Goal: Task Accomplishment & Management: Use online tool/utility

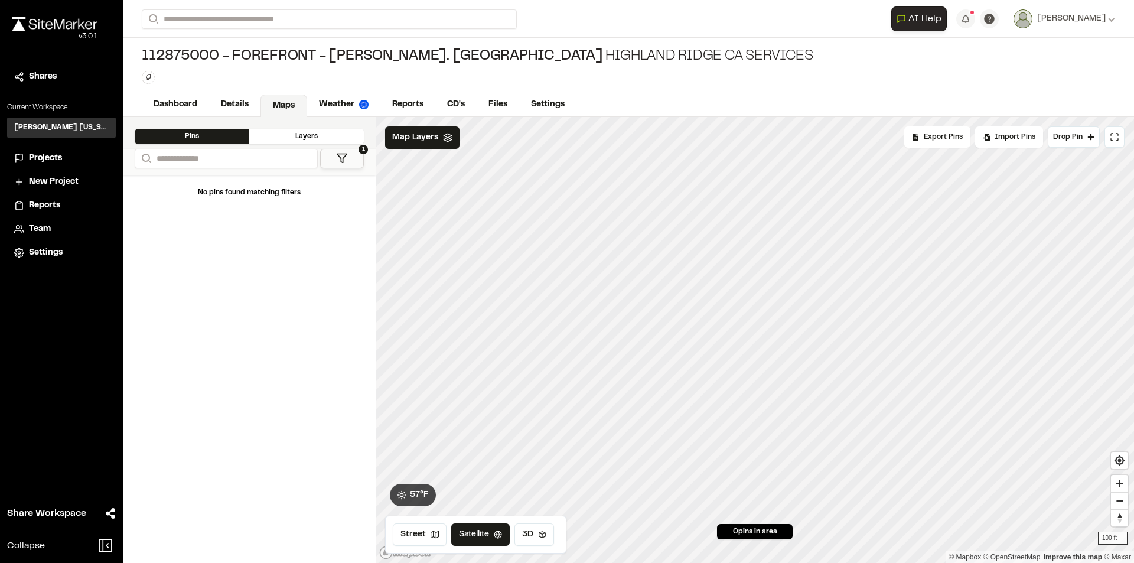
click at [199, 135] on div "Pins" at bounding box center [192, 136] width 115 height 15
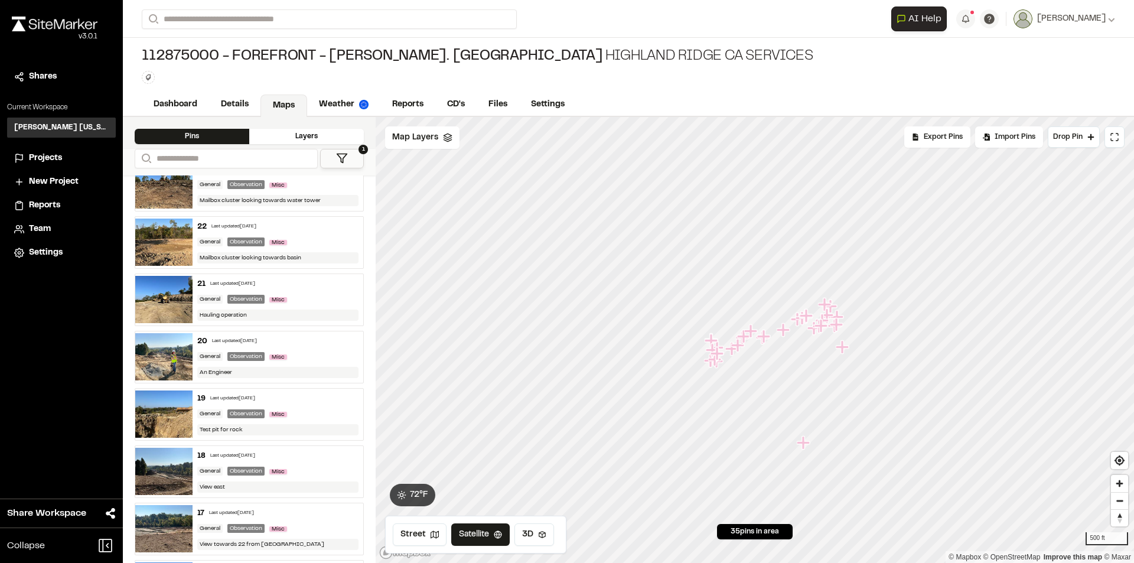
click at [308, 346] on div "20 Last updated [DATE] General Observation Misc An Engineer" at bounding box center [277, 356] width 171 height 51
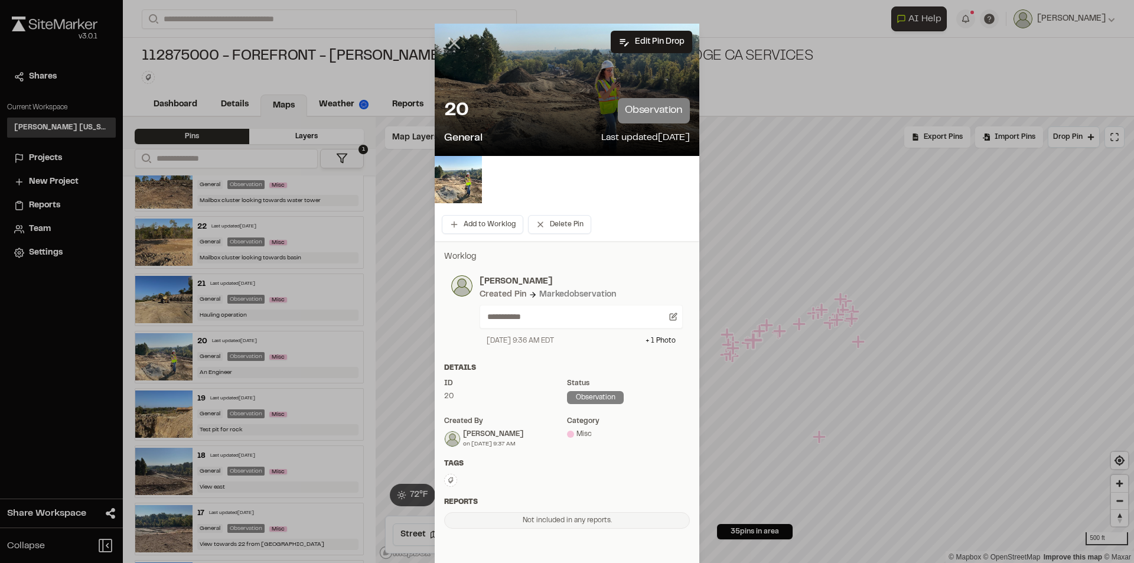
click at [449, 45] on line at bounding box center [454, 43] width 10 height 10
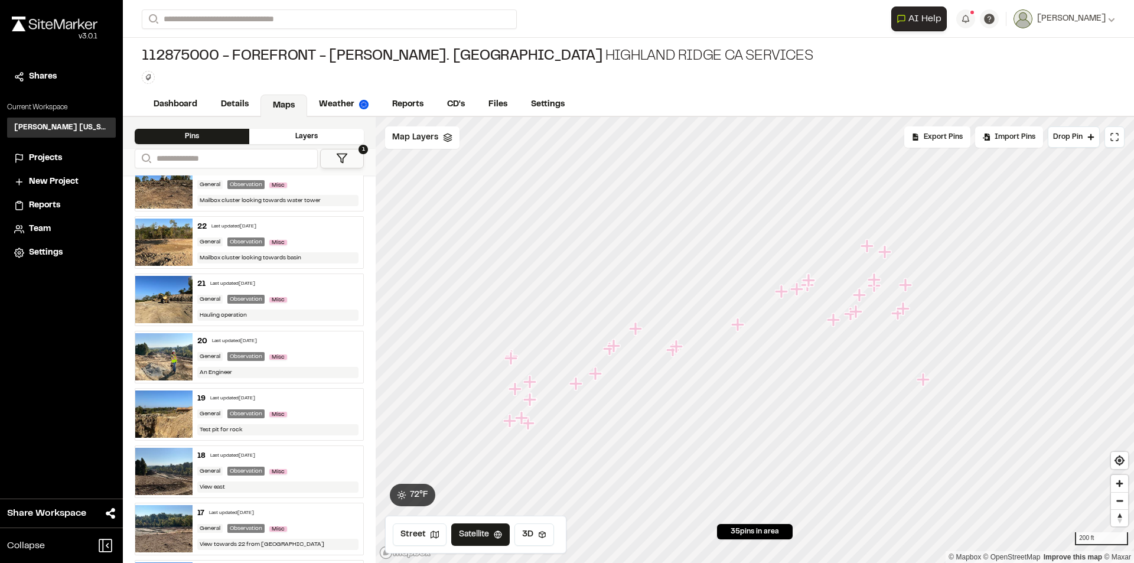
click at [325, 351] on div "General Observation Misc" at bounding box center [278, 356] width 162 height 11
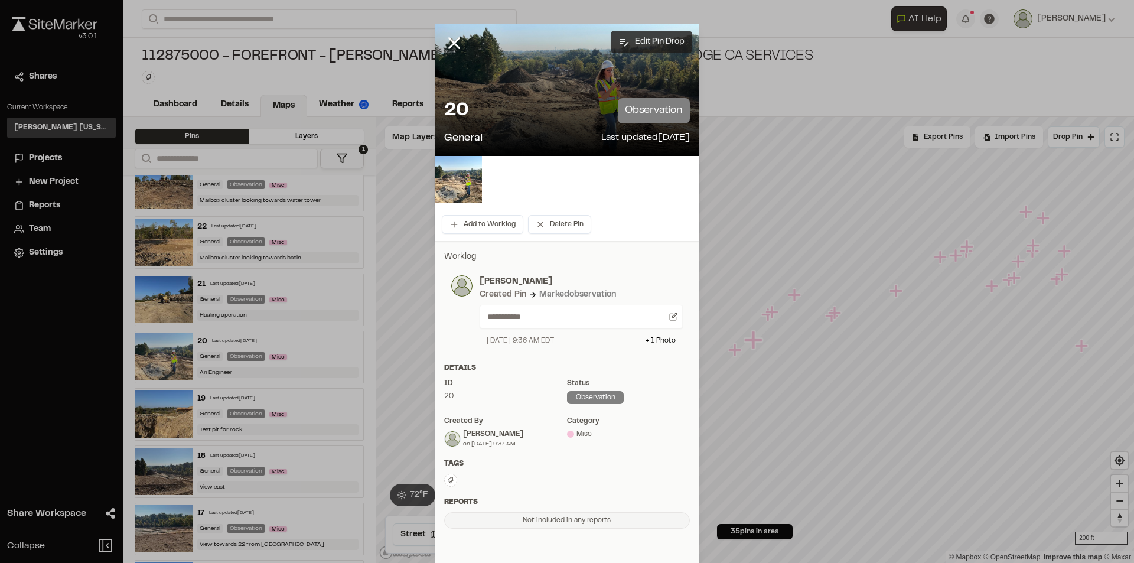
click at [649, 32] on button "Edit Pin Drop" at bounding box center [650, 42] width 81 height 22
select select "****"
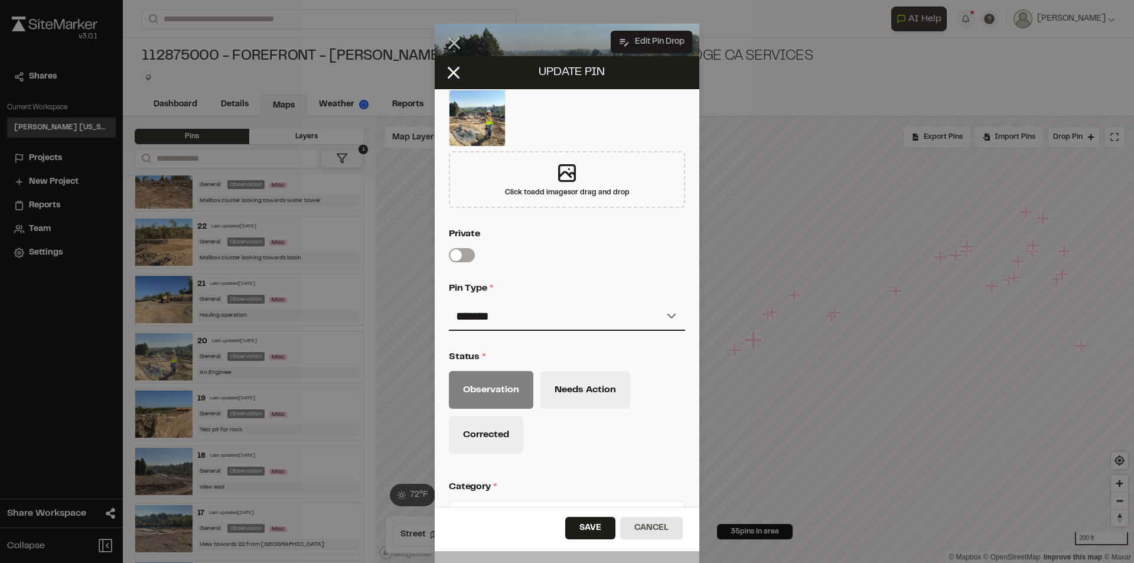
scroll to position [442, 0]
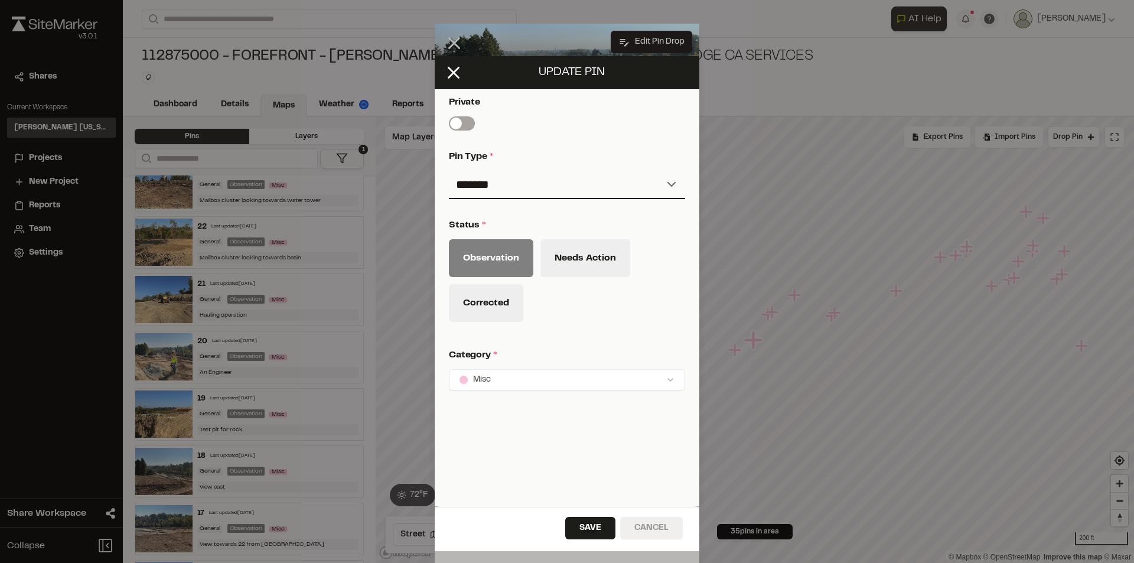
click at [646, 525] on button "Cancel" at bounding box center [651, 528] width 63 height 22
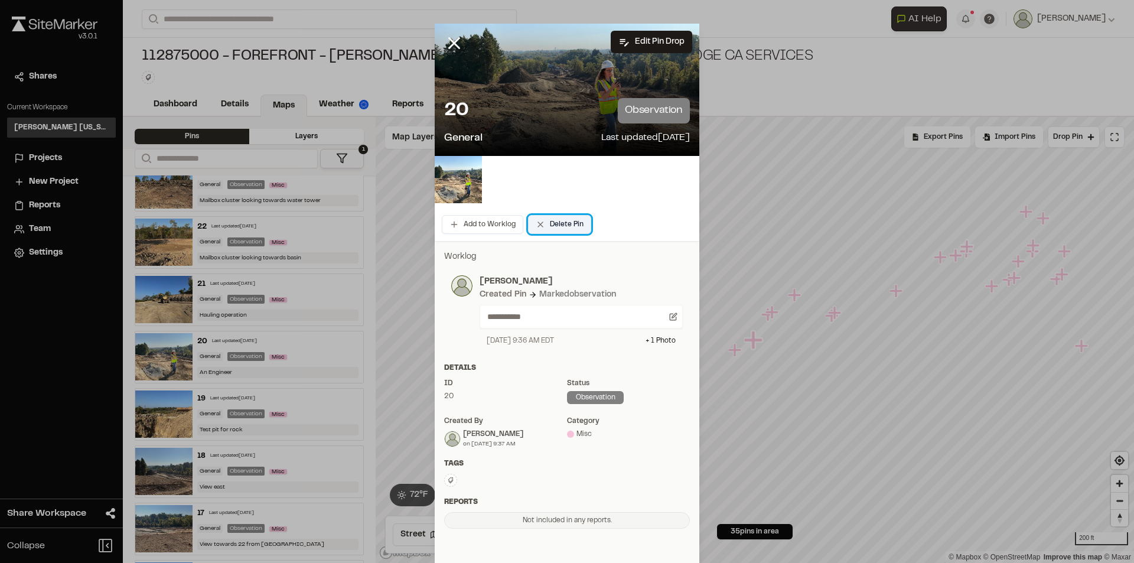
click at [556, 222] on button "Delete Pin" at bounding box center [559, 224] width 63 height 19
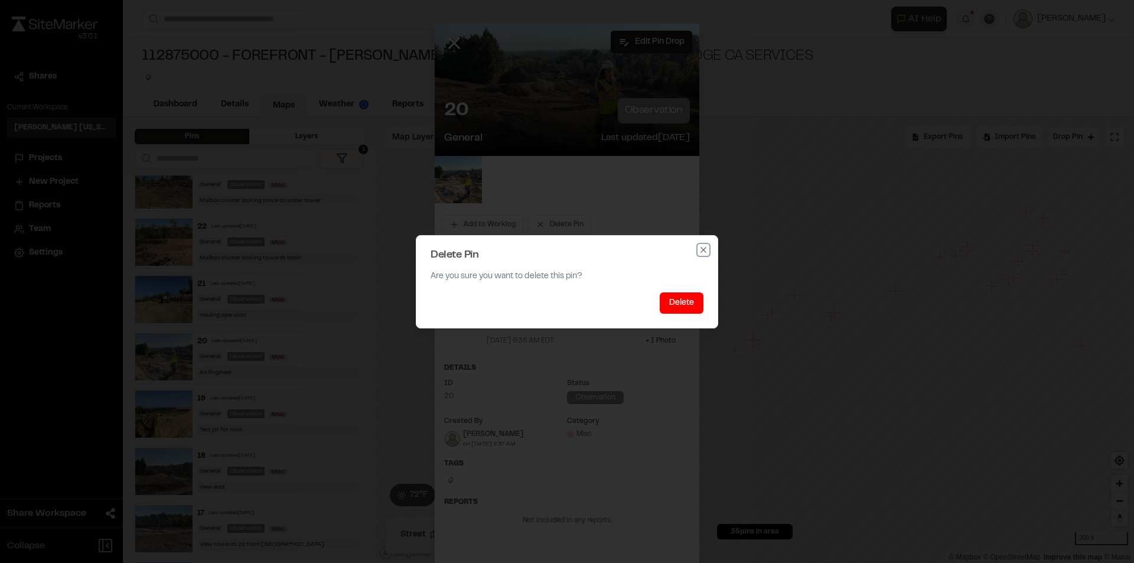
click at [705, 249] on icon "button" at bounding box center [702, 249] width 9 height 9
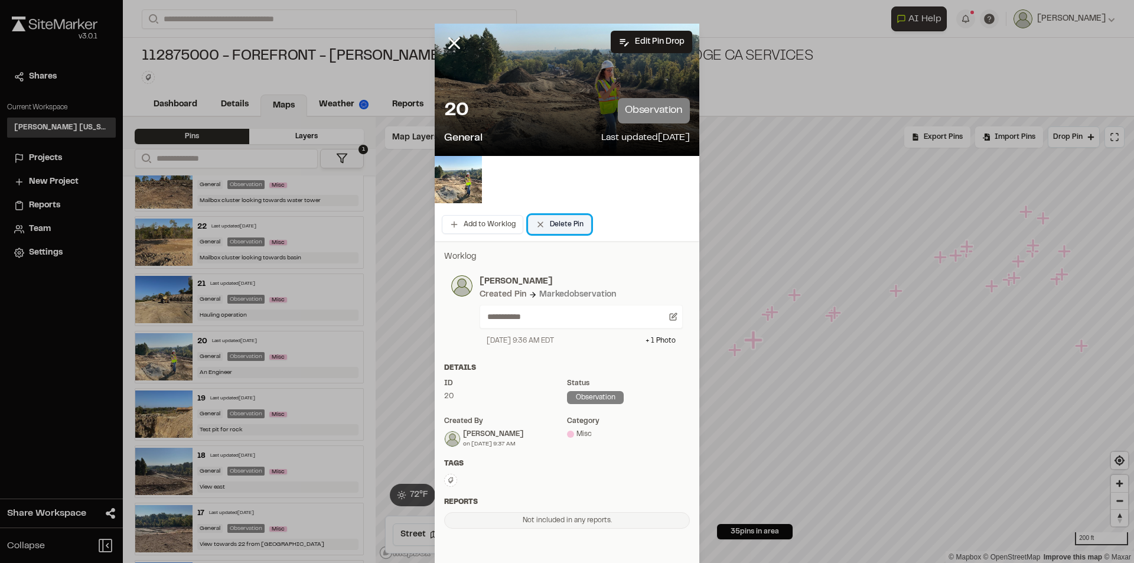
click at [553, 221] on button "Delete Pin" at bounding box center [559, 224] width 63 height 19
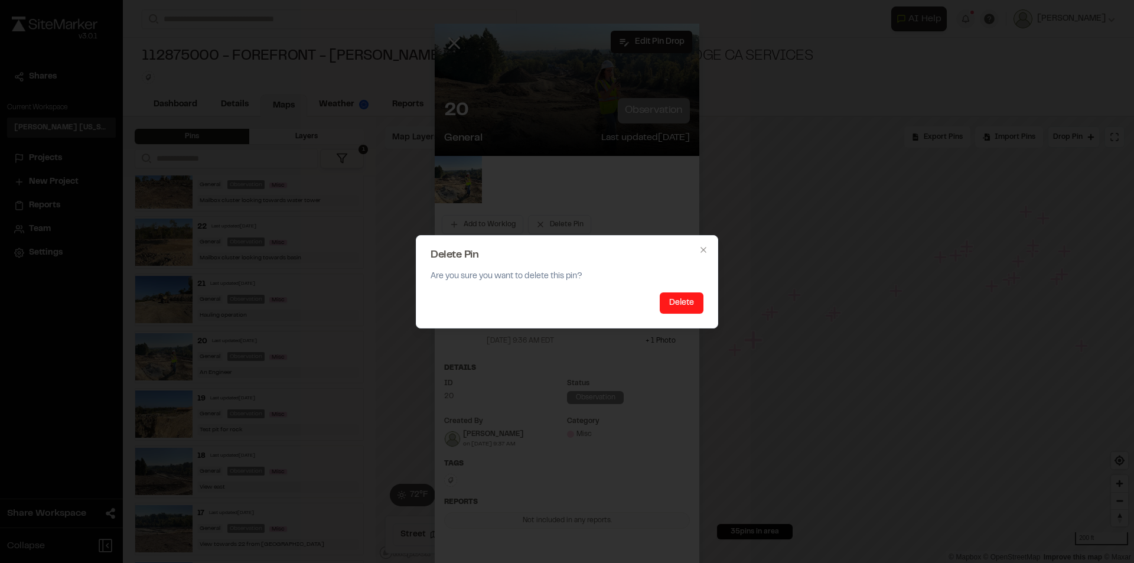
click at [679, 304] on button "Delete" at bounding box center [681, 302] width 44 height 21
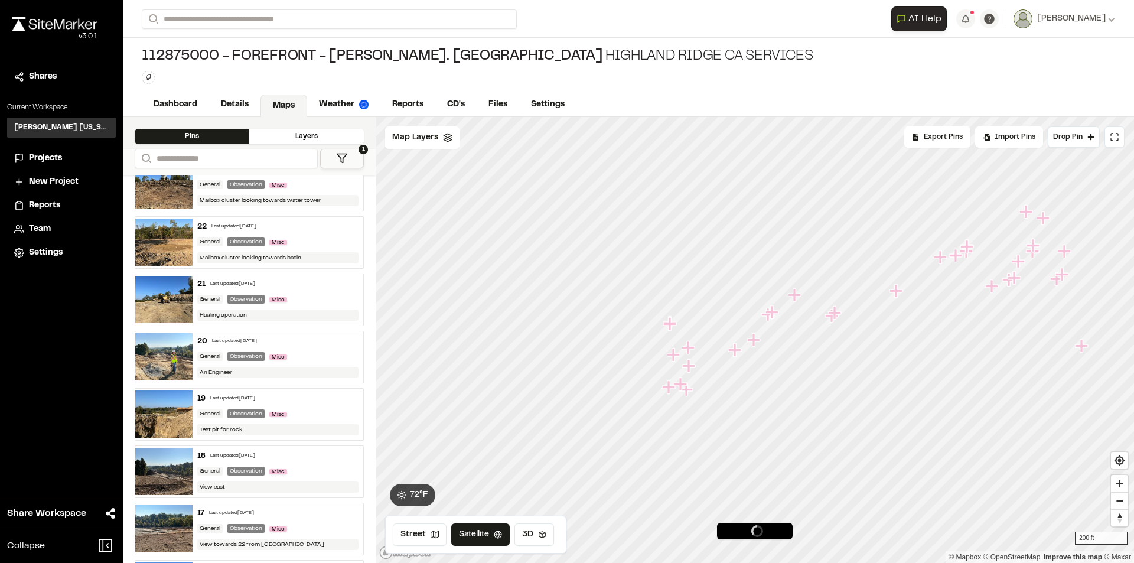
scroll to position [708, 0]
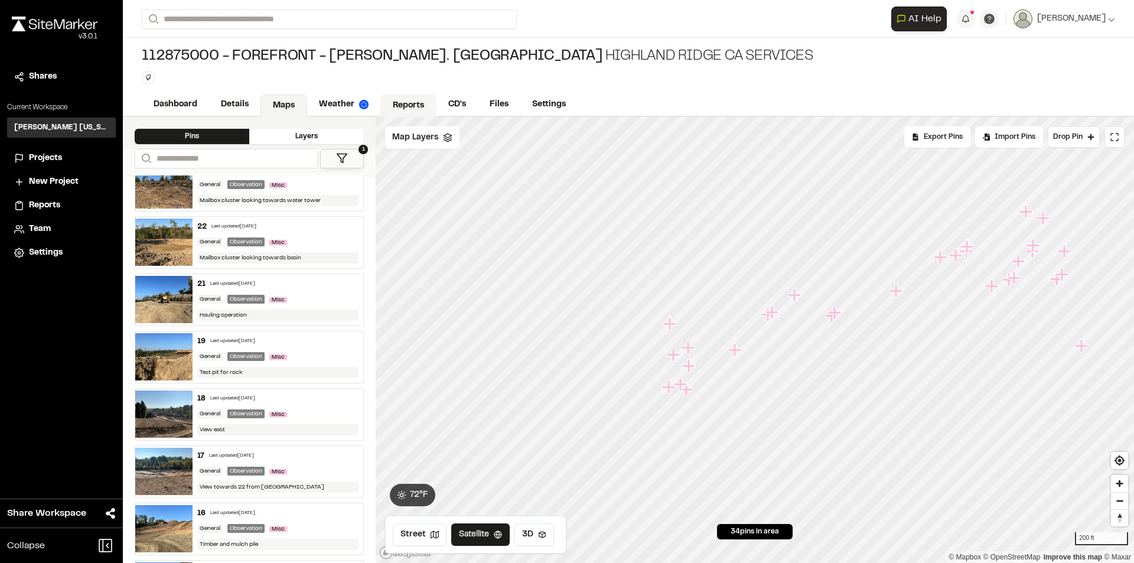
click at [403, 103] on link "Reports" at bounding box center [408, 105] width 56 height 22
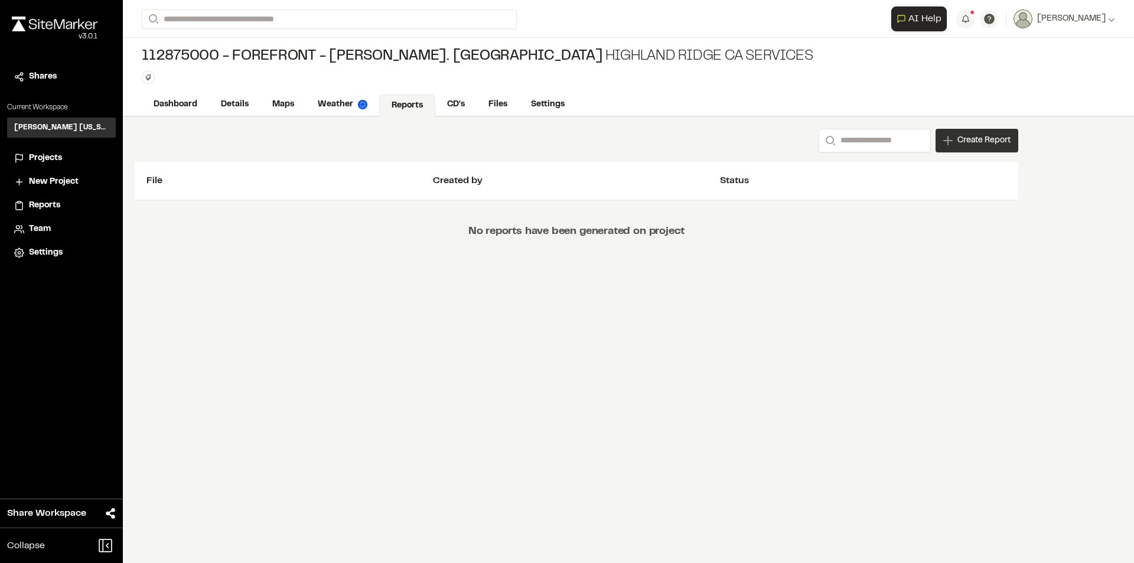
click at [973, 136] on span "Create Report" at bounding box center [983, 140] width 53 height 13
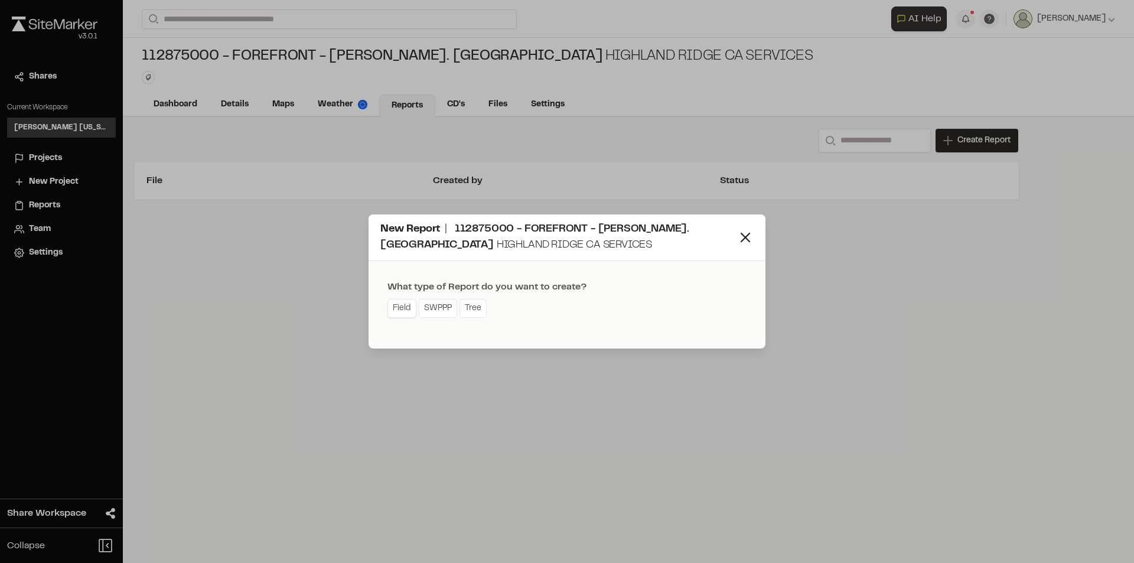
click at [402, 310] on link "Field" at bounding box center [401, 308] width 29 height 19
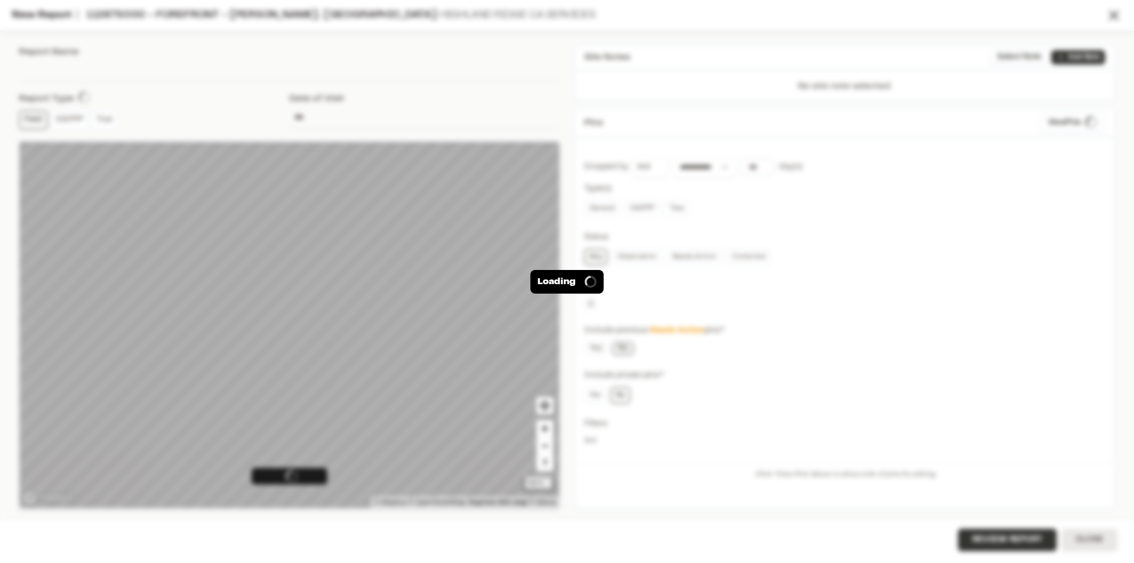
type input "**********"
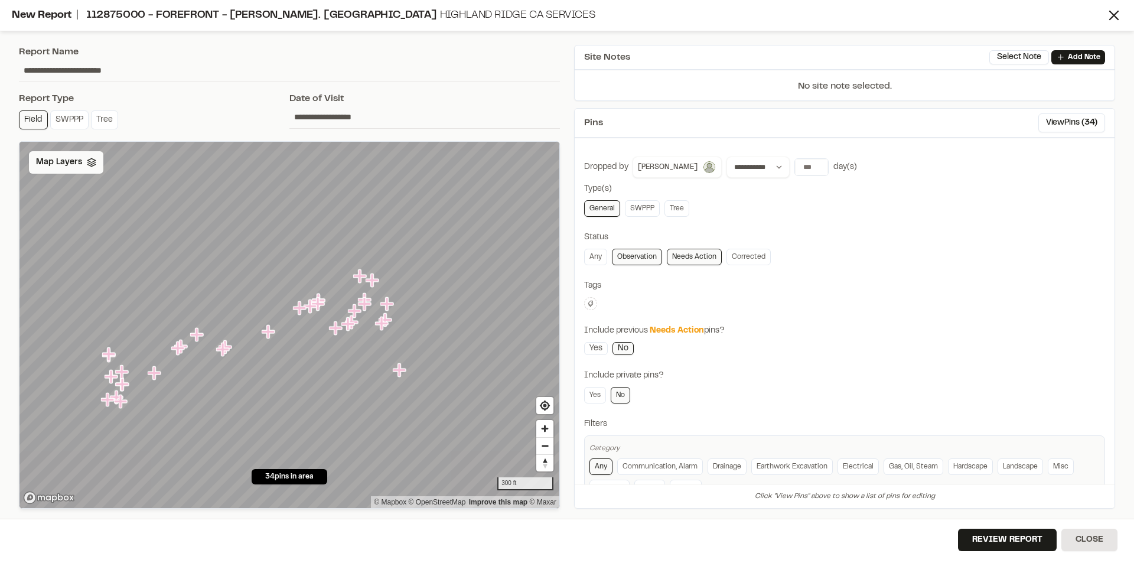
click at [71, 161] on span "Map Layers" at bounding box center [59, 162] width 46 height 13
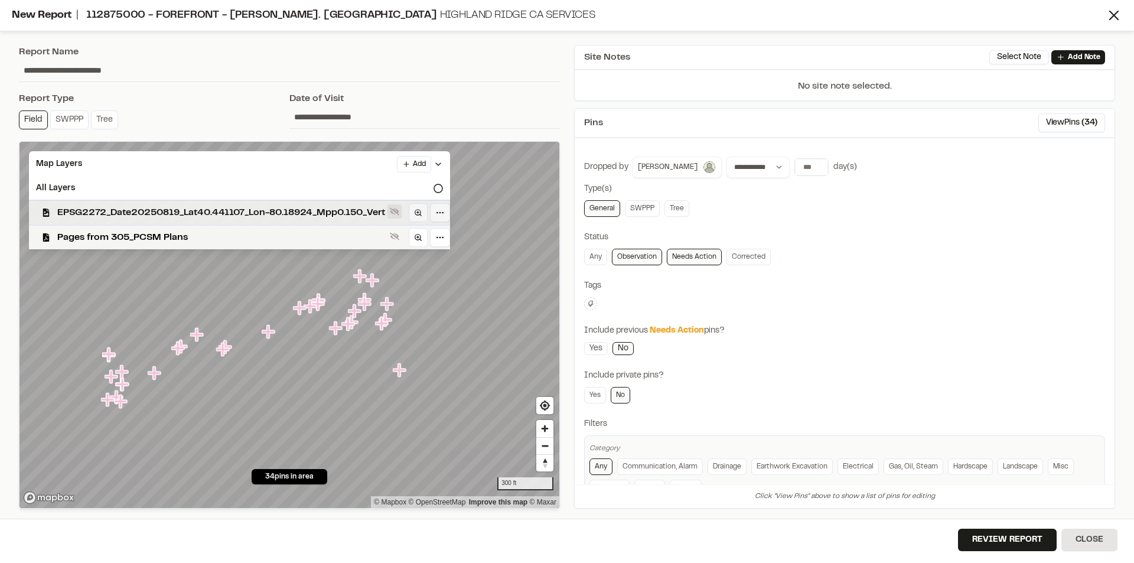
click at [399, 211] on icon at bounding box center [394, 212] width 9 height 8
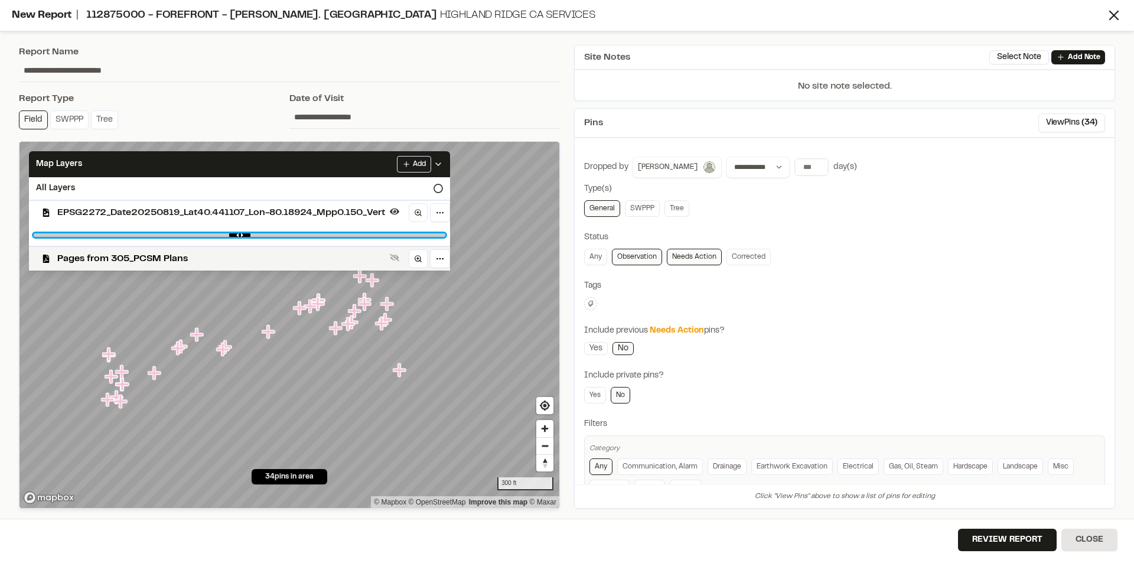
drag, startPoint x: 435, startPoint y: 234, endPoint x: 302, endPoint y: 239, distance: 132.3
click at [302, 237] on input "range" at bounding box center [239, 235] width 411 height 4
drag, startPoint x: 298, startPoint y: 235, endPoint x: 449, endPoint y: 235, distance: 151.7
type input "*"
click at [445, 235] on input "range" at bounding box center [239, 235] width 411 height 4
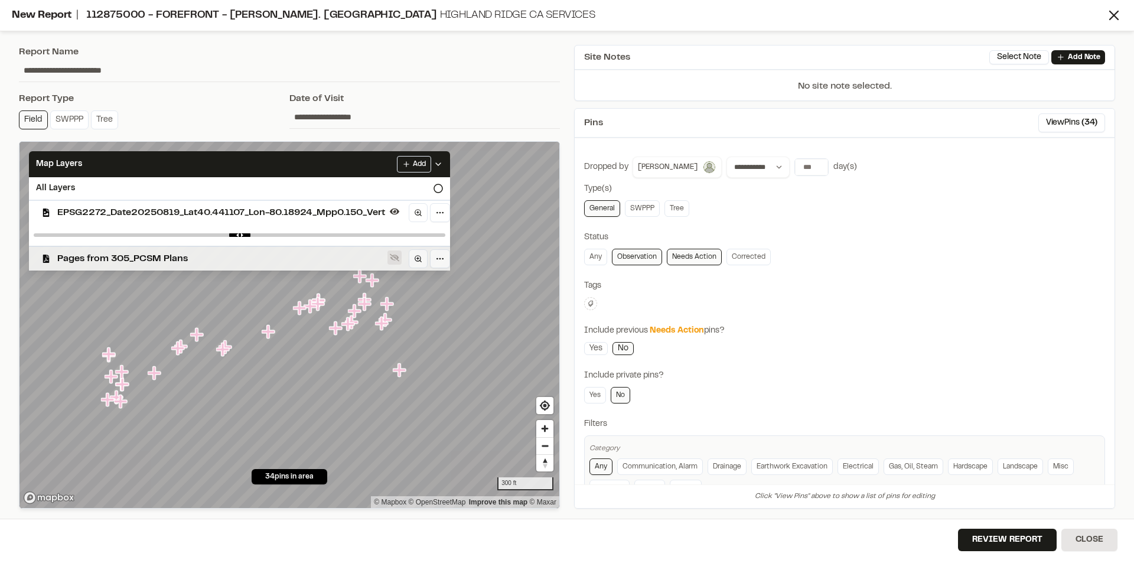
click at [394, 259] on icon at bounding box center [394, 257] width 9 height 9
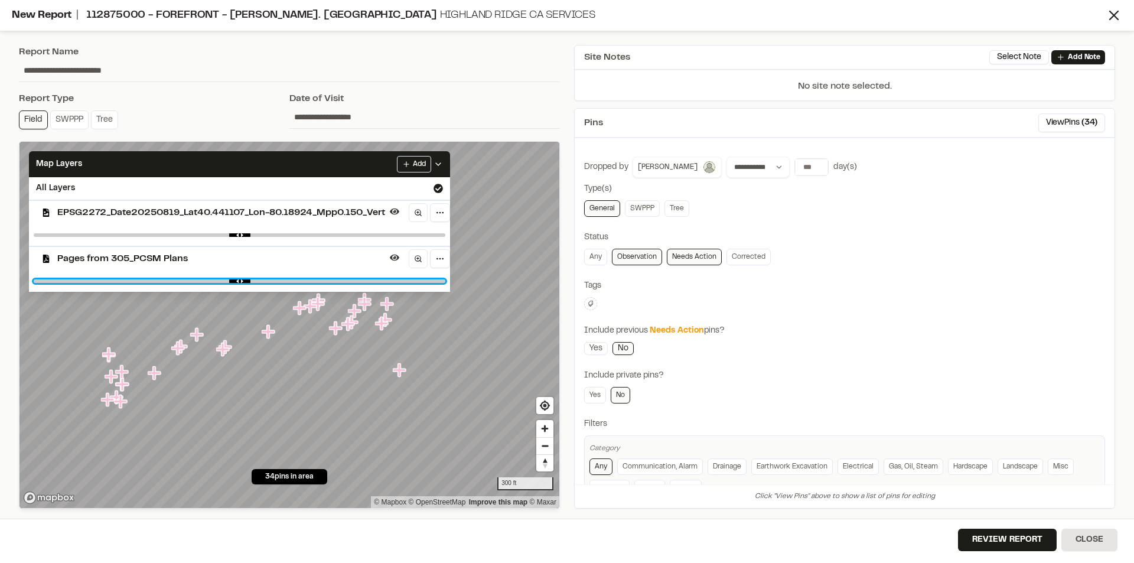
drag, startPoint x: 440, startPoint y: 280, endPoint x: 251, endPoint y: 286, distance: 189.0
click at [251, 283] on input "range" at bounding box center [239, 281] width 411 height 4
drag, startPoint x: 253, startPoint y: 280, endPoint x: 287, endPoint y: 279, distance: 33.7
click at [287, 279] on input "range" at bounding box center [239, 281] width 411 height 4
drag, startPoint x: 280, startPoint y: 282, endPoint x: 305, endPoint y: 282, distance: 24.8
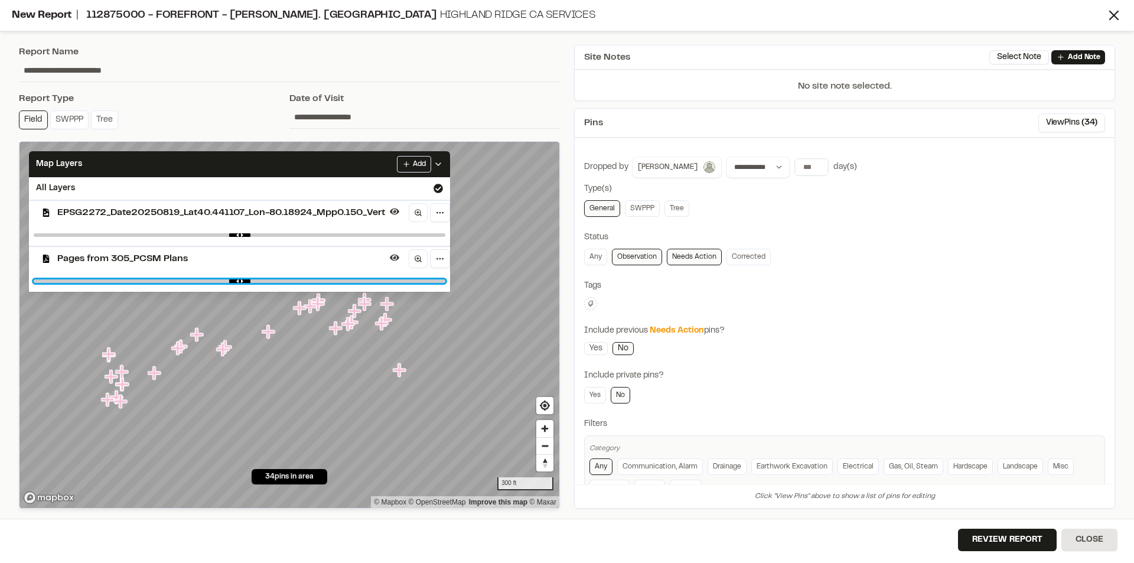
click at [305, 282] on input "range" at bounding box center [239, 281] width 411 height 4
drag, startPoint x: 305, startPoint y: 282, endPoint x: 295, endPoint y: 282, distance: 10.0
type input "****"
click at [295, 282] on input "range" at bounding box center [239, 281] width 411 height 4
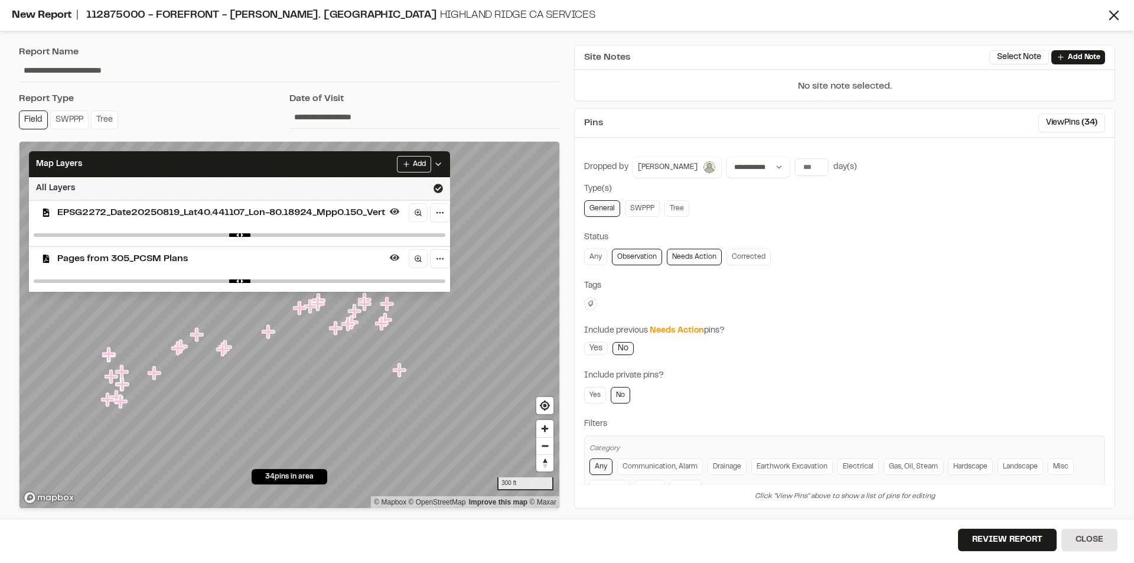
click at [440, 185] on icon at bounding box center [437, 188] width 9 height 9
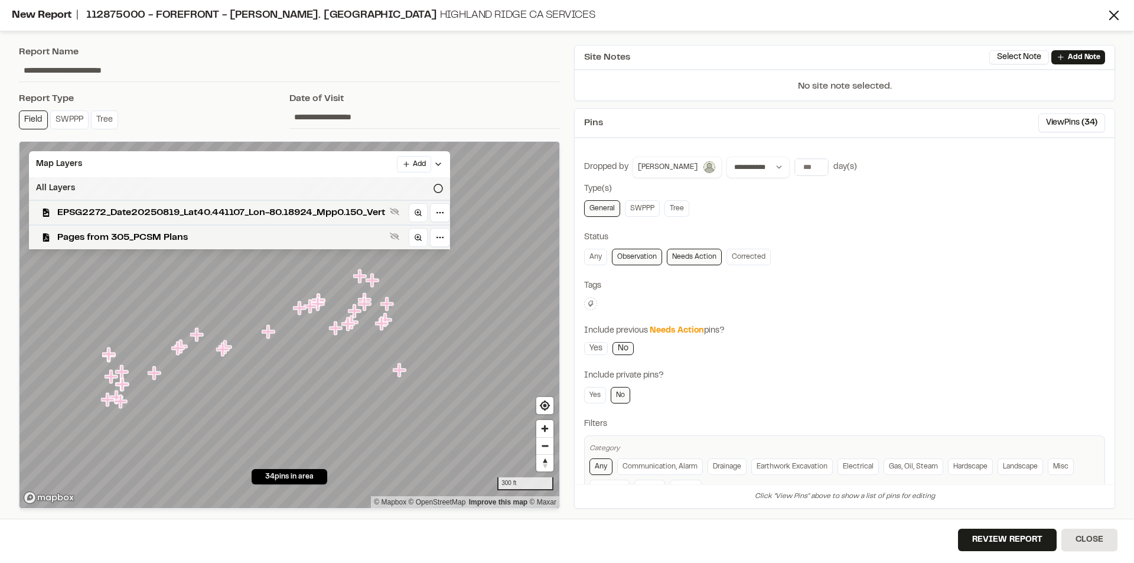
click at [440, 185] on icon at bounding box center [437, 188] width 9 height 9
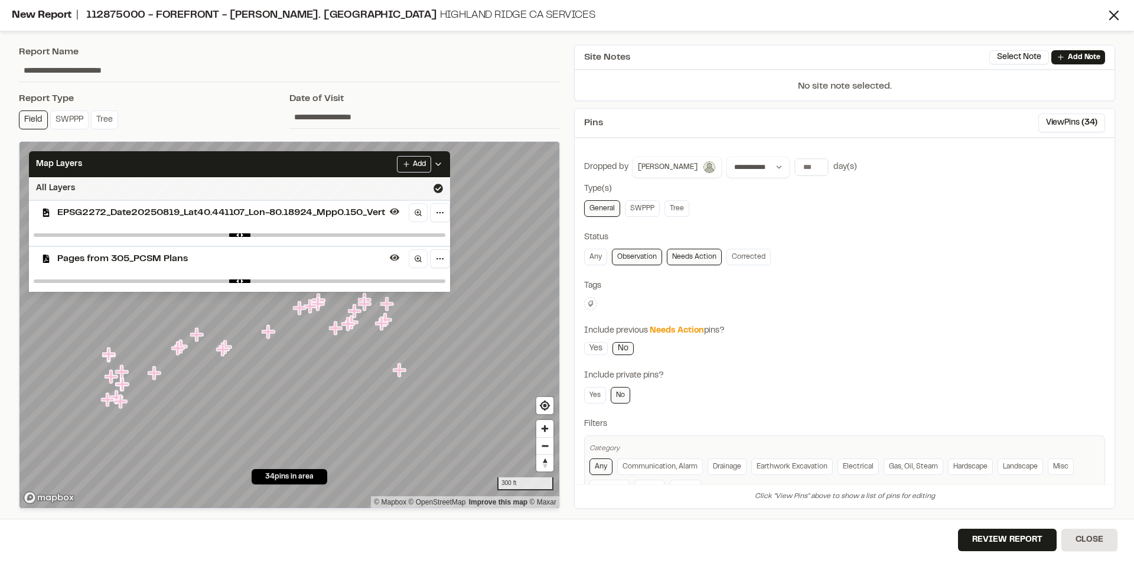
drag, startPoint x: 435, startPoint y: 233, endPoint x: 289, endPoint y: 236, distance: 146.4
click at [289, 236] on div at bounding box center [239, 234] width 421 height 21
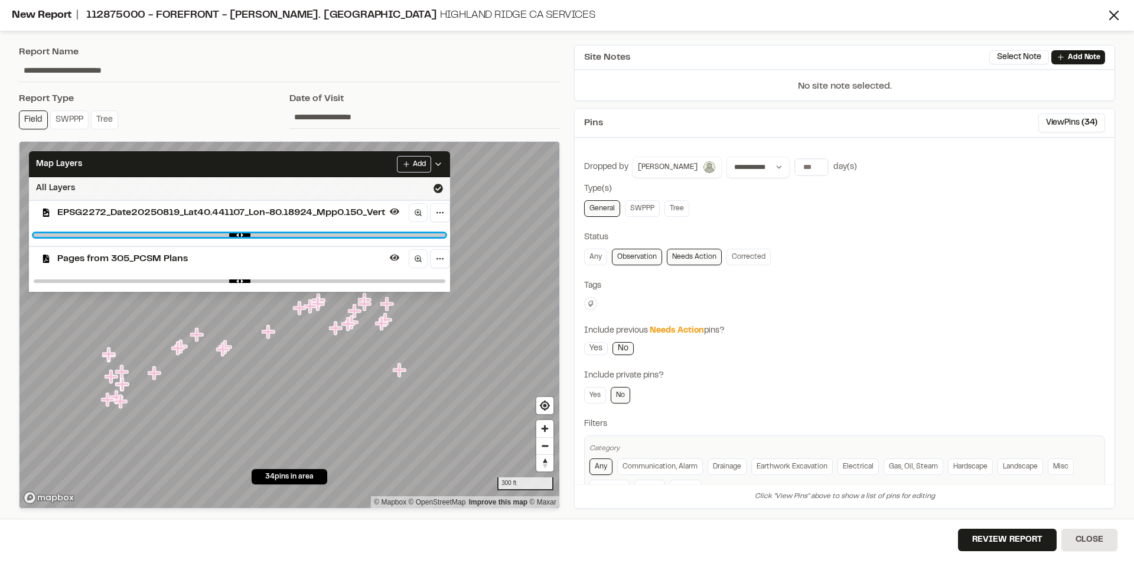
drag, startPoint x: 445, startPoint y: 234, endPoint x: 269, endPoint y: 237, distance: 176.0
type input "****"
click at [269, 237] on input "range" at bounding box center [239, 235] width 411 height 4
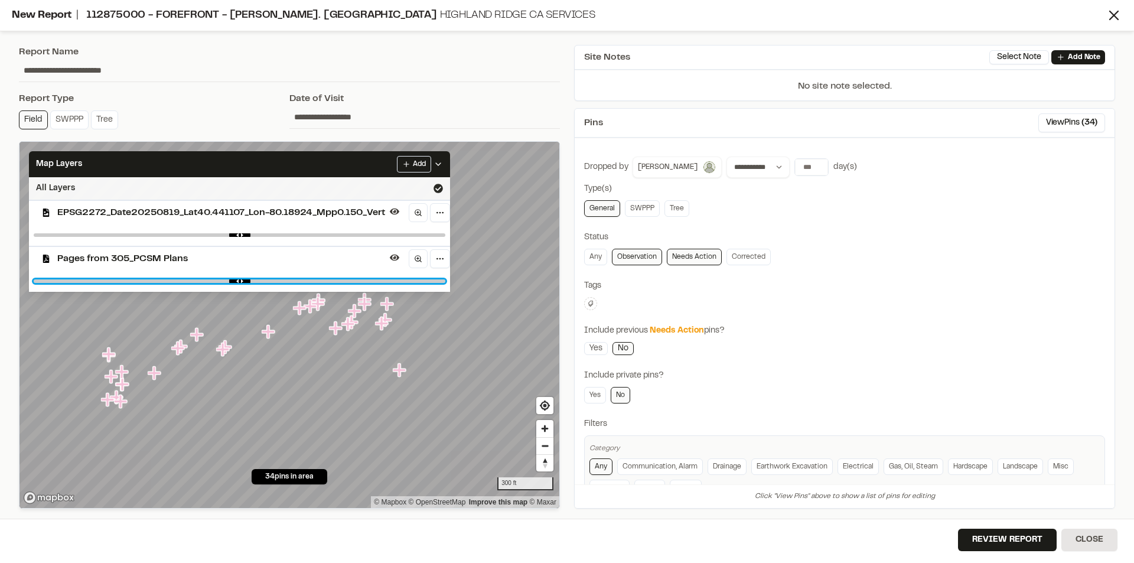
drag, startPoint x: 293, startPoint y: 279, endPoint x: 383, endPoint y: 281, distance: 89.8
click at [383, 281] on input "range" at bounding box center [239, 281] width 411 height 4
drag, startPoint x: 383, startPoint y: 281, endPoint x: 398, endPoint y: 281, distance: 14.8
type input "****"
click at [398, 281] on input "range" at bounding box center [239, 281] width 411 height 4
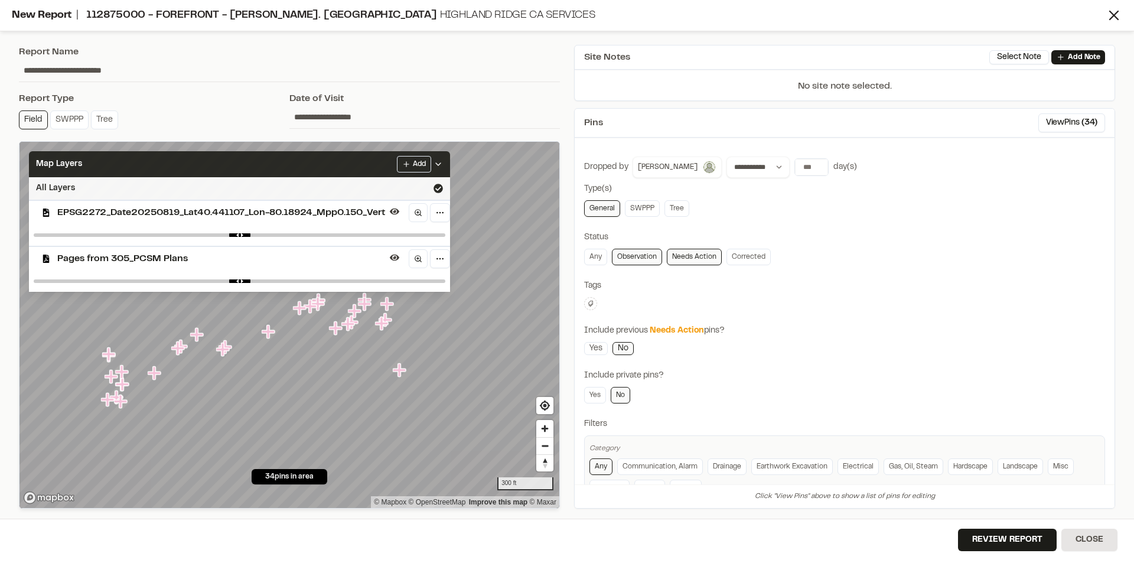
click at [440, 164] on polyline at bounding box center [438, 164] width 5 height 2
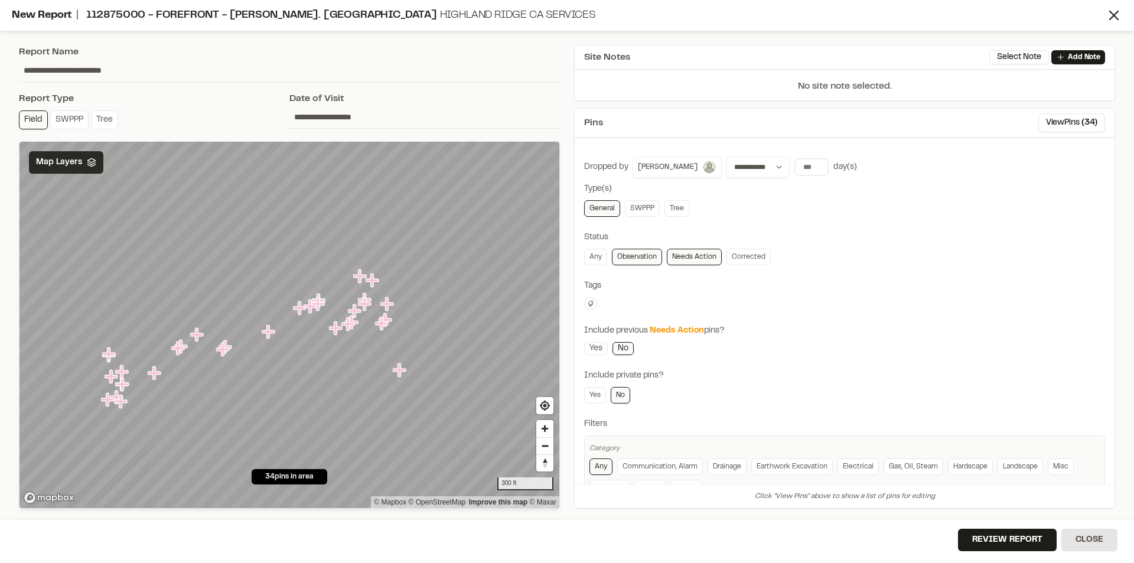
click at [87, 165] on icon at bounding box center [91, 162] width 9 height 9
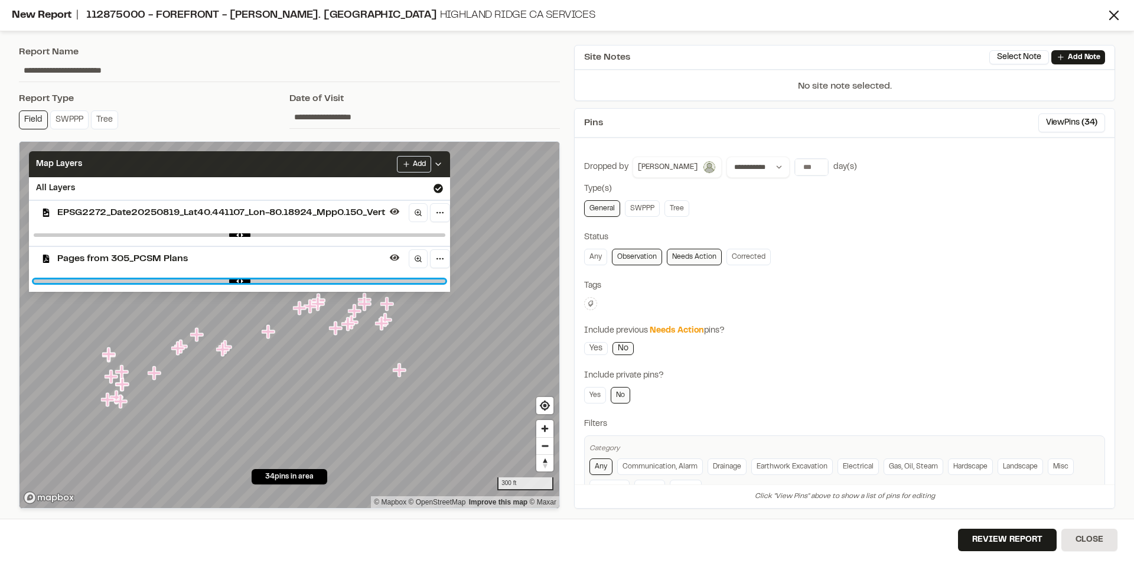
drag, startPoint x: 394, startPoint y: 281, endPoint x: 437, endPoint y: 279, distance: 43.1
click at [437, 279] on input "range" at bounding box center [239, 281] width 411 height 4
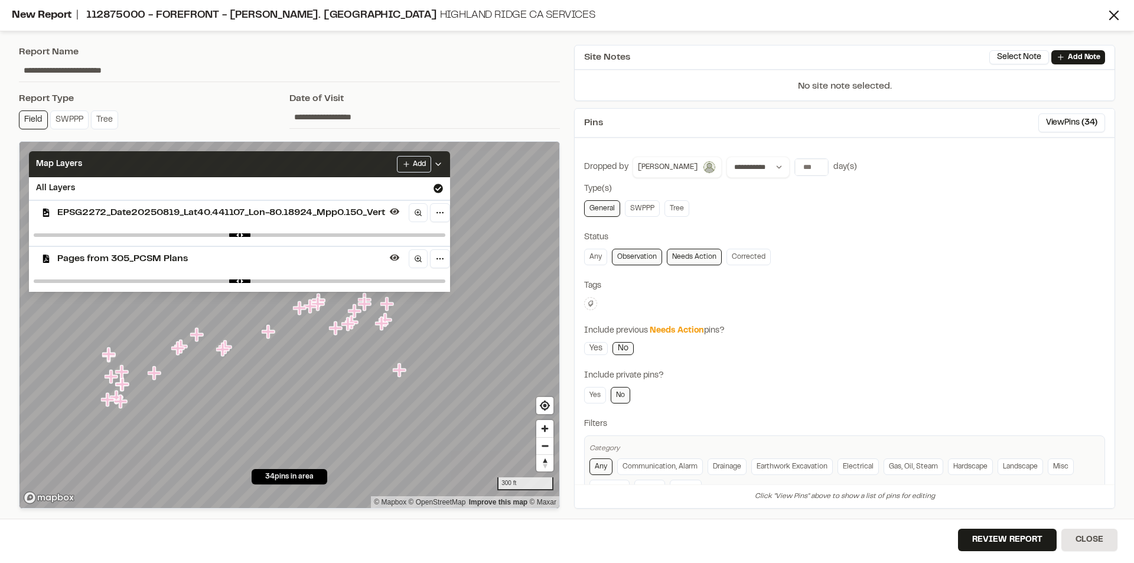
drag, startPoint x: 437, startPoint y: 283, endPoint x: 453, endPoint y: 280, distance: 16.1
click at [450, 280] on div at bounding box center [239, 280] width 421 height 21
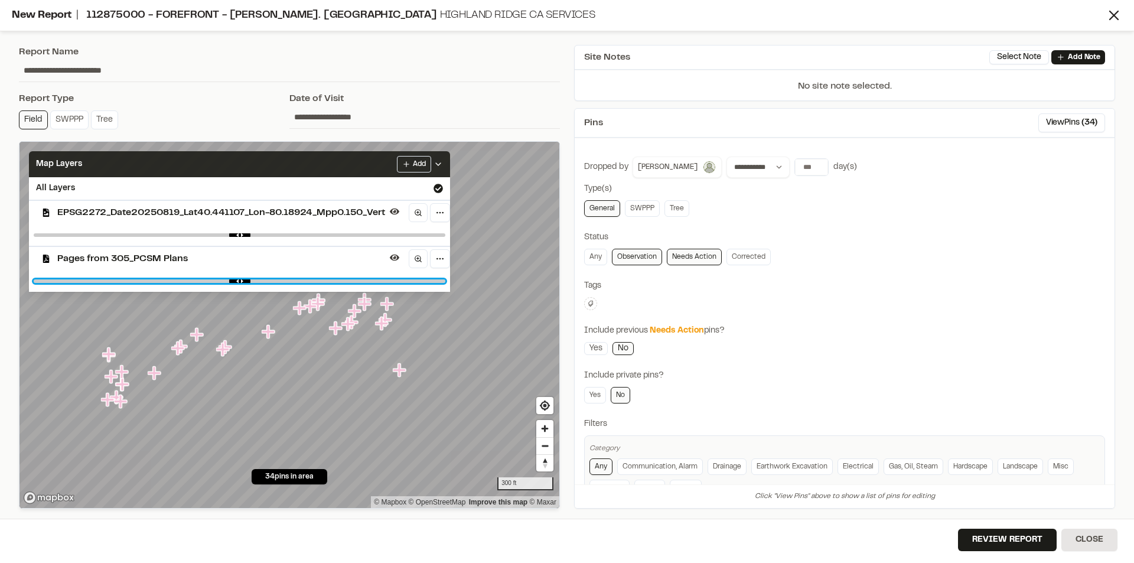
drag, startPoint x: 436, startPoint y: 279, endPoint x: 448, endPoint y: 279, distance: 12.4
type input "*"
click at [445, 279] on input "range" at bounding box center [239, 281] width 411 height 4
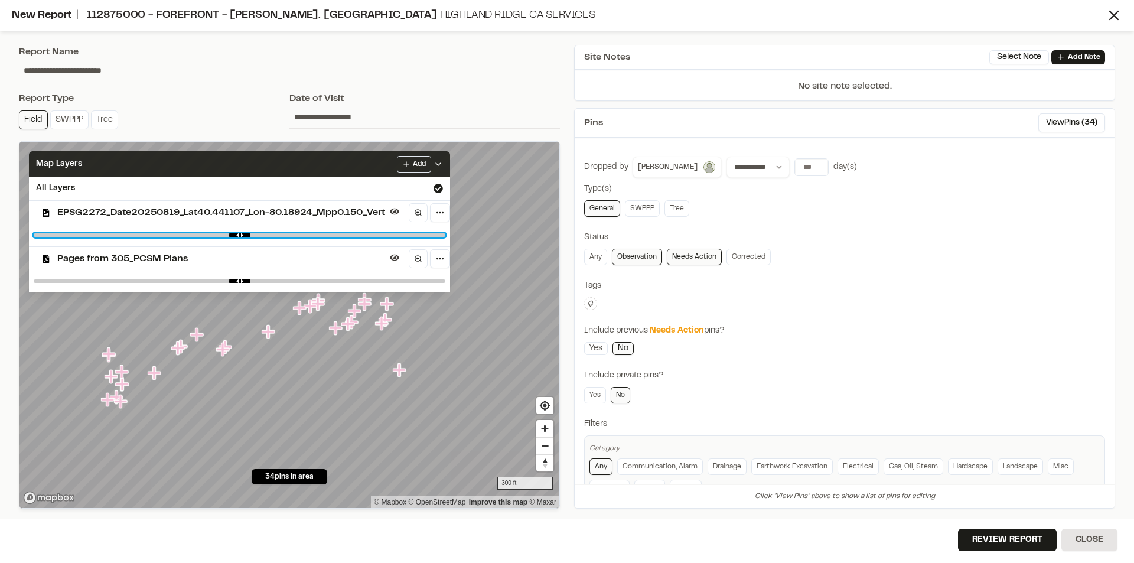
drag, startPoint x: 267, startPoint y: 235, endPoint x: 206, endPoint y: 235, distance: 61.4
click at [206, 235] on input "range" at bounding box center [239, 235] width 411 height 4
drag, startPoint x: 205, startPoint y: 235, endPoint x: 218, endPoint y: 236, distance: 12.4
type input "****"
click at [218, 236] on input "range" at bounding box center [239, 235] width 411 height 4
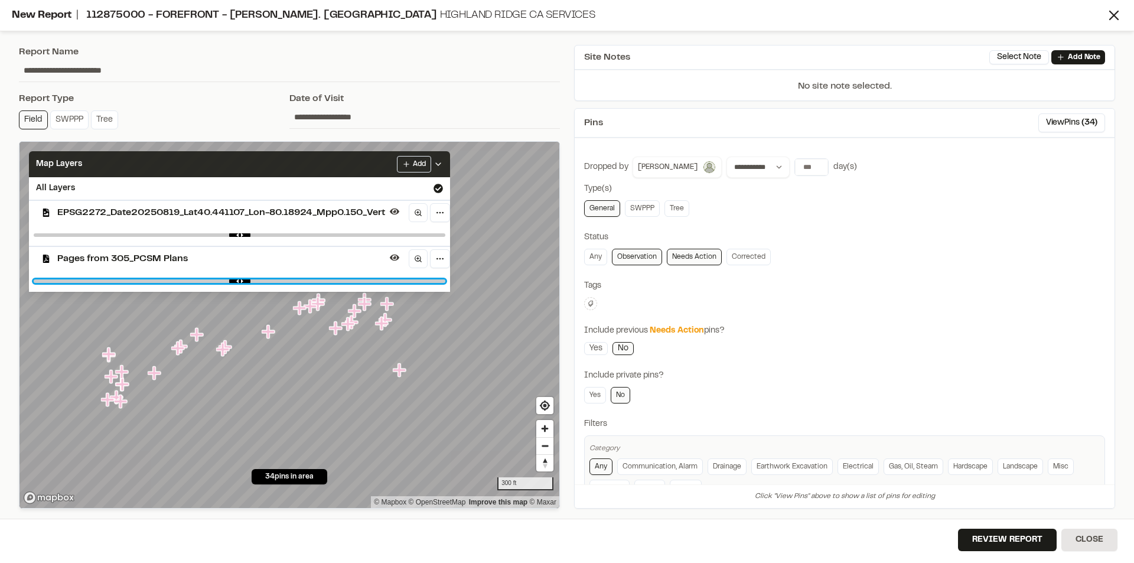
drag, startPoint x: 439, startPoint y: 280, endPoint x: 403, endPoint y: 284, distance: 36.2
type input "****"
click at [403, 283] on input "range" at bounding box center [239, 281] width 411 height 4
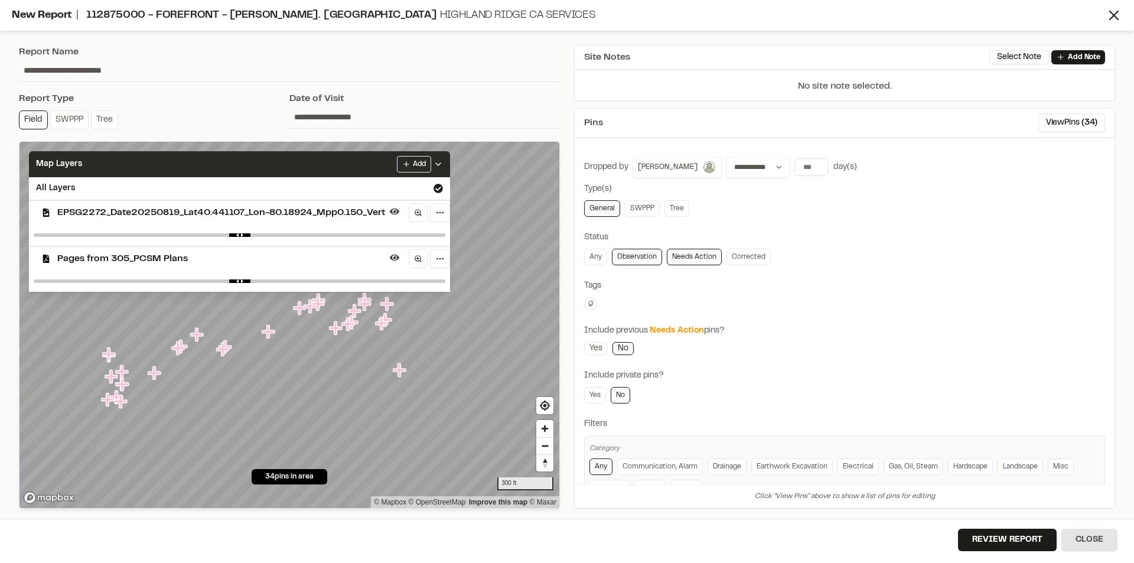
click at [443, 166] on icon at bounding box center [437, 163] width 9 height 9
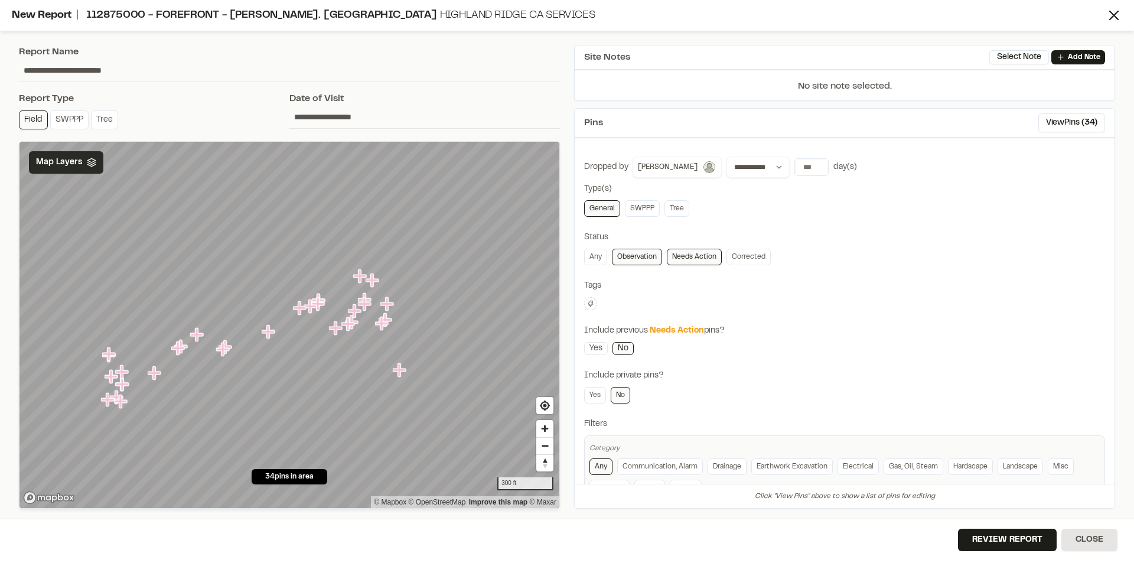
click at [22, 68] on input "**********" at bounding box center [289, 70] width 541 height 22
type input "**********"
click at [760, 169] on select "**********" at bounding box center [757, 166] width 63 height 21
click at [1007, 537] on button "Review Report" at bounding box center [1007, 539] width 99 height 22
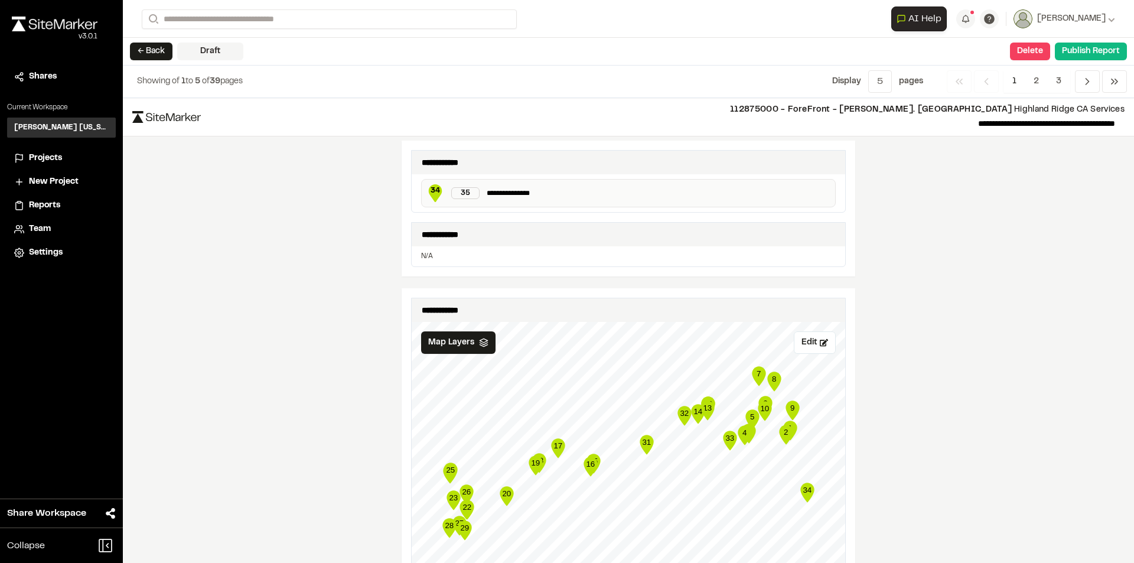
scroll to position [1696, 0]
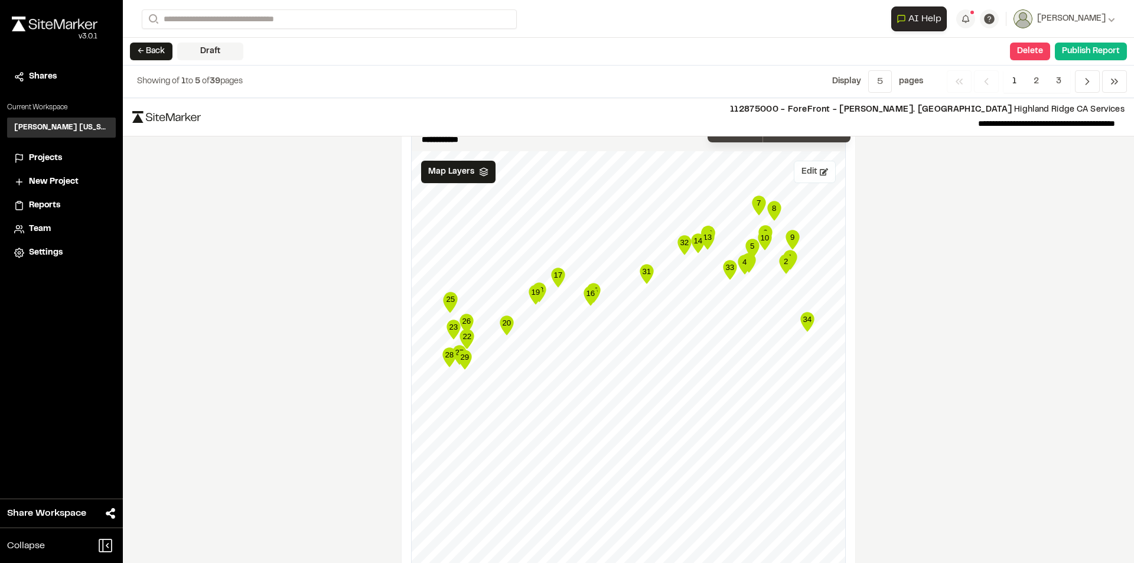
click at [812, 175] on button "Edit" at bounding box center [814, 172] width 42 height 22
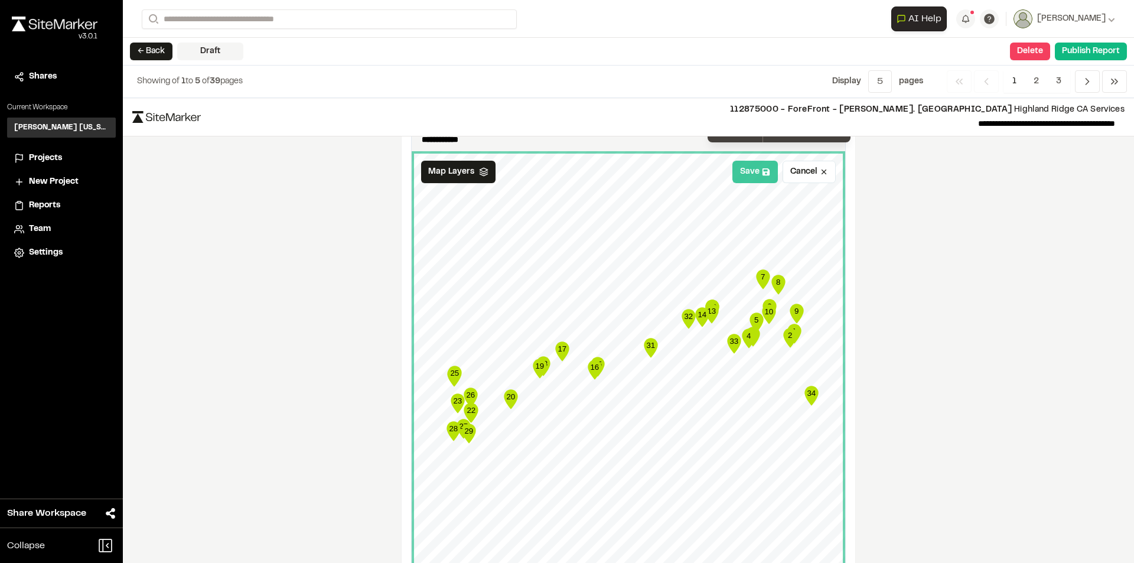
click at [745, 174] on button "Save" at bounding box center [754, 172] width 45 height 22
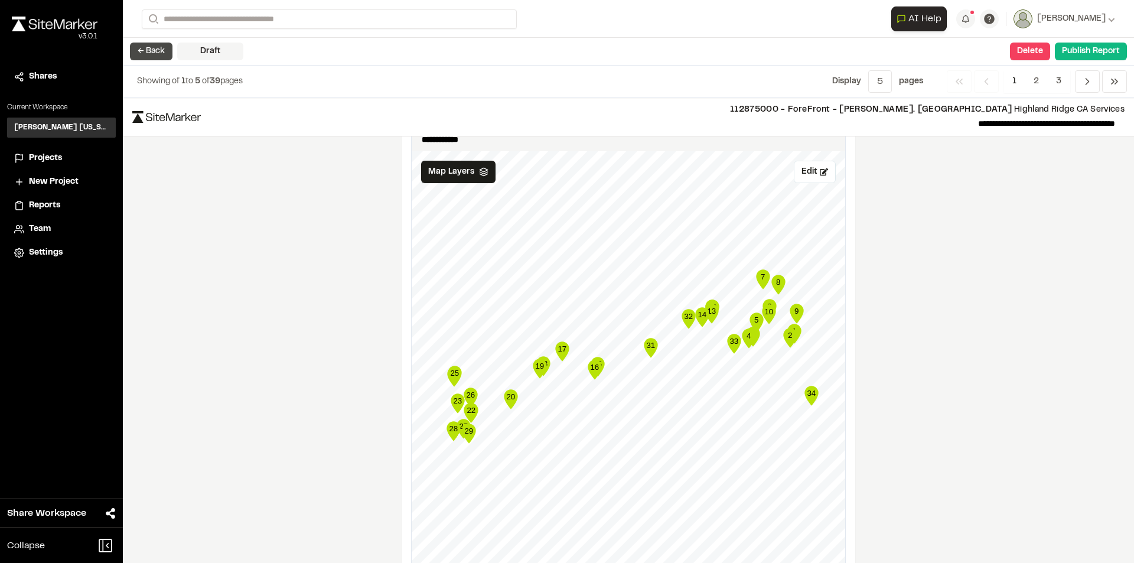
click at [159, 53] on button "← Back" at bounding box center [151, 52] width 43 height 18
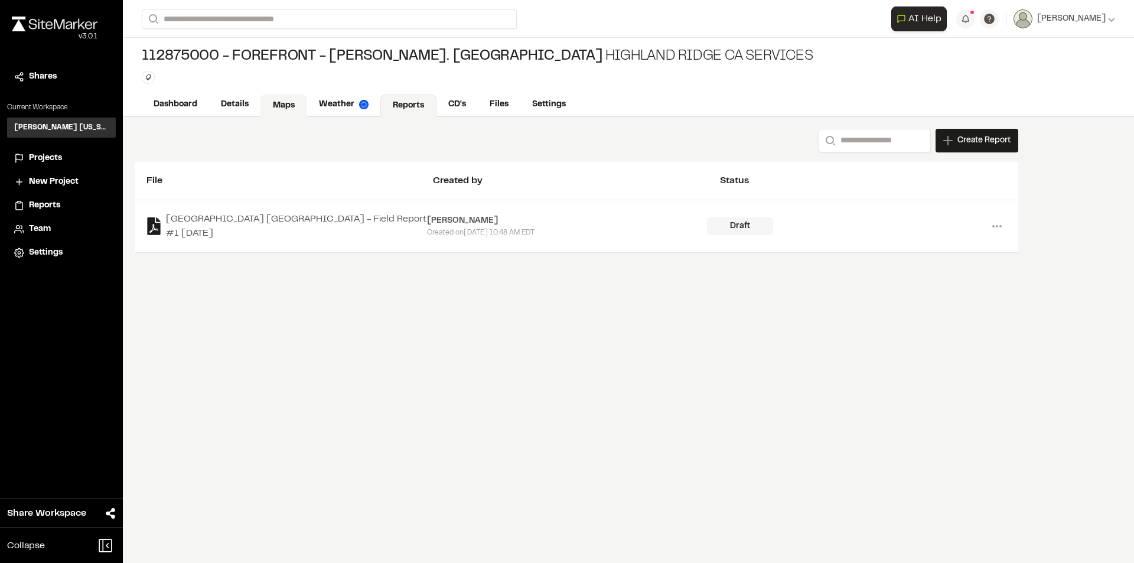
click at [306, 102] on link "Maps" at bounding box center [283, 105] width 47 height 22
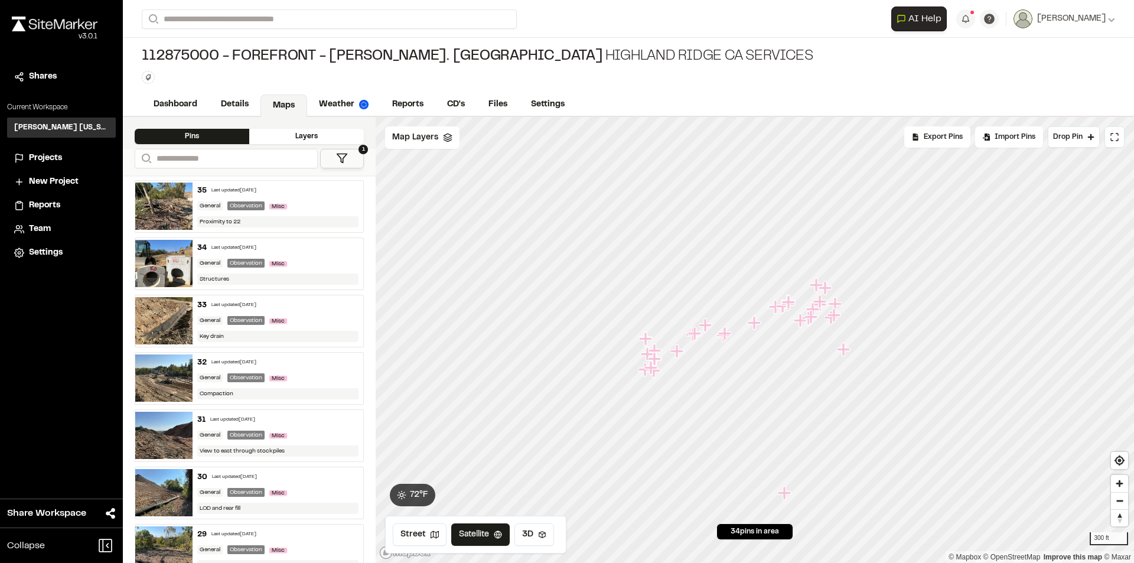
click at [307, 201] on div "General Observation Misc" at bounding box center [278, 206] width 162 height 11
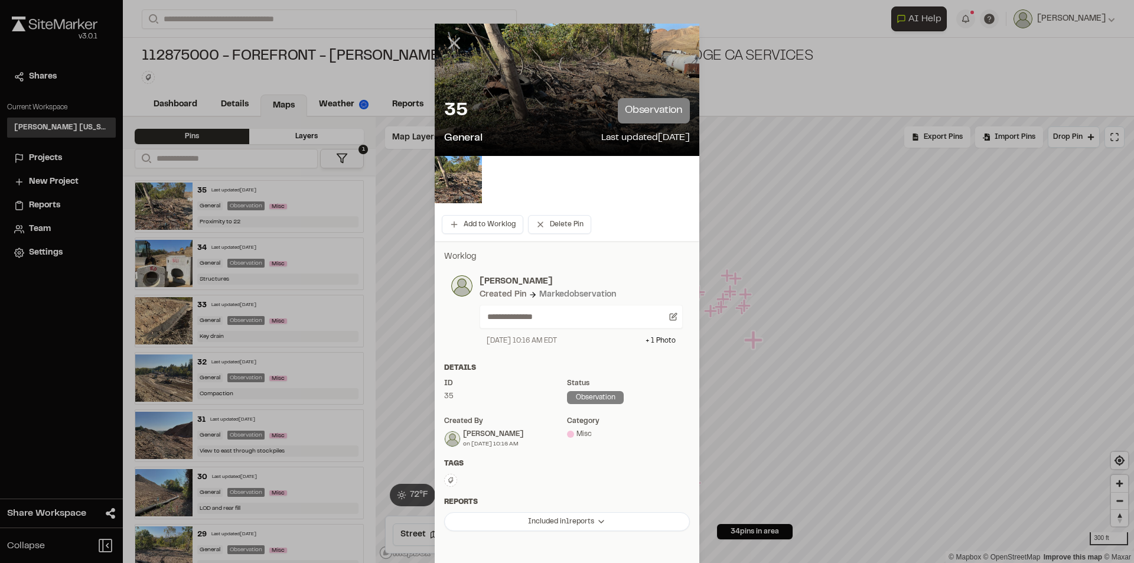
click at [452, 37] on icon at bounding box center [454, 43] width 20 height 20
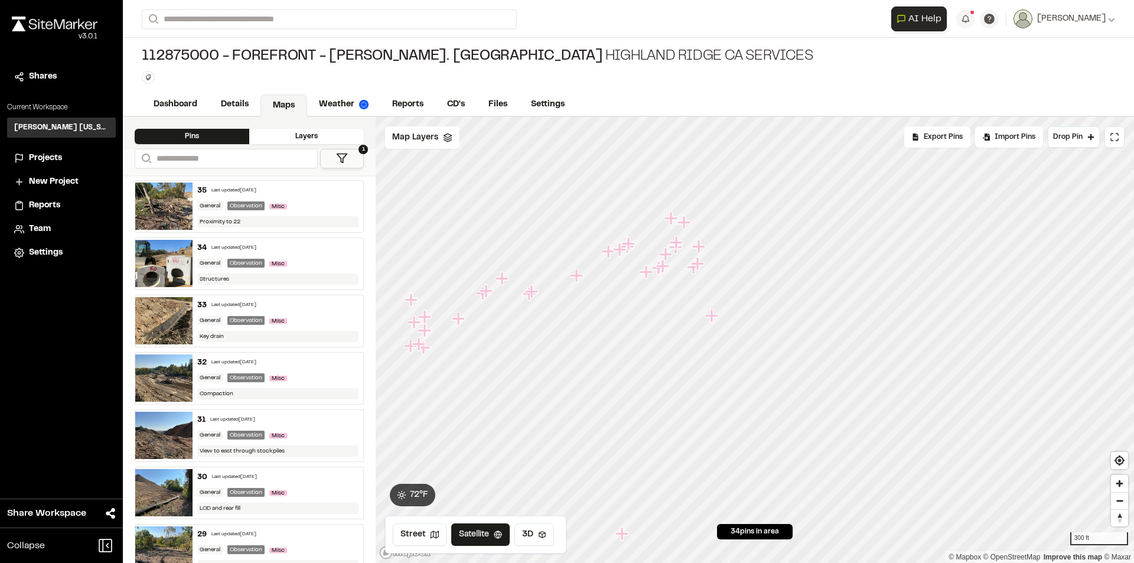
click at [302, 193] on div "35 Last updated Sep 18, 2025" at bounding box center [278, 190] width 162 height 11
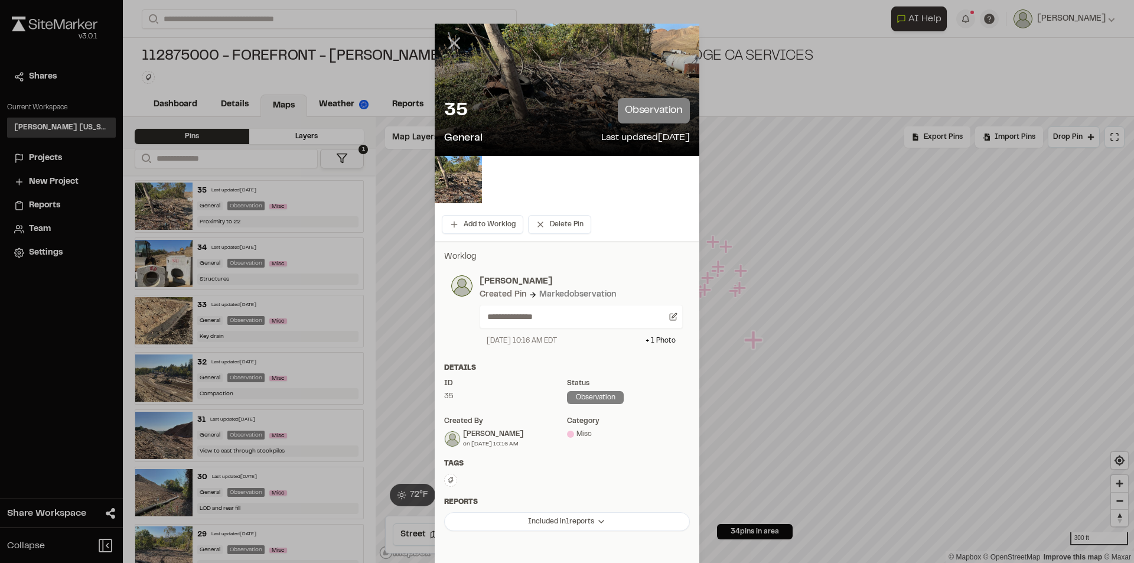
click at [453, 38] on icon at bounding box center [454, 43] width 20 height 20
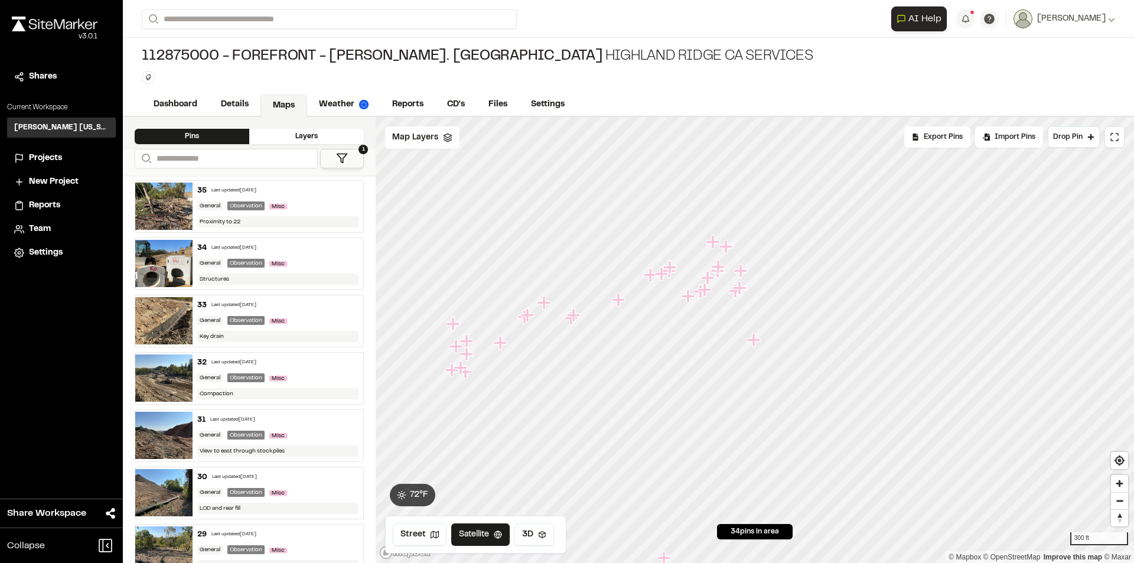
click at [305, 245] on div "34 Last updated Sep 18, 2025" at bounding box center [278, 248] width 162 height 11
click at [312, 196] on div "35 Last updated Sep 18, 2025 General Observation Misc Proximity to 22" at bounding box center [277, 206] width 171 height 51
click at [221, 98] on link "Details" at bounding box center [235, 105] width 53 height 22
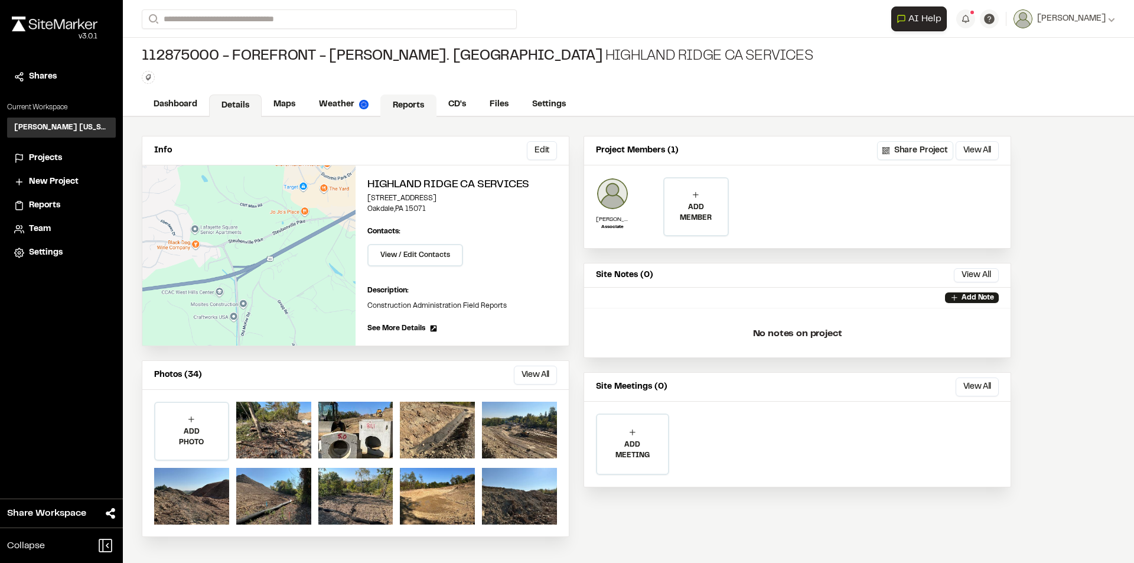
click at [408, 104] on link "Reports" at bounding box center [408, 105] width 56 height 22
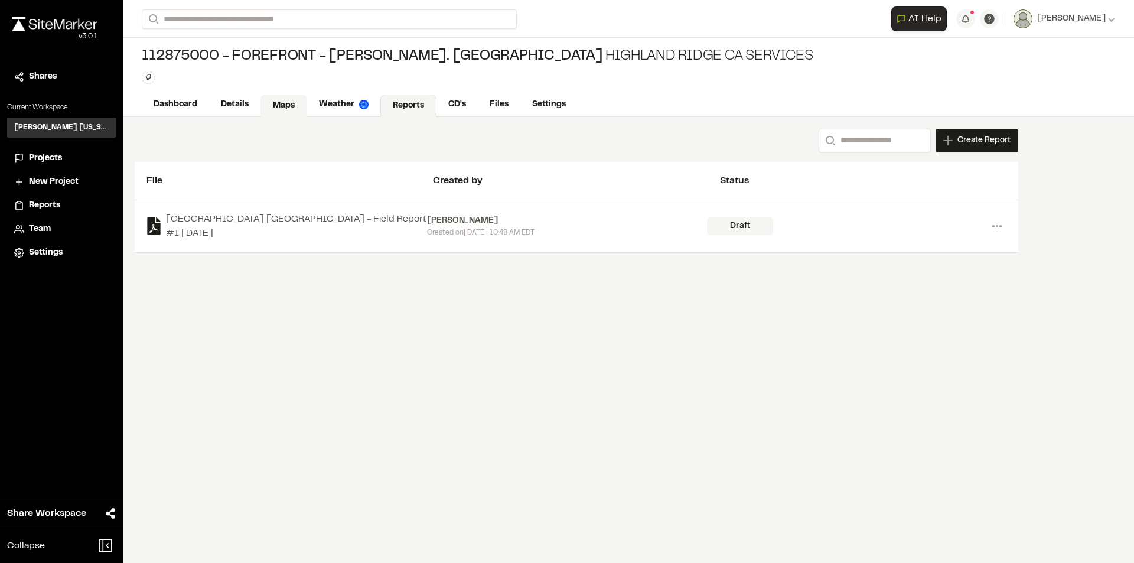
click at [283, 99] on link "Maps" at bounding box center [283, 105] width 47 height 22
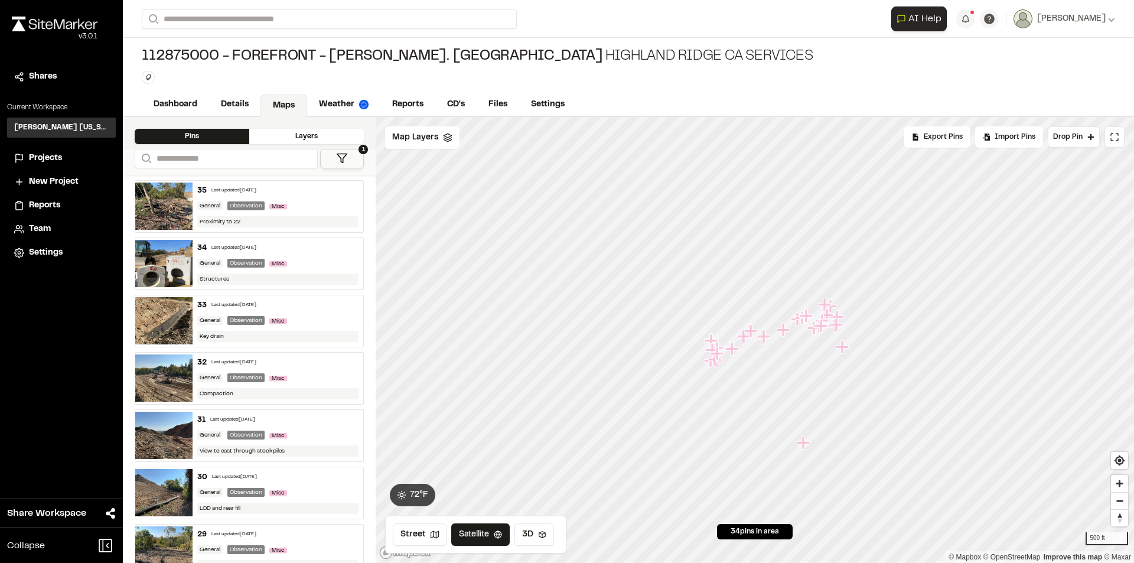
click at [337, 132] on div "Layers" at bounding box center [306, 136] width 115 height 15
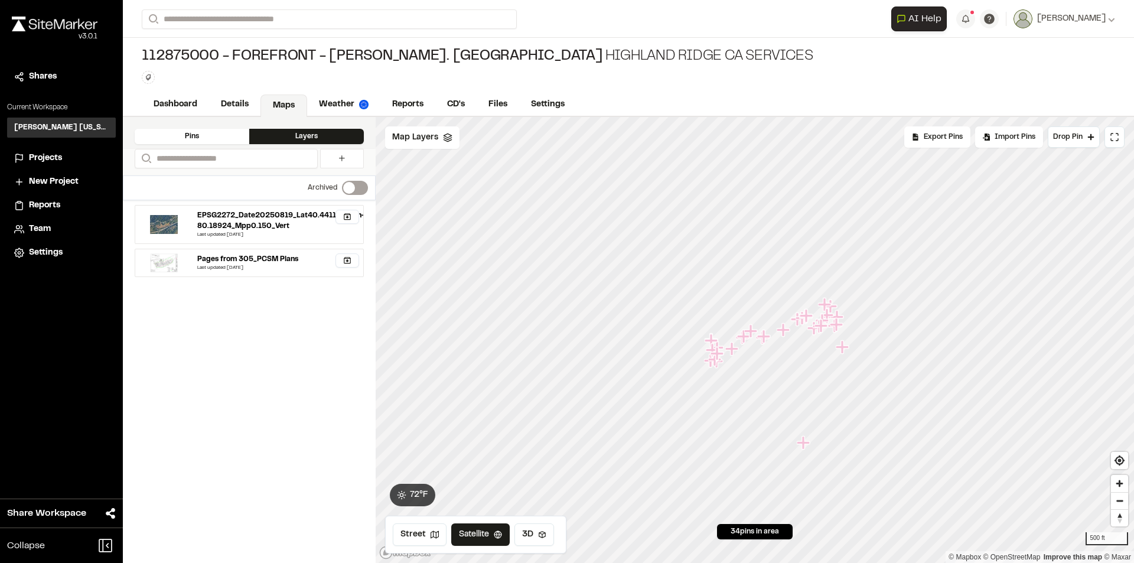
click at [205, 135] on div "Pins" at bounding box center [192, 136] width 115 height 15
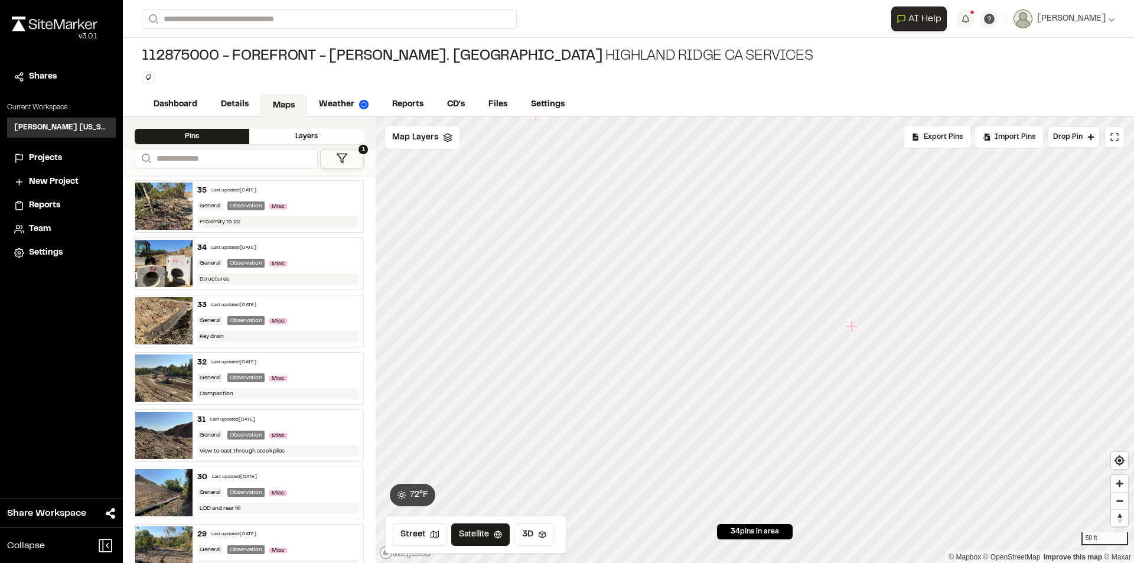
click at [851, 326] on icon "Map marker" at bounding box center [851, 325] width 13 height 13
drag, startPoint x: 753, startPoint y: 342, endPoint x: 734, endPoint y: 373, distance: 35.9
click at [734, 373] on icon "Map marker" at bounding box center [733, 368] width 13 height 13
click at [329, 197] on div "35 Last updated Sep 18, 2025 General Observation Misc Proximity to 22" at bounding box center [277, 206] width 171 height 51
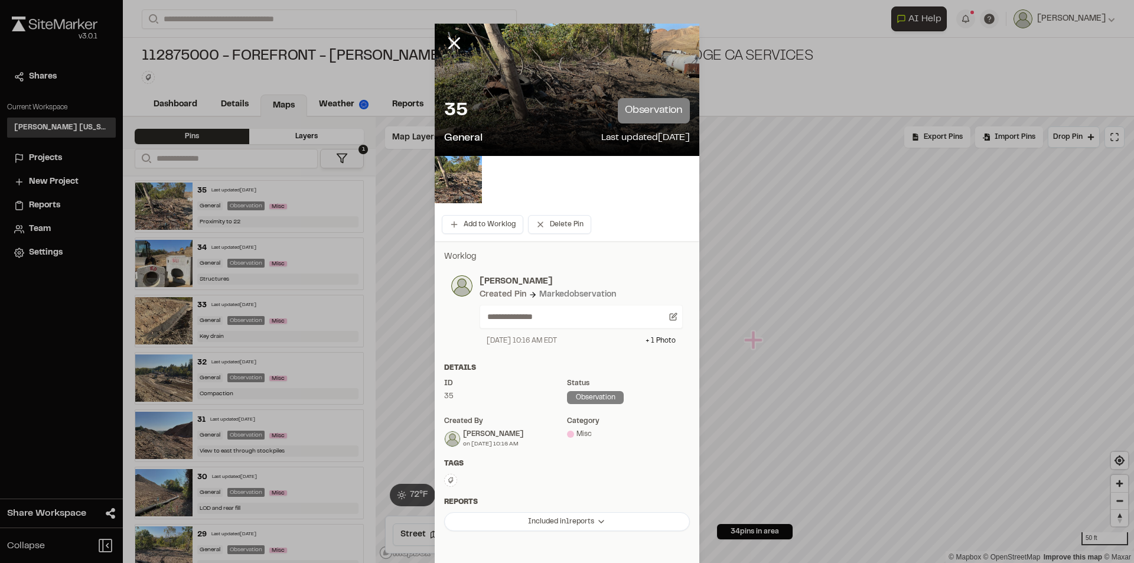
click at [656, 35] on div at bounding box center [567, 90] width 264 height 132
click at [674, 40] on div at bounding box center [567, 90] width 264 height 132
click at [453, 45] on icon at bounding box center [454, 43] width 20 height 20
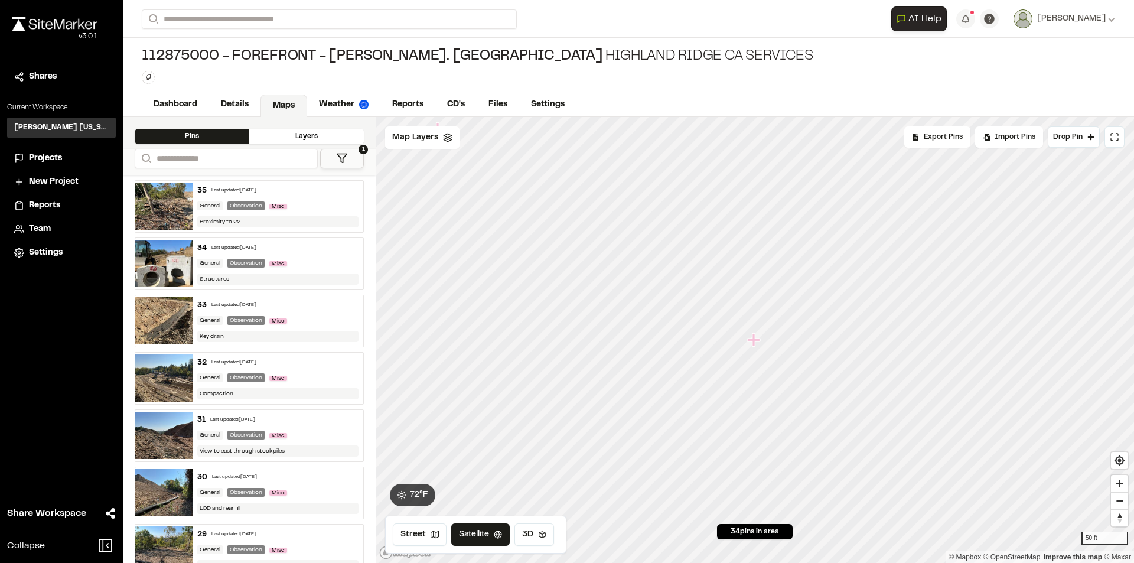
click at [305, 192] on div "35 Last updated Sep 18, 2025" at bounding box center [278, 190] width 162 height 11
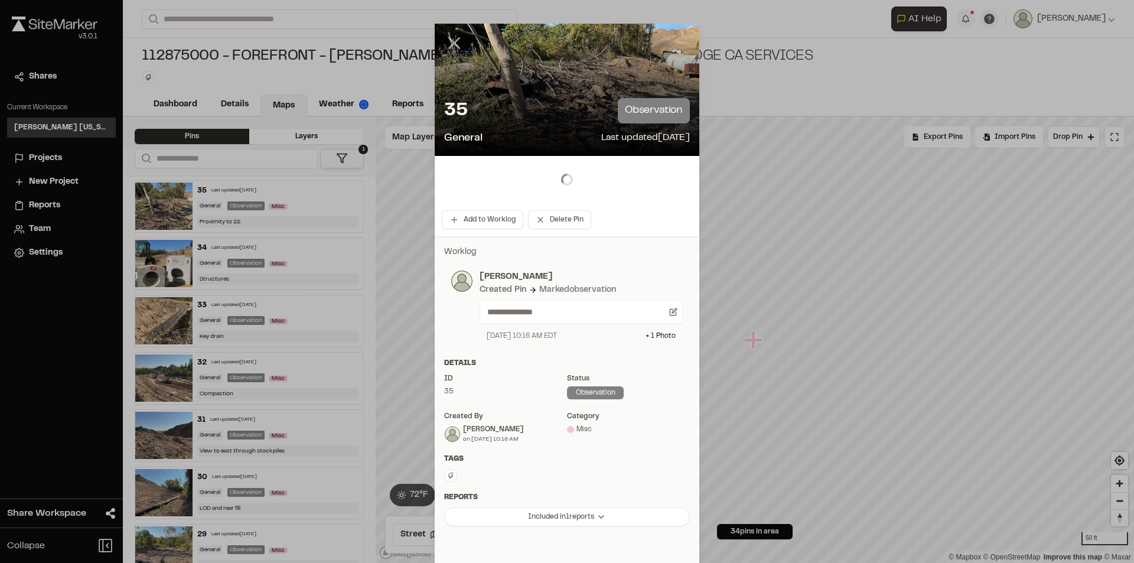
click at [446, 42] on icon at bounding box center [454, 43] width 20 height 20
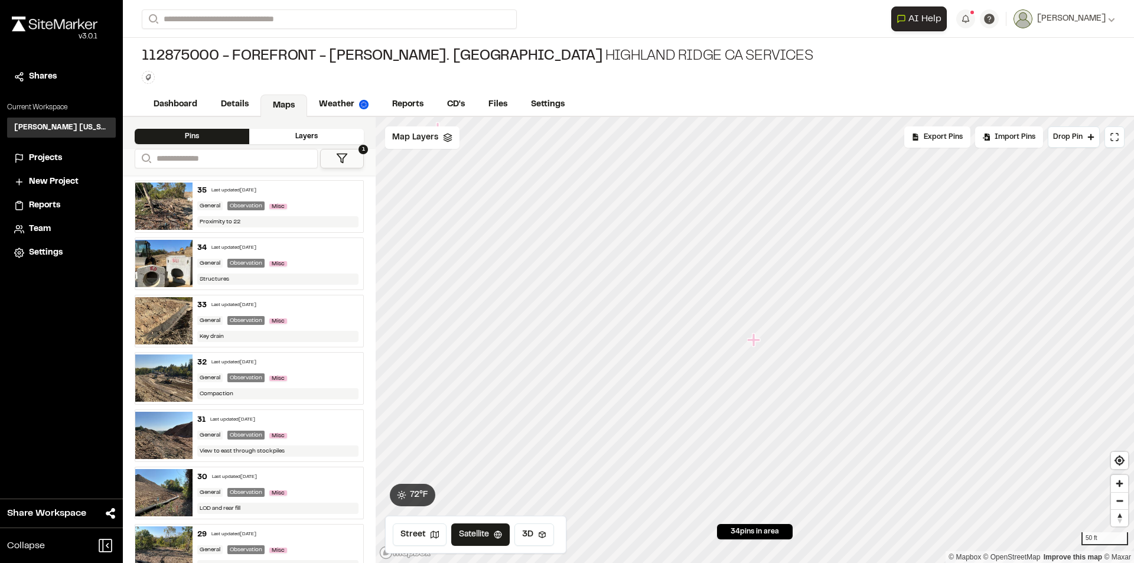
click at [24, 25] on img at bounding box center [55, 24] width 86 height 15
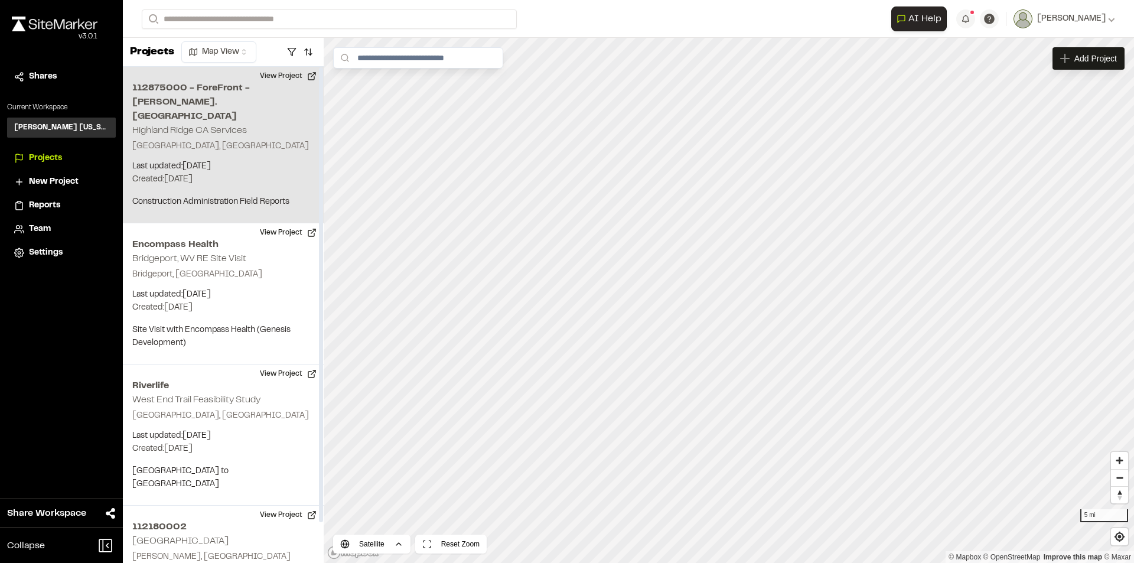
click at [193, 89] on h2 "112875000 - ForeFront - [PERSON_NAME]. [GEOGRAPHIC_DATA]" at bounding box center [223, 102] width 182 height 43
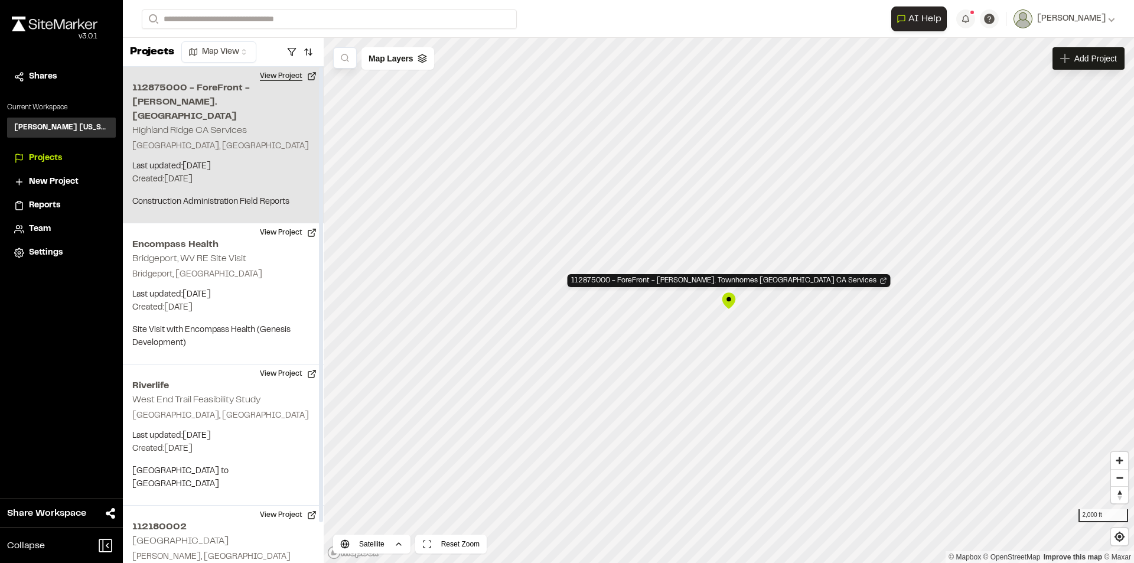
click at [286, 73] on button "View Project" at bounding box center [288, 76] width 71 height 19
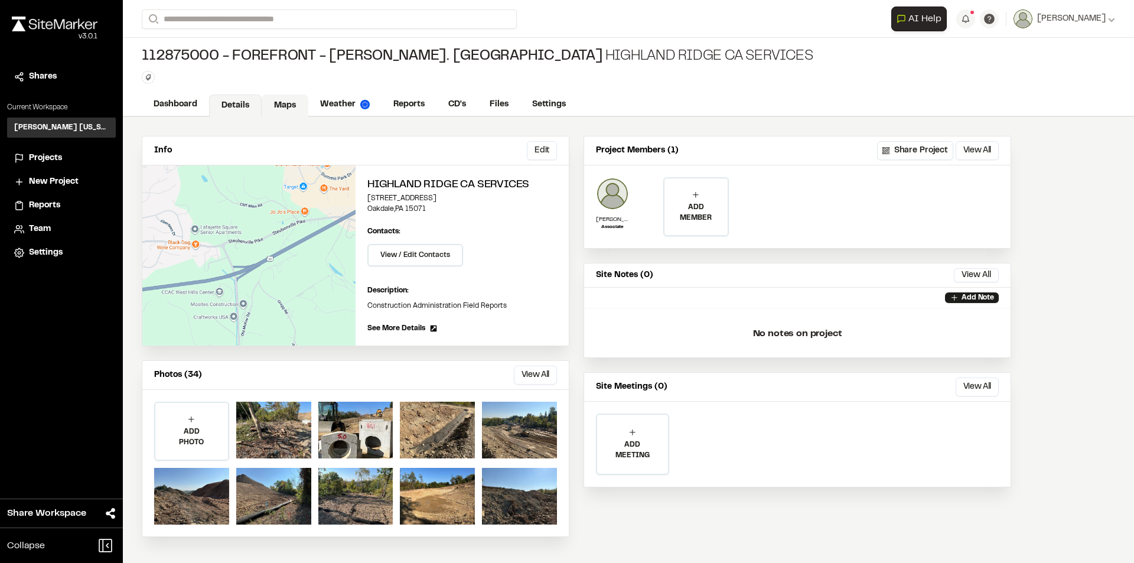
click at [283, 102] on link "Maps" at bounding box center [285, 105] width 47 height 22
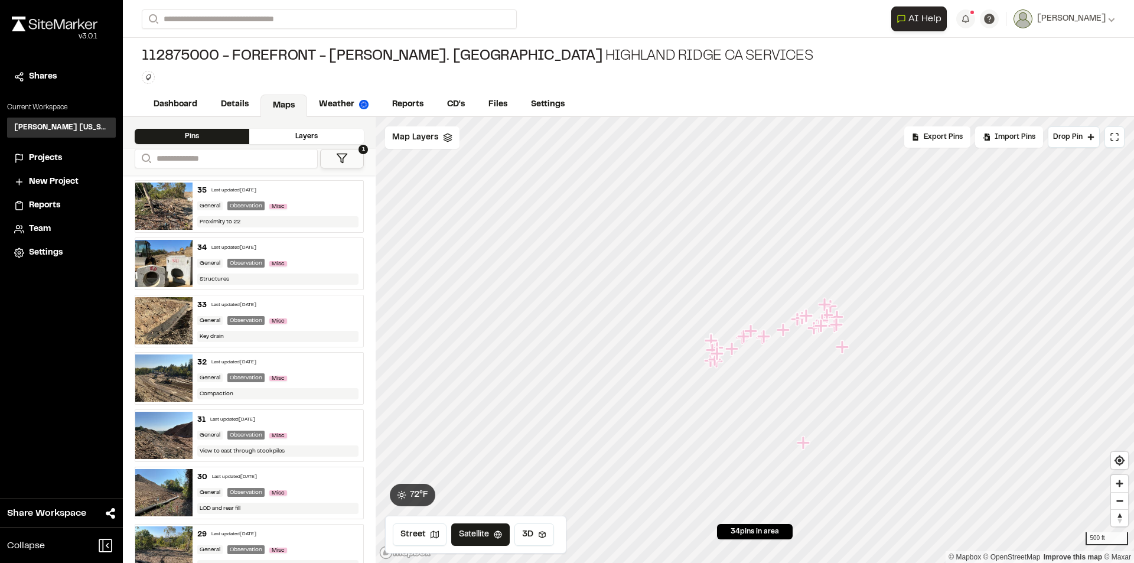
click at [333, 201] on div "General Observation Misc" at bounding box center [278, 206] width 162 height 11
click at [316, 259] on div "General Observation Misc" at bounding box center [278, 263] width 162 height 11
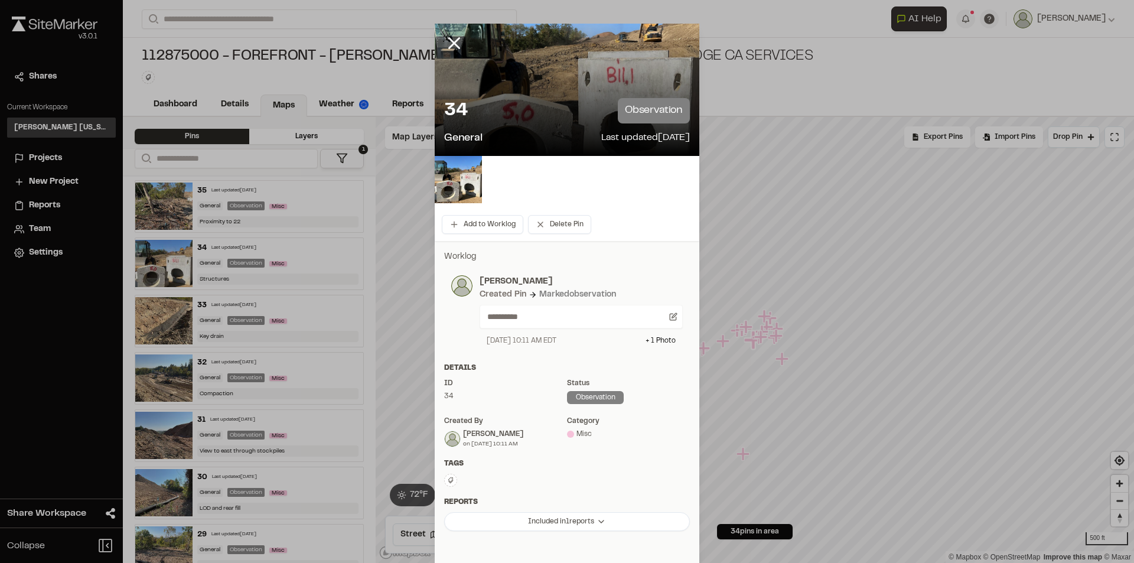
click at [654, 106] on p "observation" at bounding box center [654, 110] width 72 height 25
click at [545, 55] on div at bounding box center [567, 90] width 264 height 132
click at [448, 40] on icon at bounding box center [454, 43] width 20 height 20
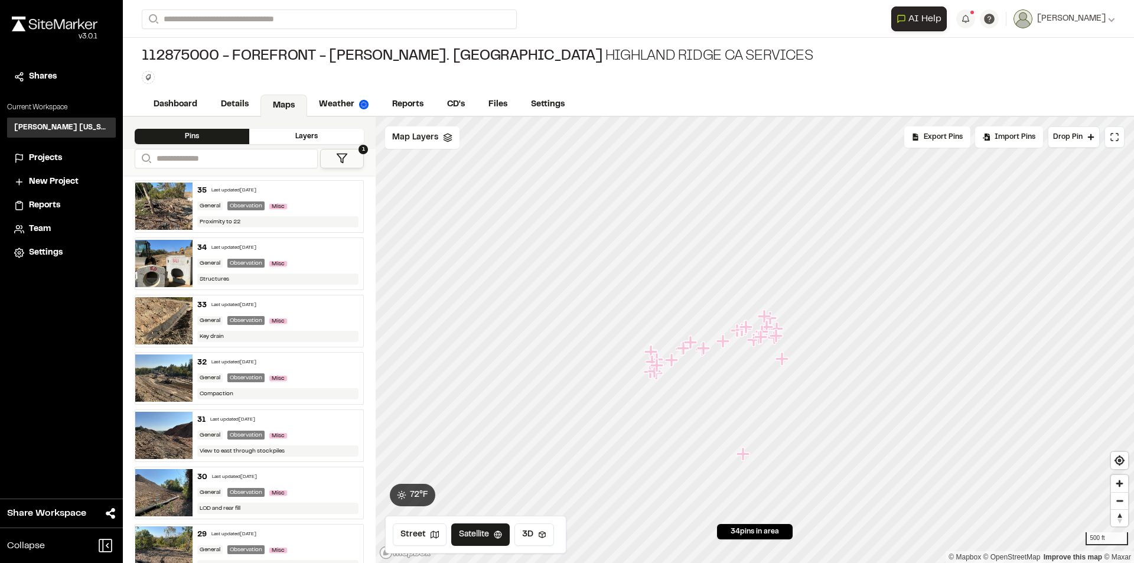
click at [42, 205] on span "Reports" at bounding box center [44, 205] width 31 height 13
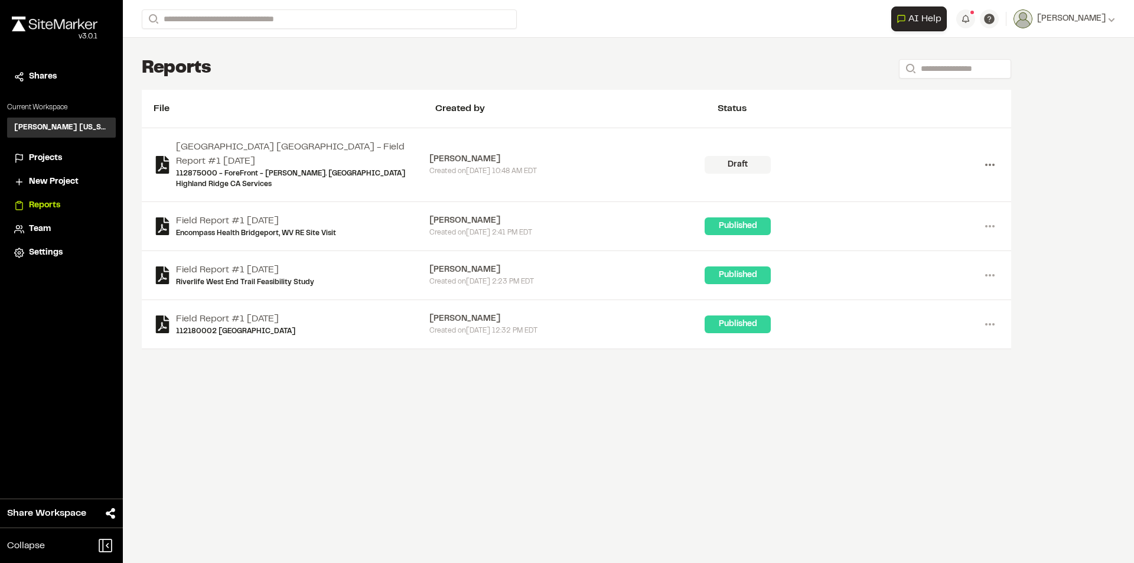
click at [990, 156] on icon at bounding box center [989, 164] width 19 height 19
click at [914, 216] on link "Delete" at bounding box center [947, 225] width 103 height 18
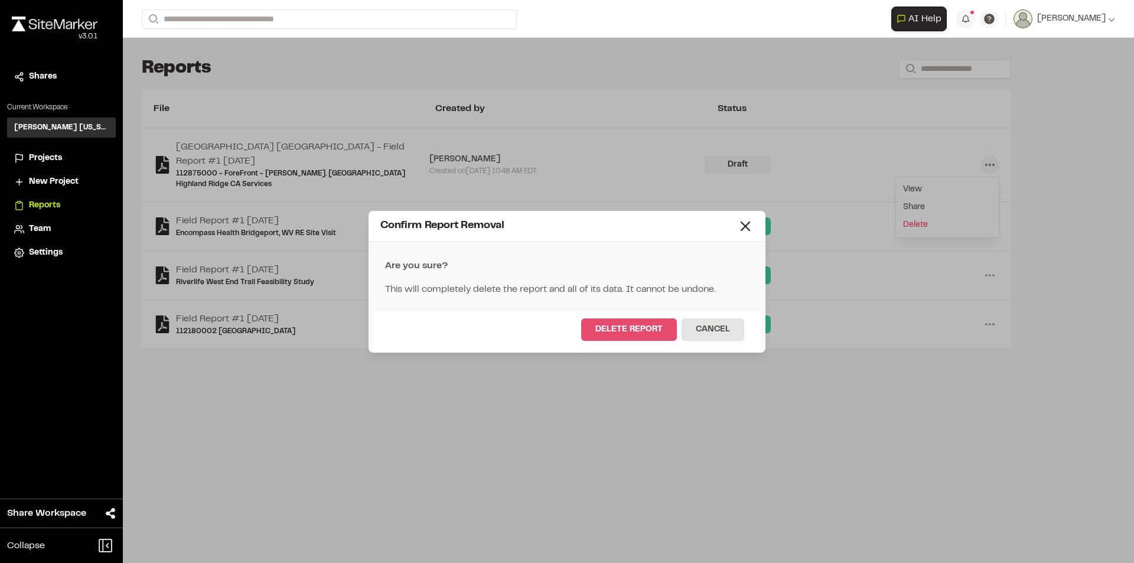
click at [618, 328] on button "Delete Report" at bounding box center [629, 329] width 96 height 22
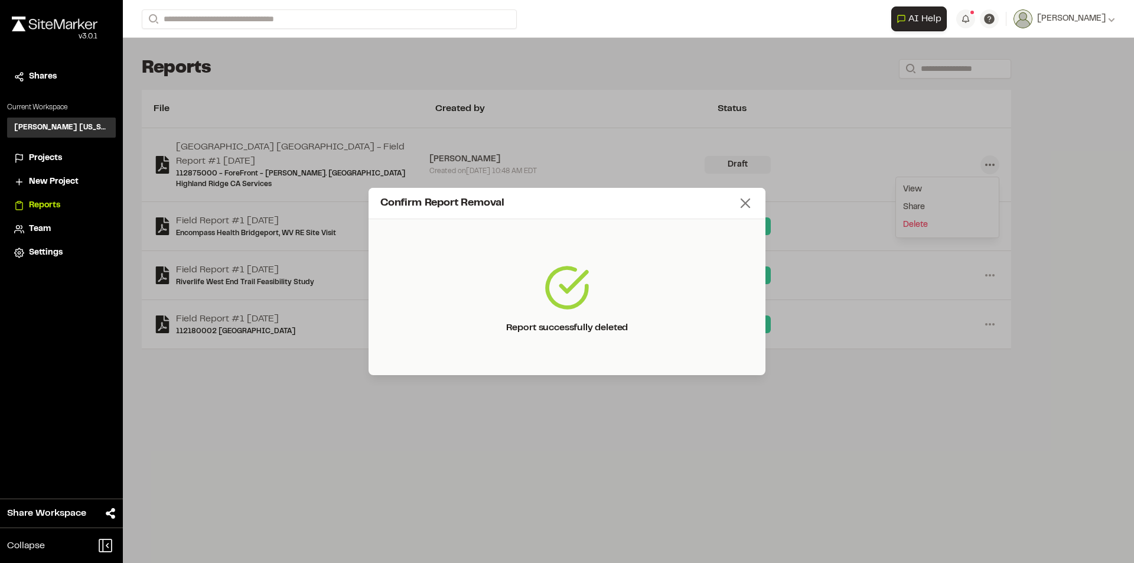
click at [746, 201] on icon at bounding box center [745, 203] width 17 height 17
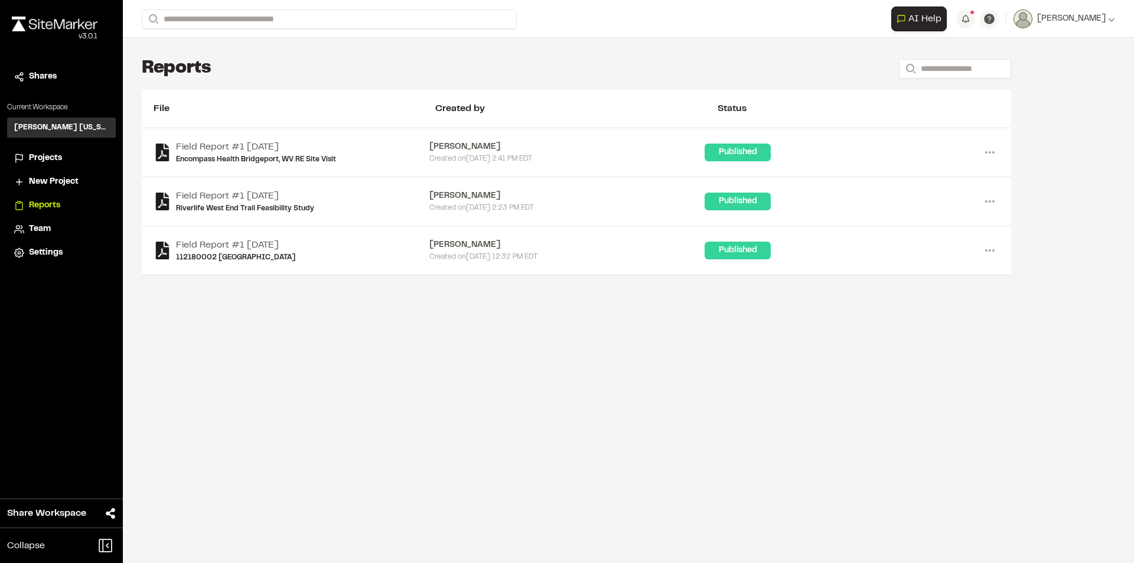
click at [50, 156] on span "Projects" at bounding box center [45, 158] width 33 height 13
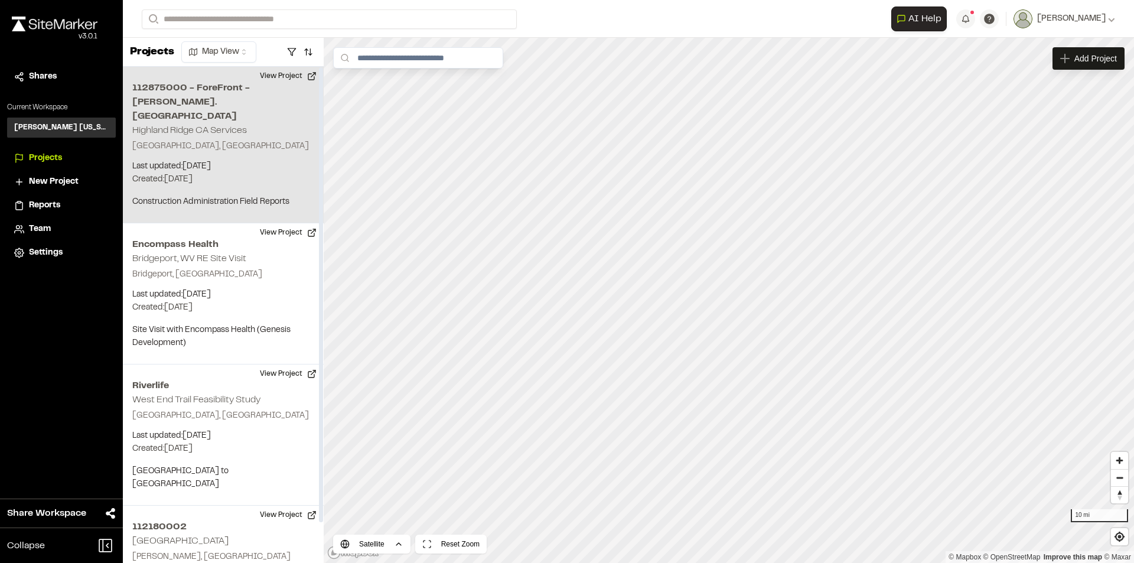
click at [201, 107] on h2 "112875000 - ForeFront - [PERSON_NAME]. [GEOGRAPHIC_DATA]" at bounding box center [223, 102] width 182 height 43
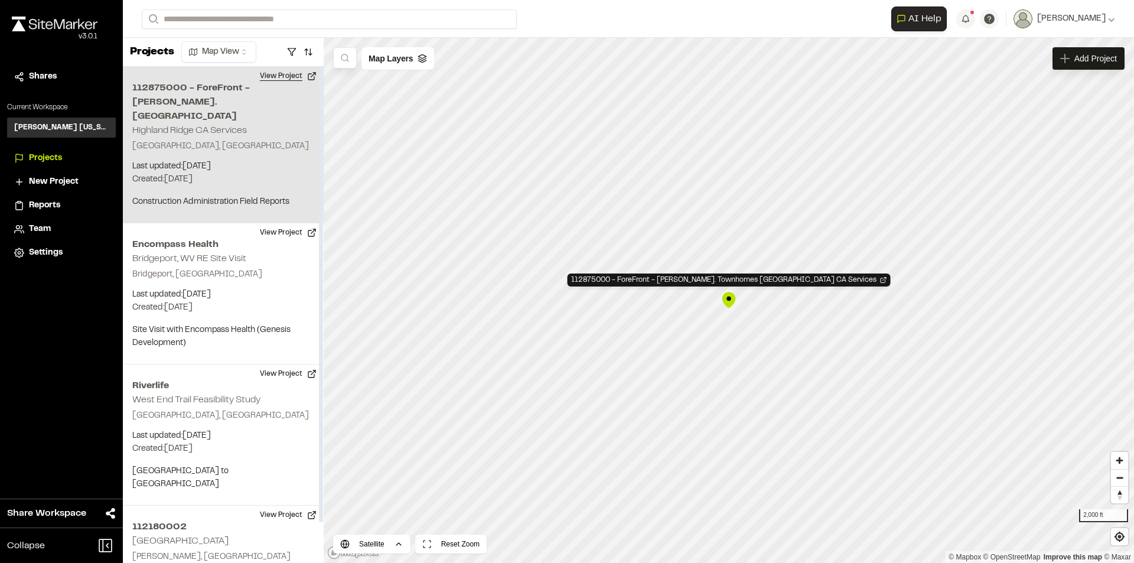
click at [281, 72] on button "View Project" at bounding box center [288, 76] width 71 height 19
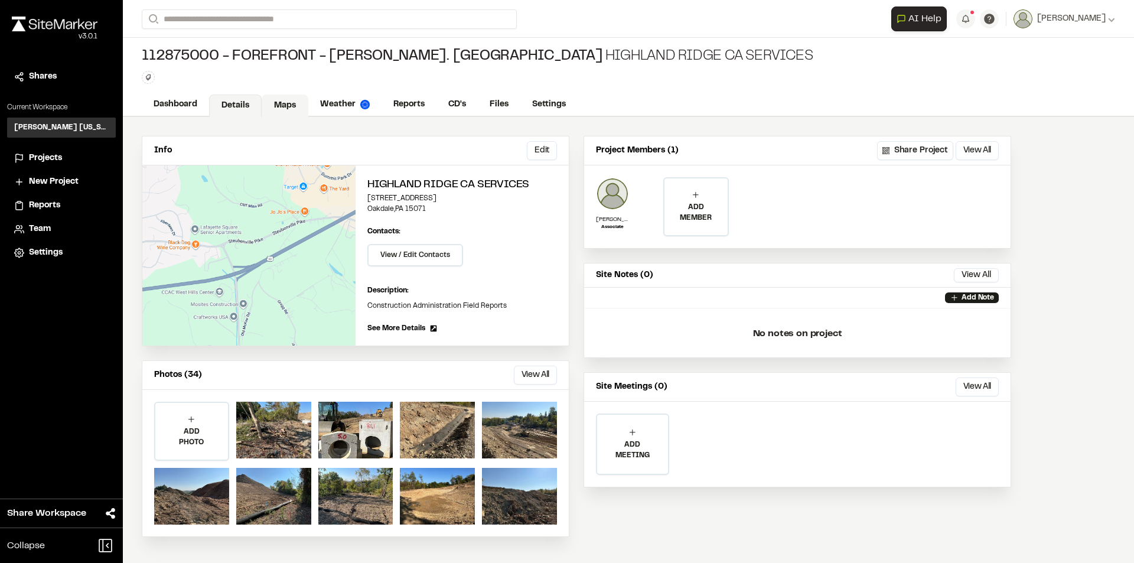
click at [273, 104] on link "Maps" at bounding box center [285, 105] width 47 height 22
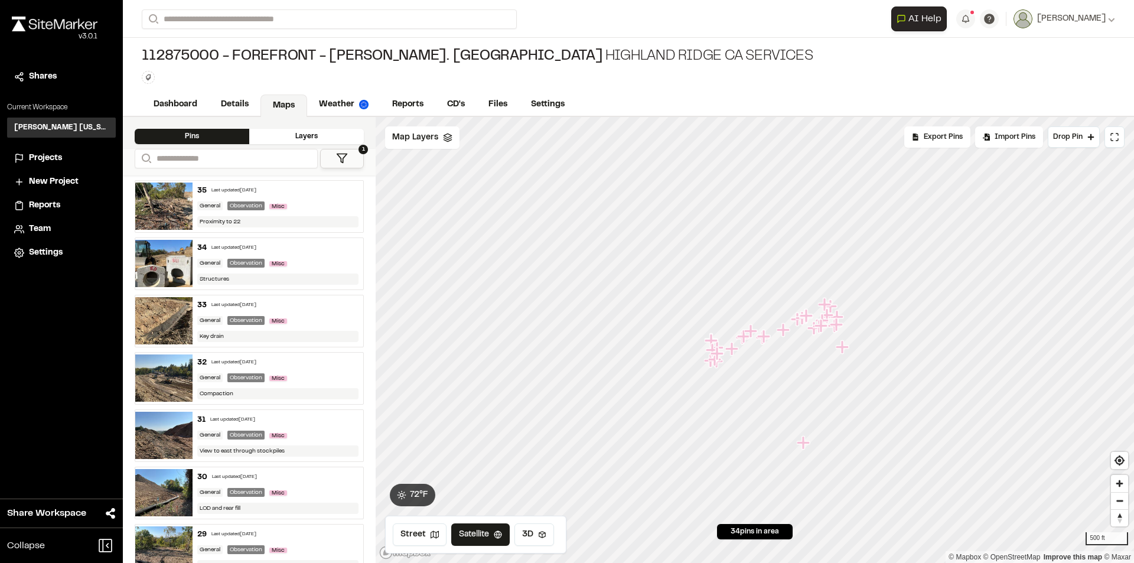
click at [309, 207] on div "General Observation Misc" at bounding box center [278, 206] width 162 height 11
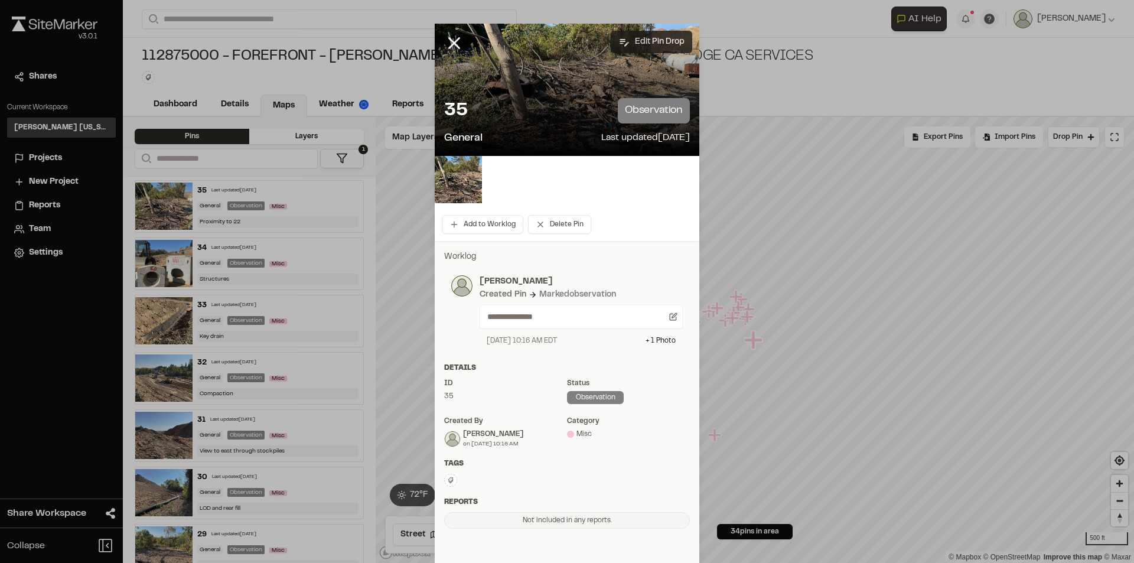
click at [648, 40] on button "Edit Pin Drop" at bounding box center [650, 42] width 81 height 22
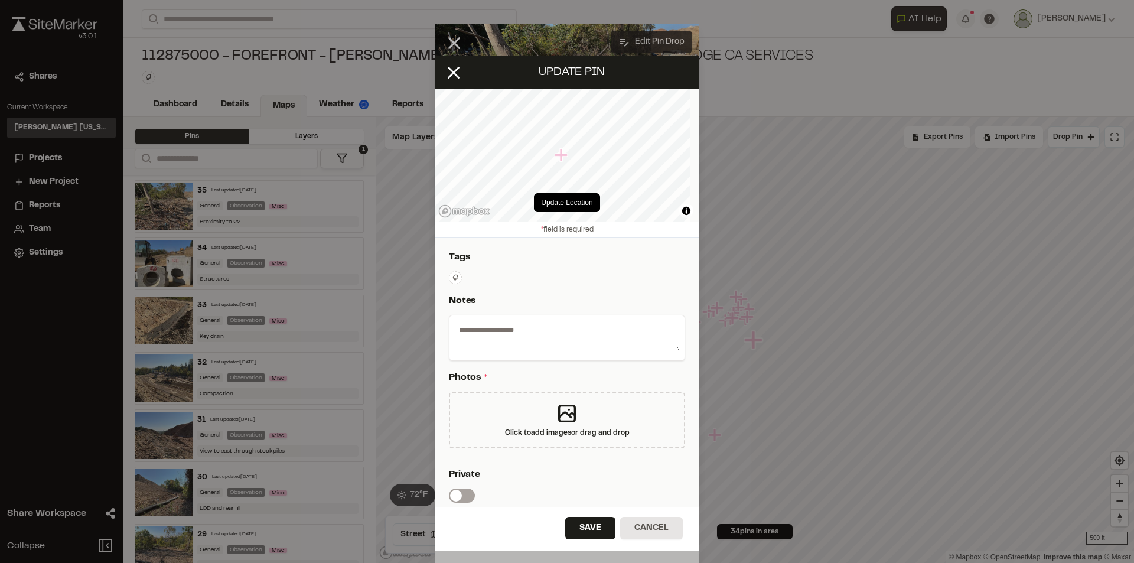
type textarea "**********"
select select "****"
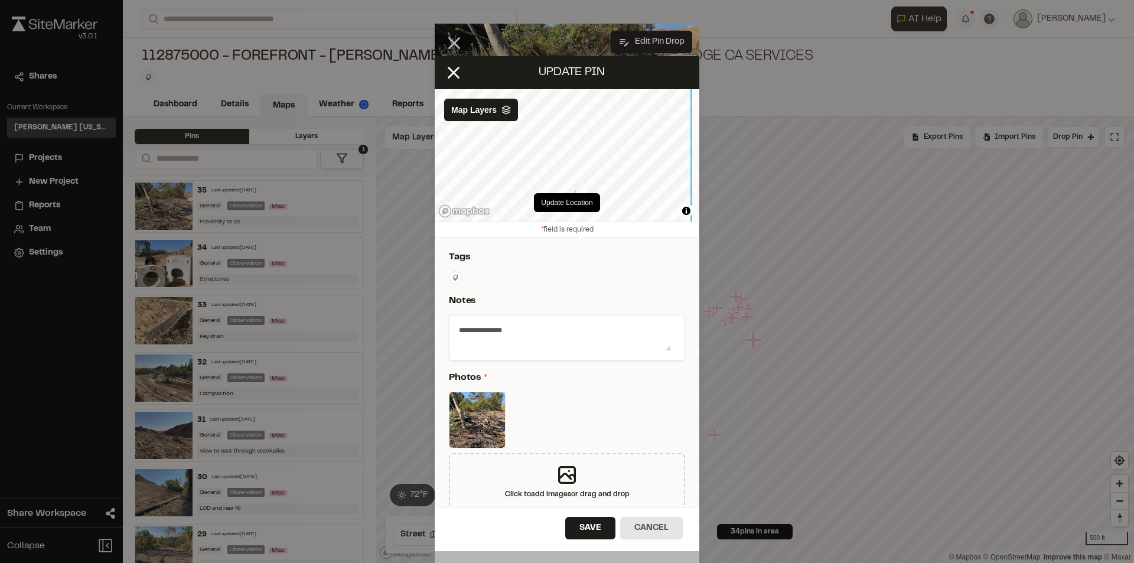
click at [618, 196] on div "Update Location © Mapbox © OpenStreetMap Improve this map © Maxar Map Layers" at bounding box center [567, 155] width 264 height 132
click at [558, 201] on button "Update Location" at bounding box center [567, 202] width 66 height 19
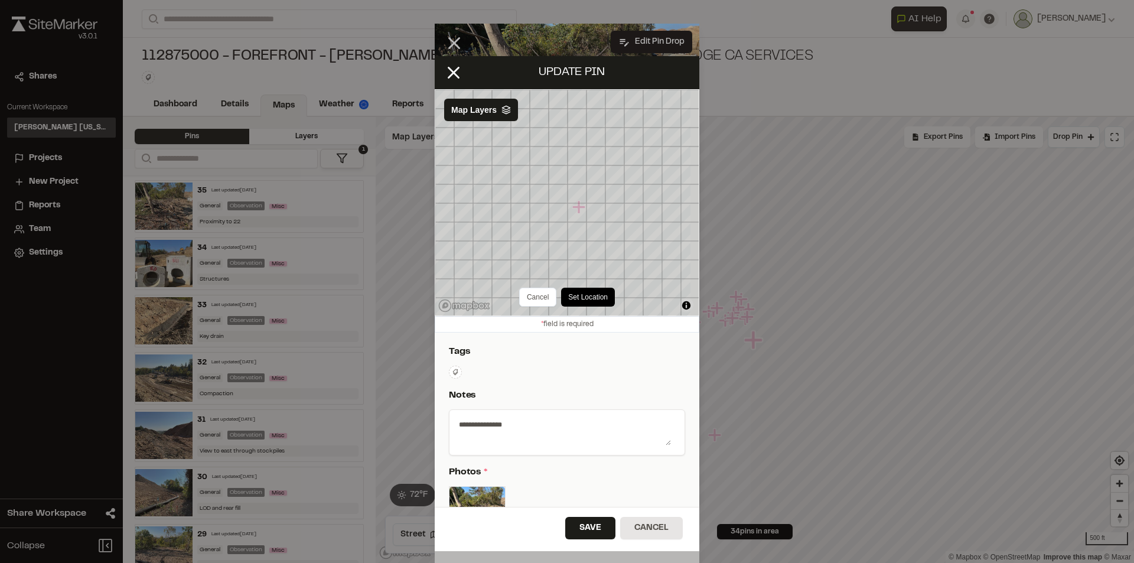
click at [580, 208] on icon "Map marker" at bounding box center [578, 207] width 13 height 13
click at [561, 296] on button "Set Location" at bounding box center [573, 297] width 54 height 19
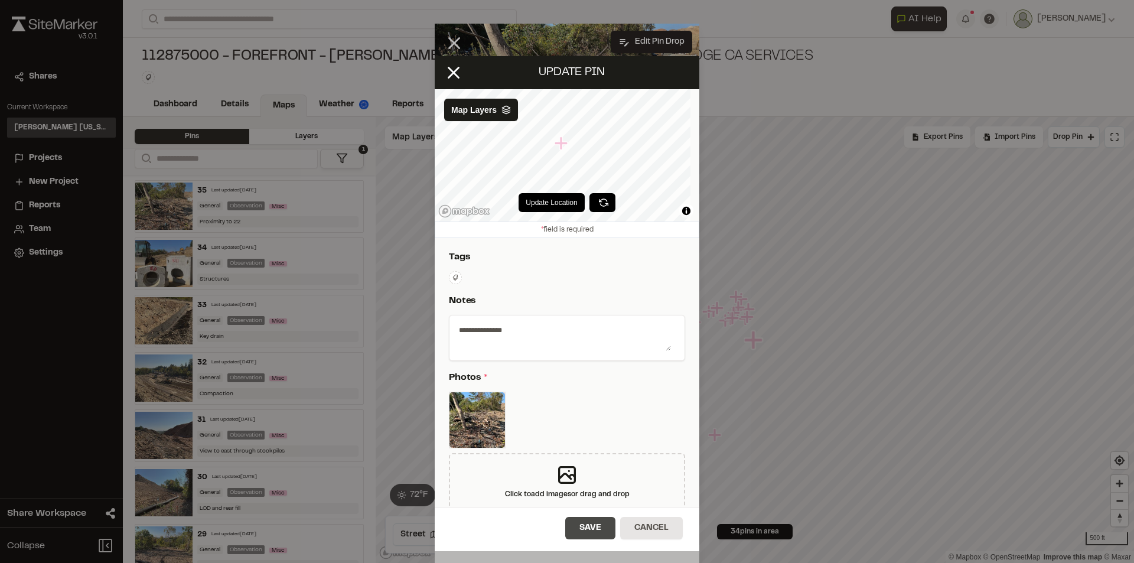
click at [573, 525] on button "Save" at bounding box center [590, 528] width 50 height 22
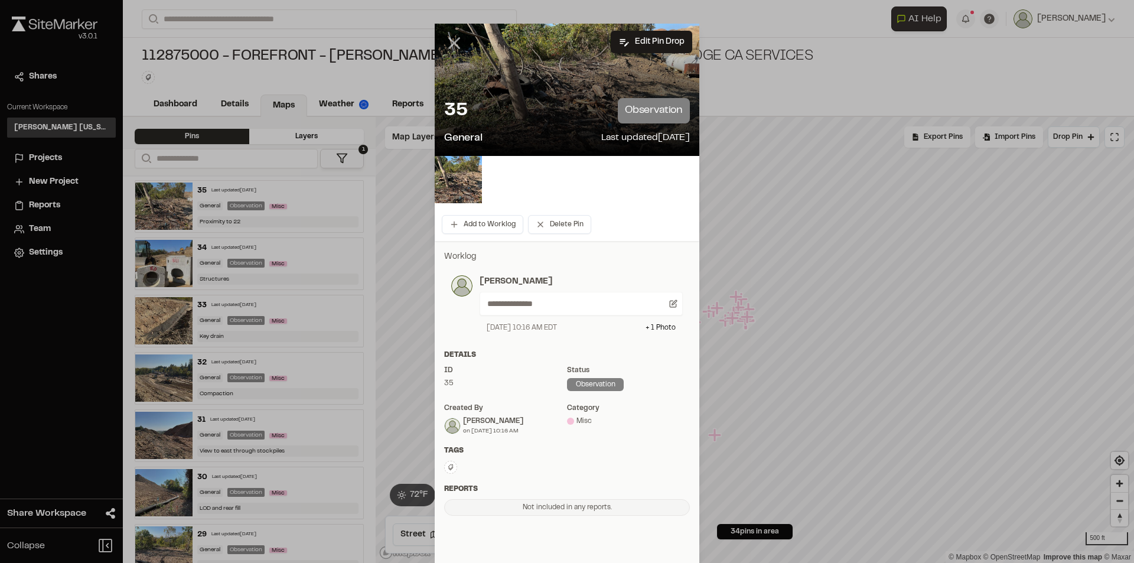
click at [450, 41] on icon at bounding box center [454, 43] width 20 height 20
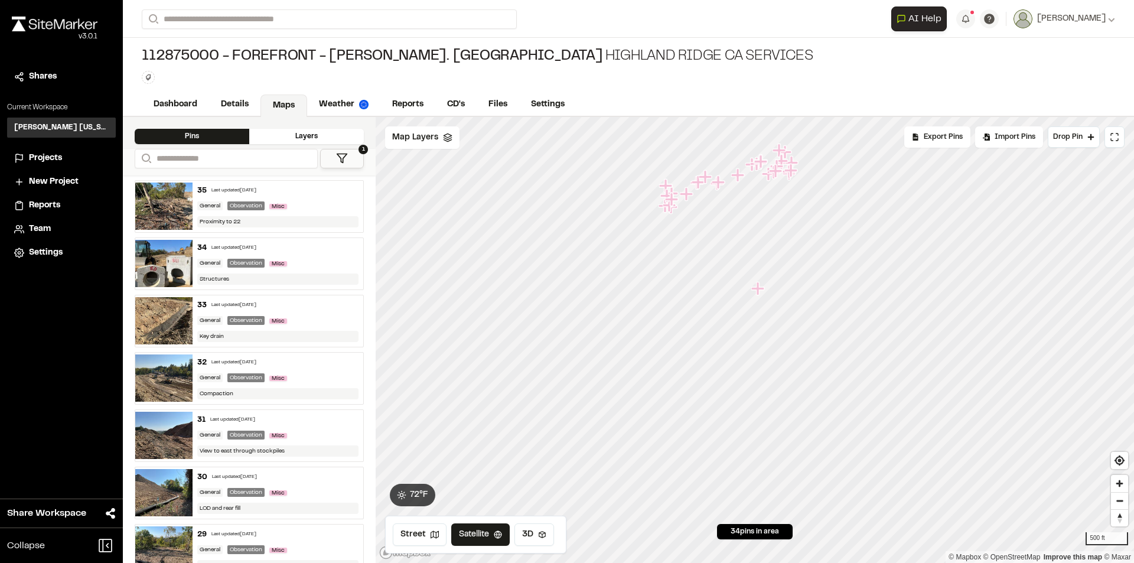
click at [760, 290] on icon "Map marker" at bounding box center [757, 288] width 13 height 13
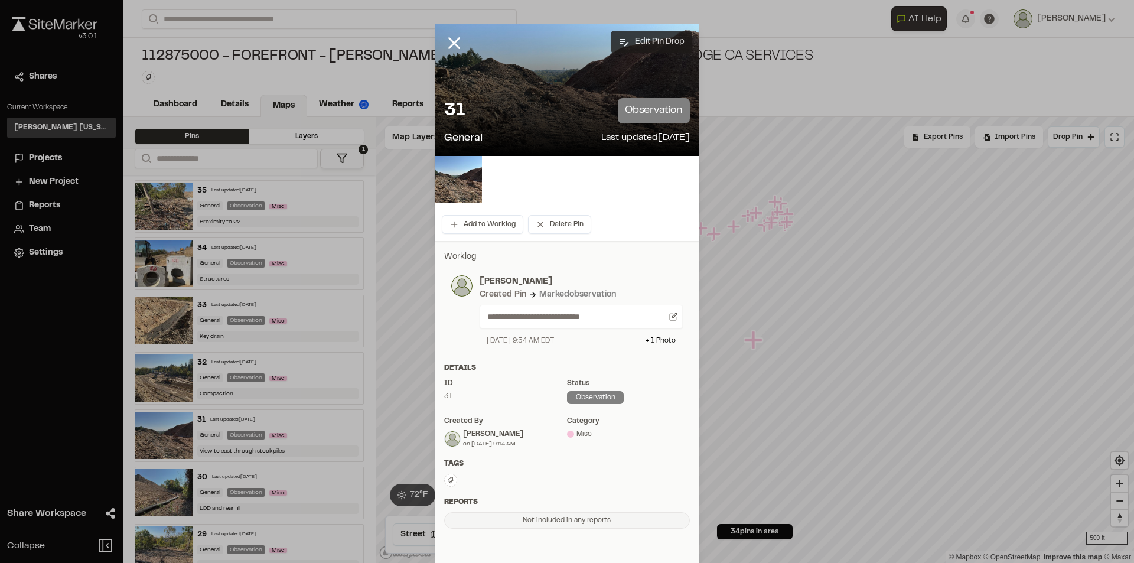
click at [645, 40] on button "Edit Pin Drop" at bounding box center [650, 42] width 81 height 22
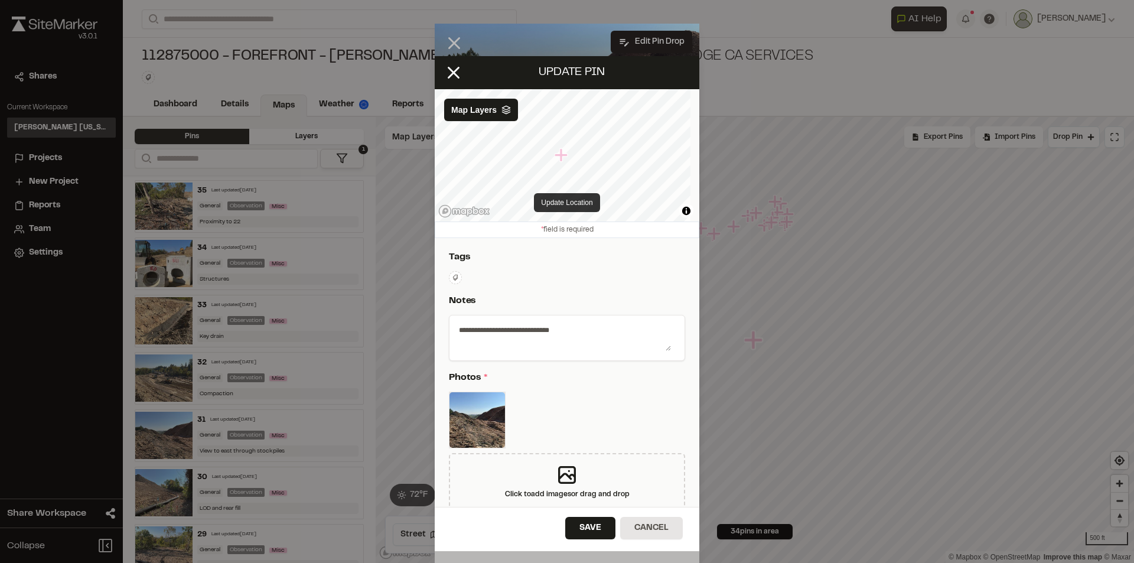
click at [557, 201] on button "Update Location" at bounding box center [567, 202] width 66 height 19
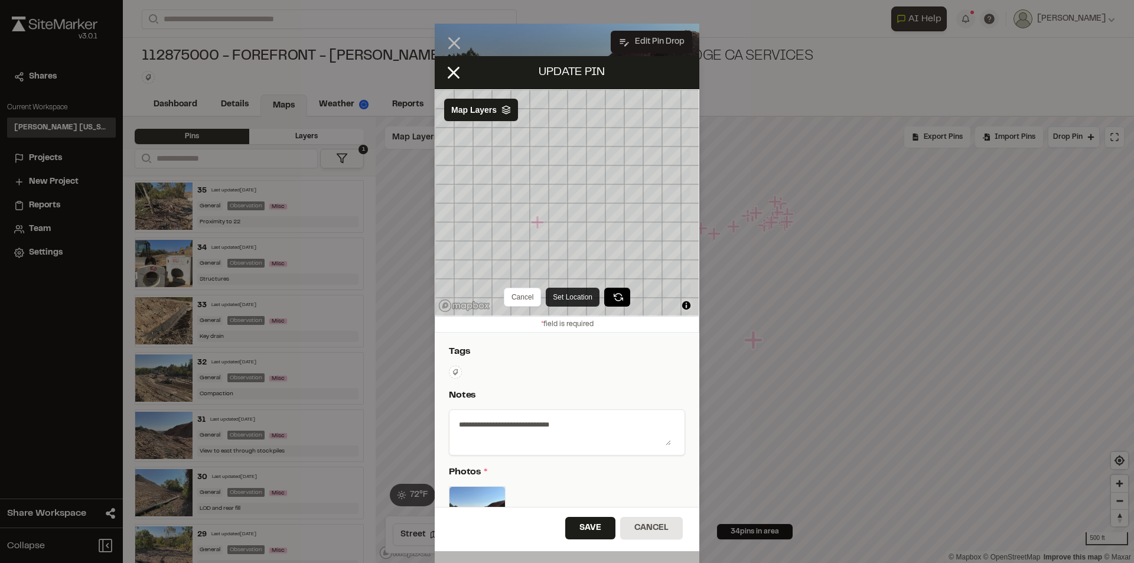
click at [566, 292] on button "Set Location" at bounding box center [573, 297] width 54 height 19
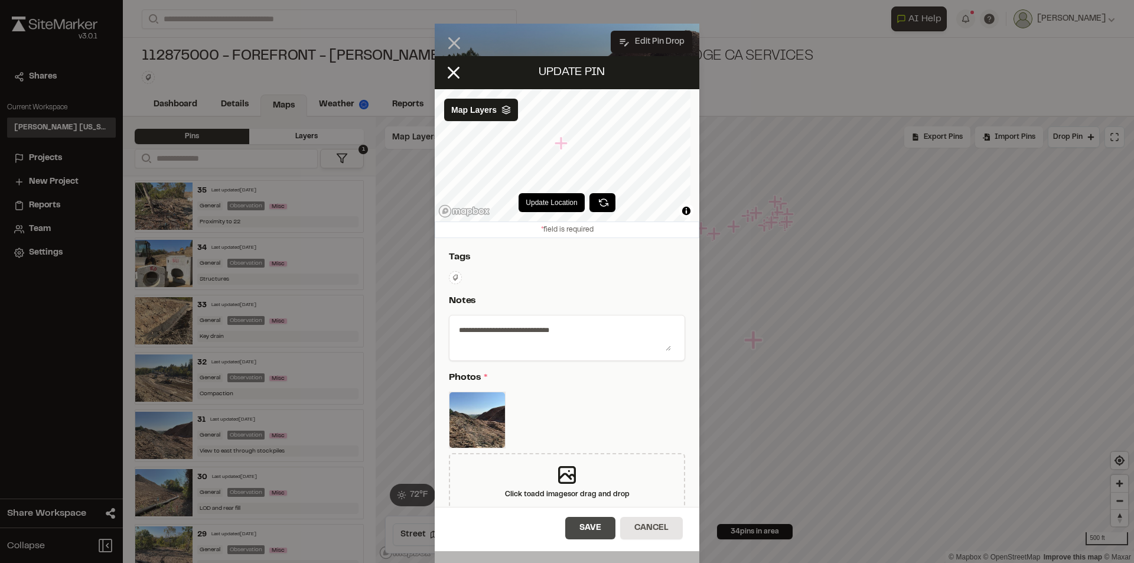
click at [584, 521] on button "Save" at bounding box center [590, 528] width 50 height 22
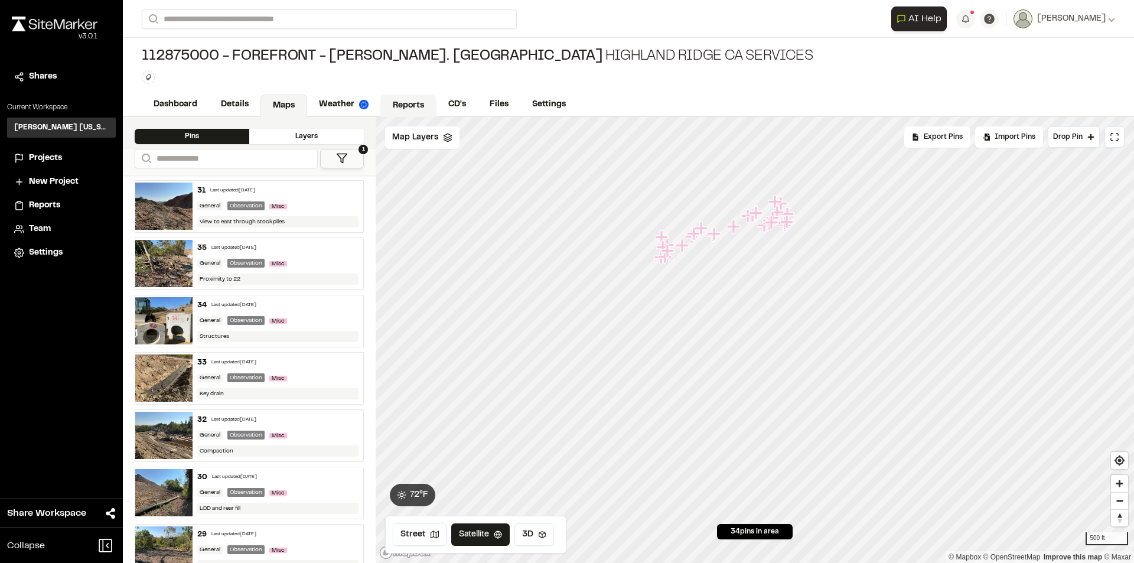
click at [413, 103] on link "Reports" at bounding box center [408, 105] width 56 height 22
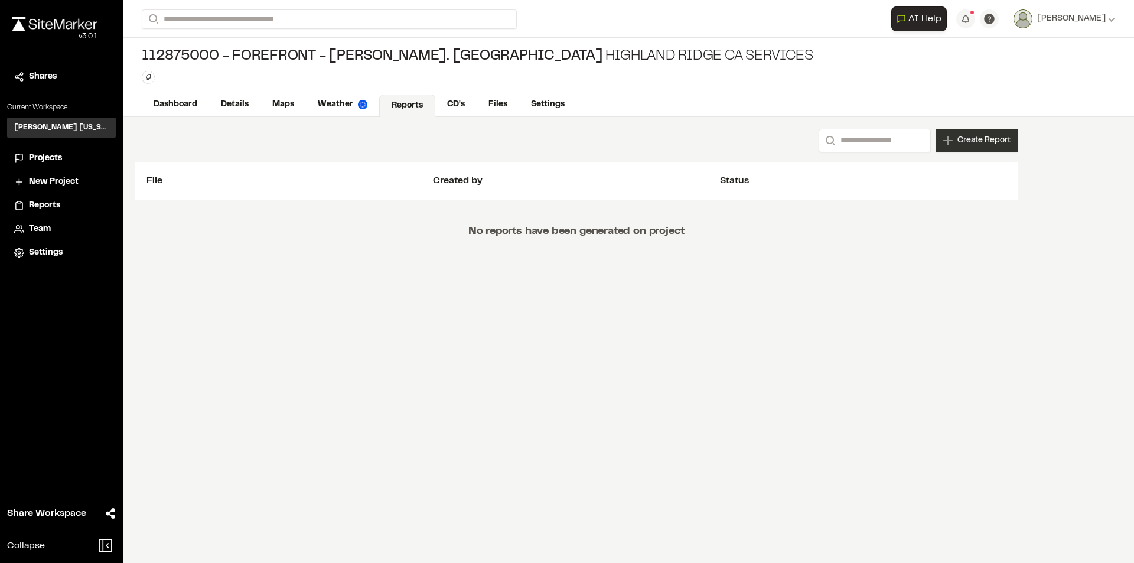
click at [987, 146] on span "Create Report" at bounding box center [983, 140] width 53 height 13
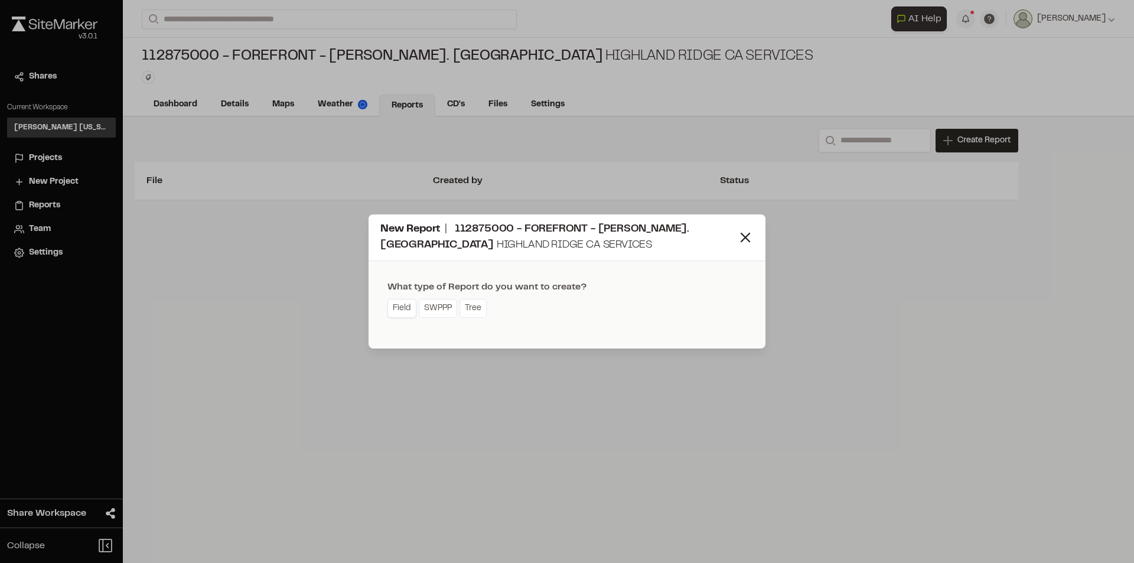
click at [401, 308] on link "Field" at bounding box center [401, 308] width 29 height 19
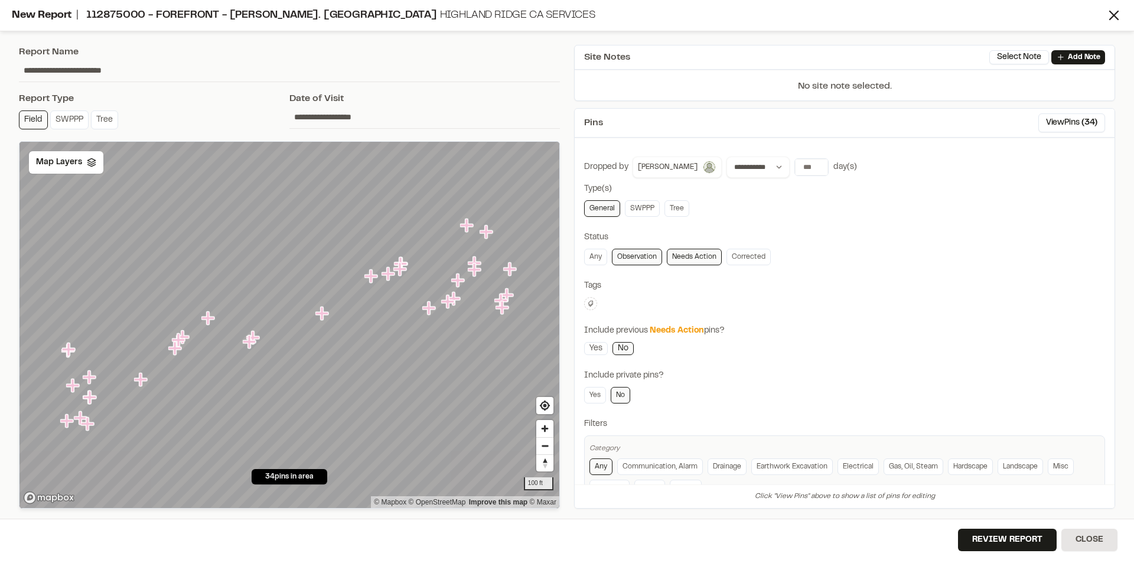
click at [25, 68] on input "**********" at bounding box center [289, 70] width 541 height 22
type input "**********"
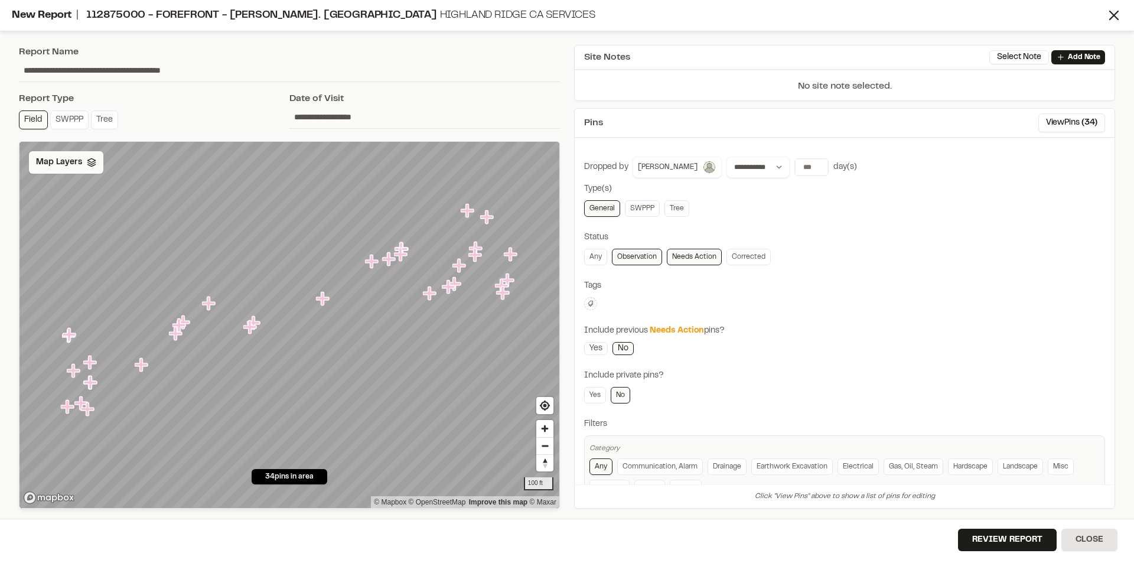
click at [92, 158] on icon at bounding box center [91, 162] width 9 height 9
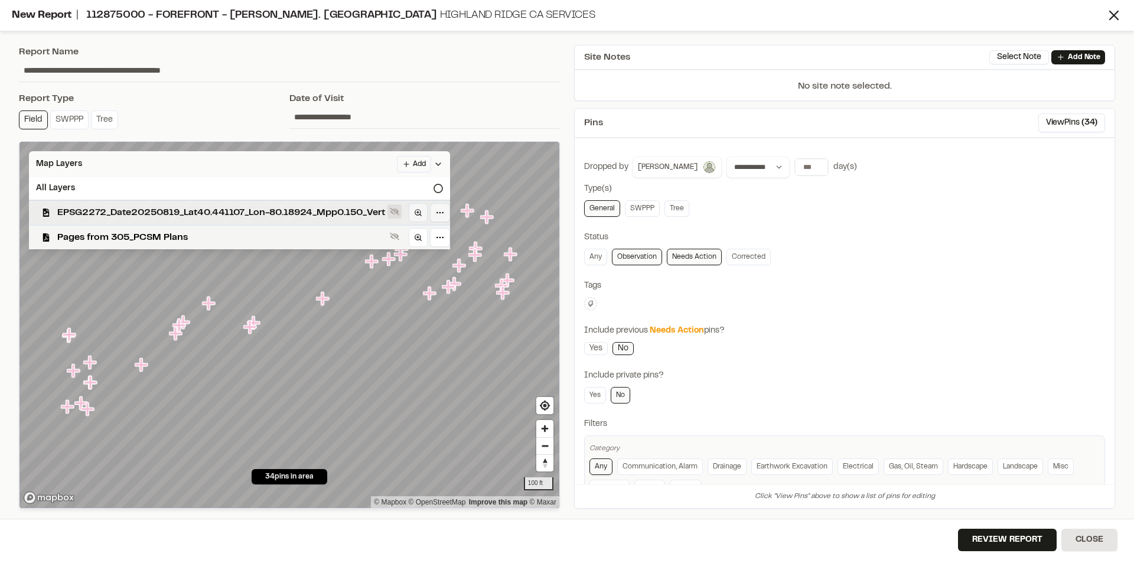
click at [394, 213] on button at bounding box center [394, 211] width 14 height 14
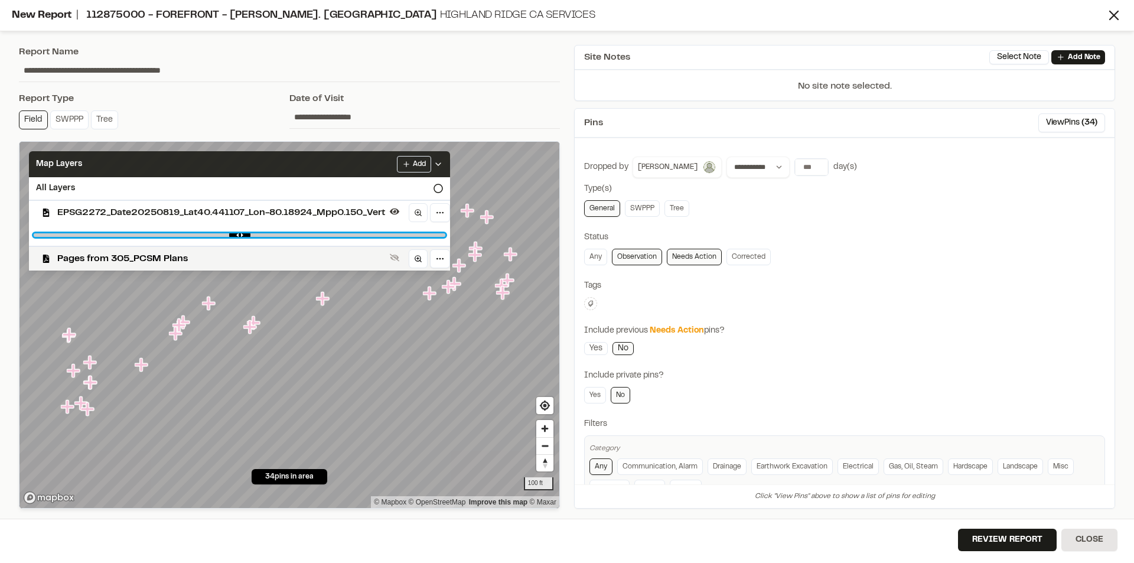
drag, startPoint x: 439, startPoint y: 234, endPoint x: 384, endPoint y: 236, distance: 55.5
type input "****"
click at [384, 236] on input "range" at bounding box center [239, 235] width 411 height 4
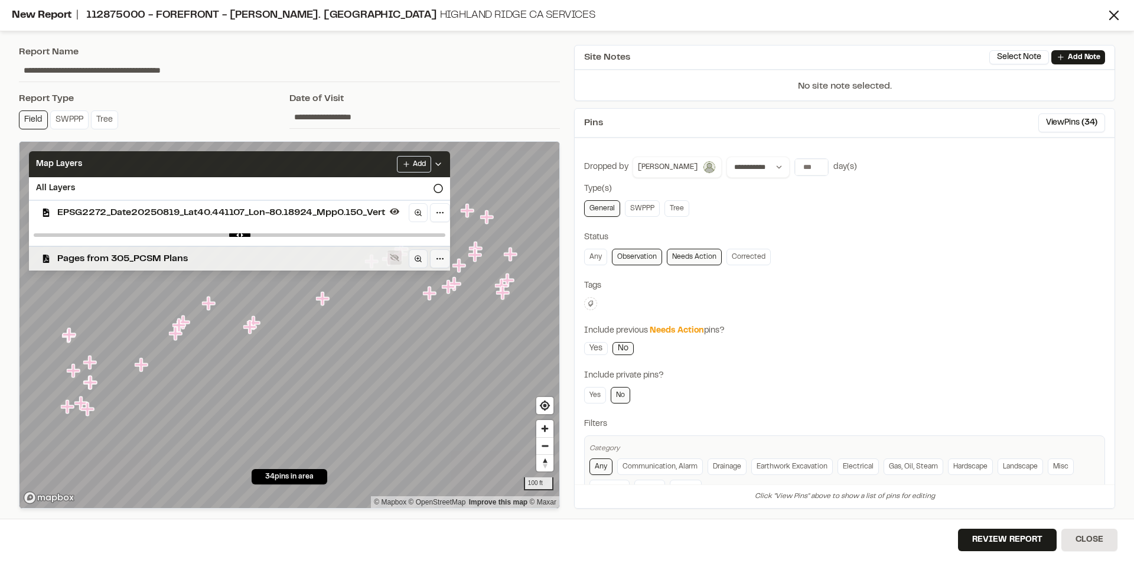
click at [401, 252] on button at bounding box center [394, 257] width 14 height 14
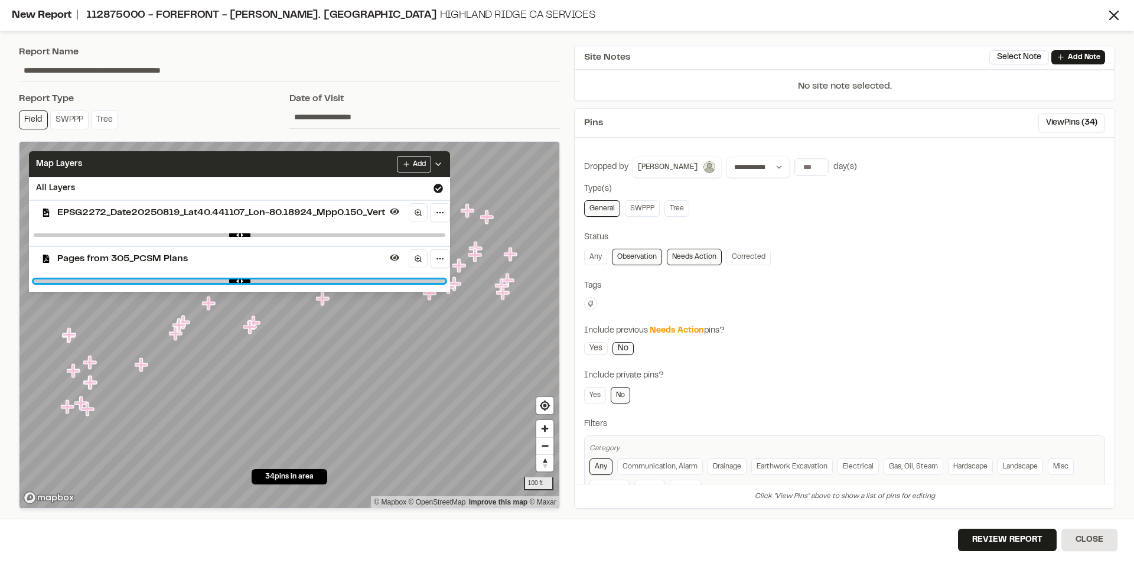
drag, startPoint x: 441, startPoint y: 280, endPoint x: 360, endPoint y: 276, distance: 81.6
click at [360, 279] on input "range" at bounding box center [239, 281] width 411 height 4
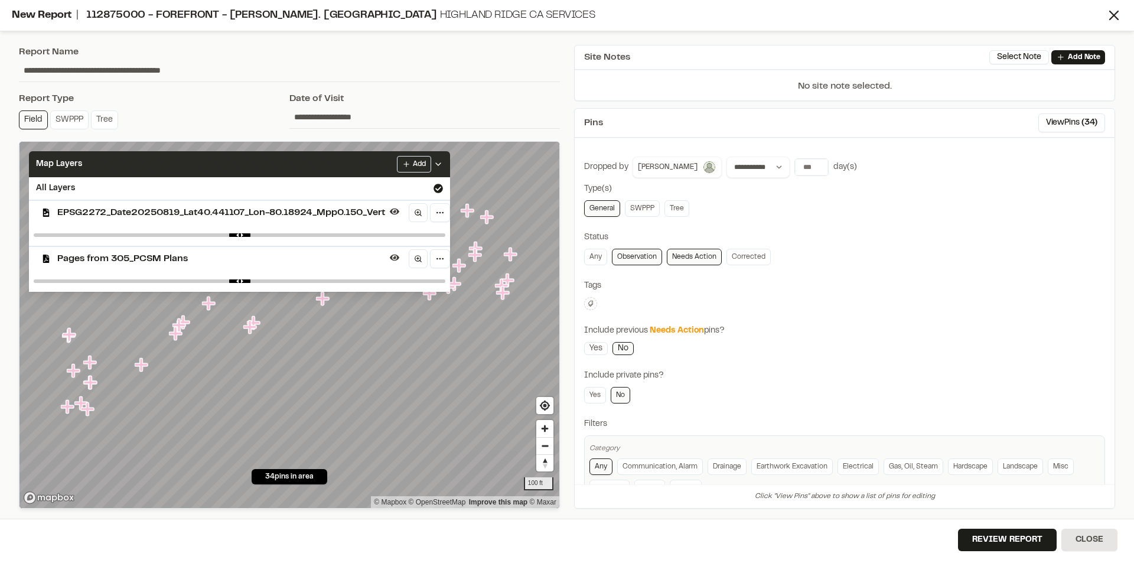
click at [358, 276] on div at bounding box center [239, 280] width 421 height 21
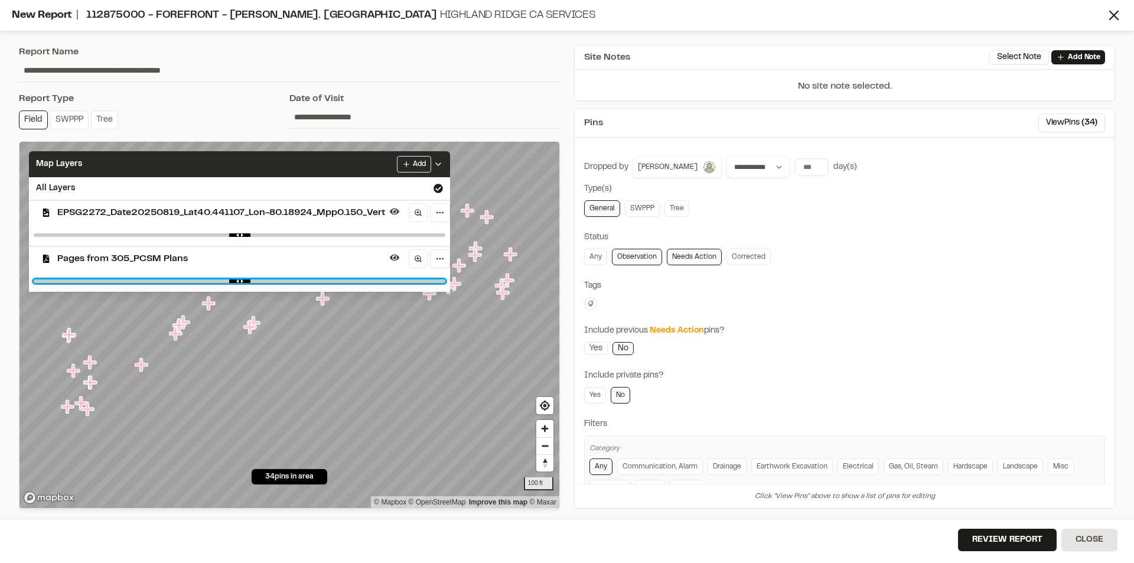
drag, startPoint x: 359, startPoint y: 282, endPoint x: 302, endPoint y: 282, distance: 56.7
click at [302, 282] on input "range" at bounding box center [239, 281] width 411 height 4
drag, startPoint x: 302, startPoint y: 282, endPoint x: 275, endPoint y: 282, distance: 27.8
click at [275, 282] on input "range" at bounding box center [239, 281] width 411 height 4
drag, startPoint x: 274, startPoint y: 282, endPoint x: 249, endPoint y: 282, distance: 24.8
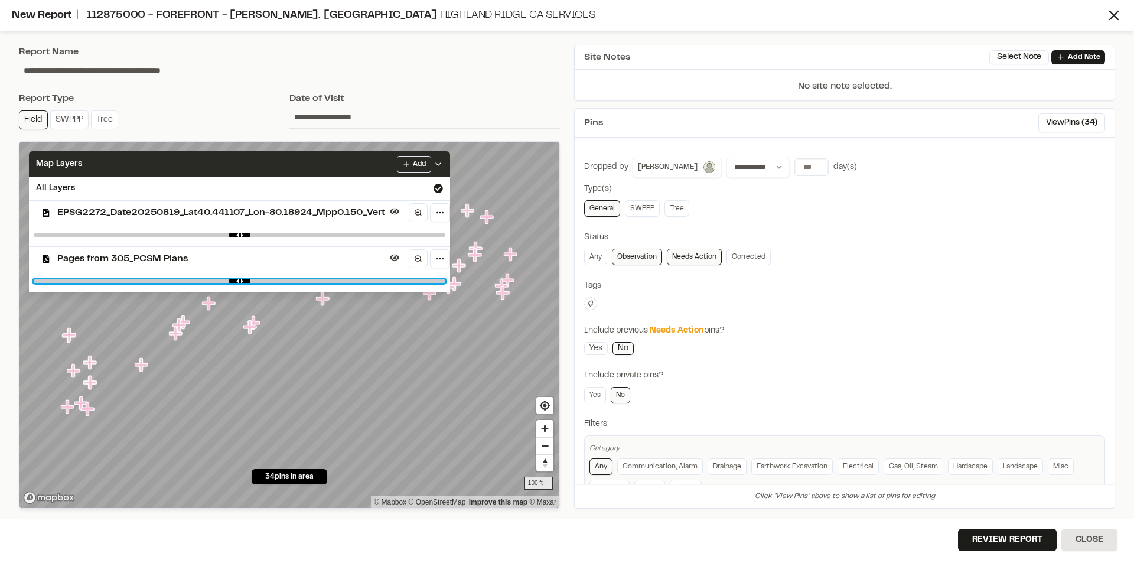
click at [250, 282] on input "range" at bounding box center [239, 281] width 411 height 4
drag, startPoint x: 249, startPoint y: 282, endPoint x: 223, endPoint y: 281, distance: 26.6
type input "****"
click at [223, 281] on input "range" at bounding box center [239, 281] width 411 height 4
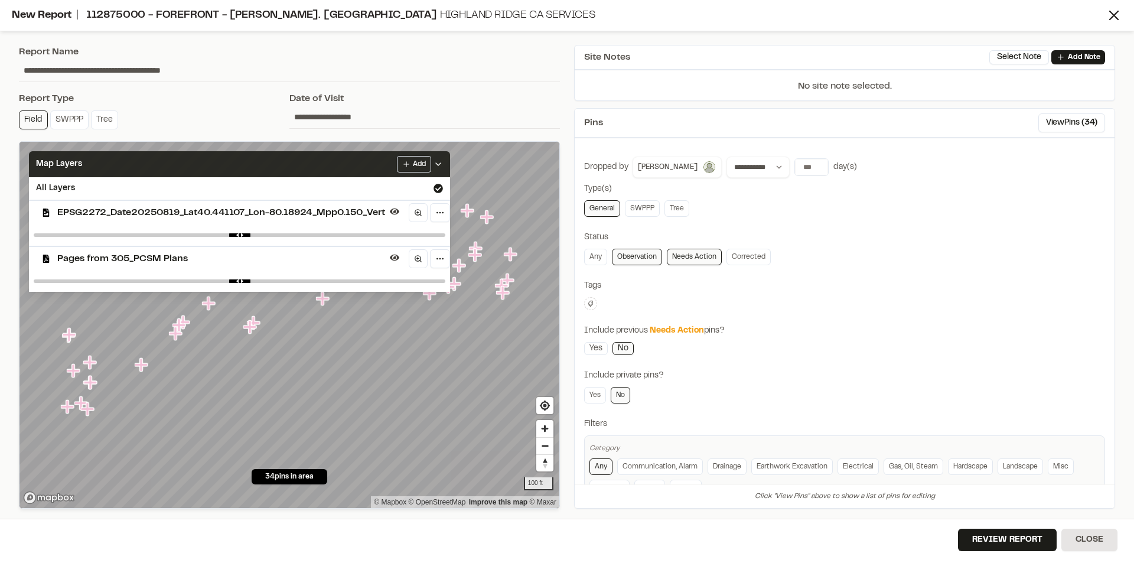
click at [442, 165] on icon at bounding box center [437, 163] width 9 height 9
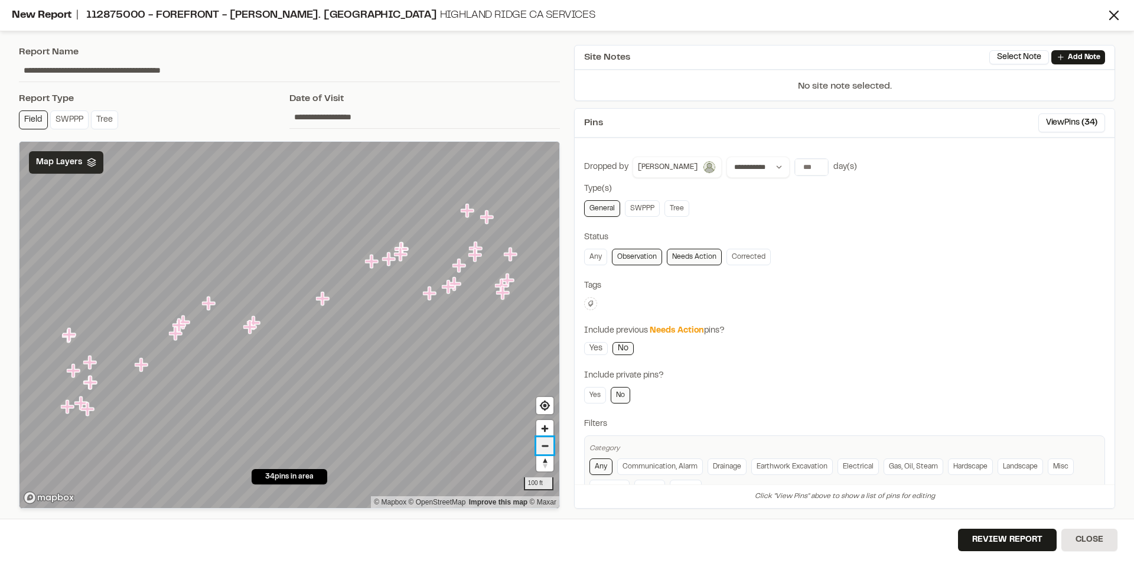
click at [546, 445] on span "Zoom out" at bounding box center [544, 445] width 17 height 17
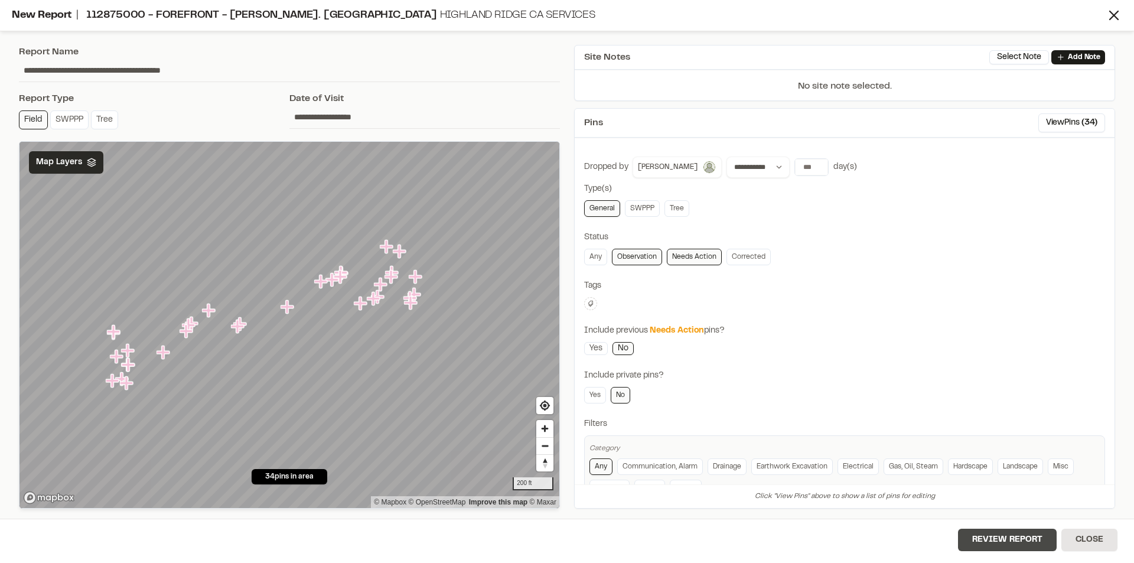
click at [1012, 537] on button "Review Report" at bounding box center [1007, 539] width 99 height 22
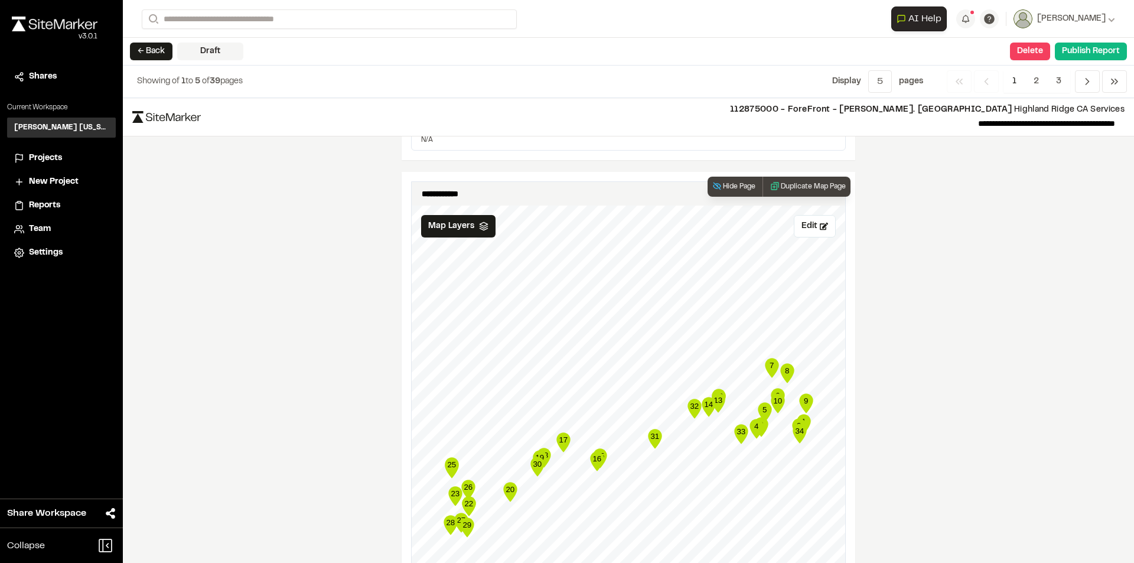
scroll to position [1637, 0]
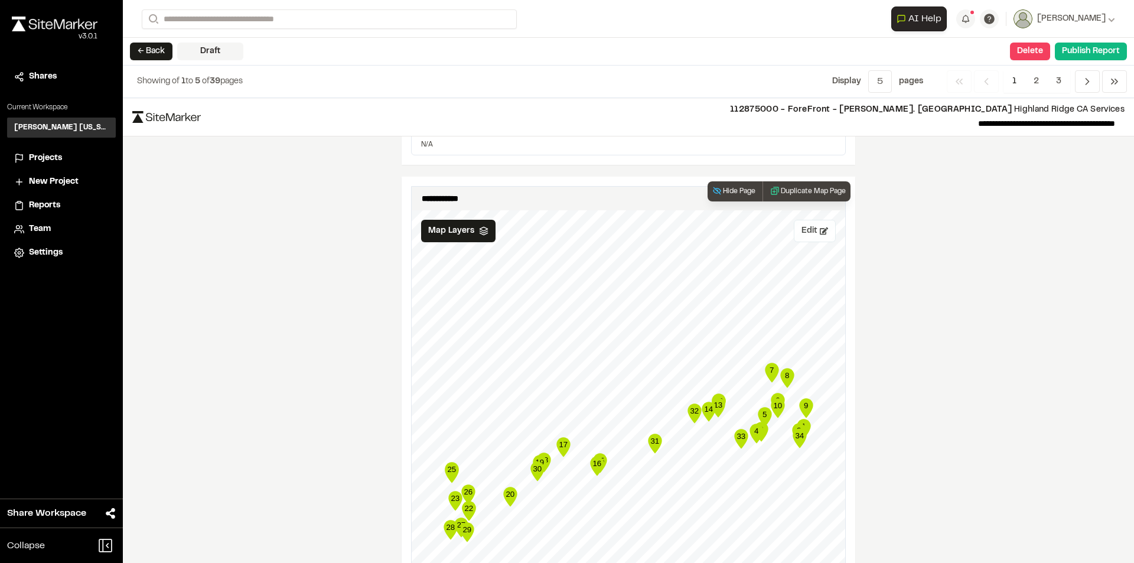
click at [804, 234] on button "Edit" at bounding box center [814, 231] width 42 height 22
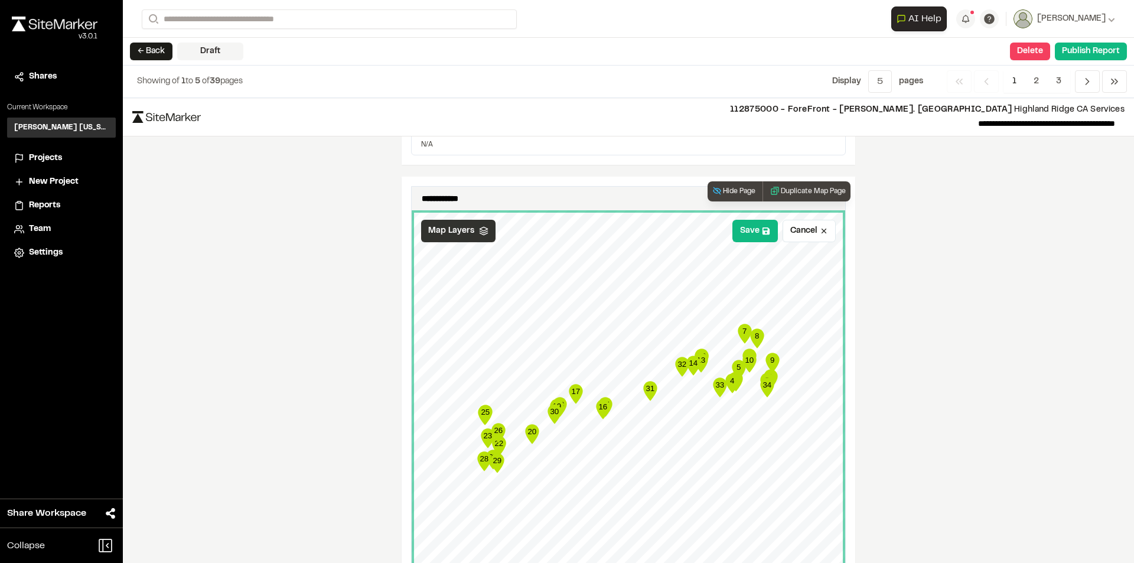
click at [479, 234] on icon at bounding box center [483, 230] width 9 height 9
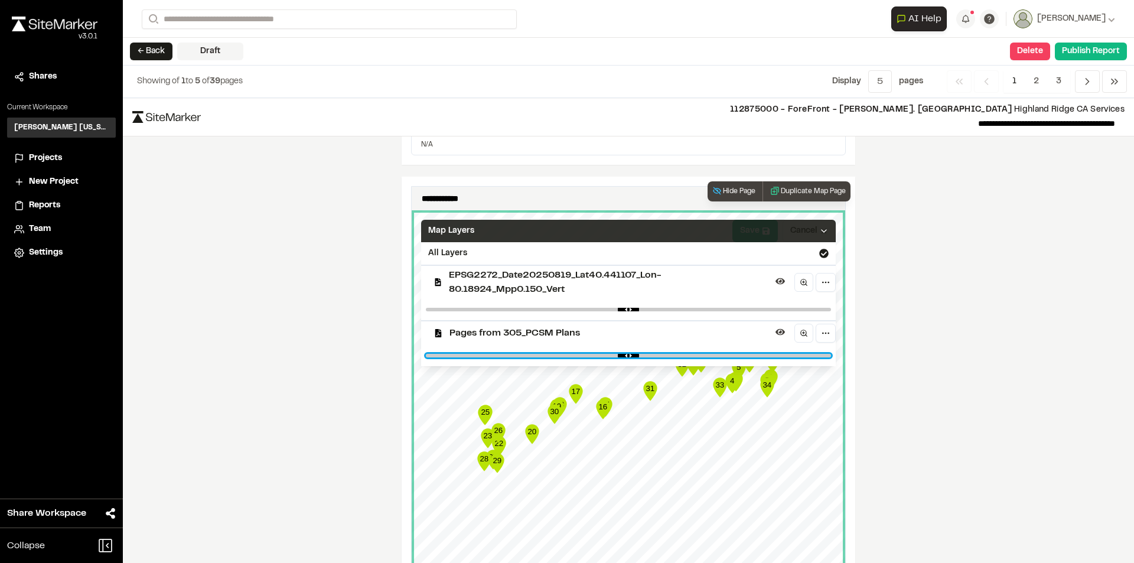
drag, startPoint x: 603, startPoint y: 354, endPoint x: 761, endPoint y: 353, distance: 157.6
type input "****"
click at [761, 354] on input "range" at bounding box center [628, 356] width 405 height 4
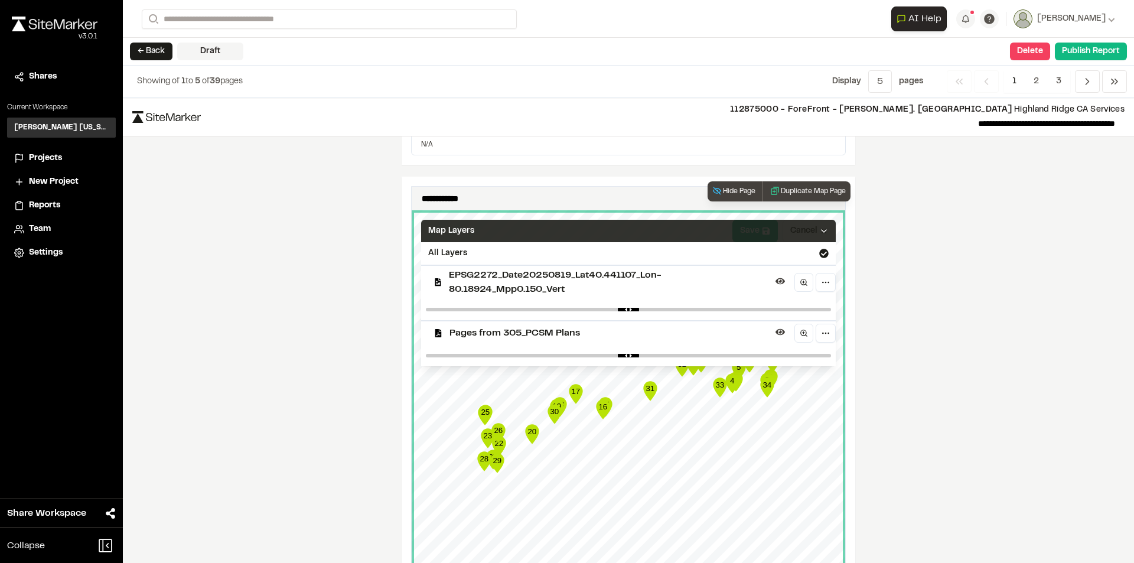
click at [757, 305] on div at bounding box center [628, 309] width 414 height 21
drag, startPoint x: 762, startPoint y: 306, endPoint x: 758, endPoint y: 311, distance: 6.4
click at [759, 309] on div at bounding box center [628, 309] width 414 height 21
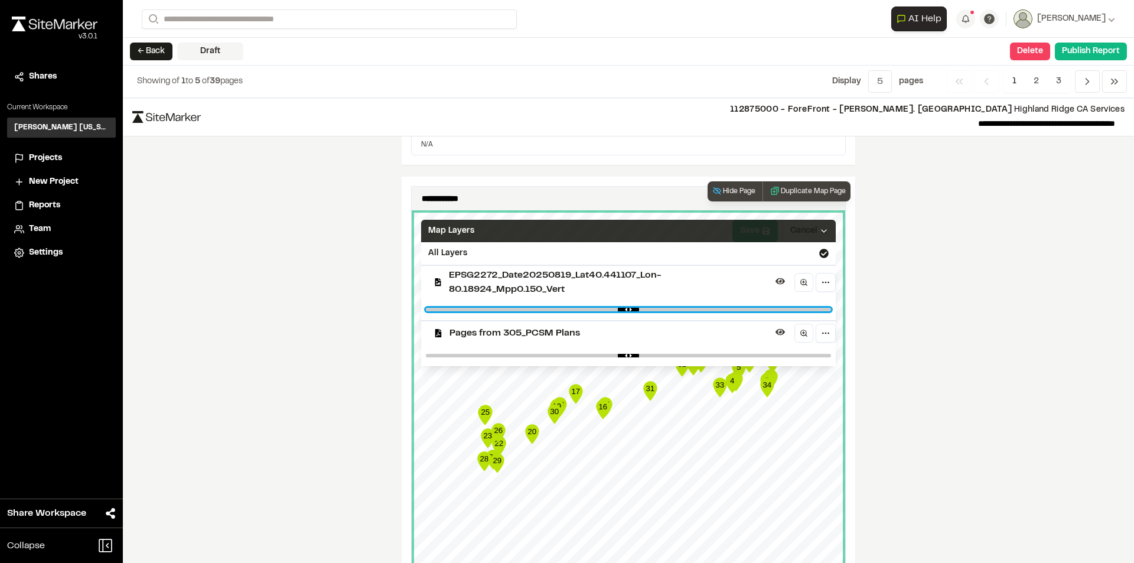
drag, startPoint x: 759, startPoint y: 309, endPoint x: 623, endPoint y: 314, distance: 135.3
click at [623, 311] on input "range" at bounding box center [628, 310] width 405 height 4
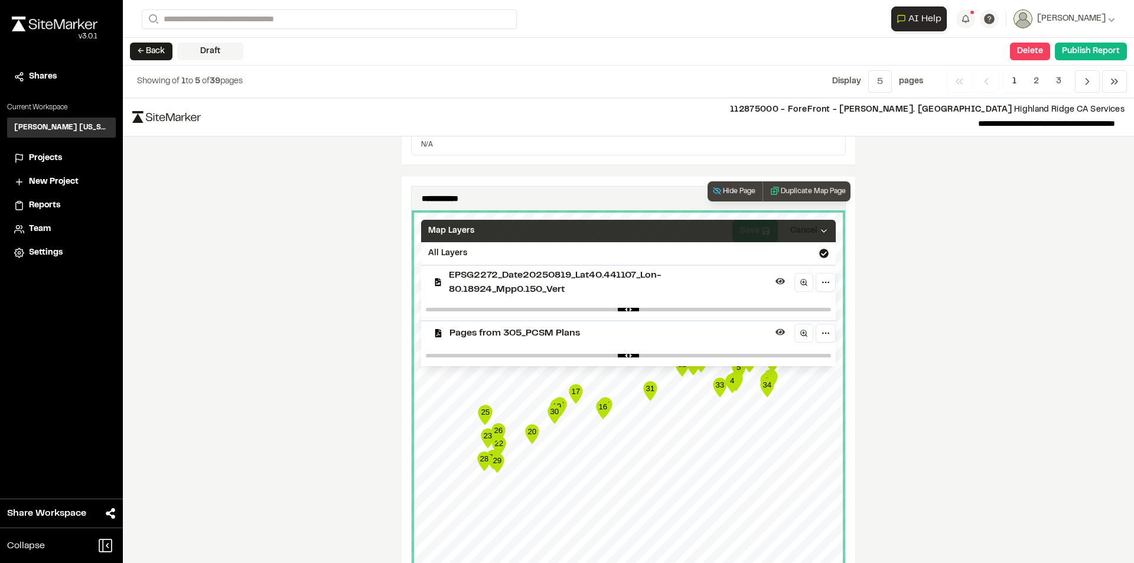
drag, startPoint x: 625, startPoint y: 313, endPoint x: 625, endPoint y: 307, distance: 6.5
click at [625, 312] on div at bounding box center [628, 309] width 414 height 21
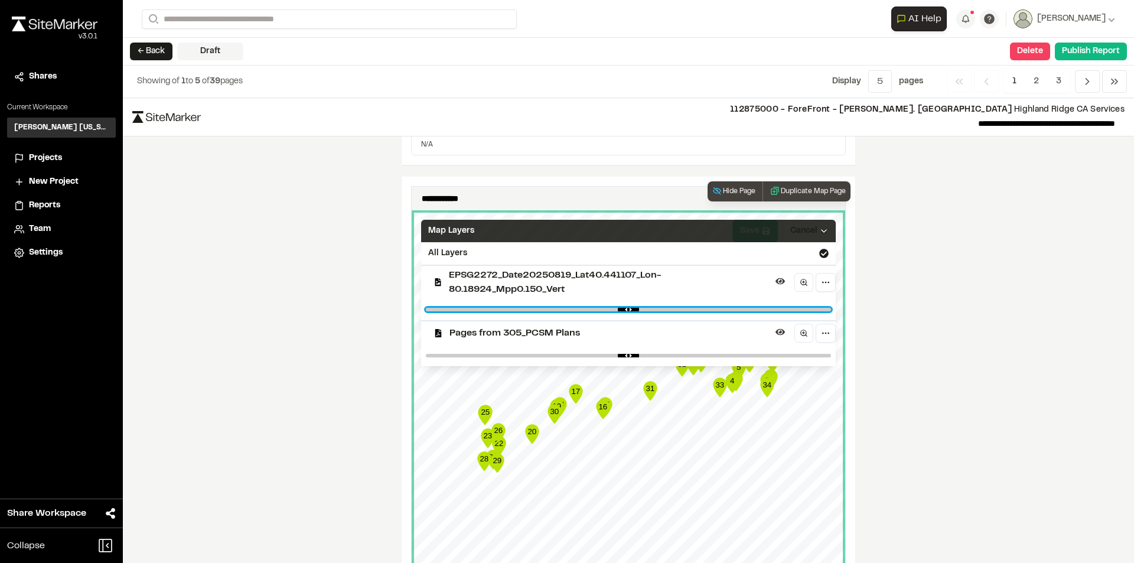
drag, startPoint x: 623, startPoint y: 309, endPoint x: 592, endPoint y: 311, distance: 31.9
type input "****"
click at [592, 311] on input "range" at bounding box center [628, 310] width 405 height 4
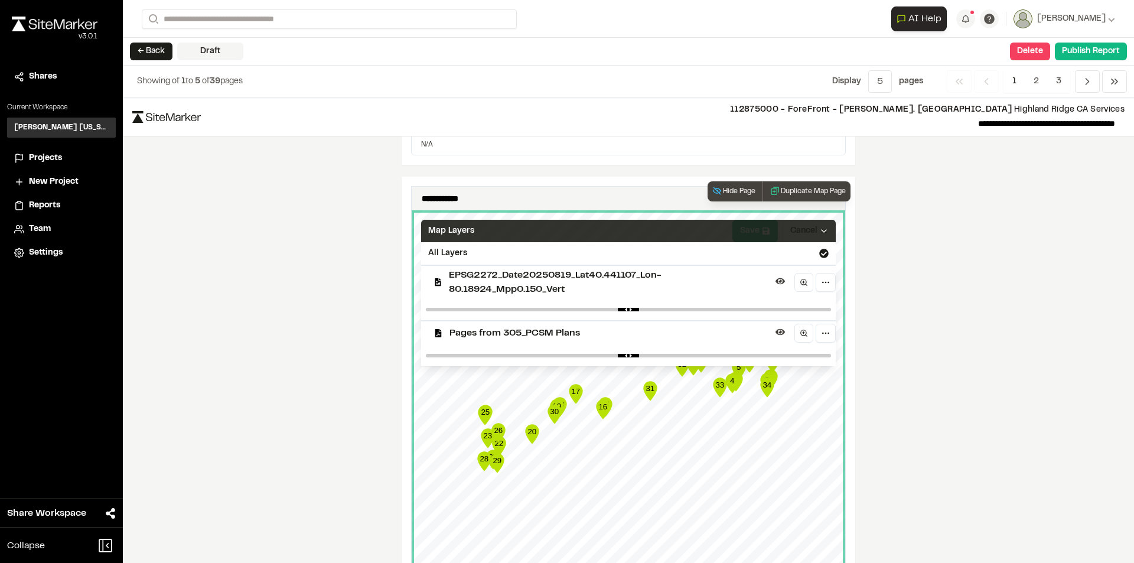
click at [821, 226] on icon at bounding box center [823, 230] width 9 height 9
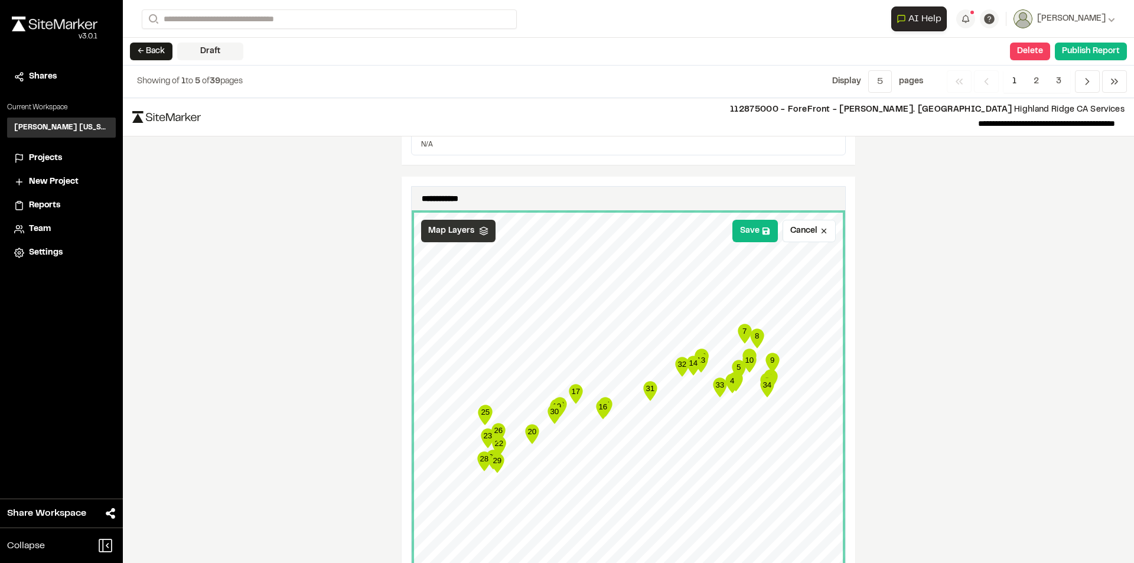
click at [887, 444] on div "**********" at bounding box center [628, 330] width 1011 height 465
click at [750, 232] on button "Save" at bounding box center [754, 231] width 45 height 22
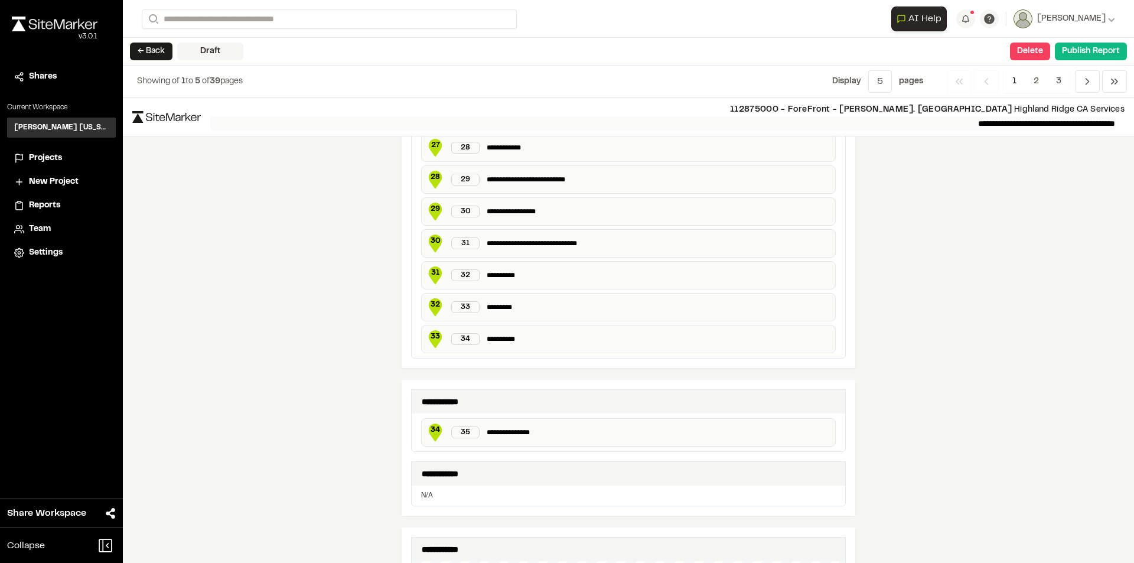
scroll to position [1282, 0]
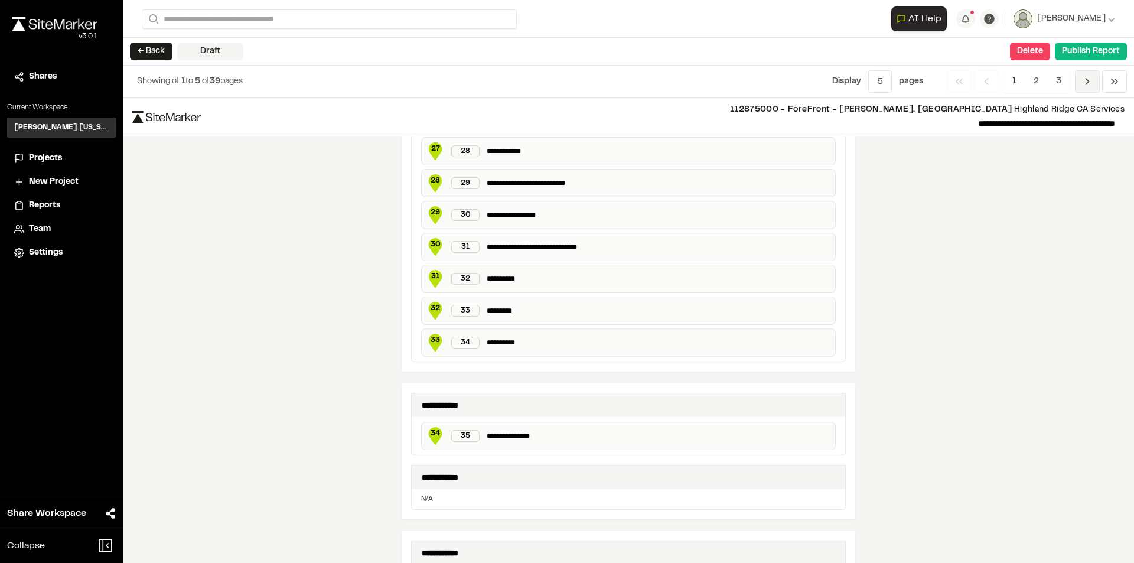
click at [1090, 76] on icon "Navigation" at bounding box center [1087, 82] width 12 height 12
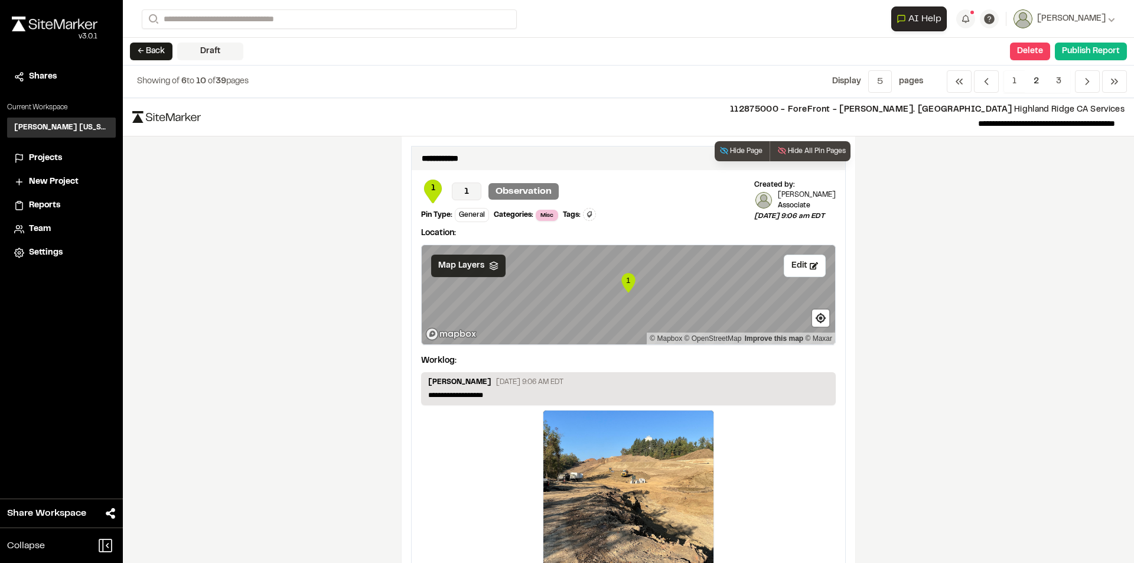
click at [482, 263] on div "Map Layers" at bounding box center [468, 265] width 74 height 22
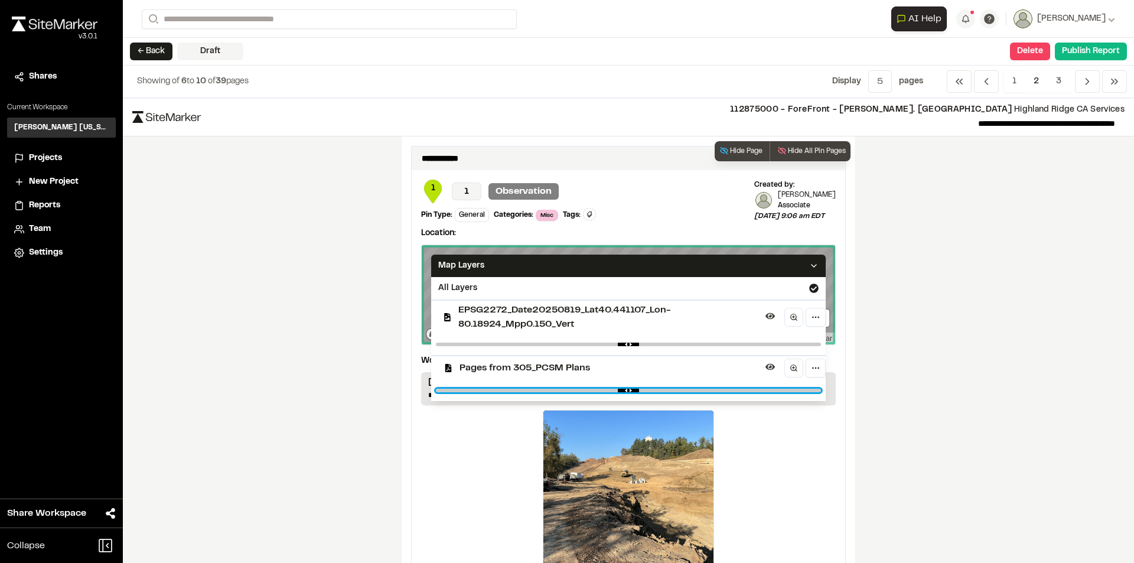
drag, startPoint x: 603, startPoint y: 389, endPoint x: 773, endPoint y: 384, distance: 170.7
type input "****"
click at [773, 388] on input "range" at bounding box center [628, 390] width 385 height 4
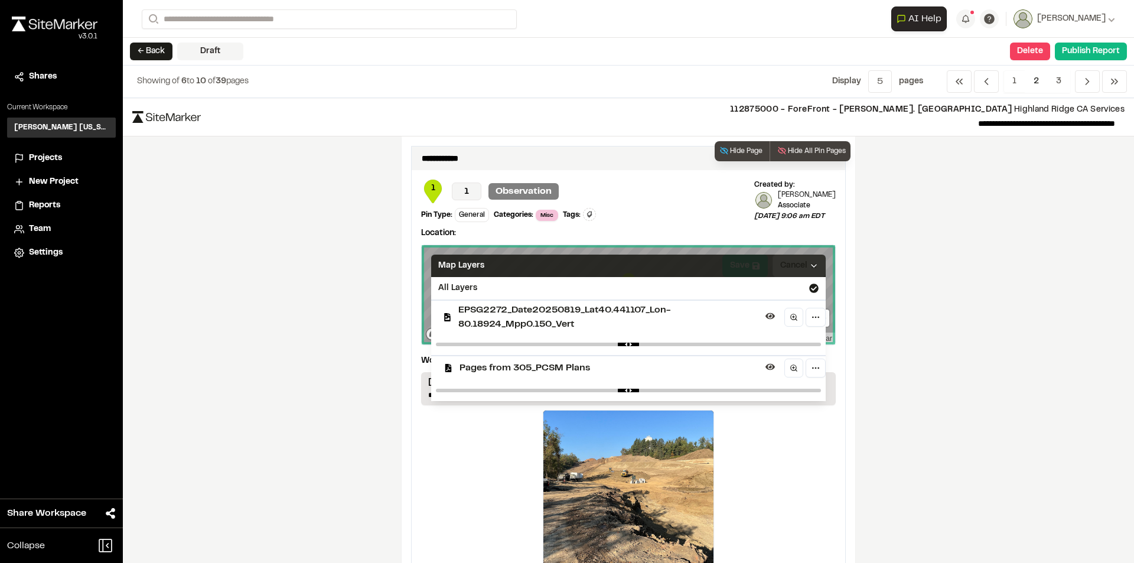
click at [809, 263] on icon at bounding box center [813, 265] width 9 height 9
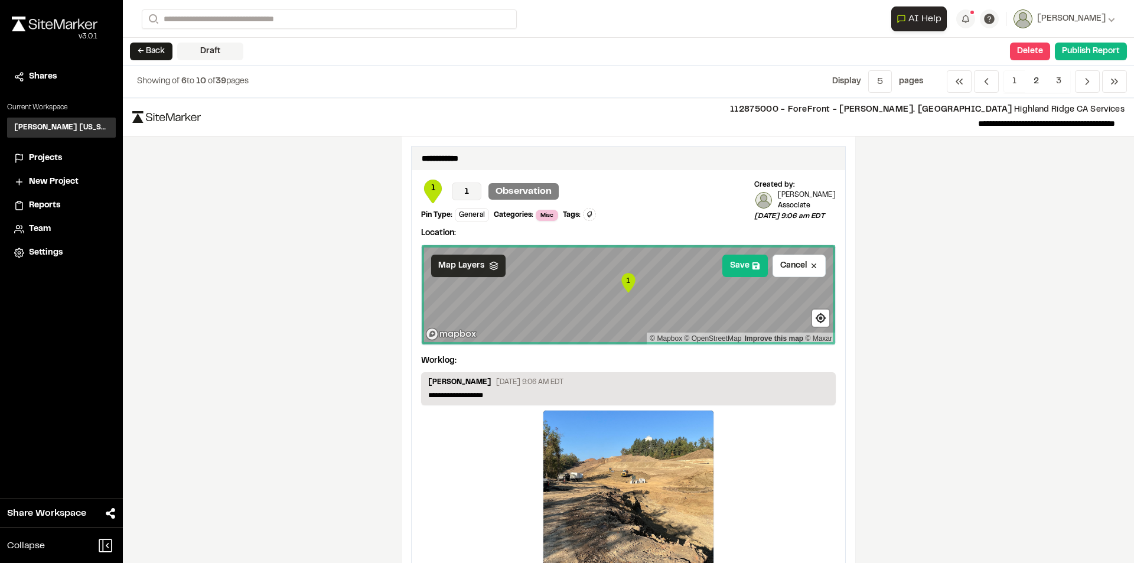
click at [224, 233] on div "**********" at bounding box center [628, 330] width 1011 height 465
click at [485, 260] on div "Map Layers" at bounding box center [468, 265] width 74 height 22
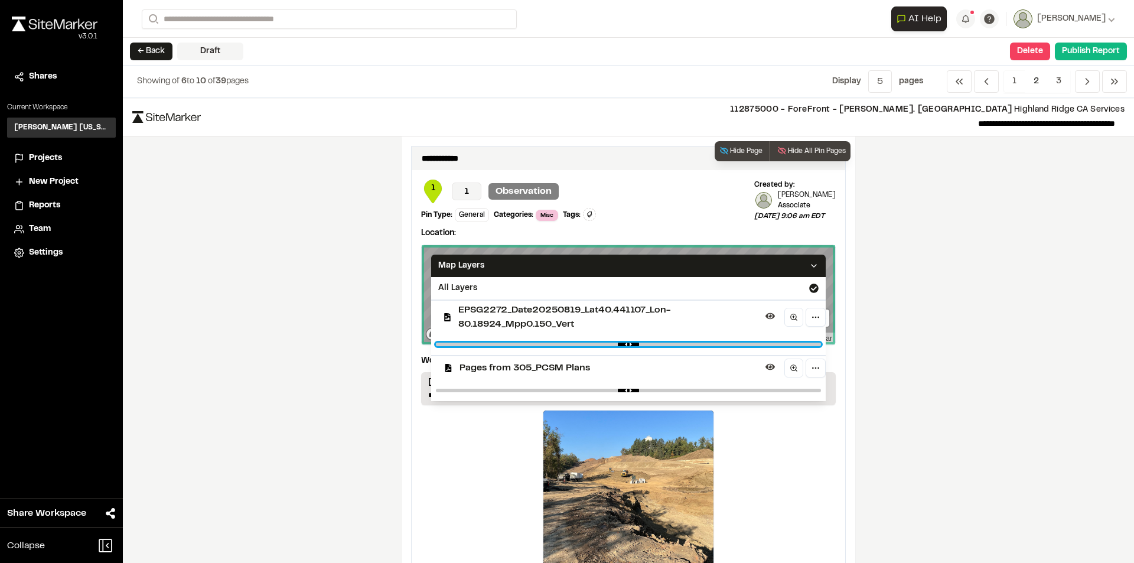
drag, startPoint x: 754, startPoint y: 345, endPoint x: 599, endPoint y: 344, distance: 154.7
click at [599, 344] on input "range" at bounding box center [628, 344] width 385 height 4
click at [597, 342] on div at bounding box center [628, 344] width 394 height 21
drag, startPoint x: 599, startPoint y: 344, endPoint x: 613, endPoint y: 344, distance: 14.2
type input "****"
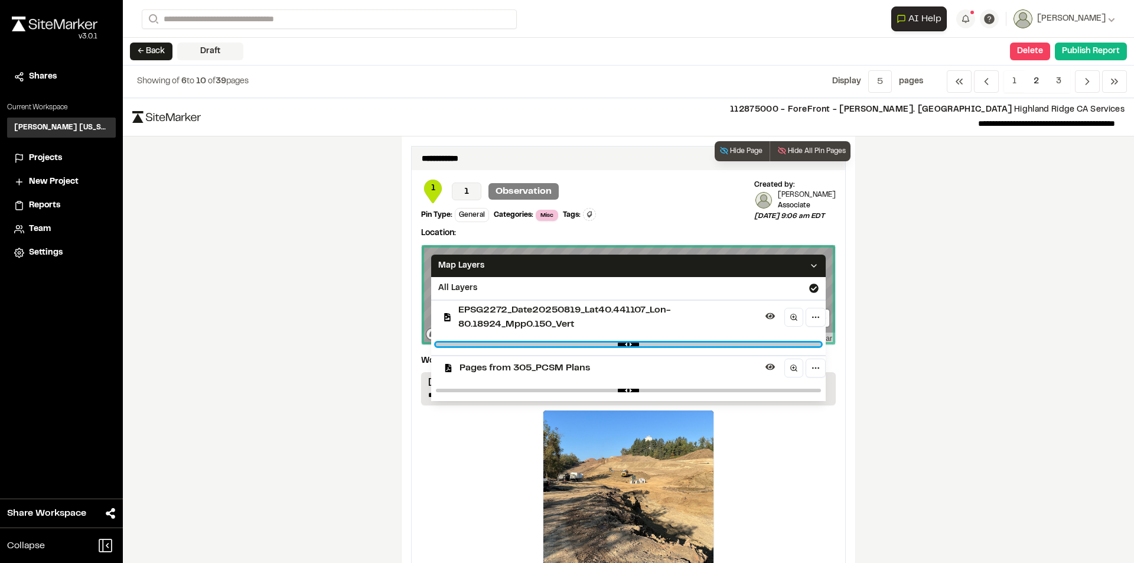
click at [613, 344] on input "range" at bounding box center [628, 344] width 385 height 4
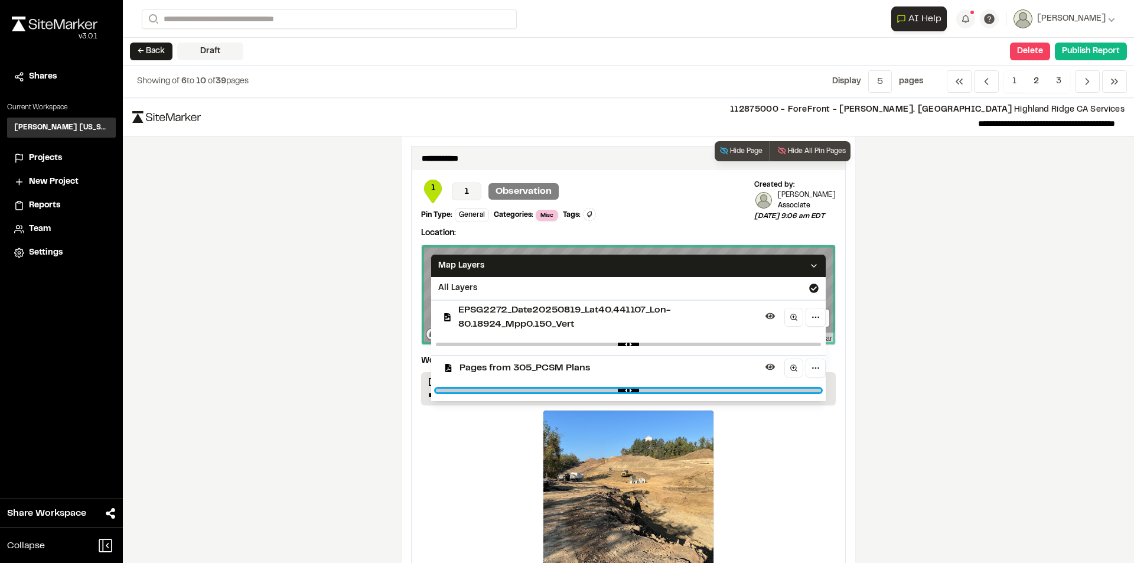
type input "****"
click at [773, 390] on input "range" at bounding box center [628, 390] width 385 height 4
click at [811, 262] on icon at bounding box center [813, 265] width 9 height 9
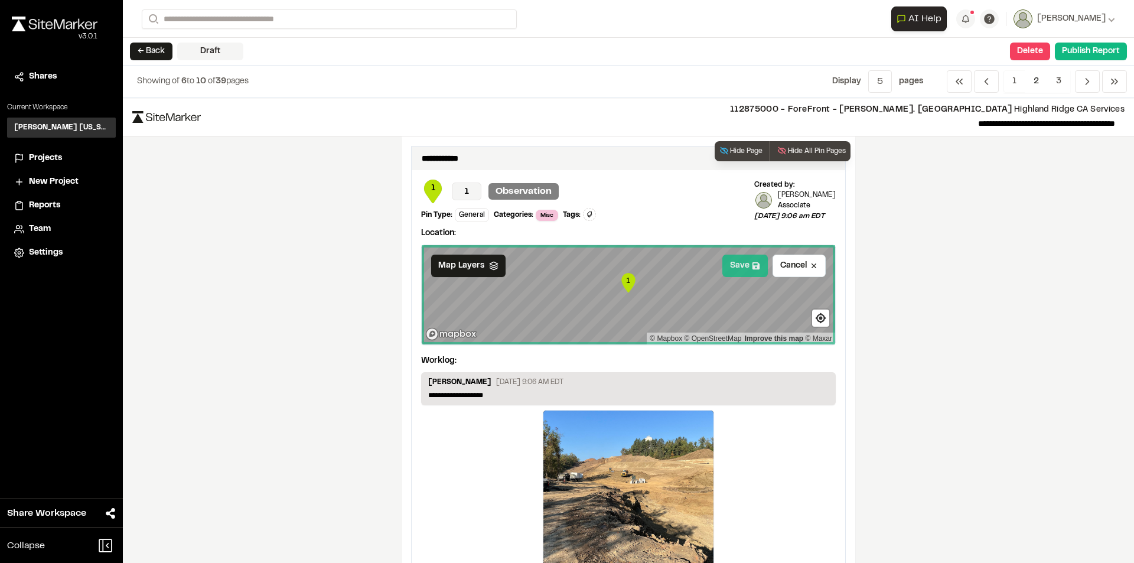
click at [737, 265] on button "Save" at bounding box center [744, 265] width 45 height 22
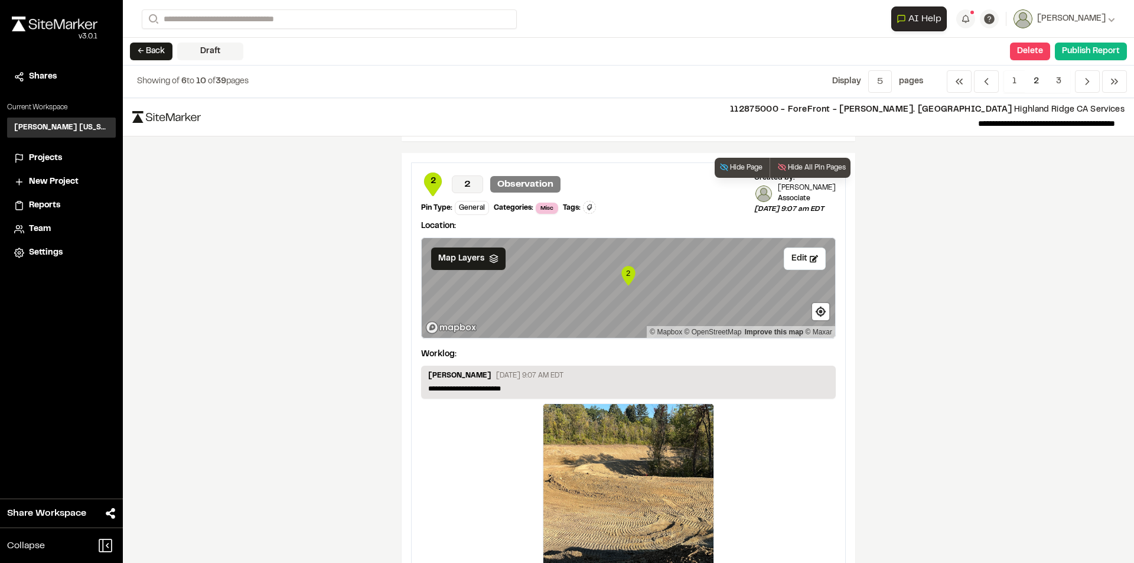
scroll to position [472, 0]
click at [469, 260] on span "Map Layers" at bounding box center [461, 259] width 46 height 13
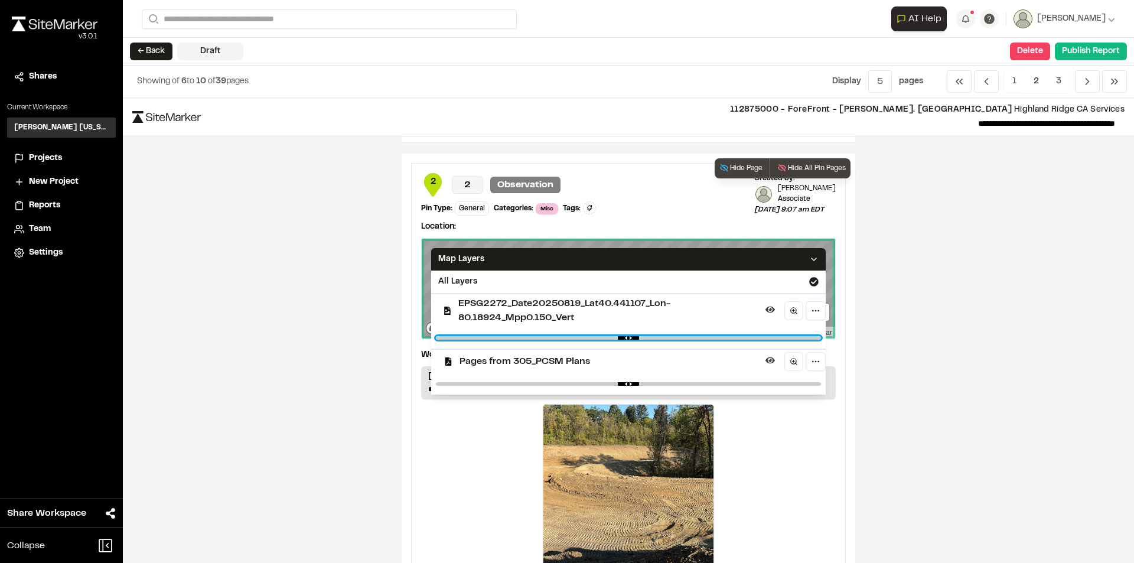
drag, startPoint x: 754, startPoint y: 337, endPoint x: 611, endPoint y: 339, distance: 142.9
type input "****"
click at [611, 339] on input "range" at bounding box center [628, 338] width 385 height 4
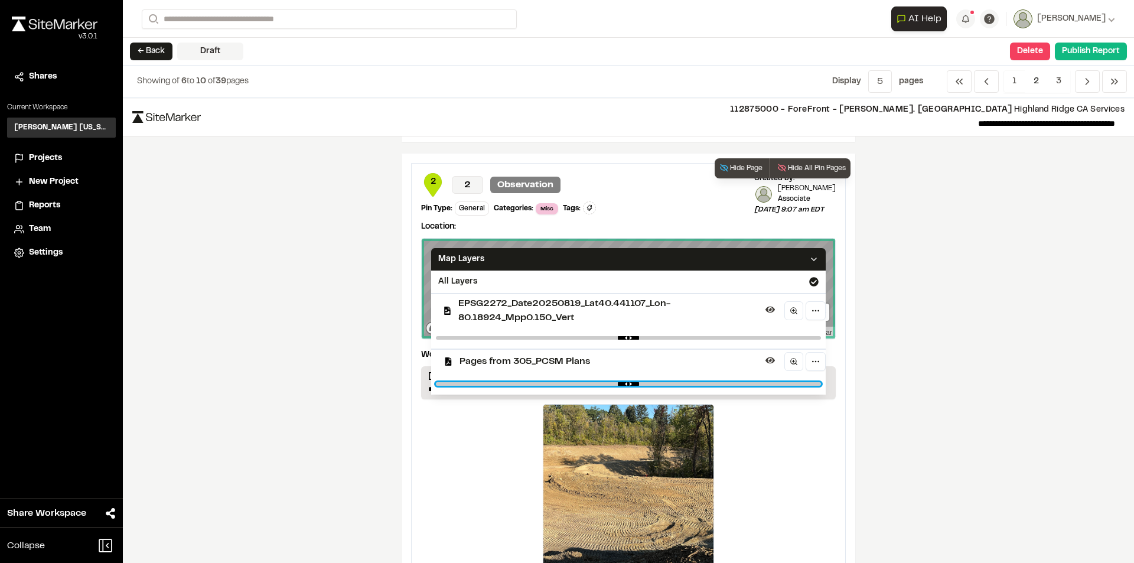
drag, startPoint x: 605, startPoint y: 384, endPoint x: 778, endPoint y: 385, distance: 173.0
type input "****"
click at [778, 385] on input "range" at bounding box center [628, 384] width 385 height 4
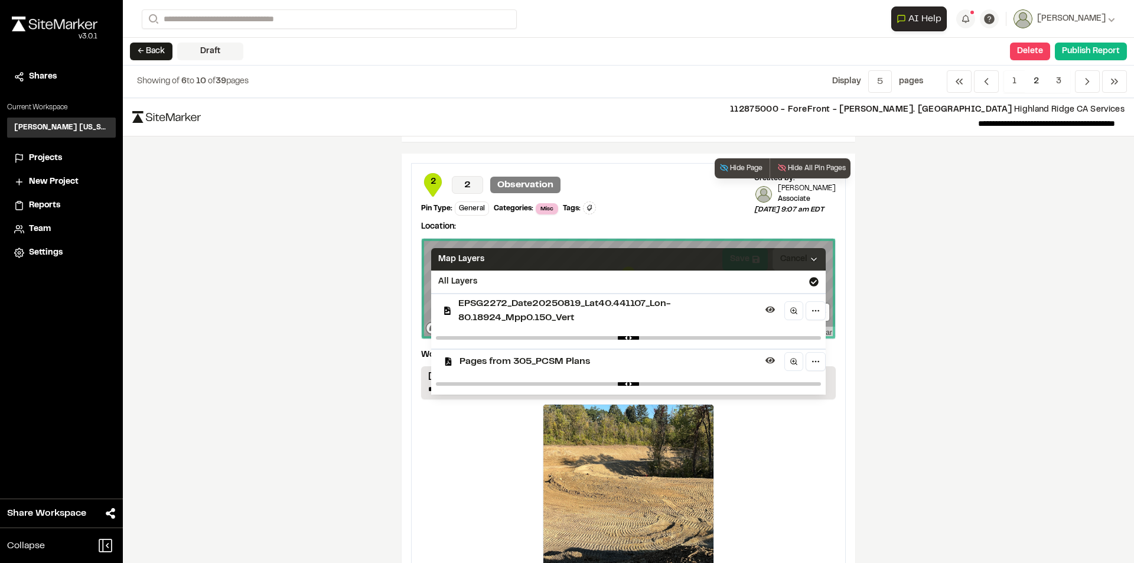
click at [809, 256] on icon at bounding box center [813, 258] width 9 height 9
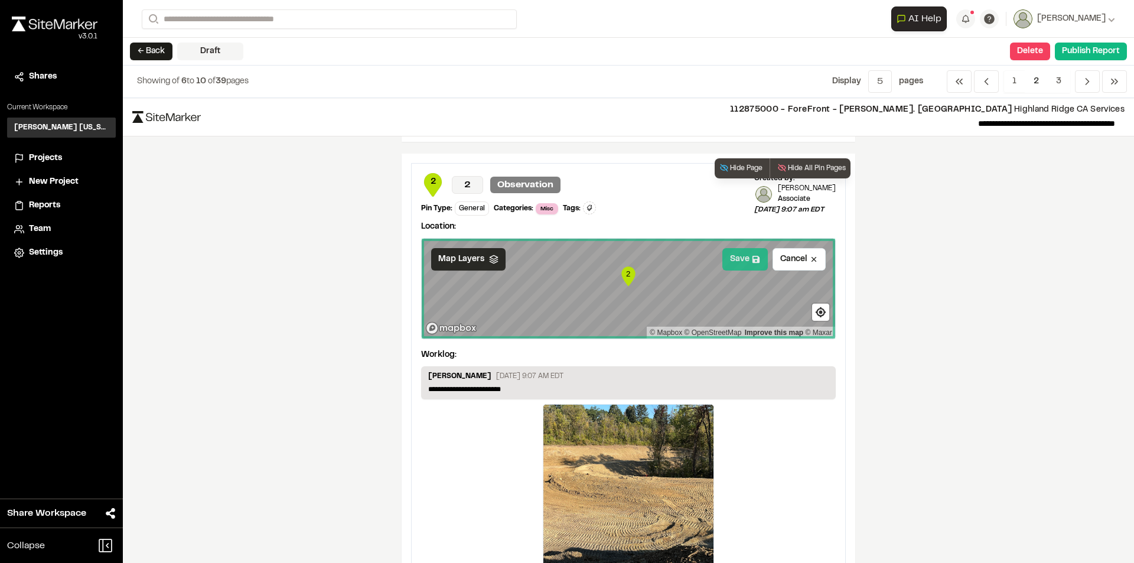
click at [745, 260] on button "Save" at bounding box center [744, 259] width 45 height 22
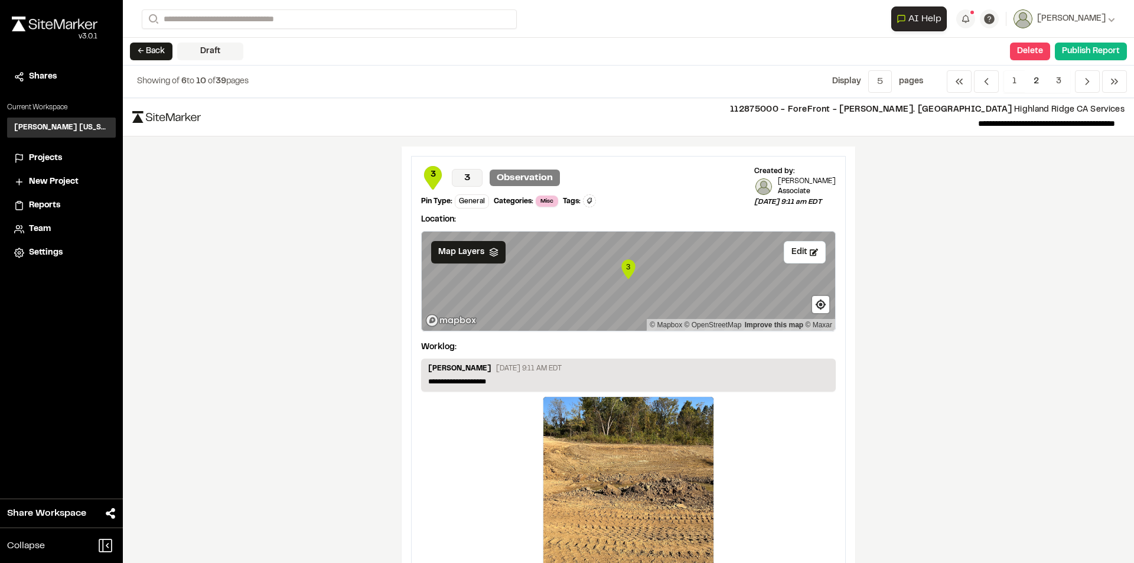
scroll to position [945, 0]
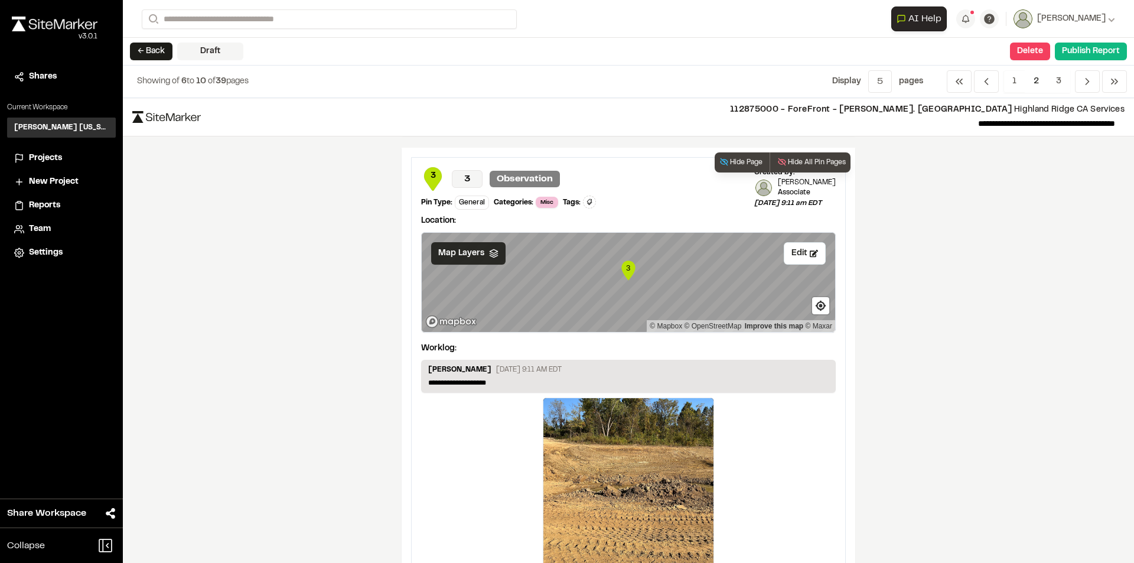
click at [472, 257] on span "Map Layers" at bounding box center [461, 253] width 46 height 13
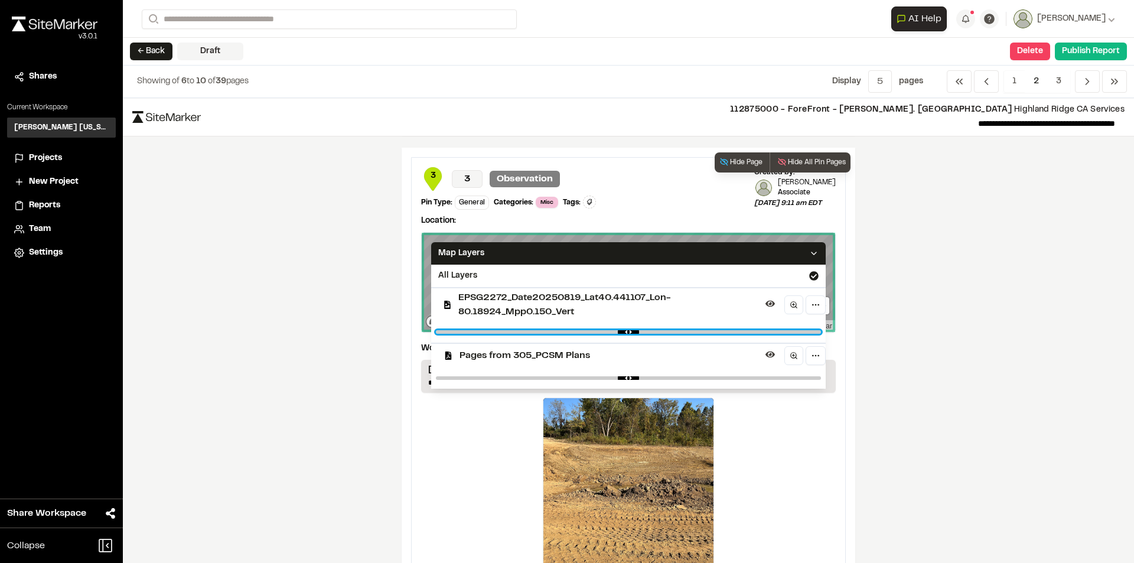
drag, startPoint x: 752, startPoint y: 331, endPoint x: 609, endPoint y: 332, distance: 142.3
type input "****"
click at [609, 332] on input "range" at bounding box center [628, 332] width 385 height 4
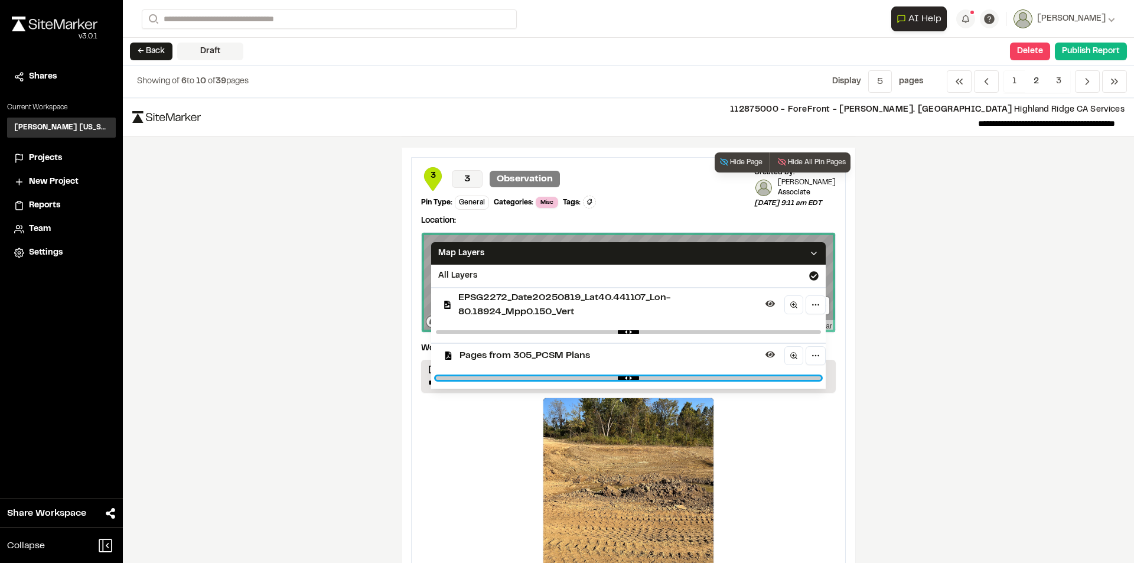
drag, startPoint x: 603, startPoint y: 377, endPoint x: 782, endPoint y: 386, distance: 179.1
type input "****"
click at [782, 380] on input "range" at bounding box center [628, 378] width 385 height 4
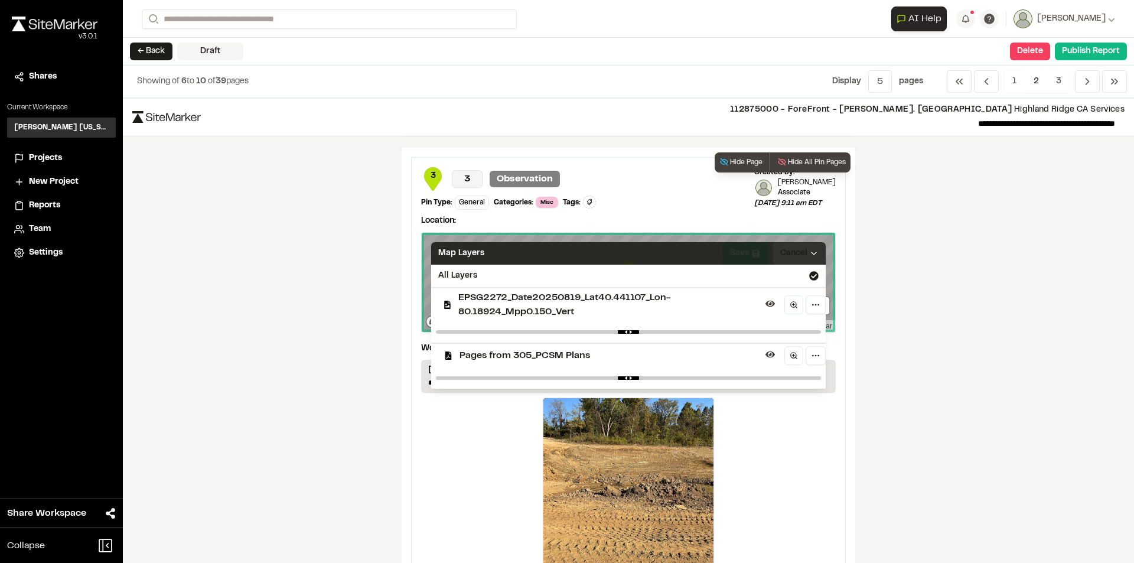
click at [809, 249] on icon at bounding box center [813, 253] width 9 height 9
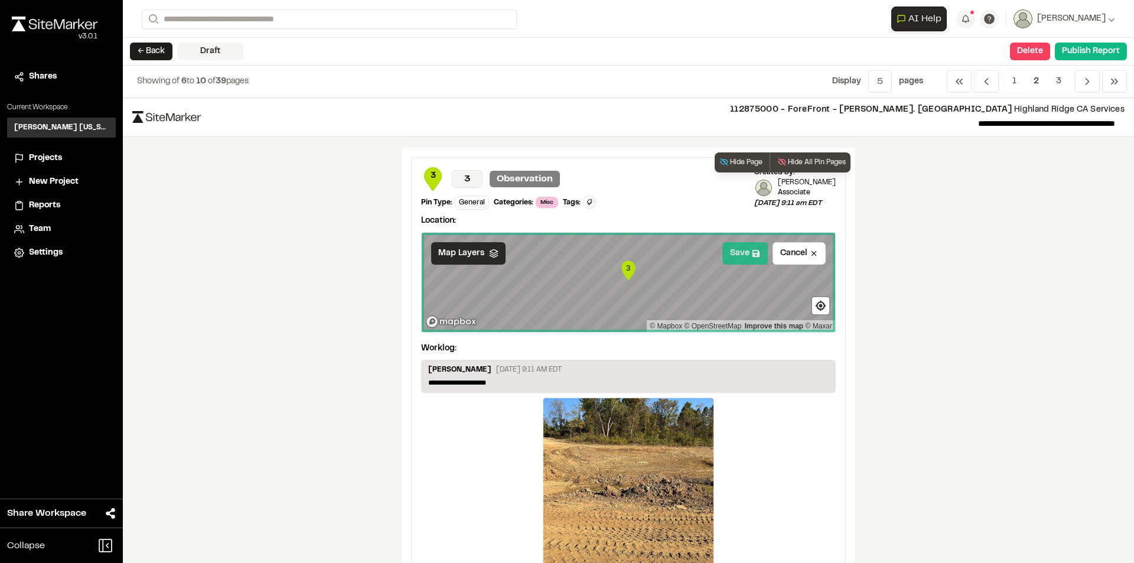
click at [752, 254] on icon at bounding box center [755, 253] width 7 height 7
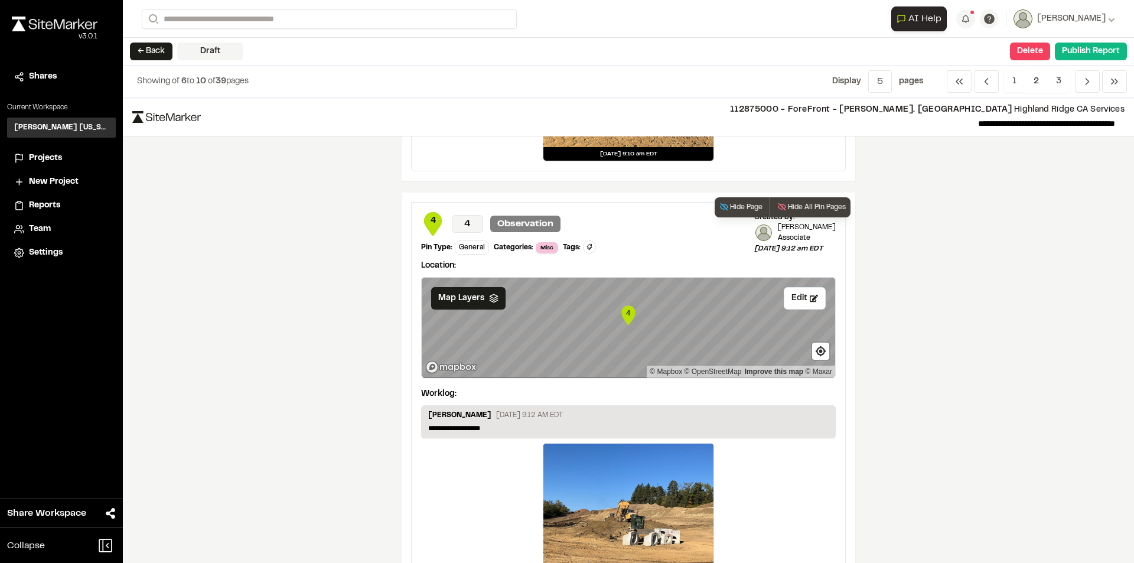
scroll to position [1299, 0]
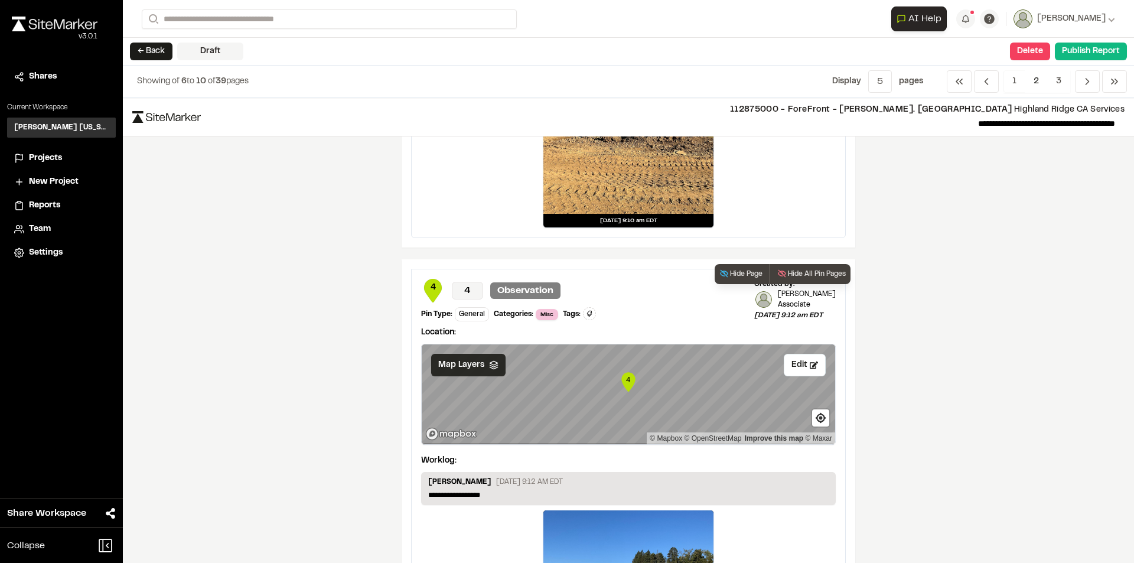
click at [489, 364] on icon at bounding box center [493, 364] width 9 height 9
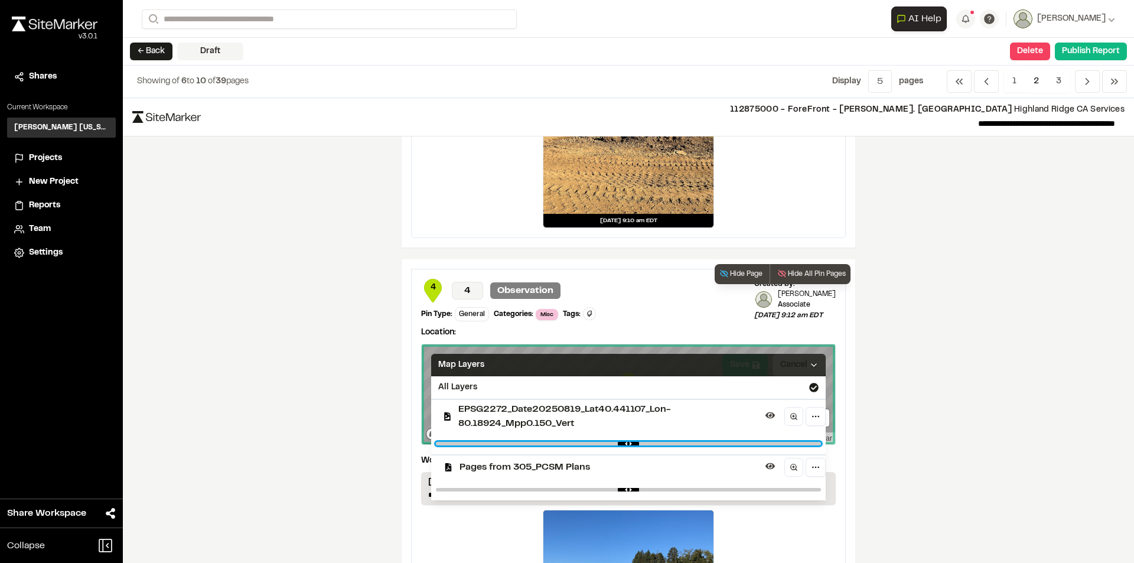
drag, startPoint x: 752, startPoint y: 442, endPoint x: 606, endPoint y: 438, distance: 145.9
type input "****"
click at [606, 442] on input "range" at bounding box center [628, 444] width 385 height 4
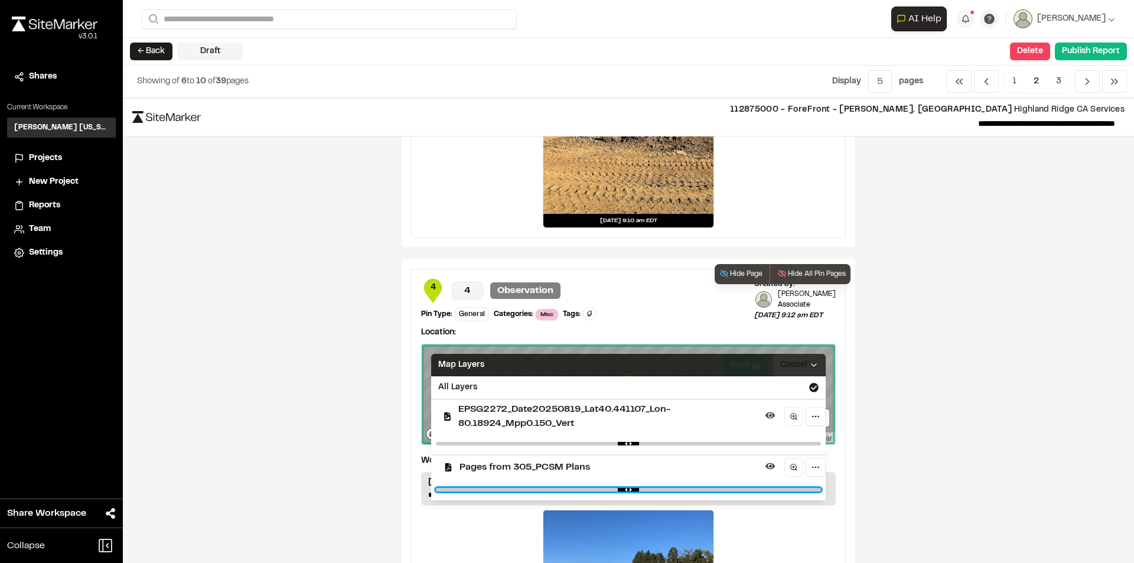
drag, startPoint x: 604, startPoint y: 488, endPoint x: 770, endPoint y: 488, distance: 166.5
type input "***"
click at [770, 488] on input "range" at bounding box center [628, 490] width 385 height 4
click at [811, 365] on polyline at bounding box center [813, 365] width 5 height 2
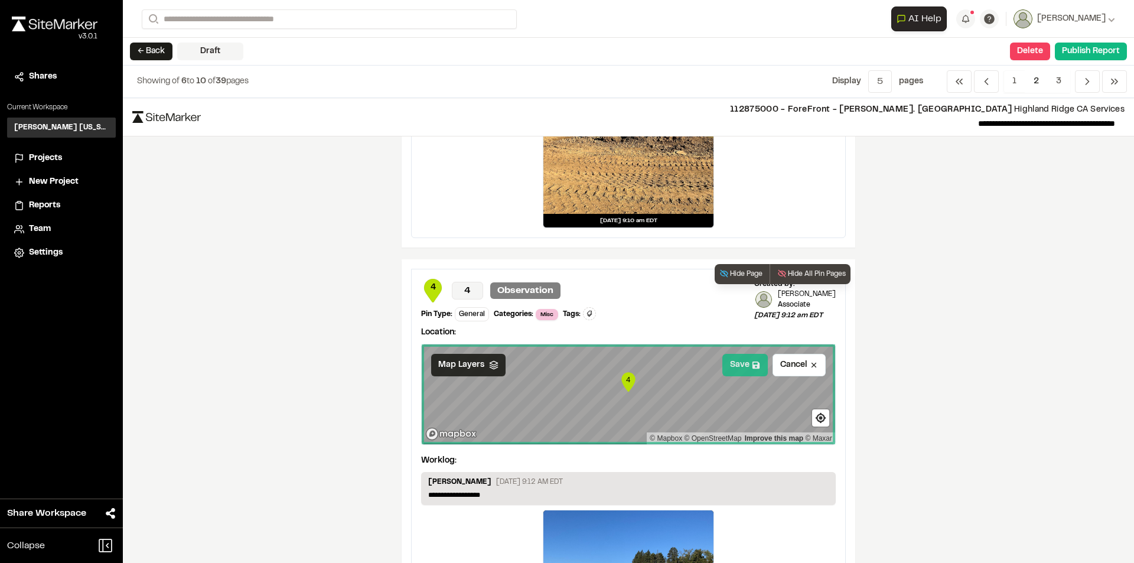
click at [729, 362] on button "Save" at bounding box center [744, 365] width 45 height 22
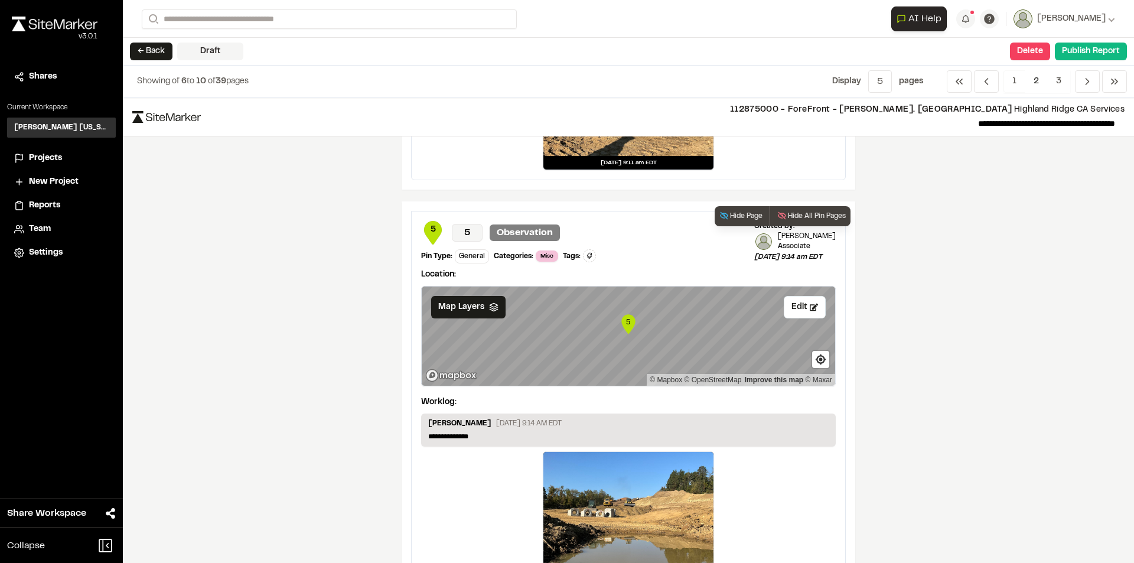
scroll to position [1830, 0]
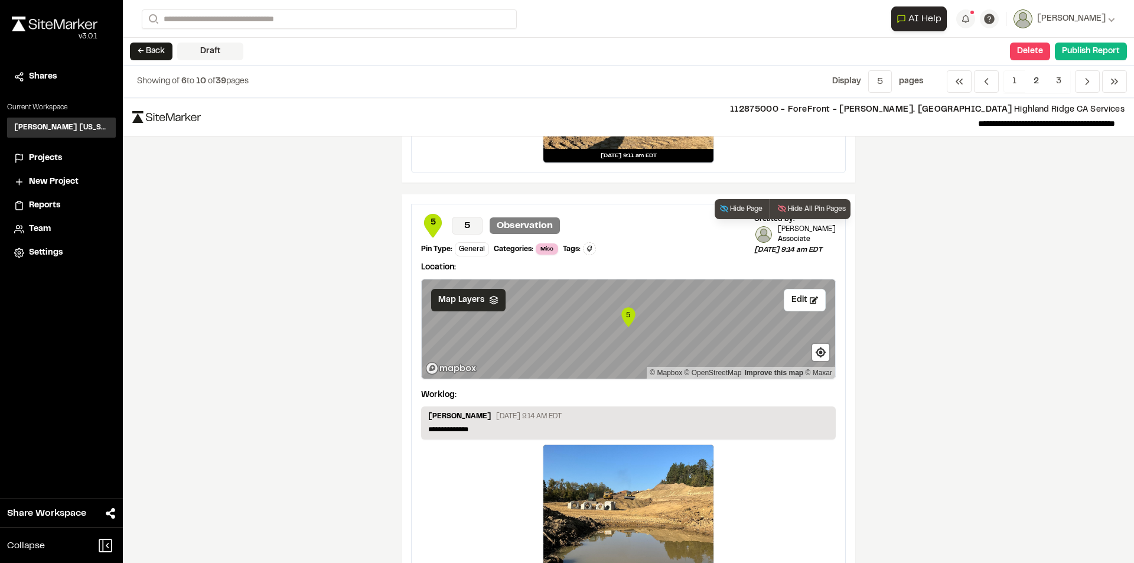
click at [492, 302] on icon at bounding box center [493, 299] width 9 height 9
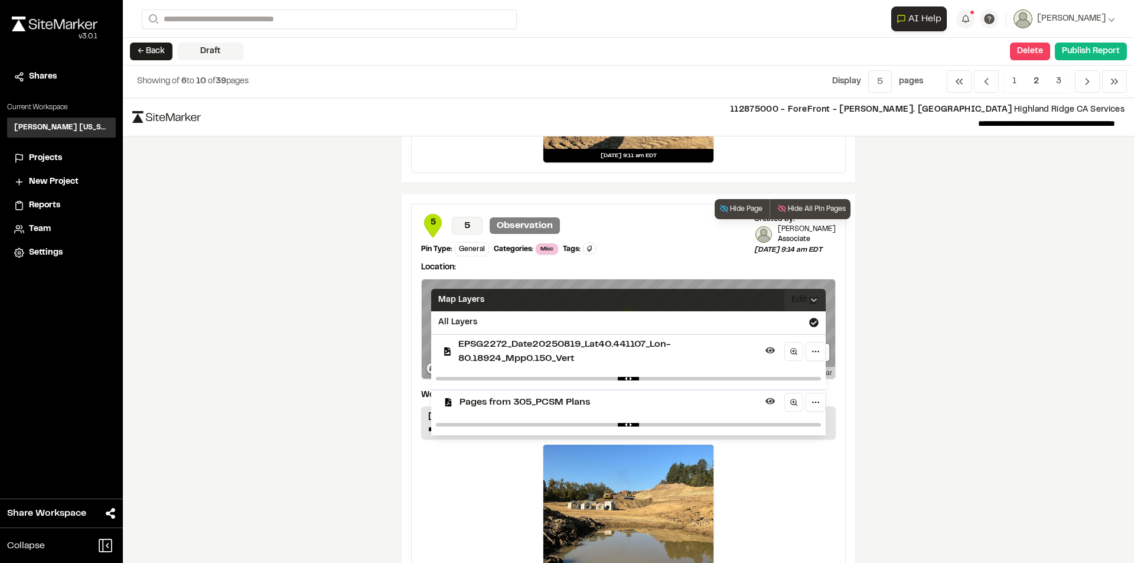
drag, startPoint x: 753, startPoint y: 375, endPoint x: 645, endPoint y: 379, distance: 107.5
click at [645, 379] on div at bounding box center [628, 378] width 394 height 21
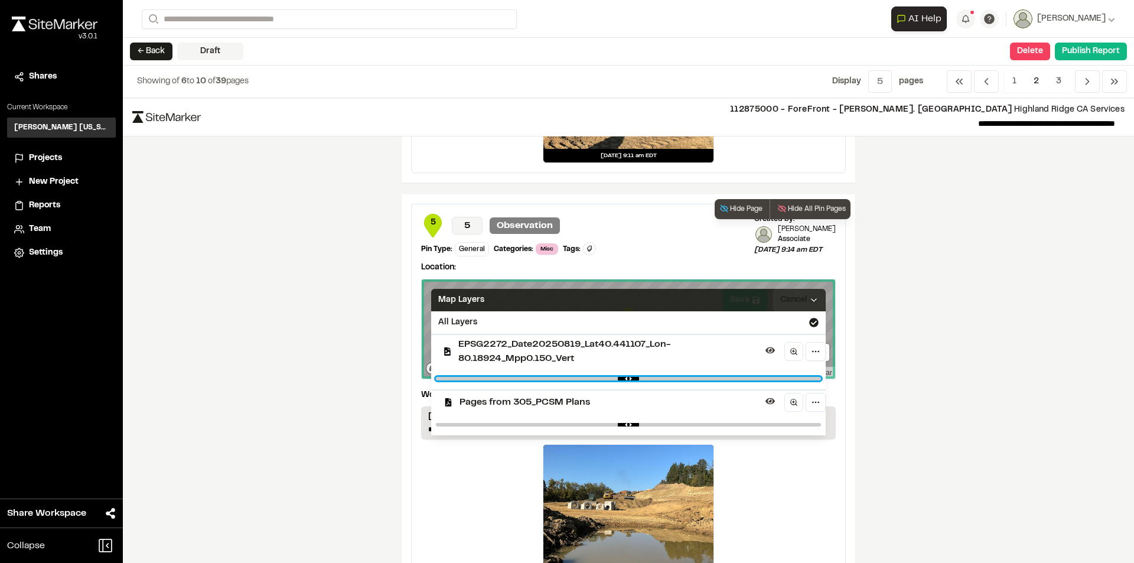
drag, startPoint x: 754, startPoint y: 379, endPoint x: 611, endPoint y: 383, distance: 142.9
type input "****"
click at [611, 380] on input "range" at bounding box center [628, 379] width 385 height 4
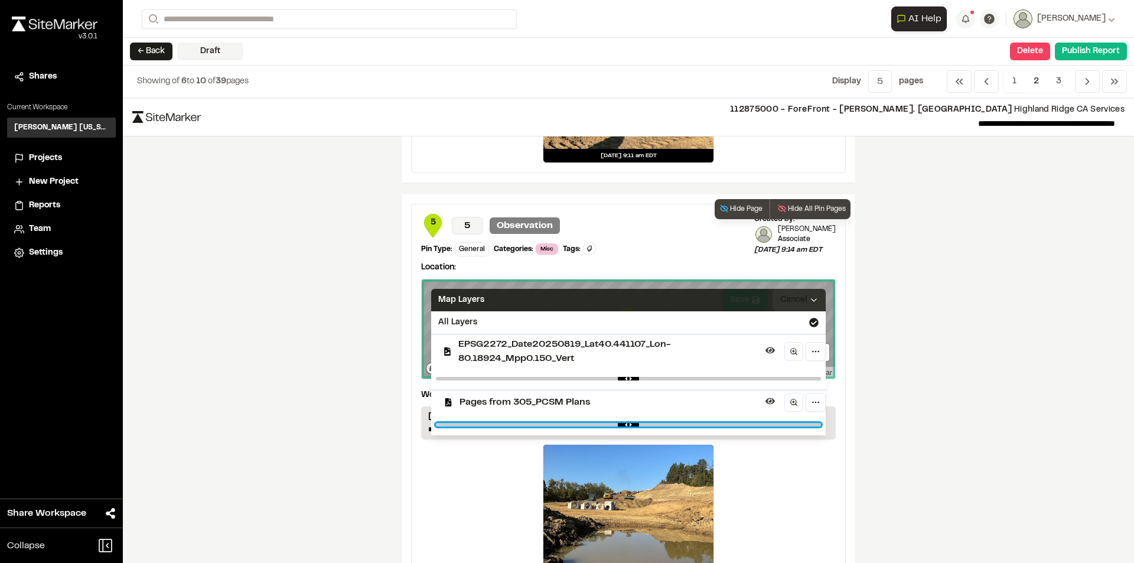
drag, startPoint x: 604, startPoint y: 424, endPoint x: 779, endPoint y: 429, distance: 174.8
type input "****"
click at [779, 426] on input "range" at bounding box center [628, 425] width 385 height 4
click at [811, 300] on polyline at bounding box center [813, 300] width 5 height 2
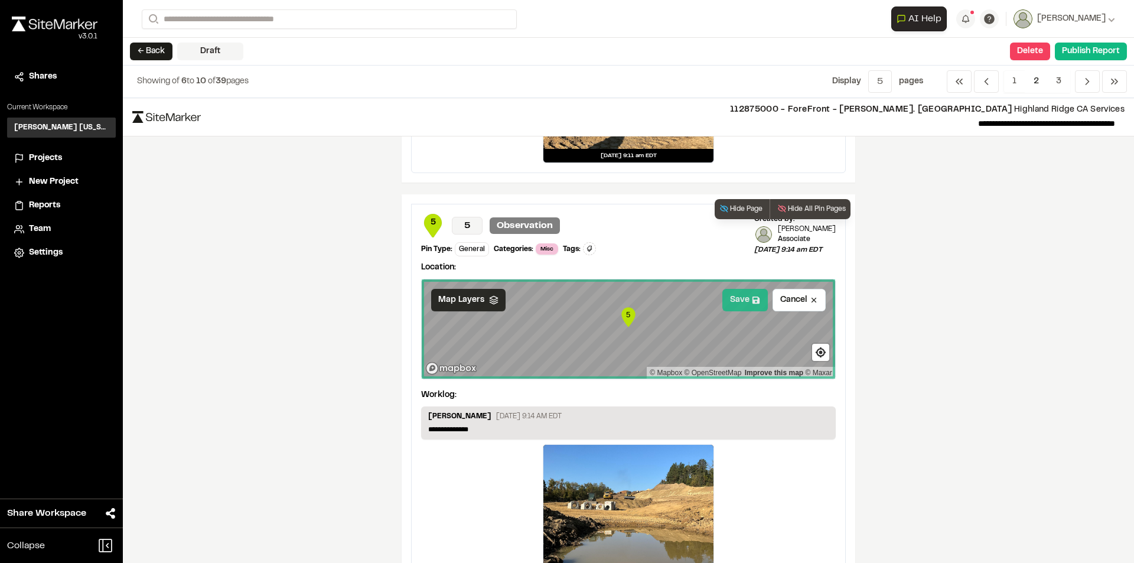
click at [744, 298] on button "Save" at bounding box center [744, 300] width 45 height 22
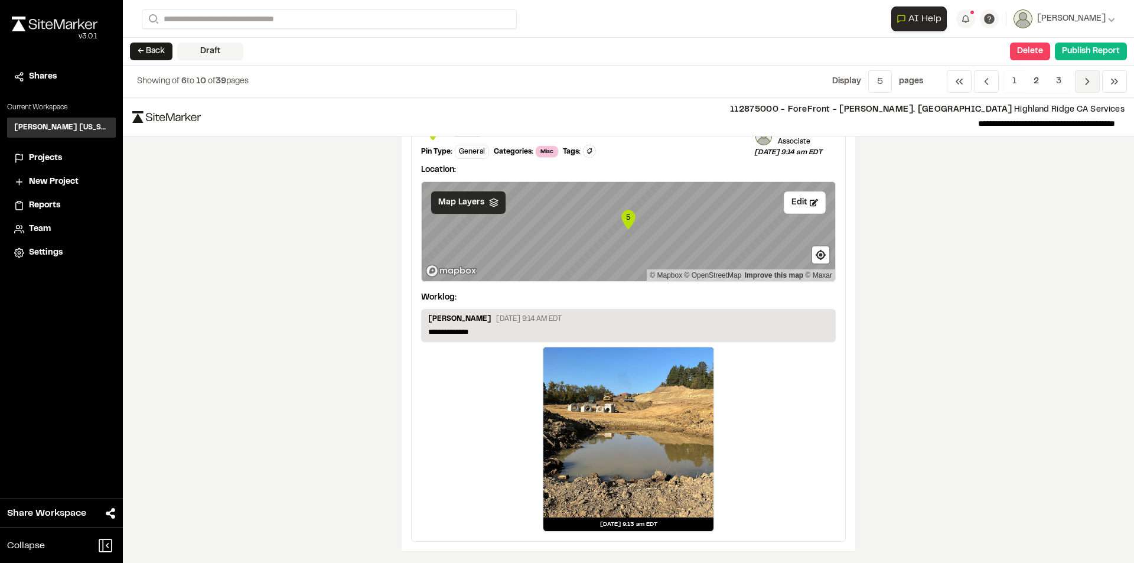
click at [1090, 74] on span "Previous" at bounding box center [1086, 81] width 25 height 22
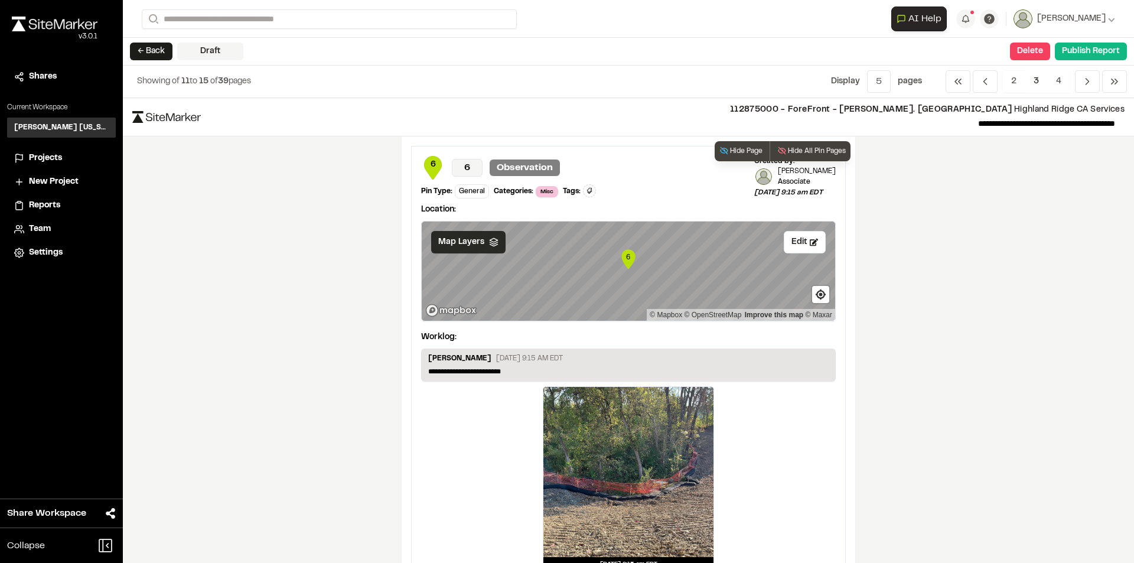
click at [477, 240] on span "Map Layers" at bounding box center [461, 242] width 46 height 13
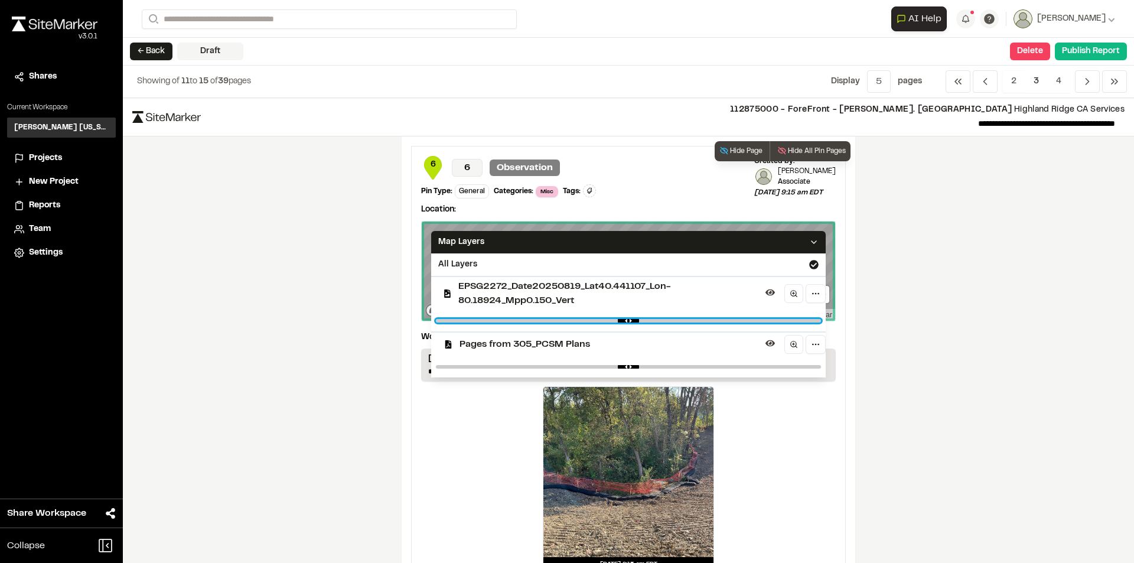
drag, startPoint x: 753, startPoint y: 322, endPoint x: 613, endPoint y: 326, distance: 140.0
type input "****"
click at [613, 322] on input "range" at bounding box center [628, 321] width 385 height 4
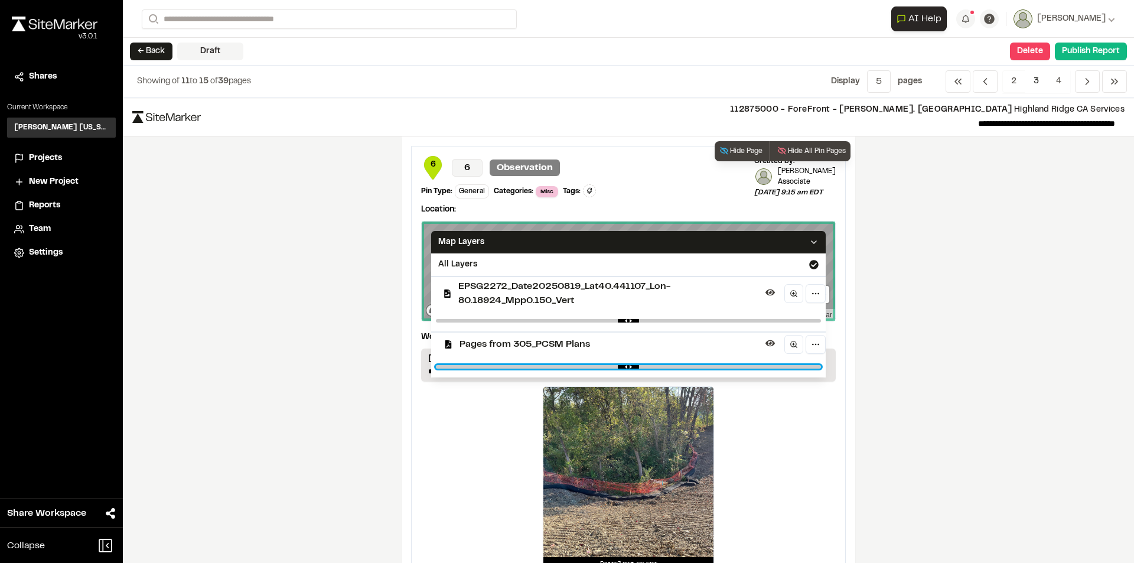
drag, startPoint x: 606, startPoint y: 367, endPoint x: 775, endPoint y: 367, distance: 169.4
type input "****"
click at [775, 367] on input "range" at bounding box center [628, 367] width 385 height 4
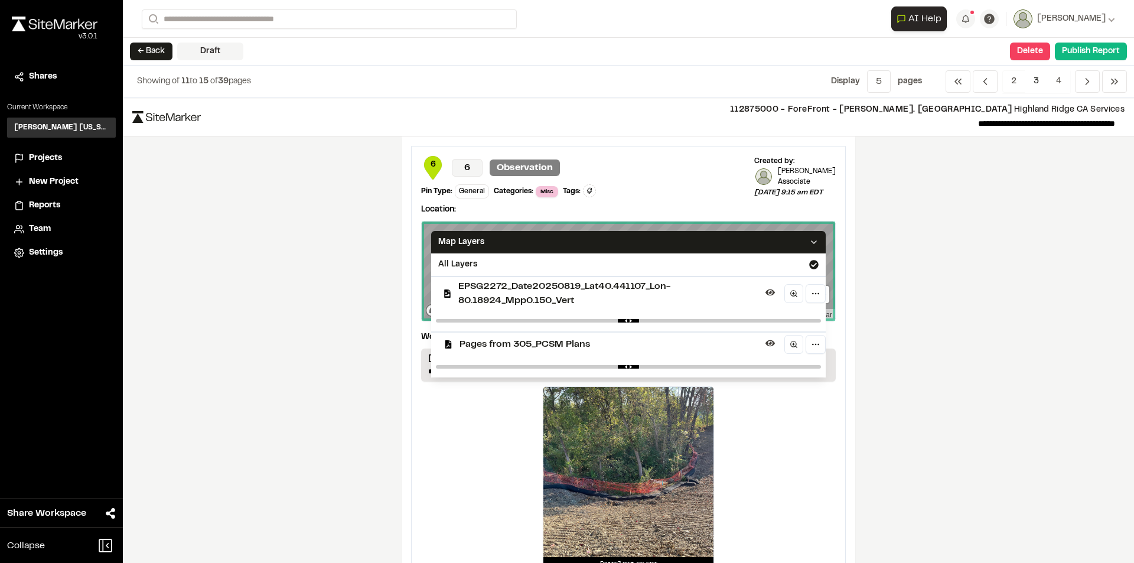
click at [870, 314] on div "**********" at bounding box center [628, 330] width 1011 height 465
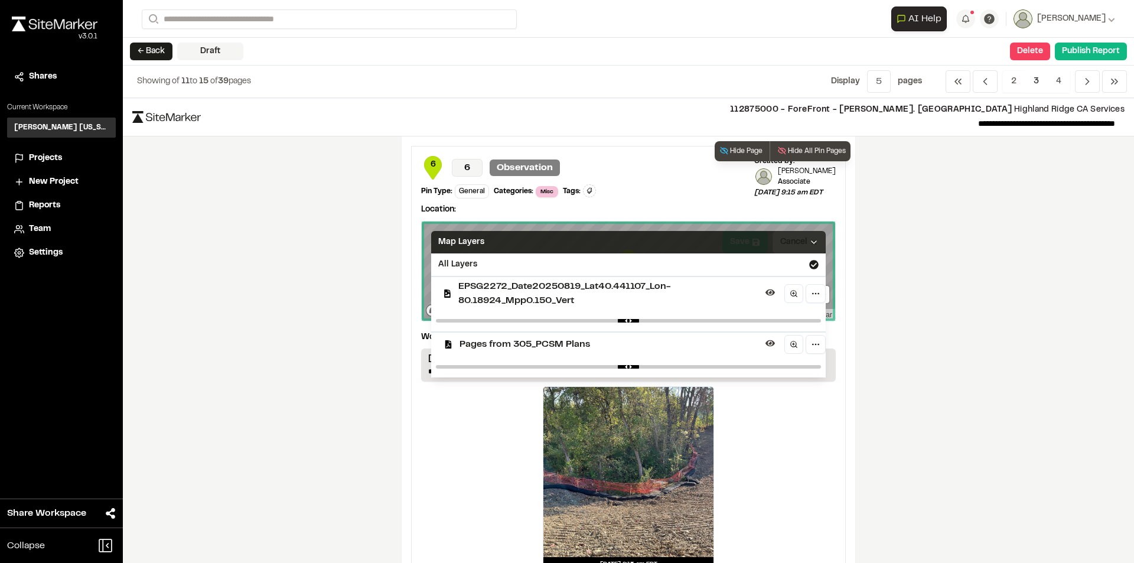
click at [809, 239] on icon at bounding box center [813, 241] width 9 height 9
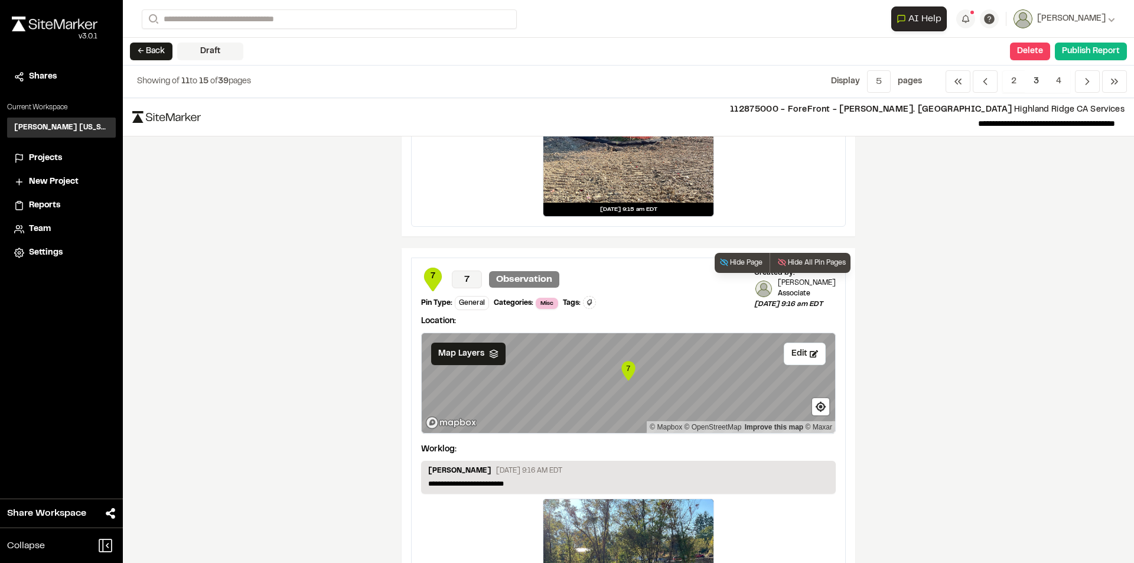
scroll to position [472, 0]
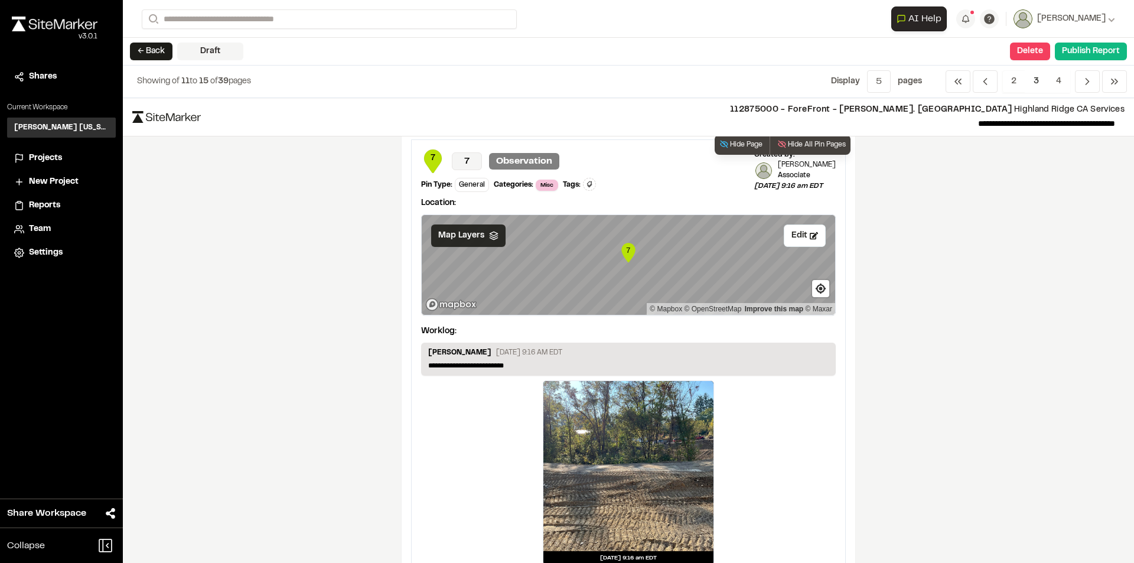
click at [481, 238] on div "Map Layers" at bounding box center [468, 235] width 74 height 22
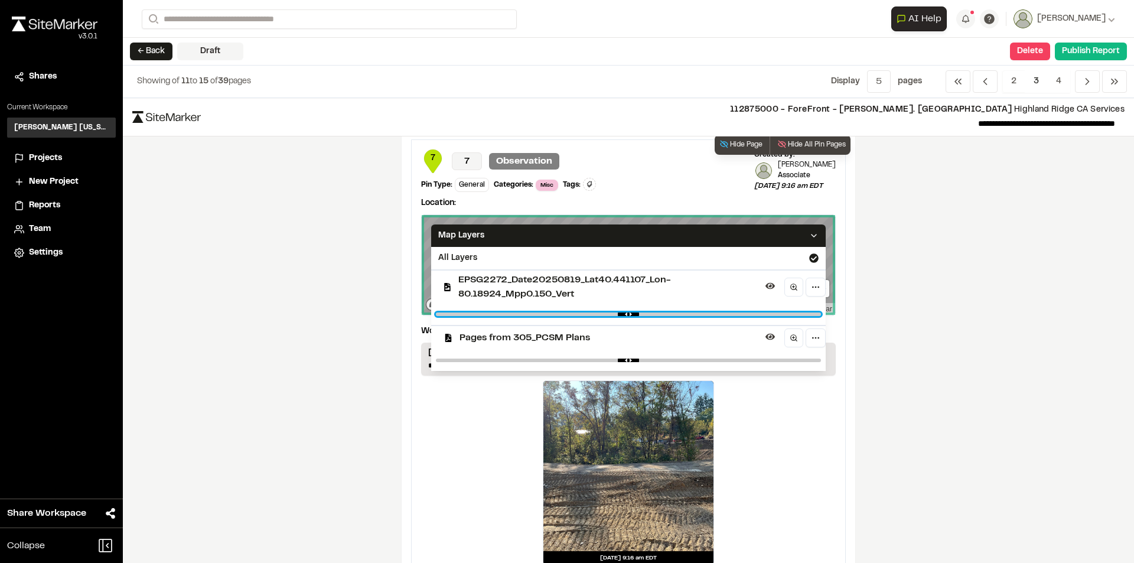
drag, startPoint x: 754, startPoint y: 314, endPoint x: 606, endPoint y: 326, distance: 148.7
type input "****"
click at [606, 316] on input "range" at bounding box center [628, 314] width 385 height 4
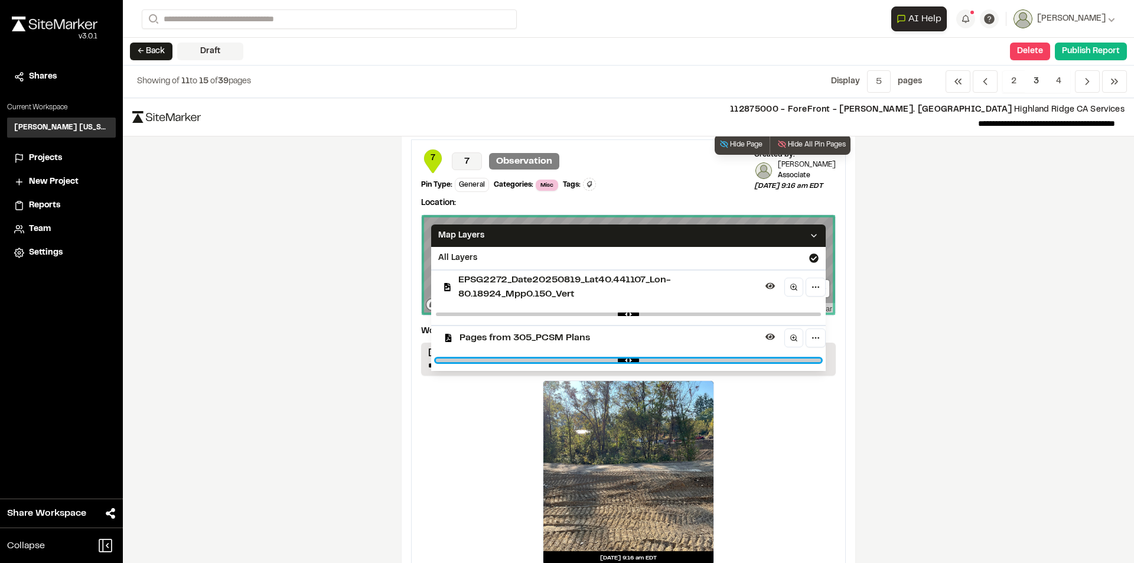
drag, startPoint x: 606, startPoint y: 360, endPoint x: 673, endPoint y: 324, distance: 76.1
type input "****"
click at [773, 358] on input "range" at bounding box center [628, 360] width 385 height 4
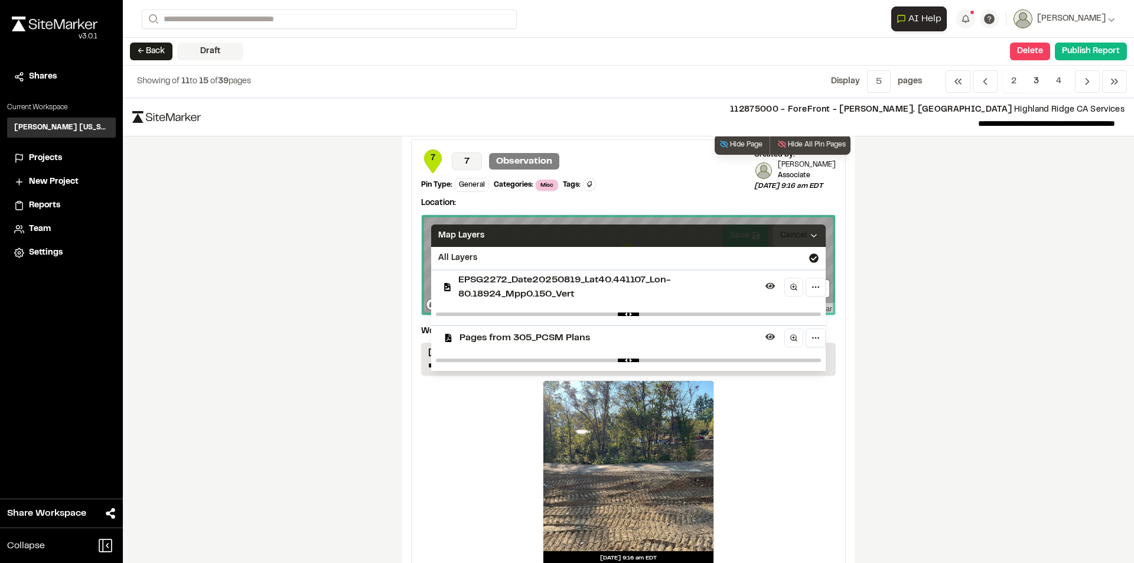
click at [809, 236] on icon at bounding box center [813, 235] width 9 height 9
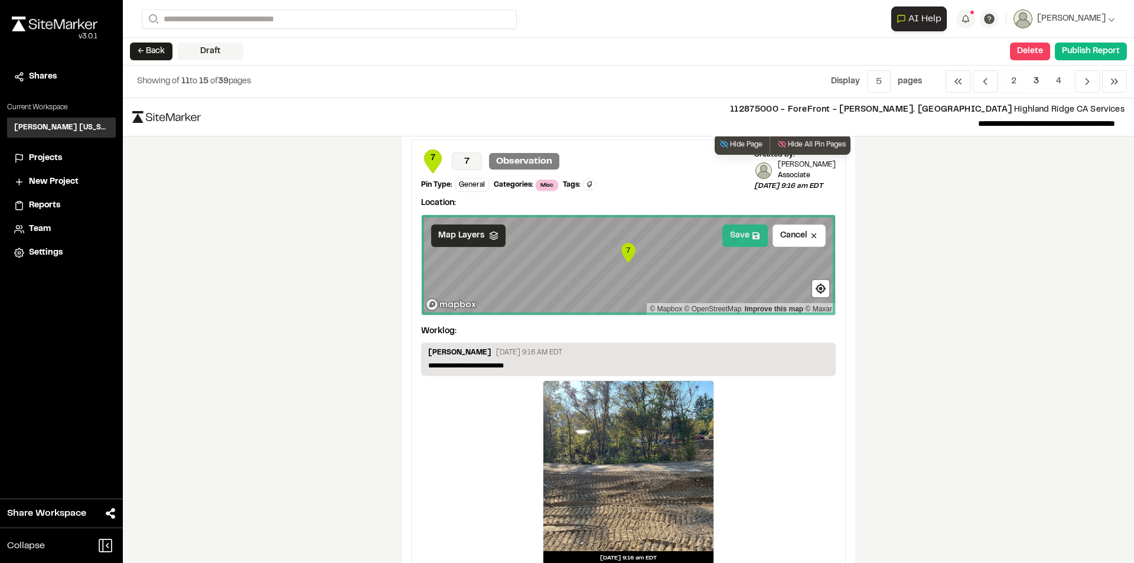
click at [752, 232] on icon at bounding box center [756, 235] width 8 height 8
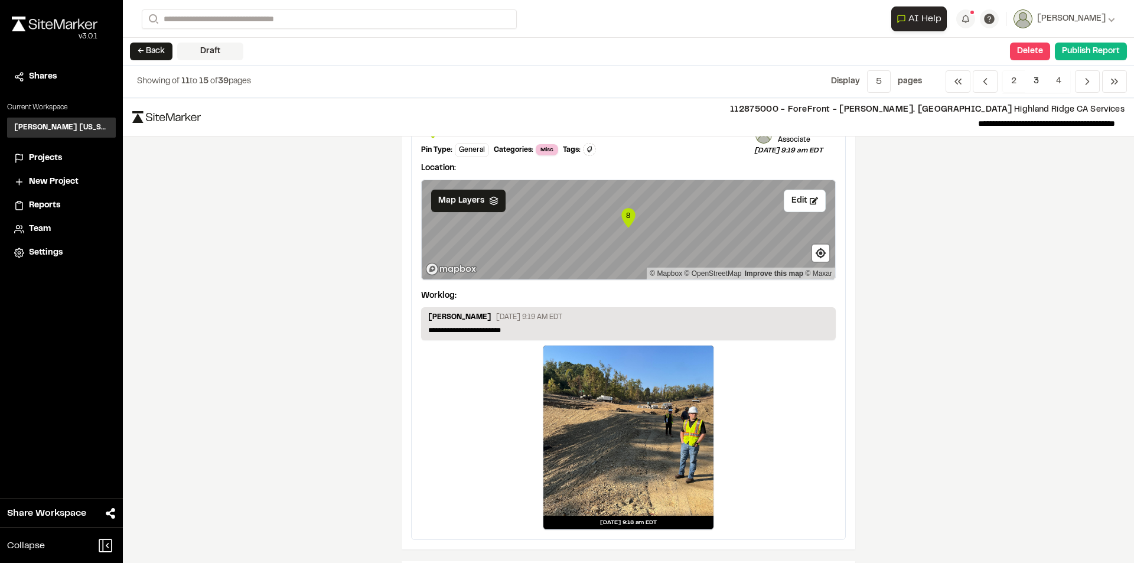
scroll to position [1004, 0]
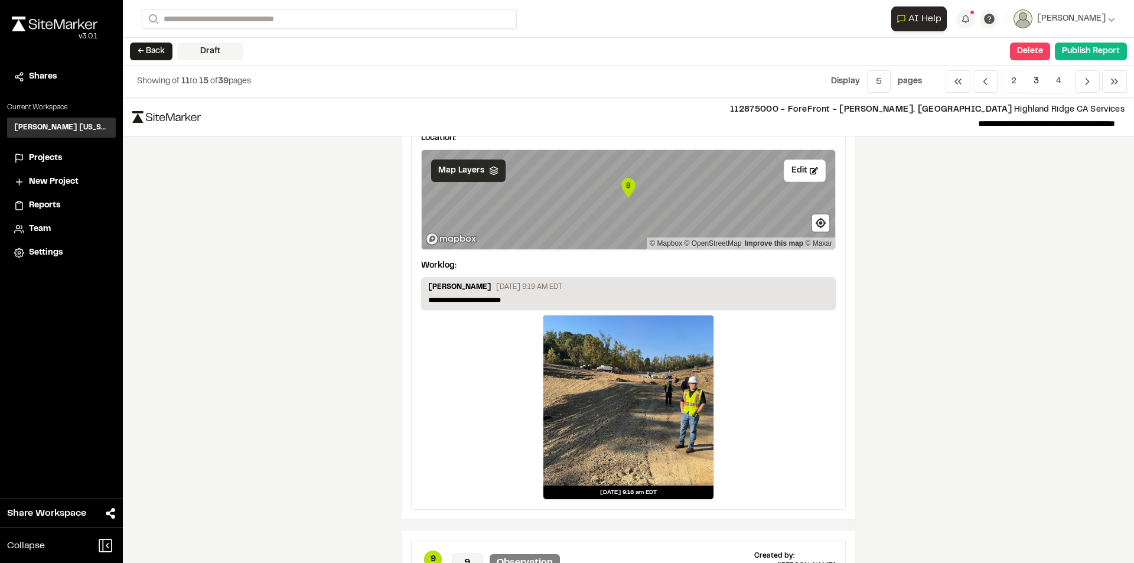
click at [476, 172] on span "Map Layers" at bounding box center [461, 170] width 46 height 13
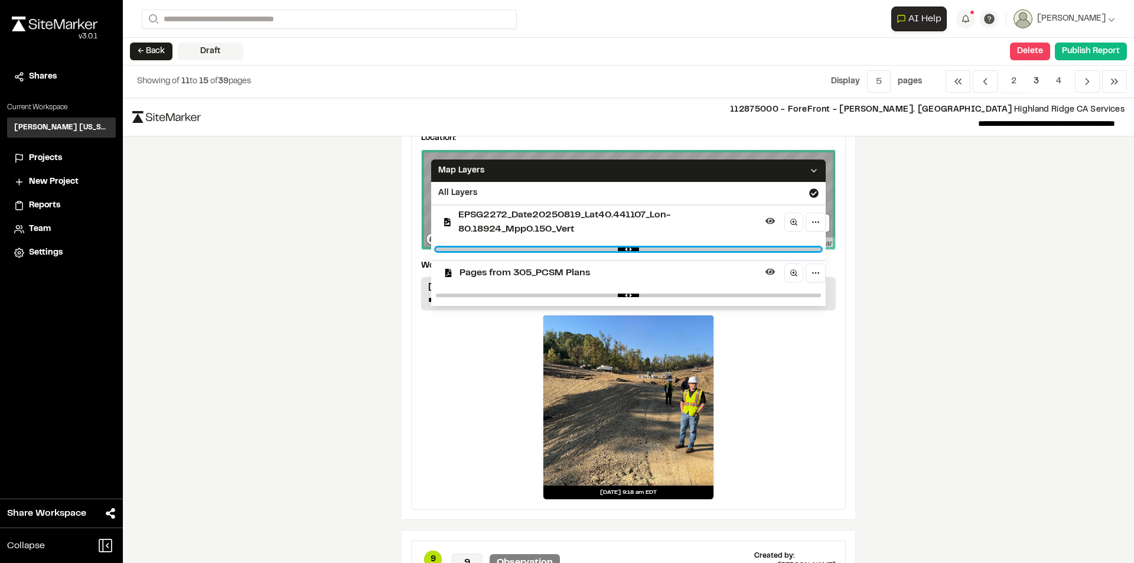
type input "****"
click at [612, 249] on input "range" at bounding box center [628, 249] width 385 height 4
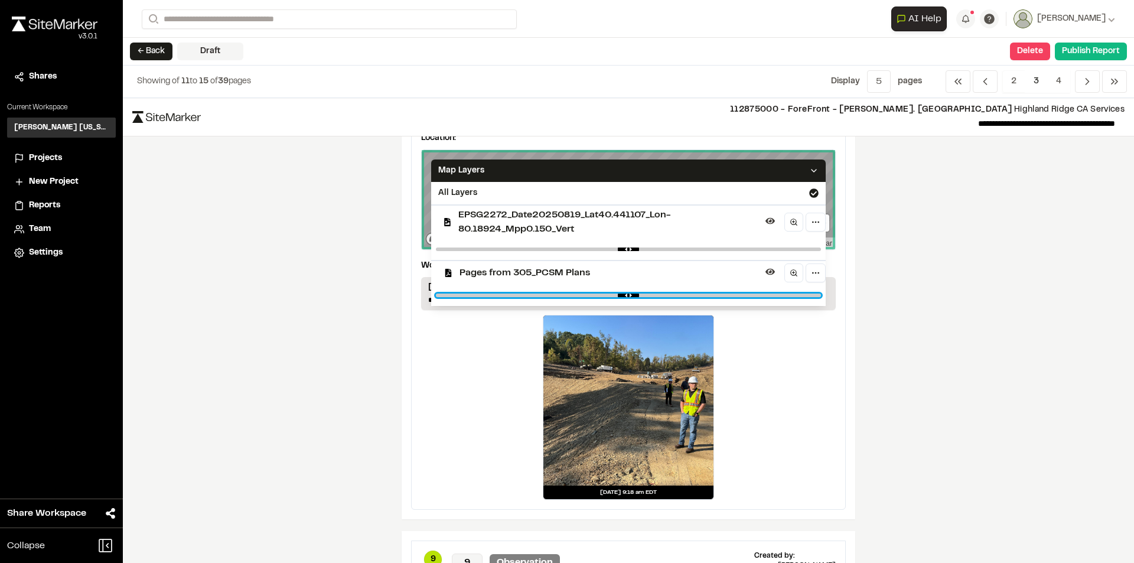
type input "****"
click at [776, 296] on input "range" at bounding box center [628, 295] width 385 height 4
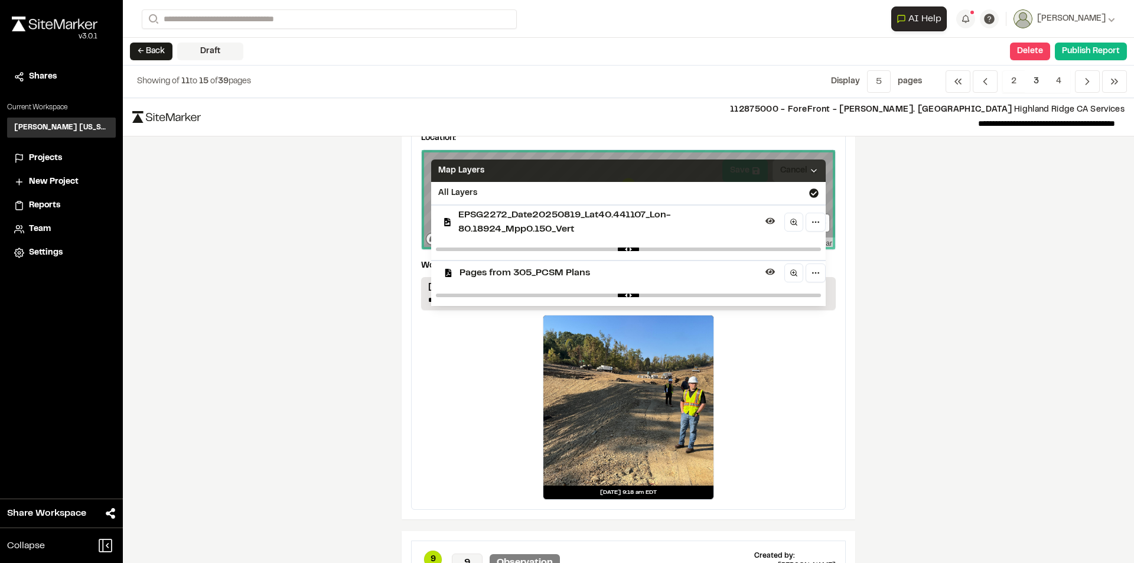
click at [814, 172] on icon at bounding box center [813, 170] width 9 height 9
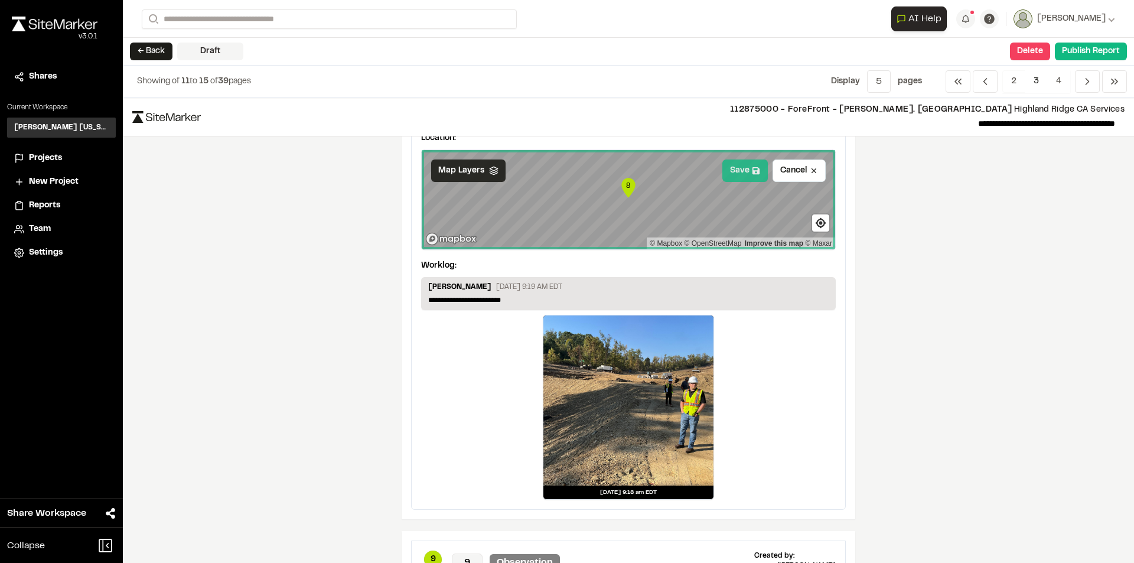
click at [730, 173] on button "Save" at bounding box center [744, 170] width 45 height 22
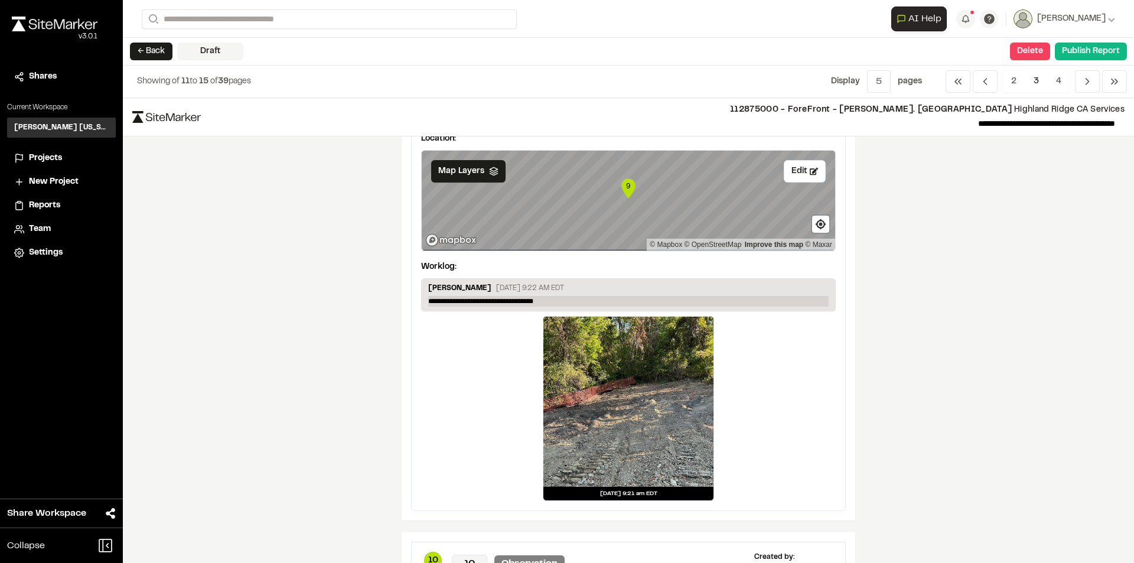
scroll to position [1476, 0]
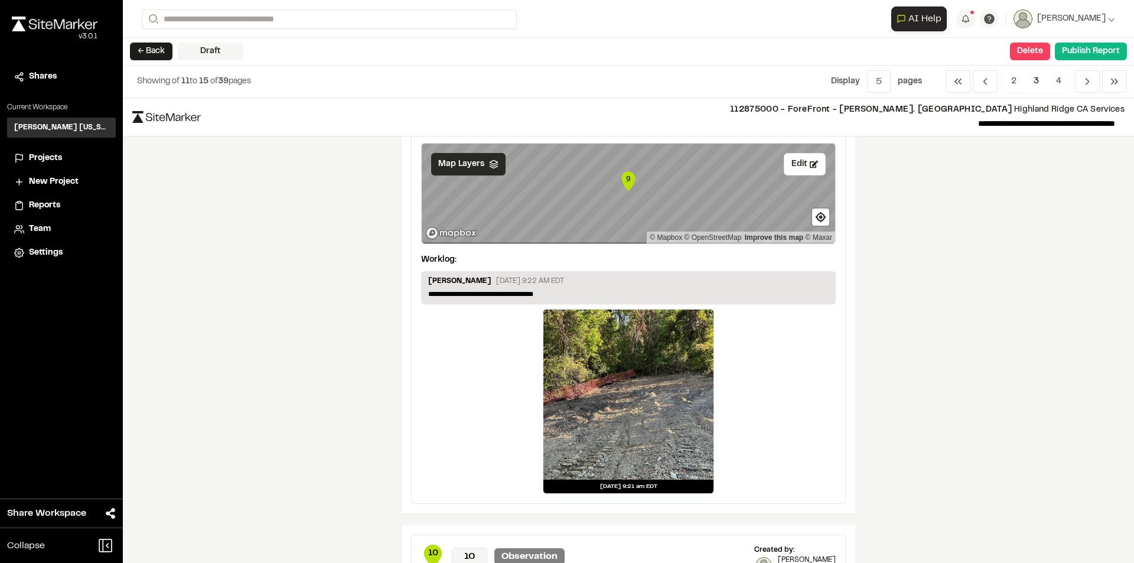
click at [477, 166] on span "Map Layers" at bounding box center [461, 164] width 46 height 13
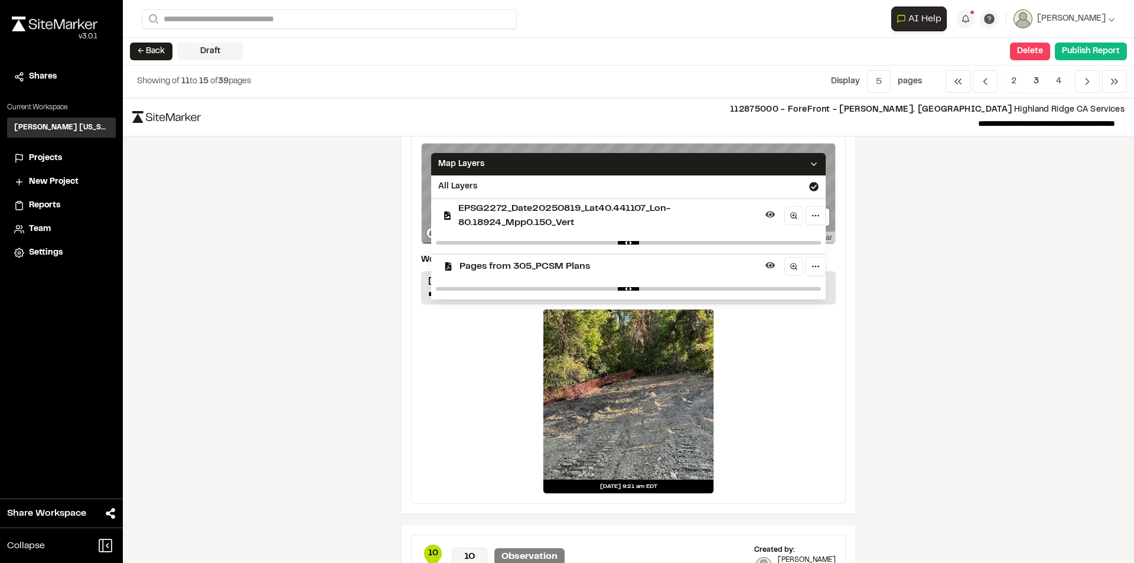
click at [603, 245] on div at bounding box center [628, 242] width 394 height 21
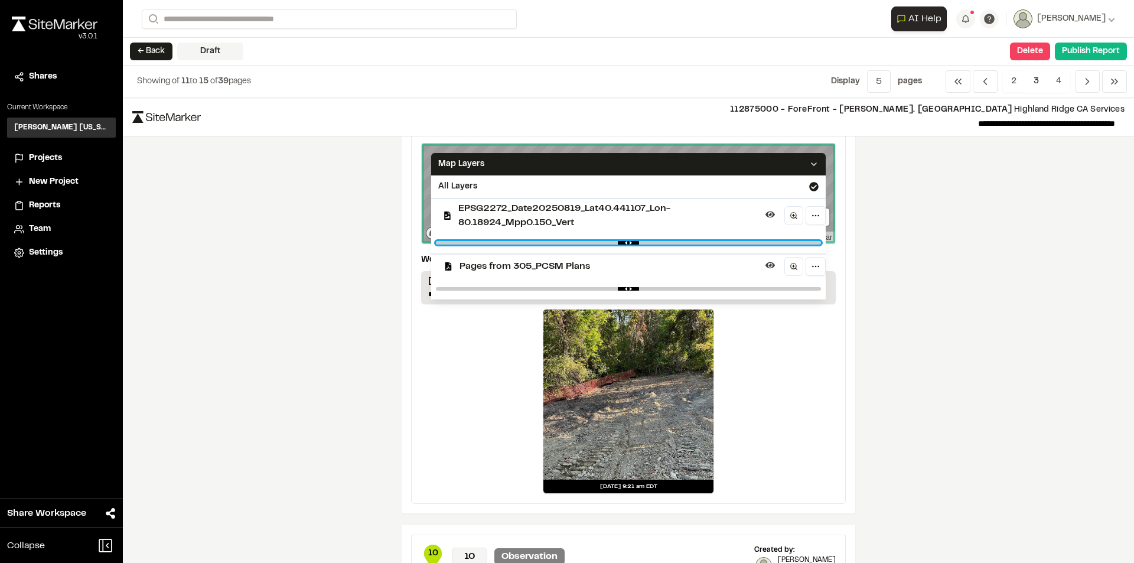
type input "****"
click at [606, 244] on input "range" at bounding box center [628, 243] width 385 height 4
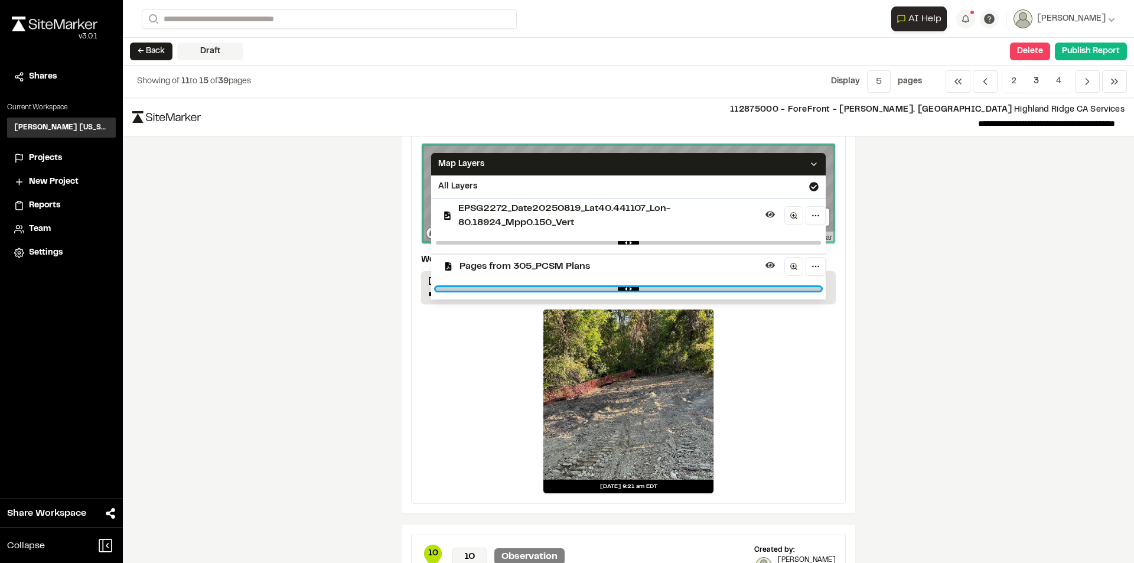
type input "***"
click at [769, 289] on input "range" at bounding box center [628, 289] width 385 height 4
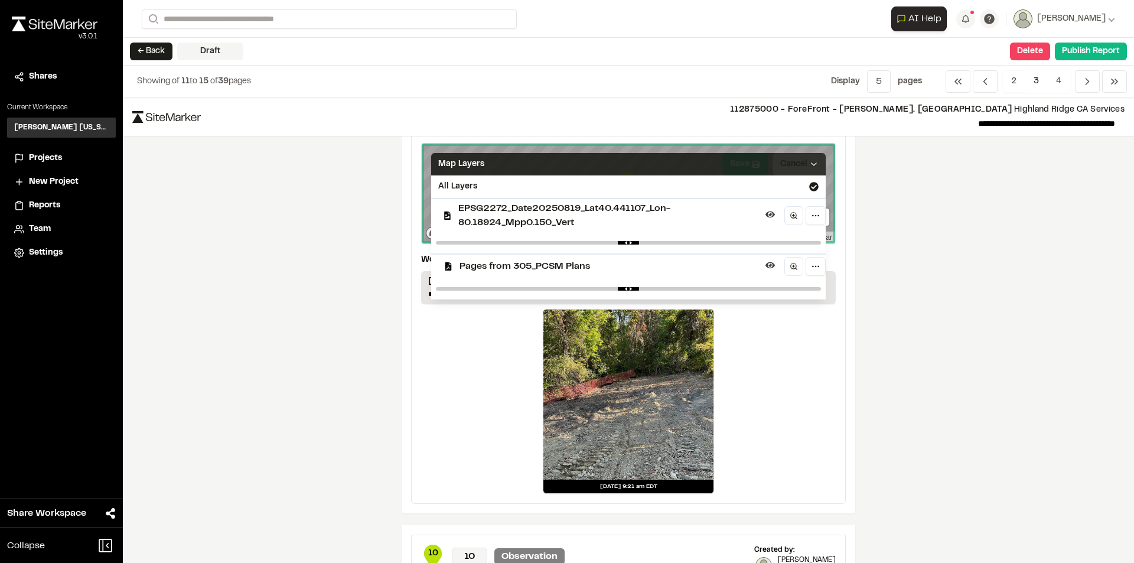
click at [809, 165] on icon at bounding box center [813, 163] width 9 height 9
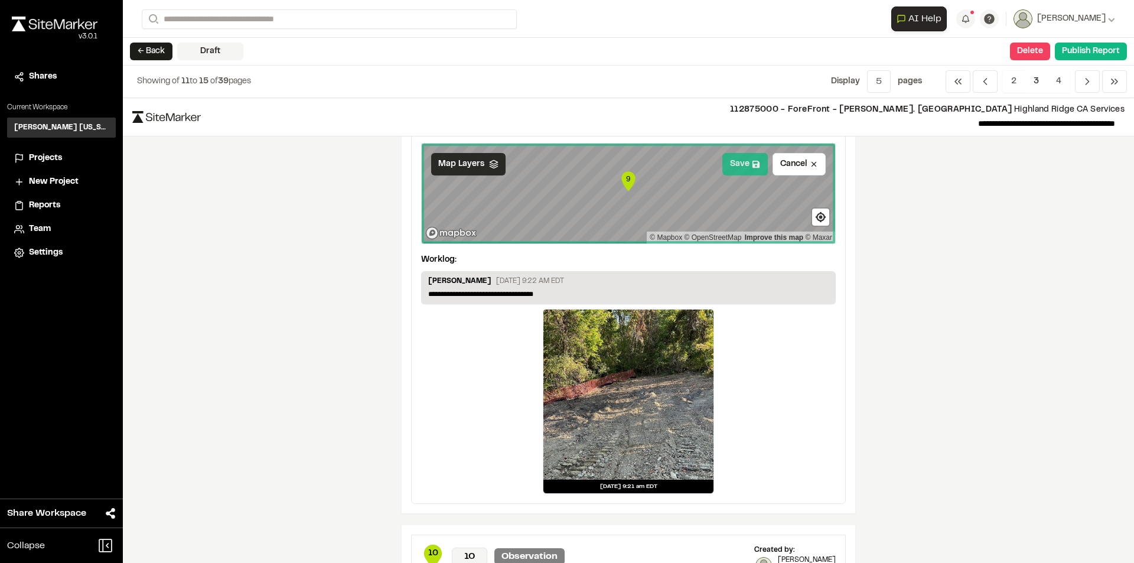
click at [752, 161] on icon at bounding box center [755, 164] width 7 height 7
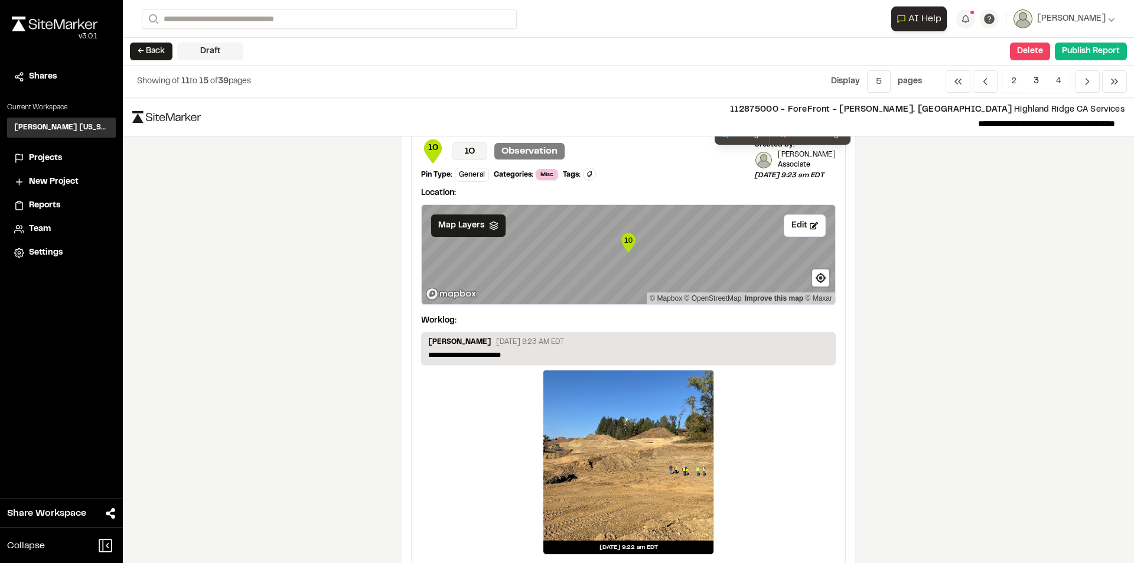
scroll to position [1889, 0]
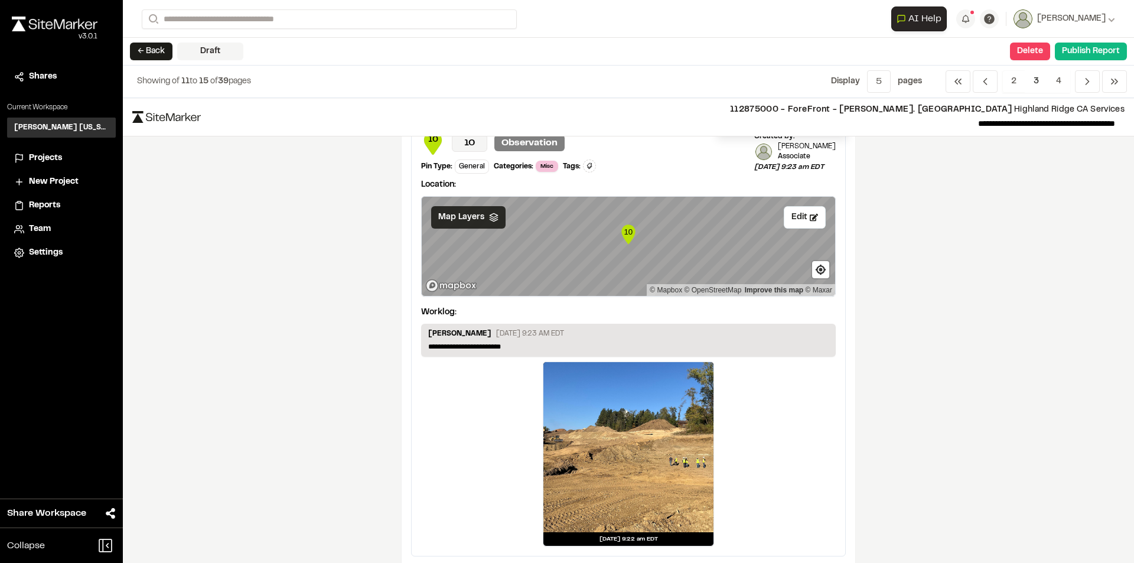
click at [472, 219] on span "Map Layers" at bounding box center [461, 217] width 46 height 13
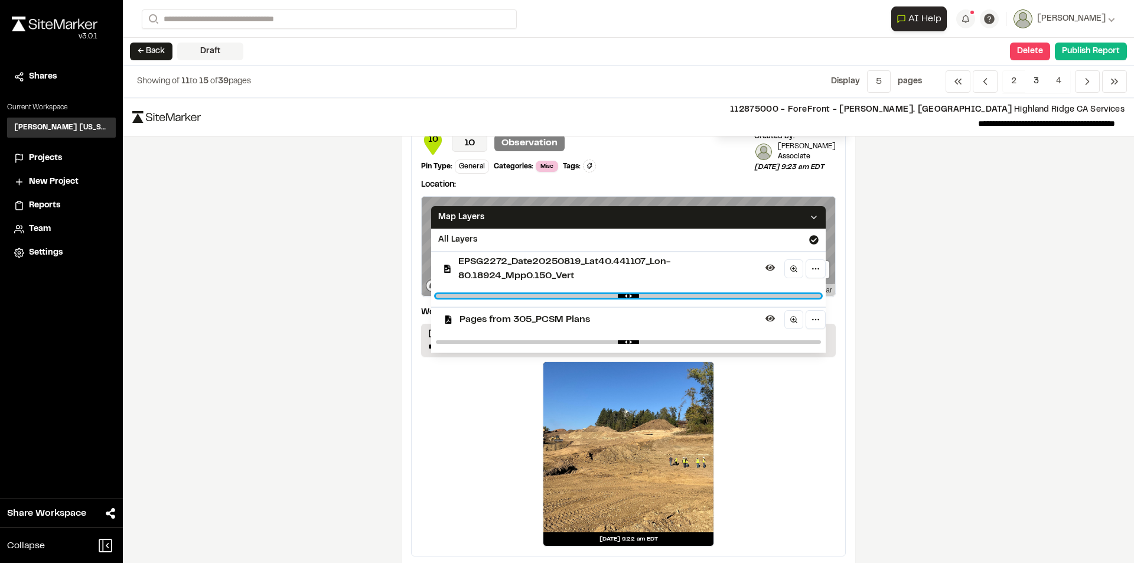
type input "****"
click at [593, 296] on input "range" at bounding box center [628, 296] width 385 height 4
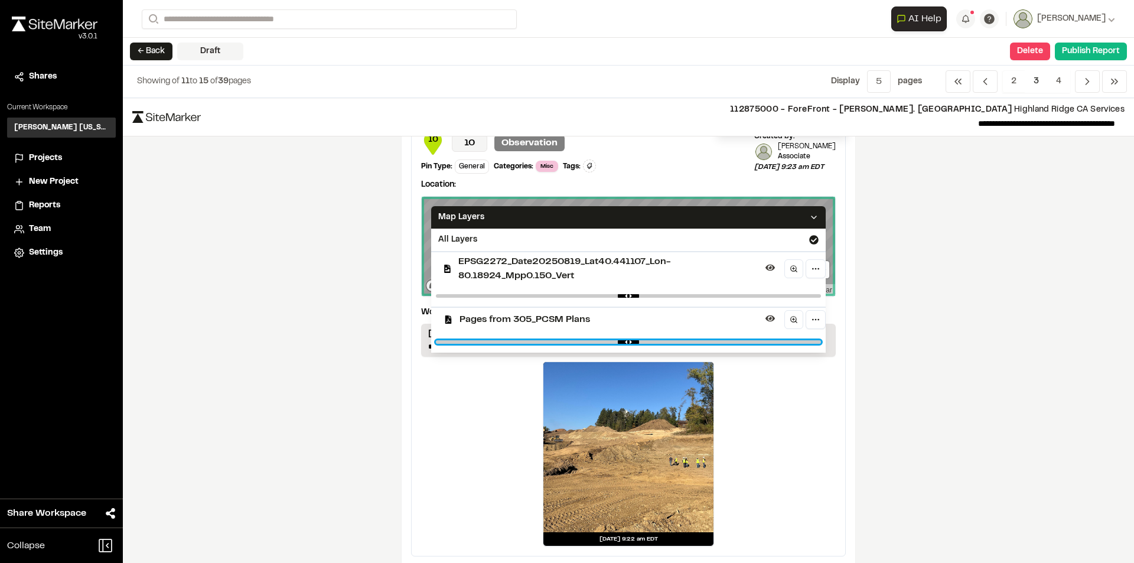
type input "***"
click at [769, 342] on input "range" at bounding box center [628, 342] width 385 height 4
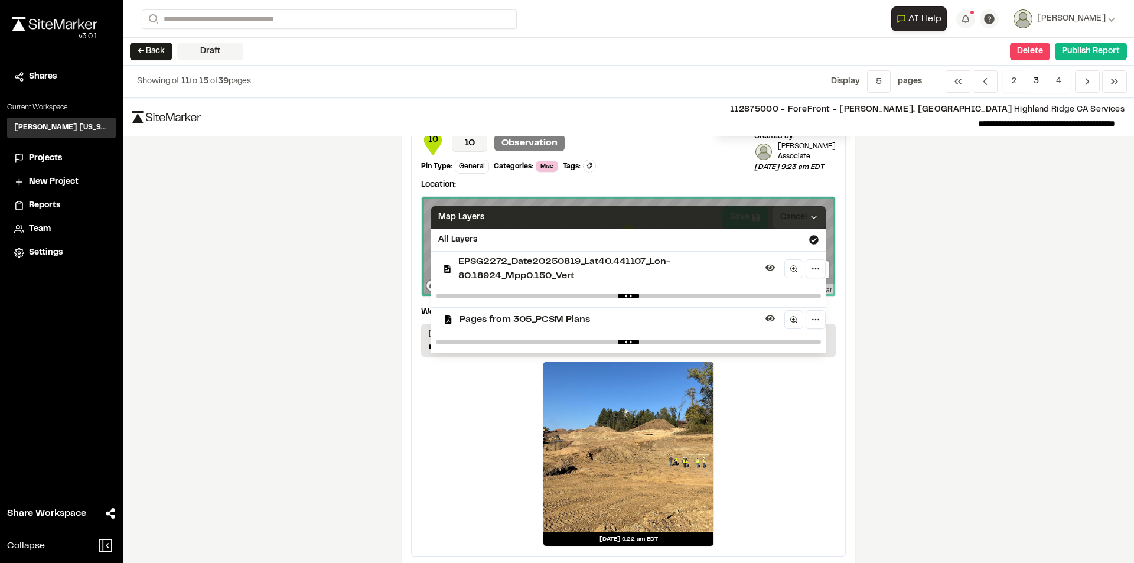
click at [812, 214] on icon at bounding box center [813, 217] width 9 height 9
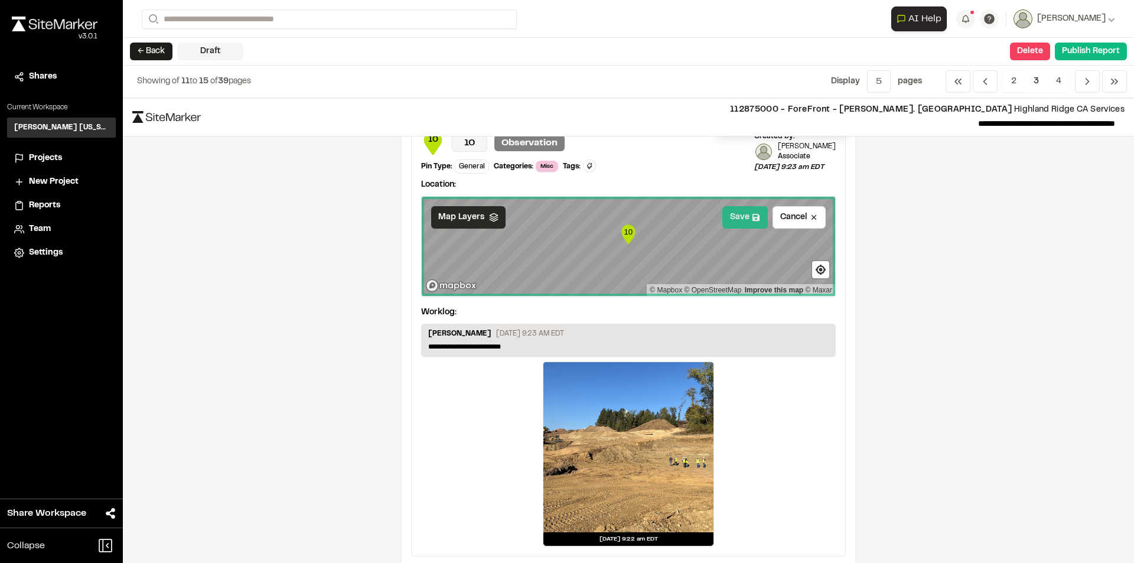
click at [734, 211] on button "Save" at bounding box center [744, 217] width 45 height 22
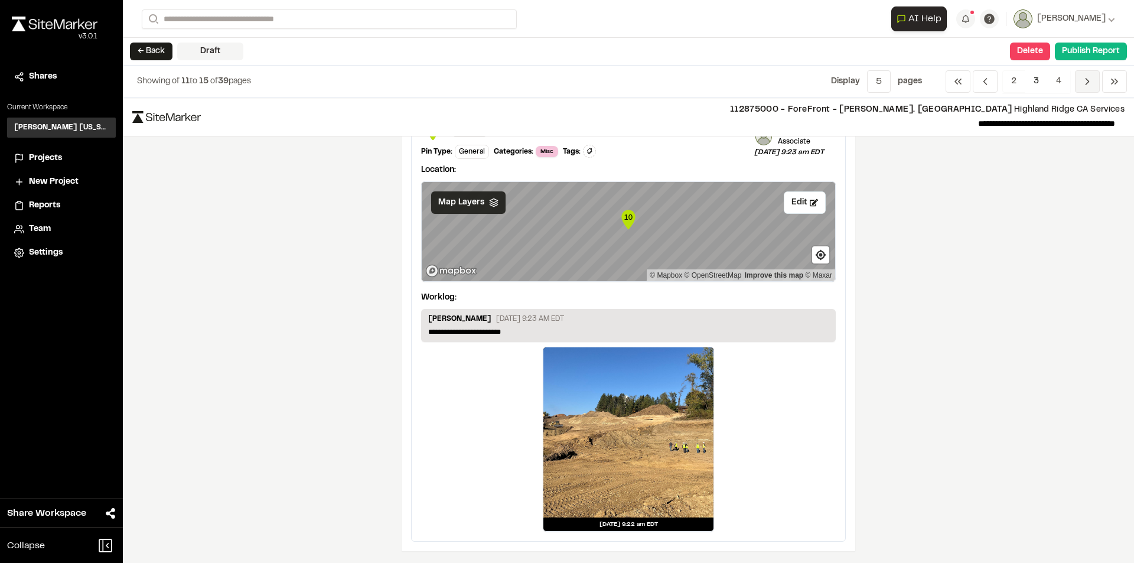
click at [1091, 84] on icon "Navigation" at bounding box center [1087, 82] width 12 height 12
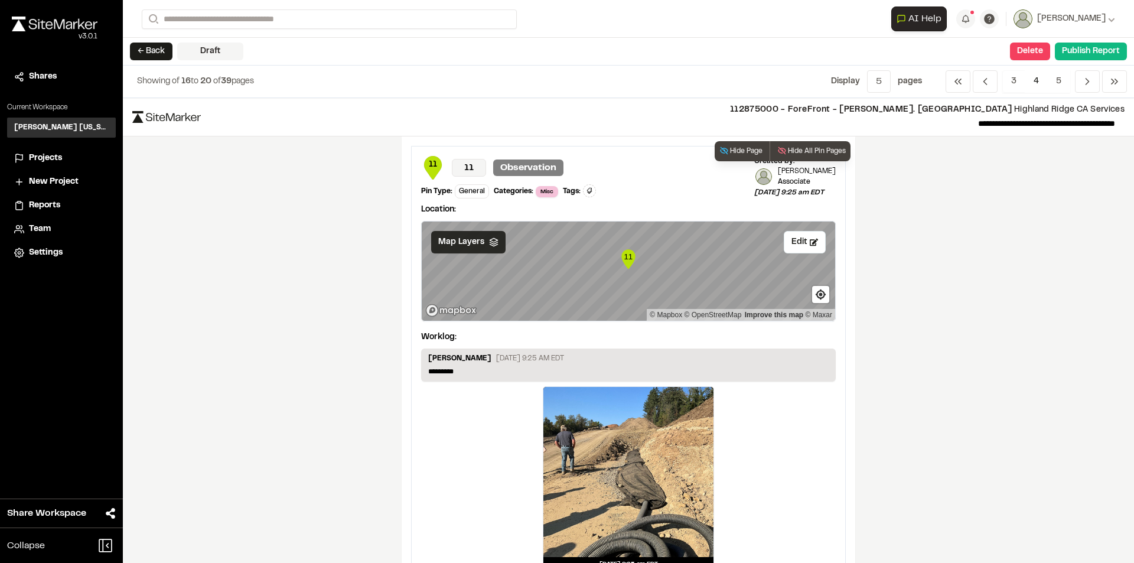
click at [489, 240] on icon at bounding box center [493, 241] width 9 height 9
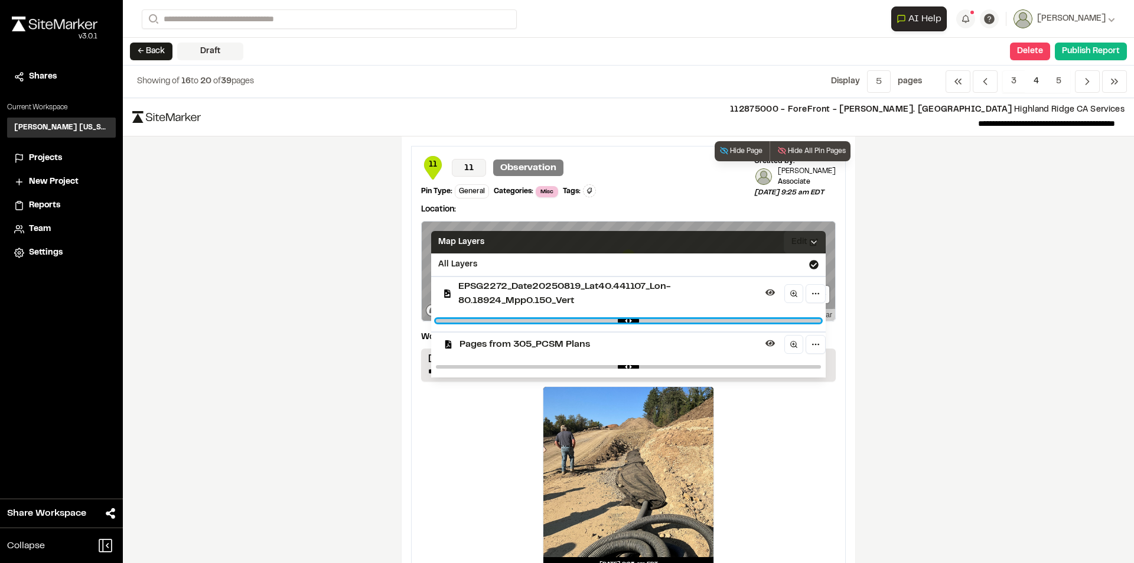
type input "****"
click at [599, 321] on input "range" at bounding box center [628, 321] width 385 height 4
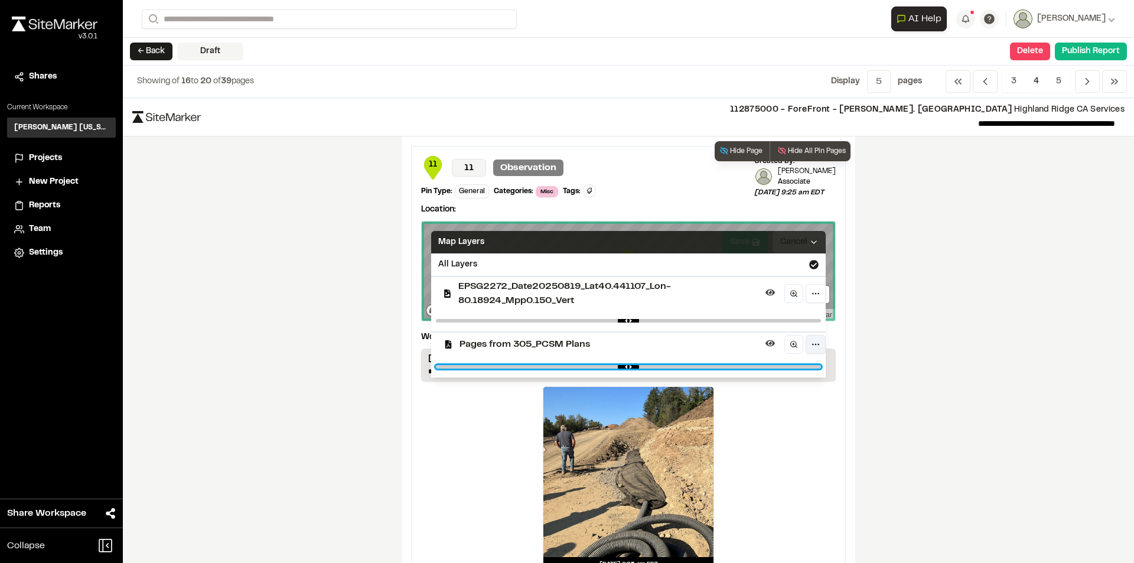
drag, startPoint x: 767, startPoint y: 367, endPoint x: 812, endPoint y: 352, distance: 47.6
type input "****"
click at [766, 367] on input "range" at bounding box center [628, 367] width 385 height 4
click at [809, 238] on icon at bounding box center [813, 241] width 9 height 9
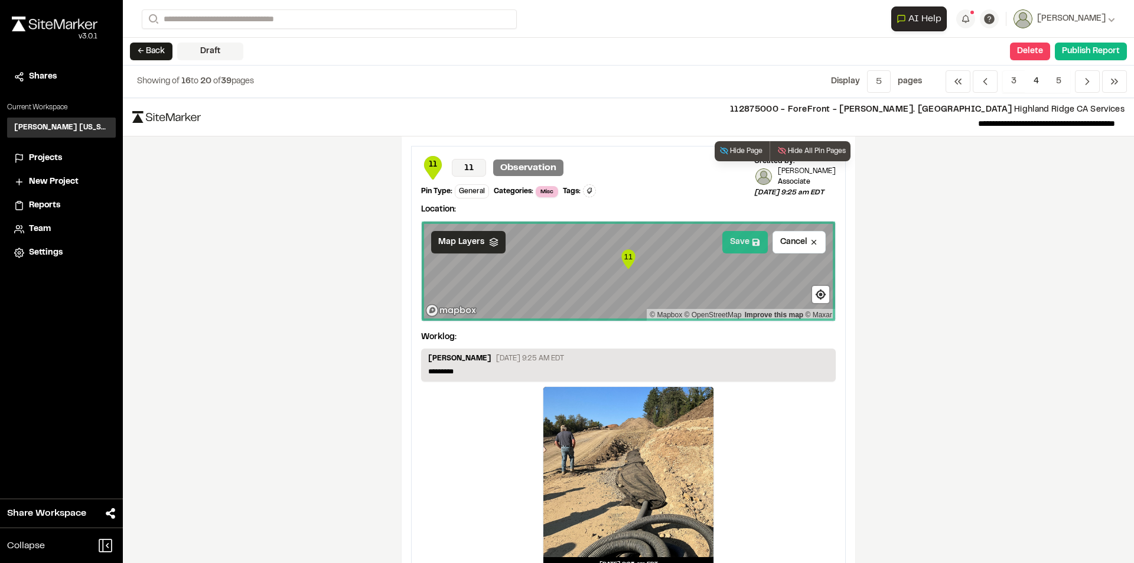
click at [737, 248] on button "Save" at bounding box center [744, 242] width 45 height 22
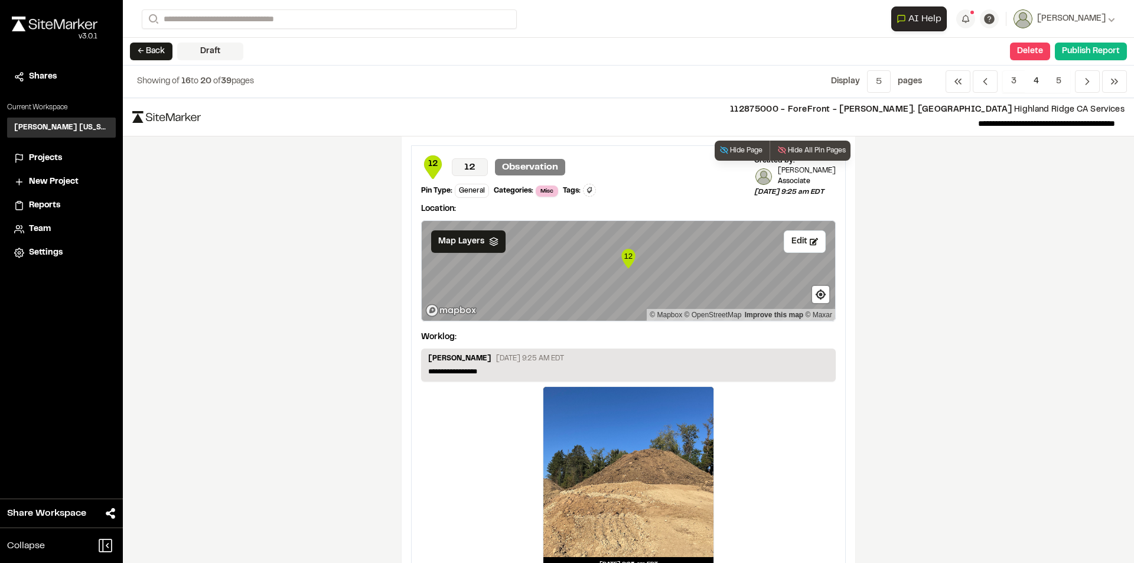
scroll to position [472, 0]
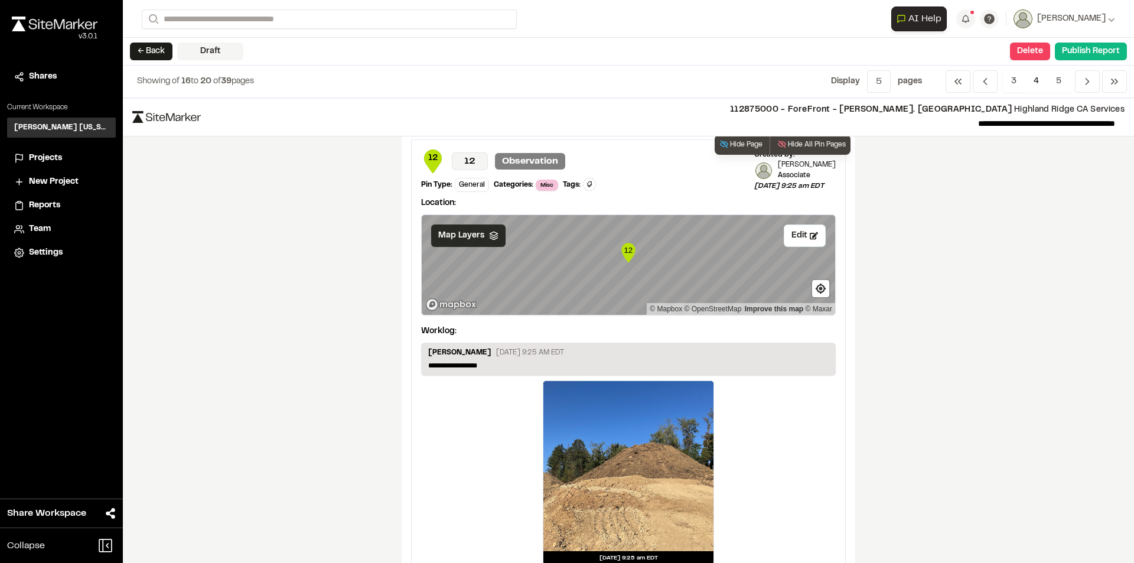
click at [472, 237] on span "Map Layers" at bounding box center [461, 235] width 46 height 13
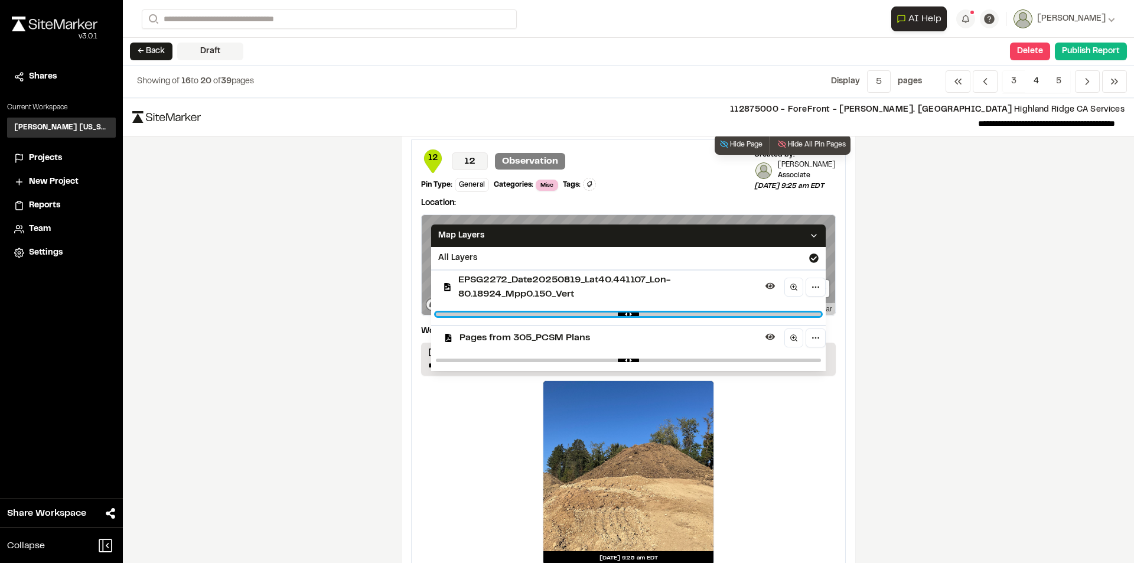
type input "****"
click at [611, 314] on input "range" at bounding box center [628, 314] width 385 height 4
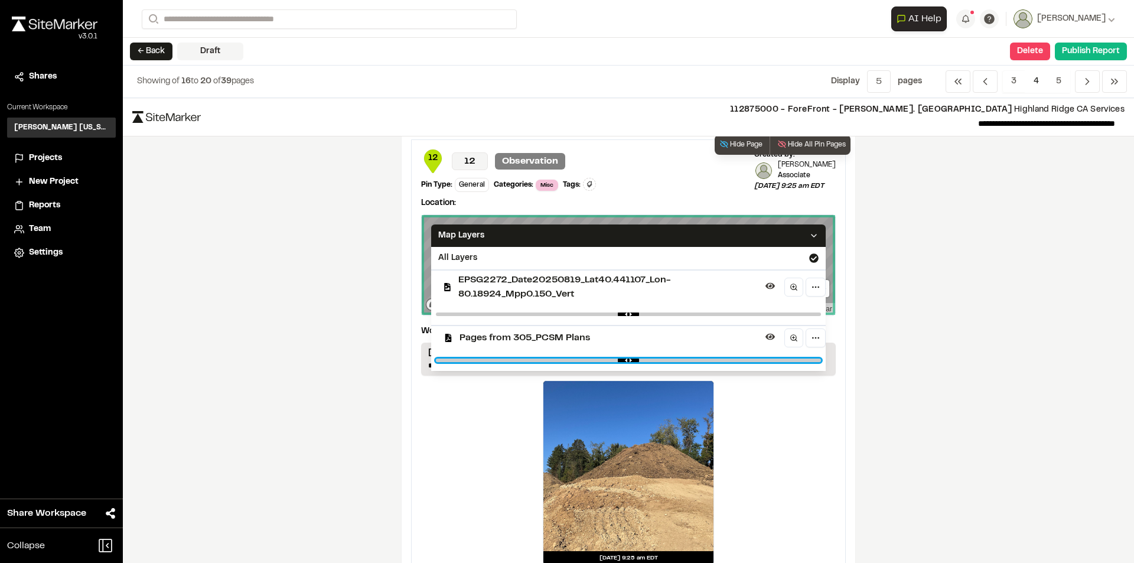
type input "****"
click at [751, 360] on input "range" at bounding box center [628, 360] width 385 height 4
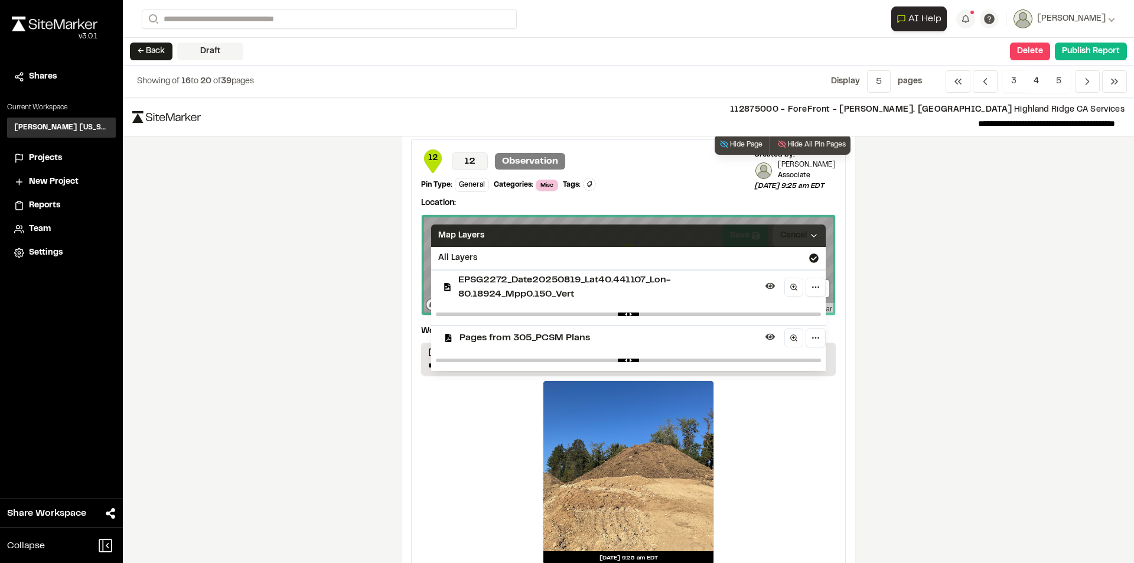
click at [811, 236] on polyline at bounding box center [813, 235] width 5 height 2
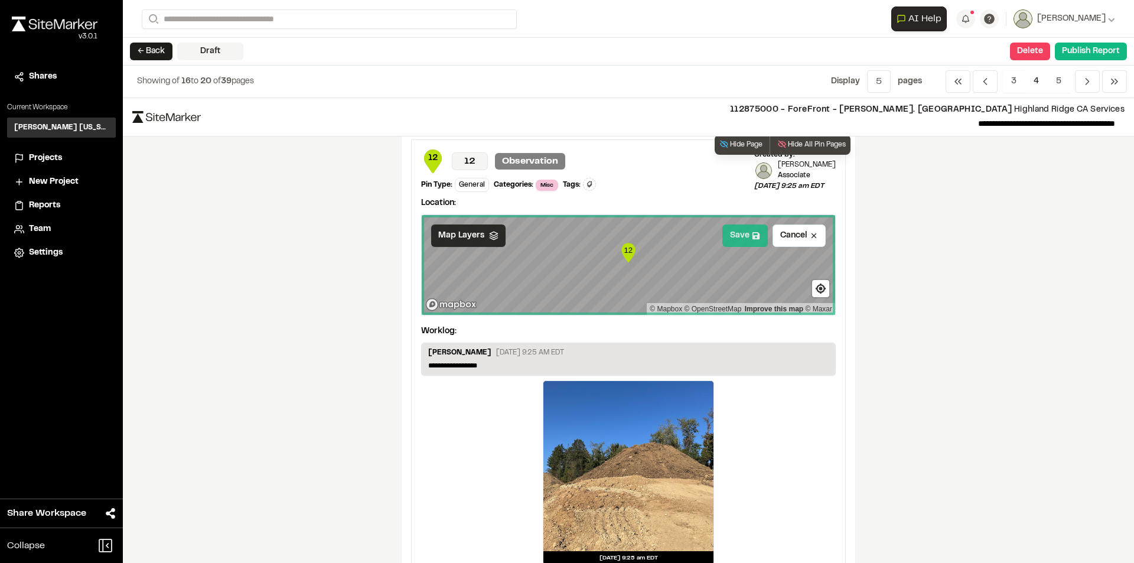
click at [742, 233] on button "Save" at bounding box center [744, 235] width 45 height 22
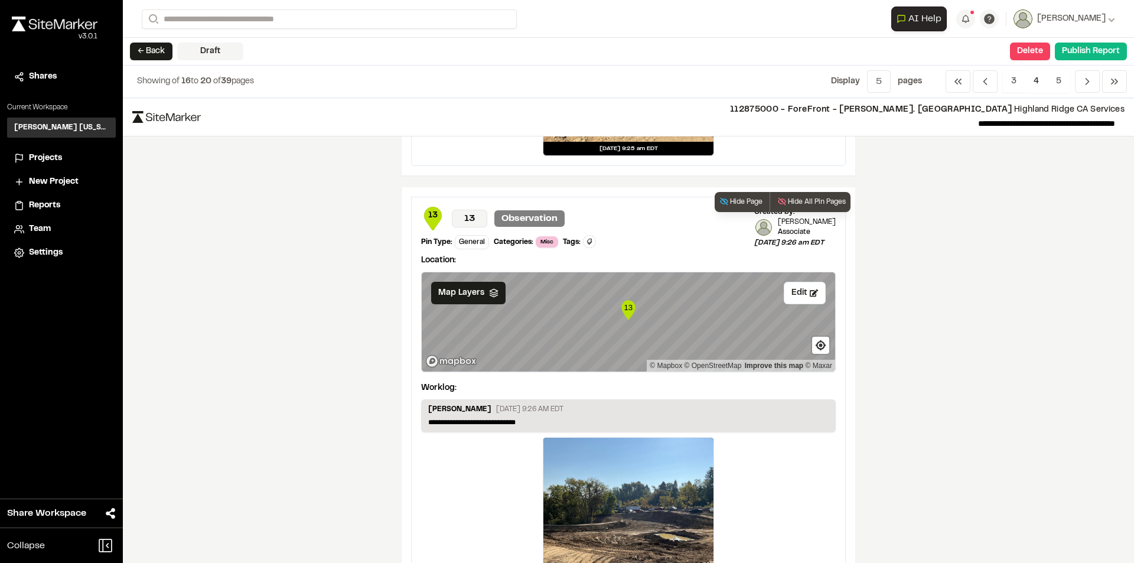
scroll to position [886, 0]
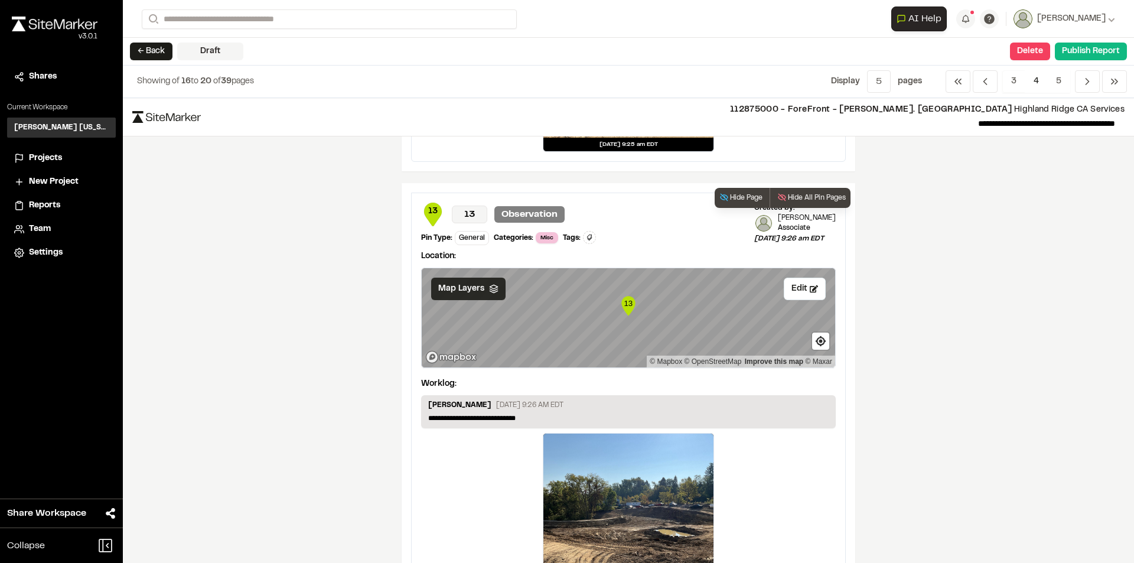
click at [490, 290] on icon at bounding box center [493, 288] width 9 height 9
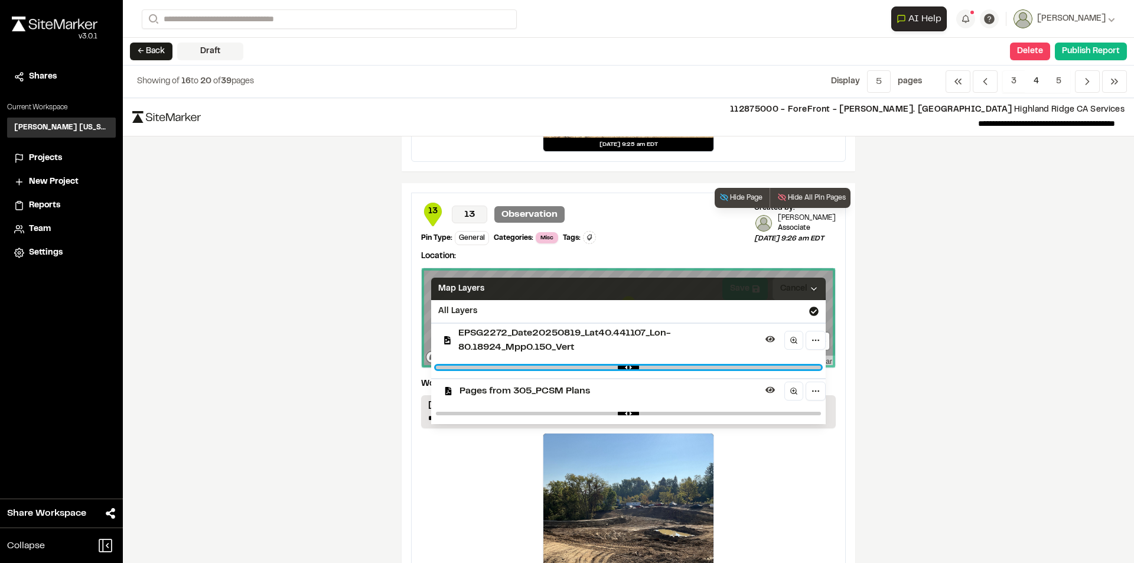
type input "****"
click at [612, 365] on input "range" at bounding box center [628, 367] width 385 height 4
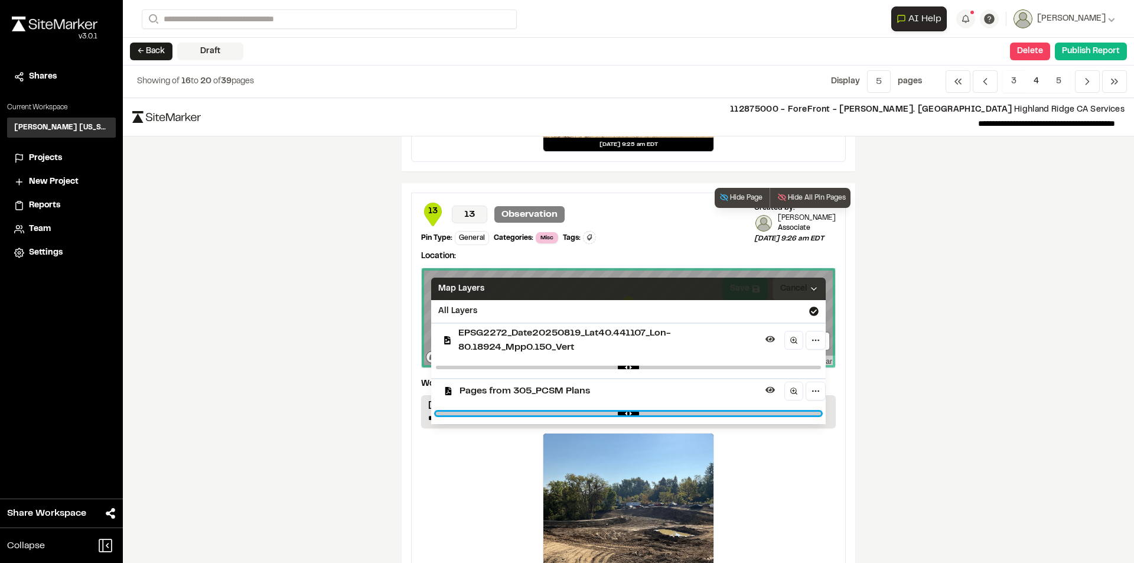
type input "****"
click at [778, 412] on input "range" at bounding box center [628, 413] width 385 height 4
click at [810, 287] on icon at bounding box center [813, 288] width 9 height 9
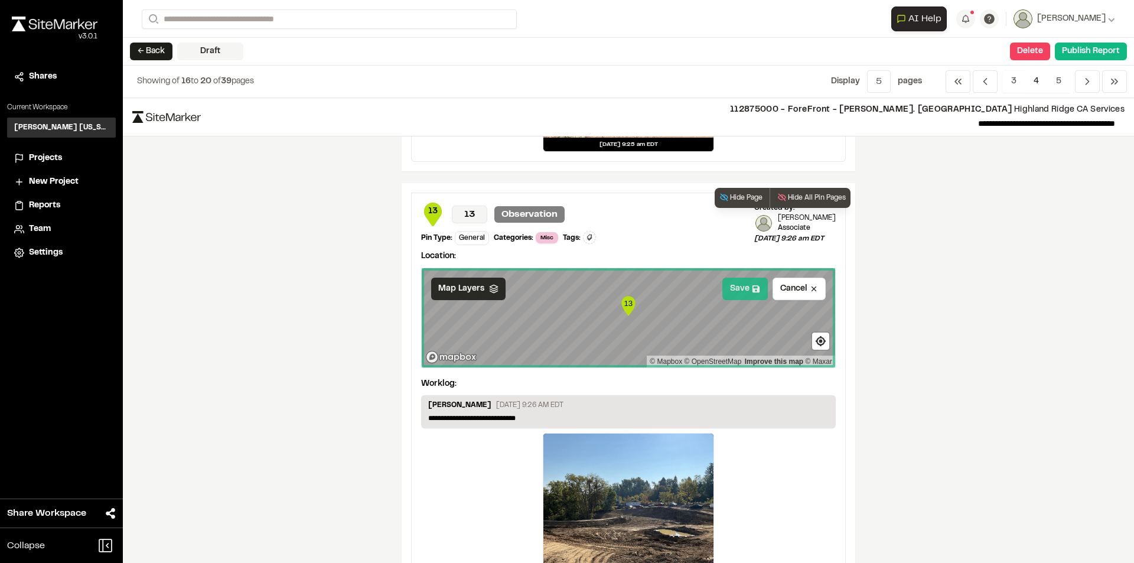
click at [730, 285] on button "Save" at bounding box center [744, 288] width 45 height 22
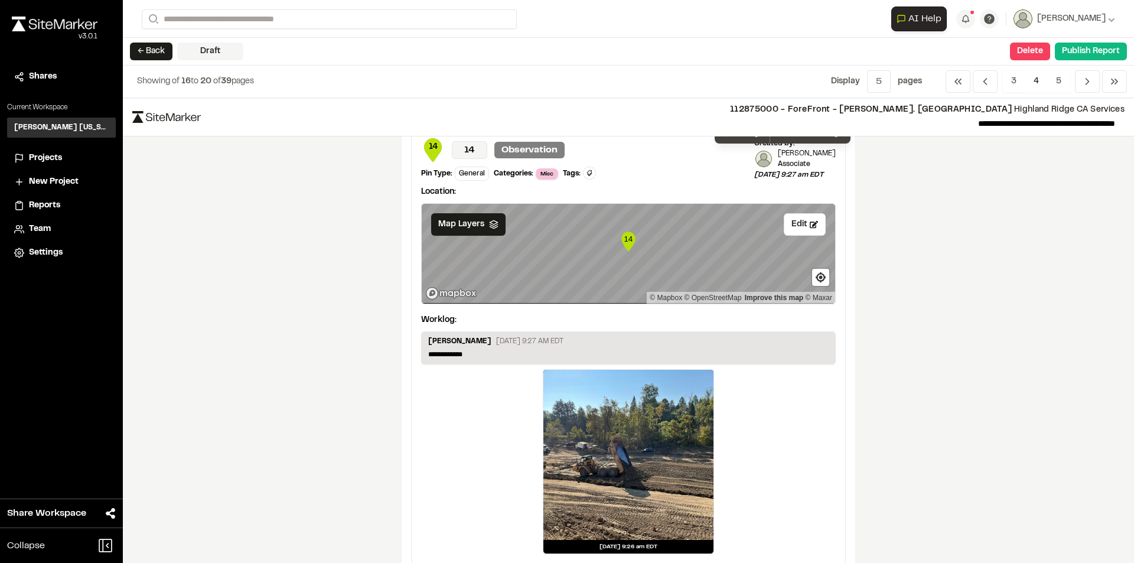
scroll to position [1417, 0]
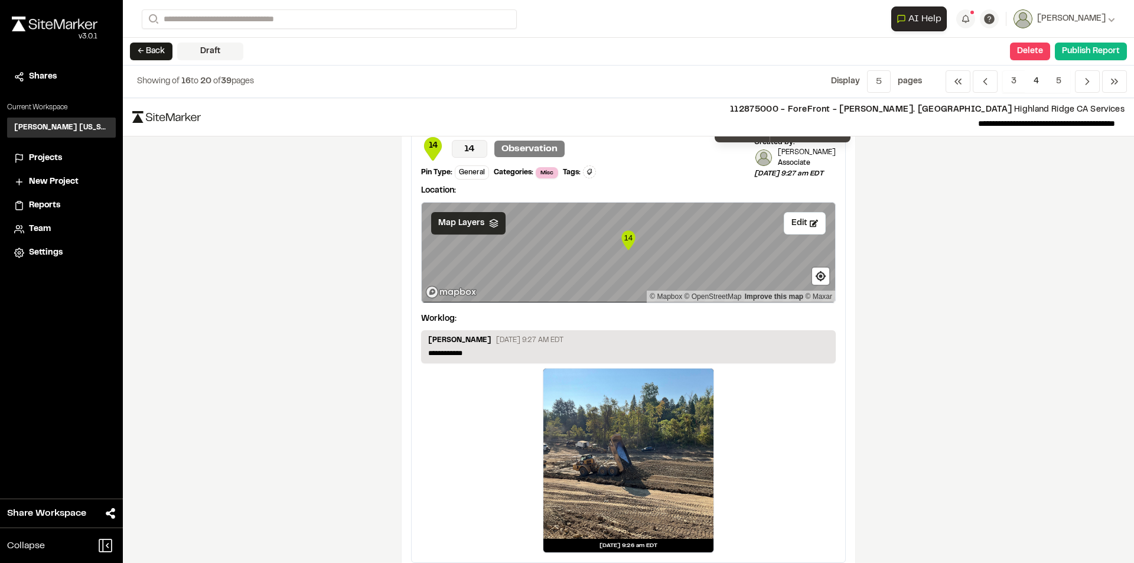
click at [472, 218] on span "Map Layers" at bounding box center [461, 223] width 46 height 13
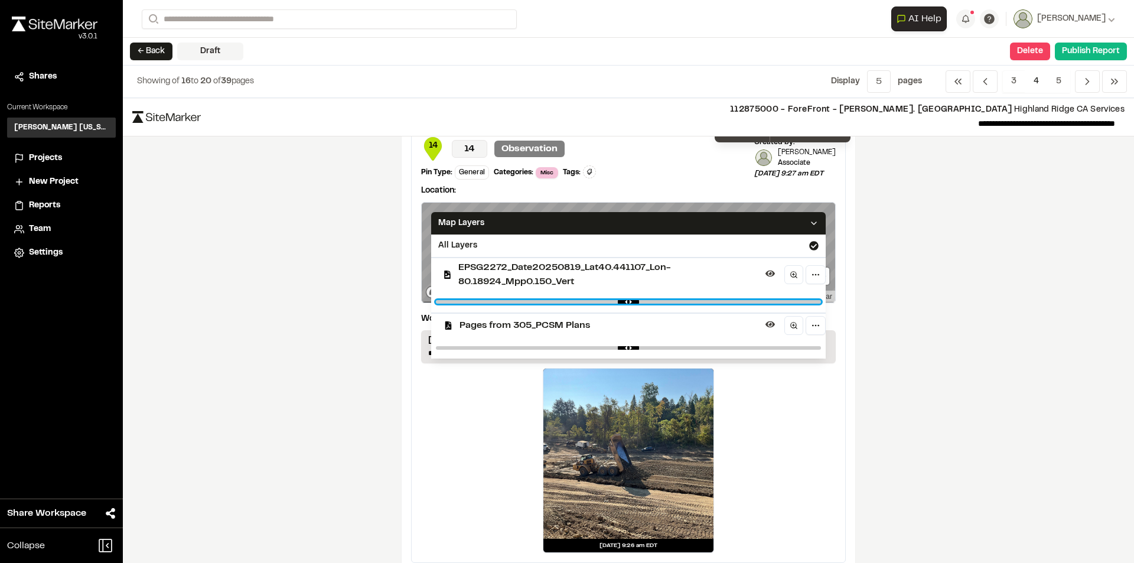
type input "****"
click at [605, 301] on input "range" at bounding box center [628, 302] width 385 height 4
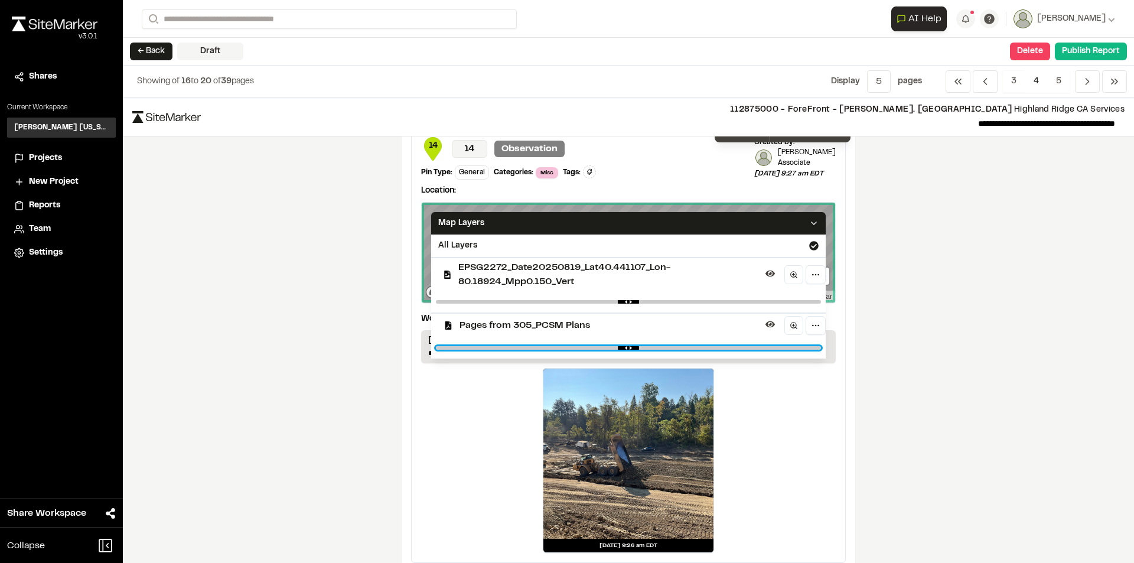
type input "****"
click at [741, 347] on input "range" at bounding box center [628, 348] width 385 height 4
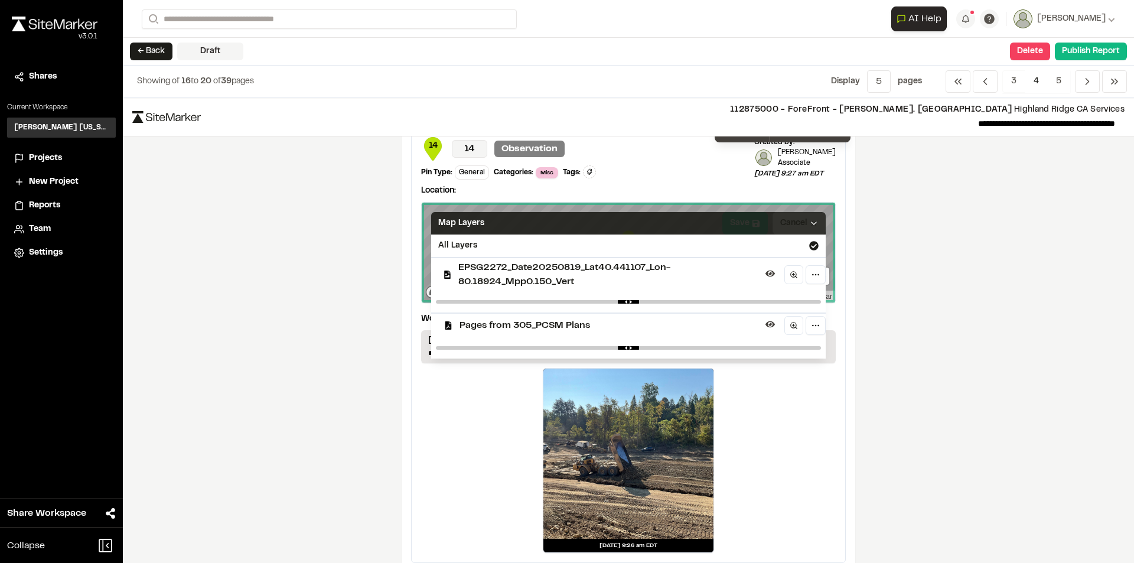
click at [809, 221] on icon at bounding box center [813, 222] width 9 height 9
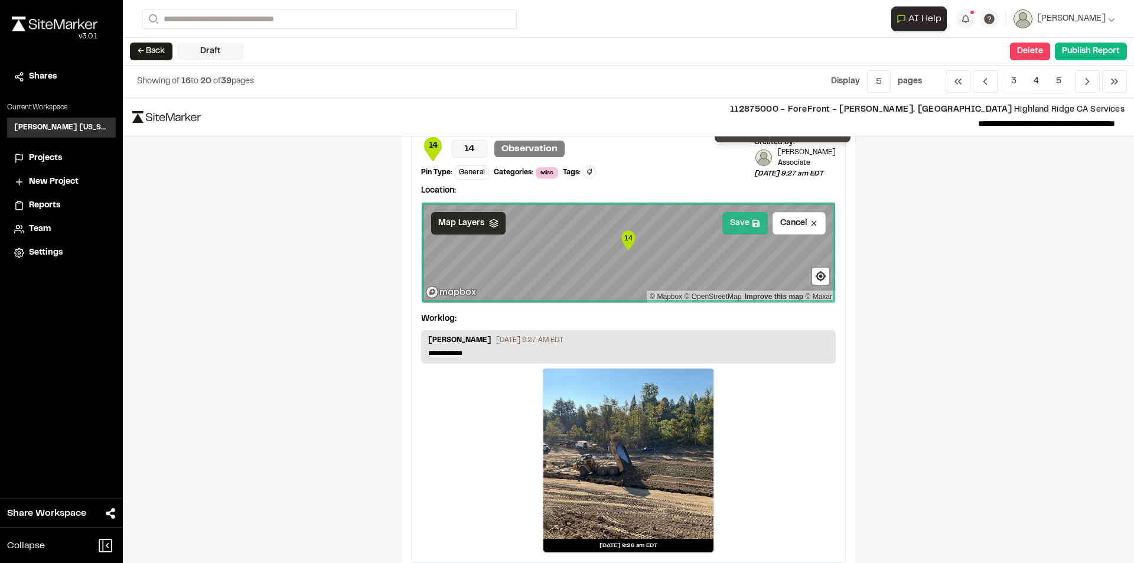
click at [737, 224] on button "Save" at bounding box center [744, 223] width 45 height 22
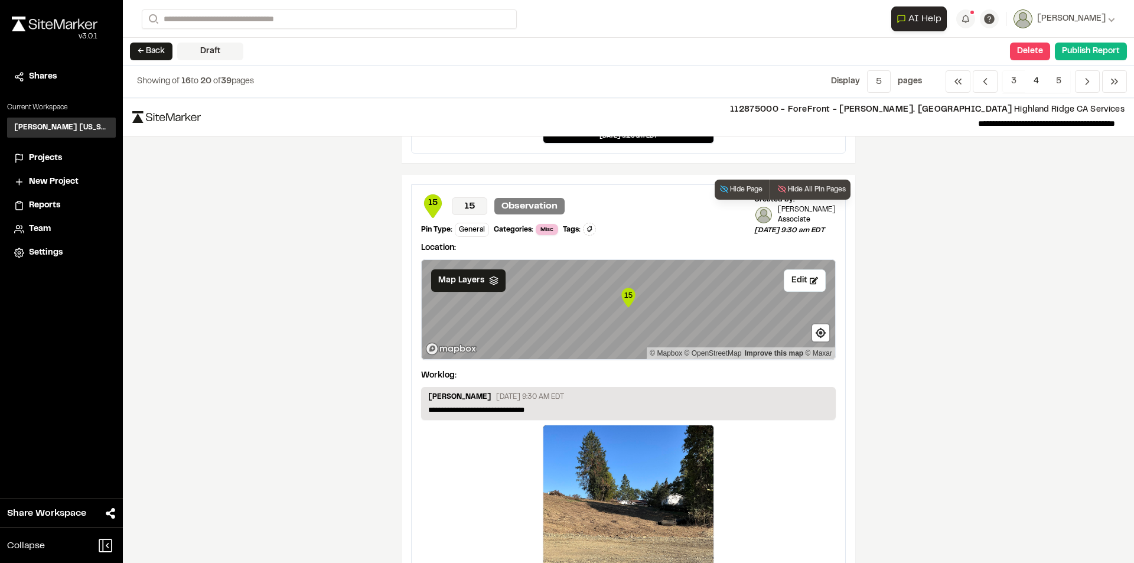
scroll to position [1889, 0]
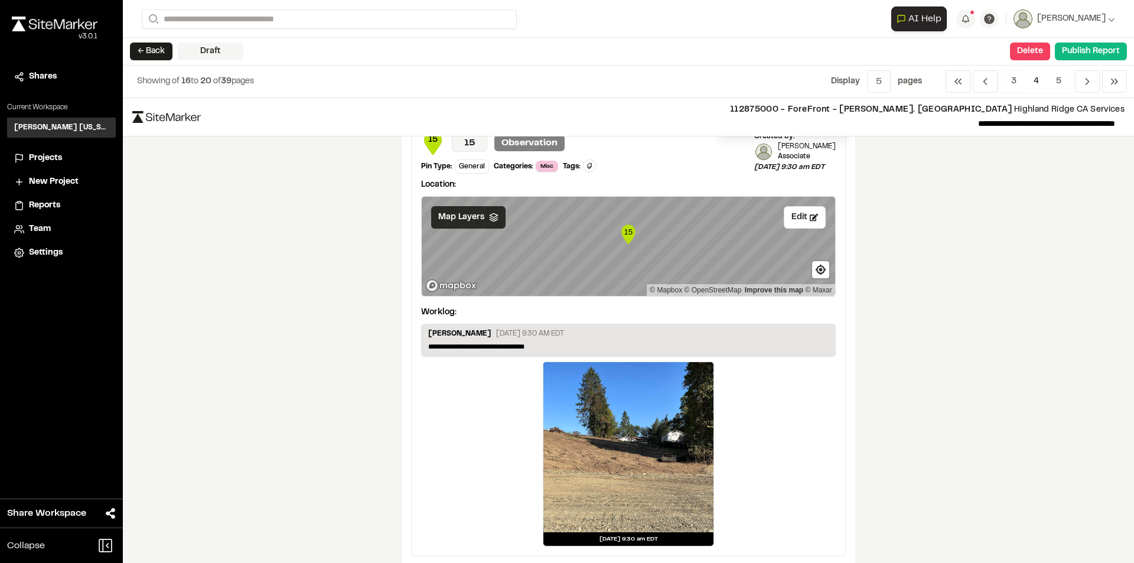
click at [466, 215] on span "Map Layers" at bounding box center [461, 217] width 46 height 13
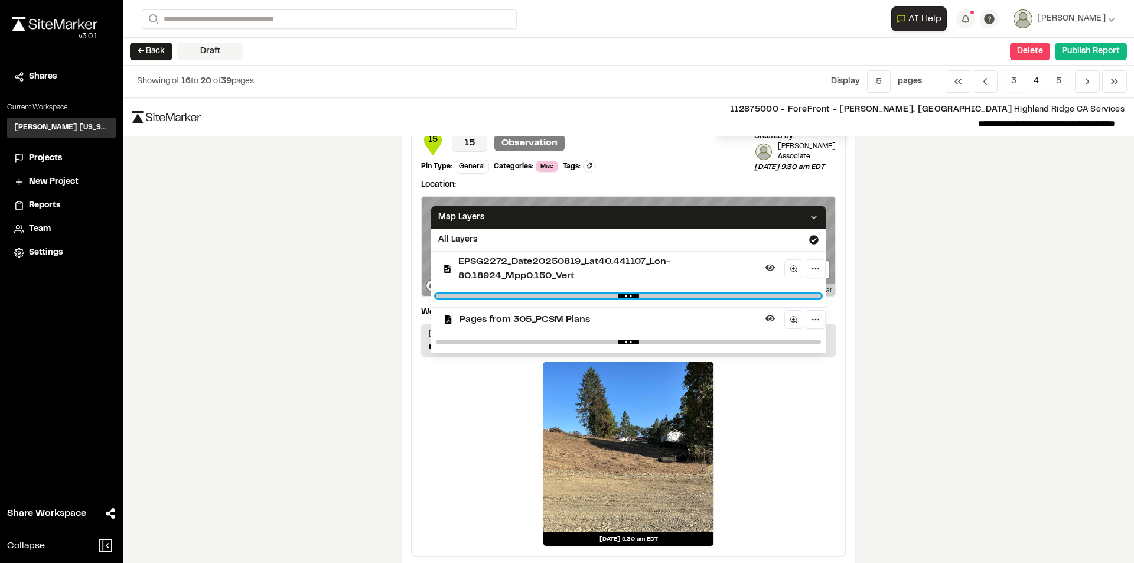
type input "****"
click at [603, 296] on input "range" at bounding box center [628, 296] width 385 height 4
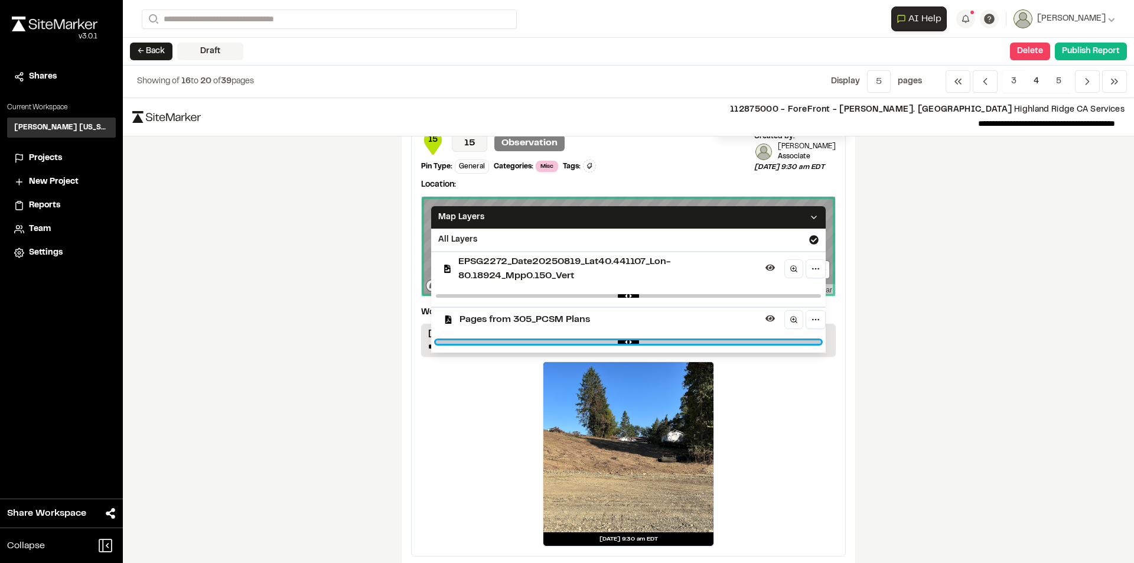
type input "****"
click at [762, 341] on input "range" at bounding box center [628, 342] width 385 height 4
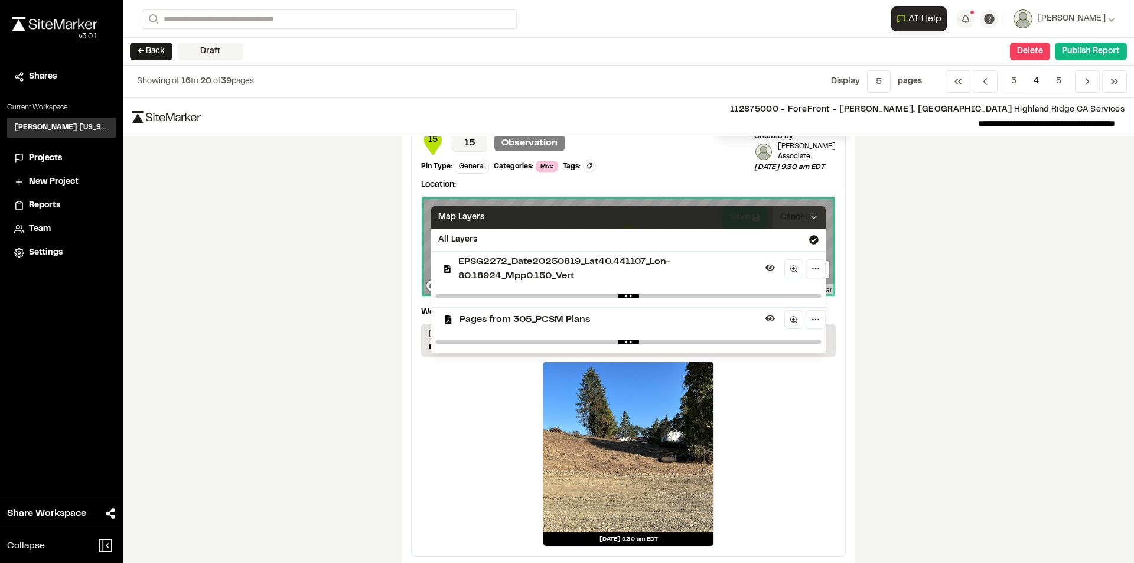
click at [809, 213] on icon at bounding box center [813, 217] width 9 height 9
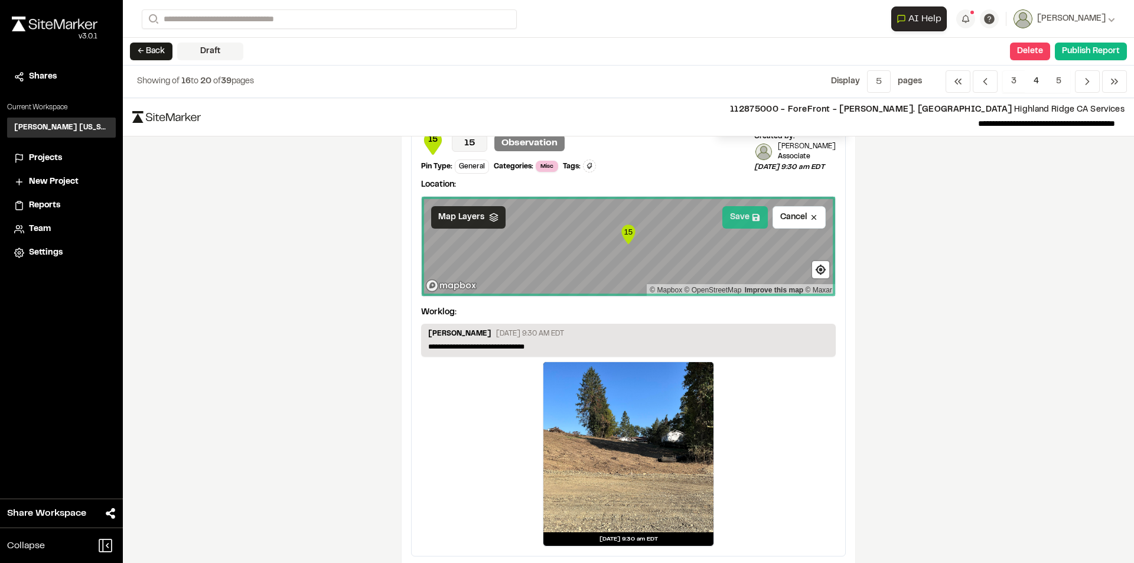
click at [730, 213] on button "Save" at bounding box center [744, 217] width 45 height 22
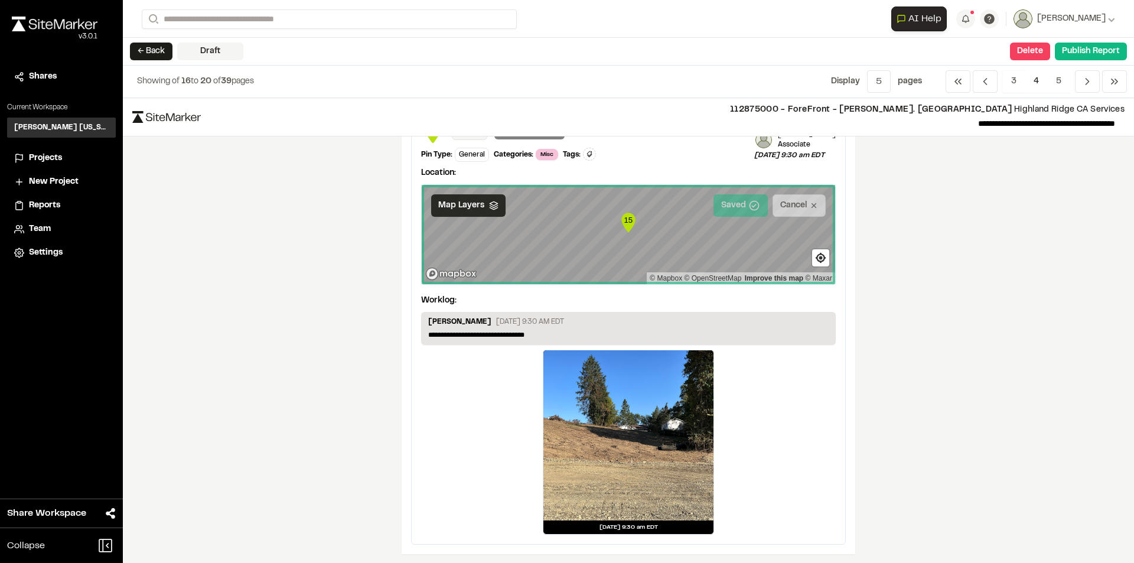
scroll to position [1904, 0]
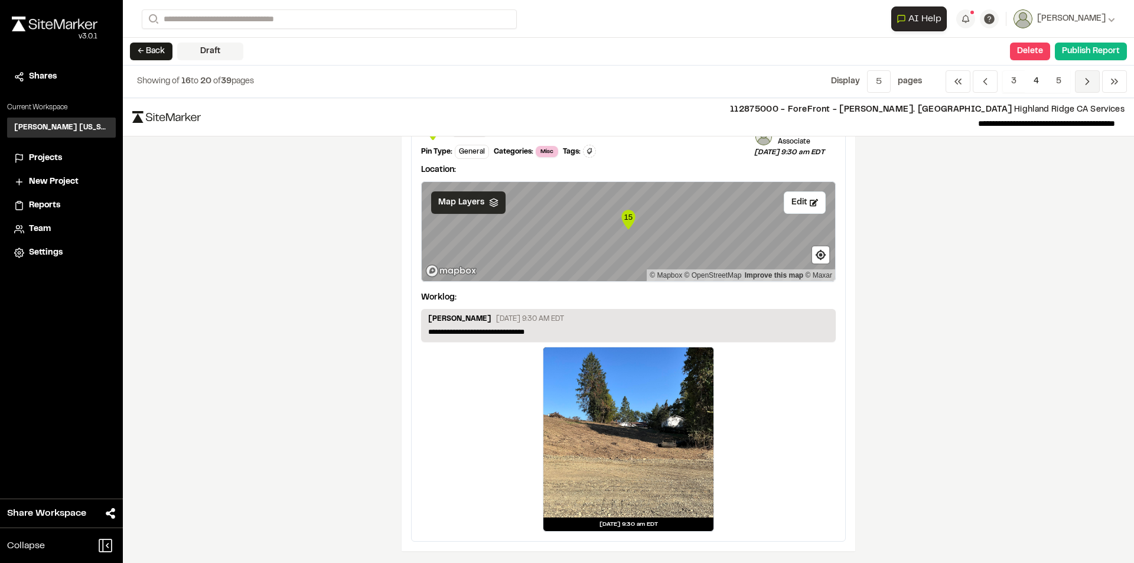
click at [1088, 84] on icon "Navigation" at bounding box center [1087, 82] width 12 height 12
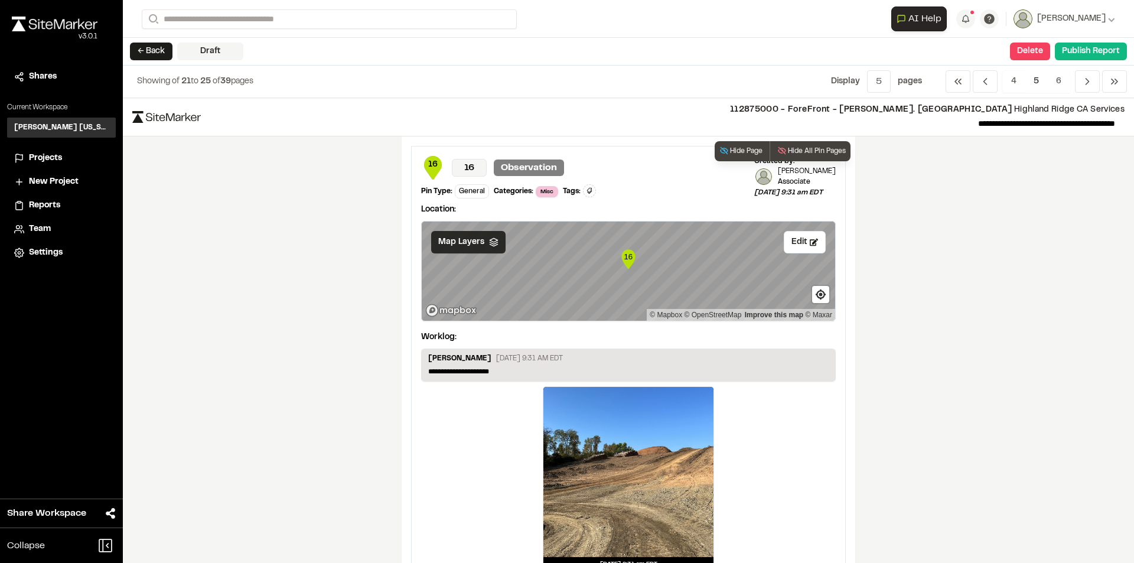
click at [458, 241] on span "Map Layers" at bounding box center [461, 242] width 46 height 13
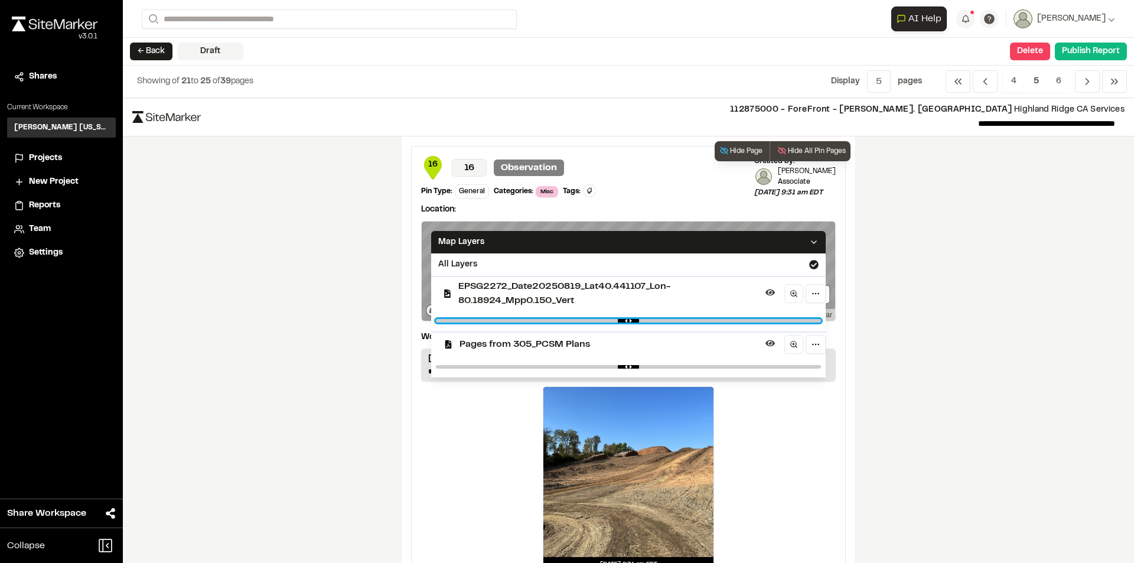
type input "****"
click at [605, 319] on input "range" at bounding box center [628, 321] width 385 height 4
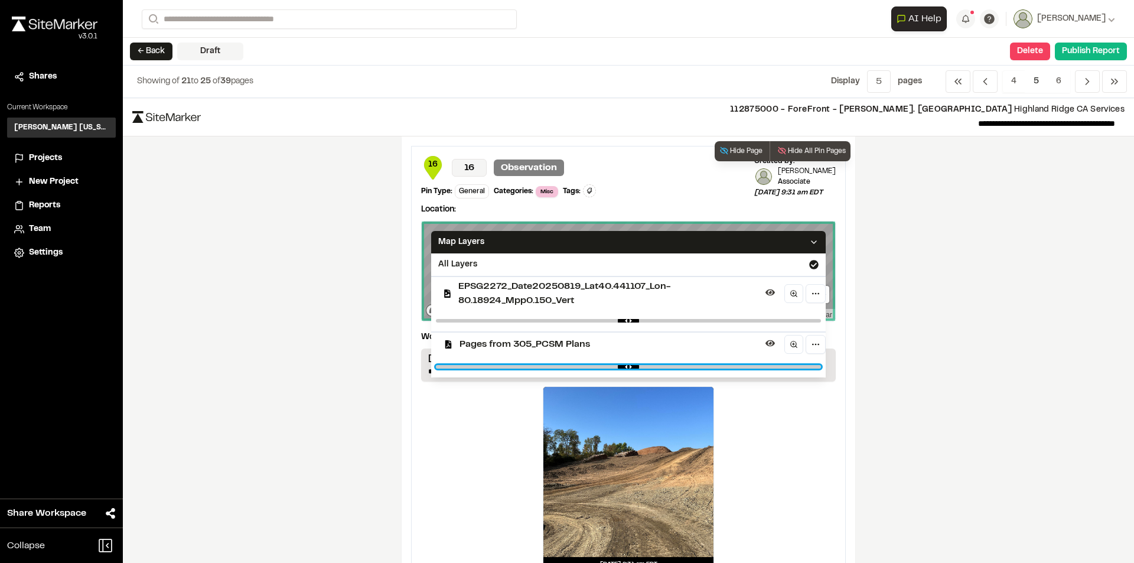
type input "***"
click at [769, 365] on input "range" at bounding box center [628, 367] width 385 height 4
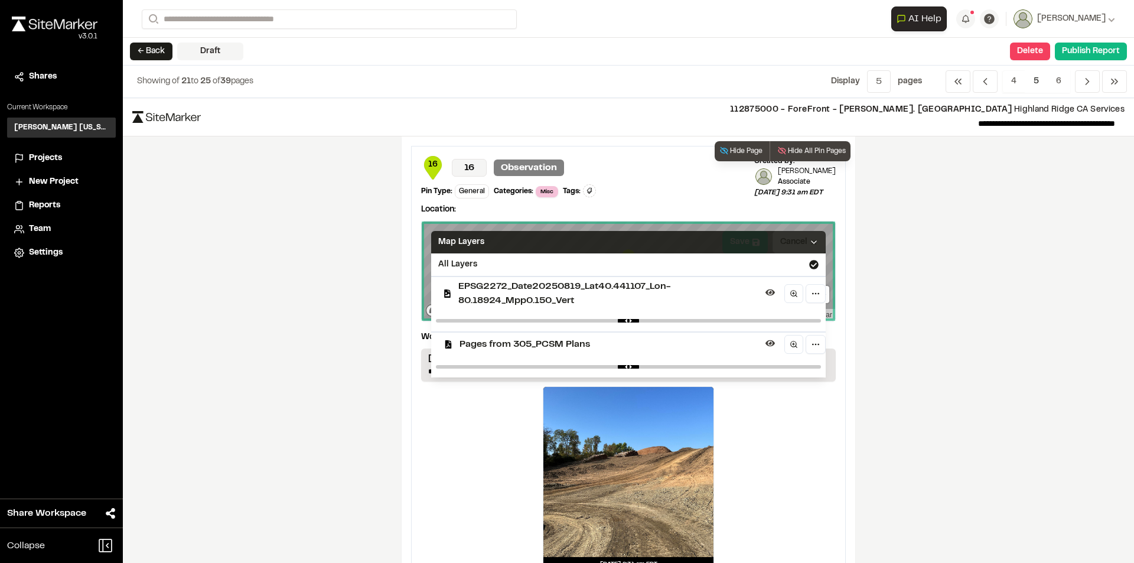
click at [811, 240] on icon at bounding box center [813, 241] width 9 height 9
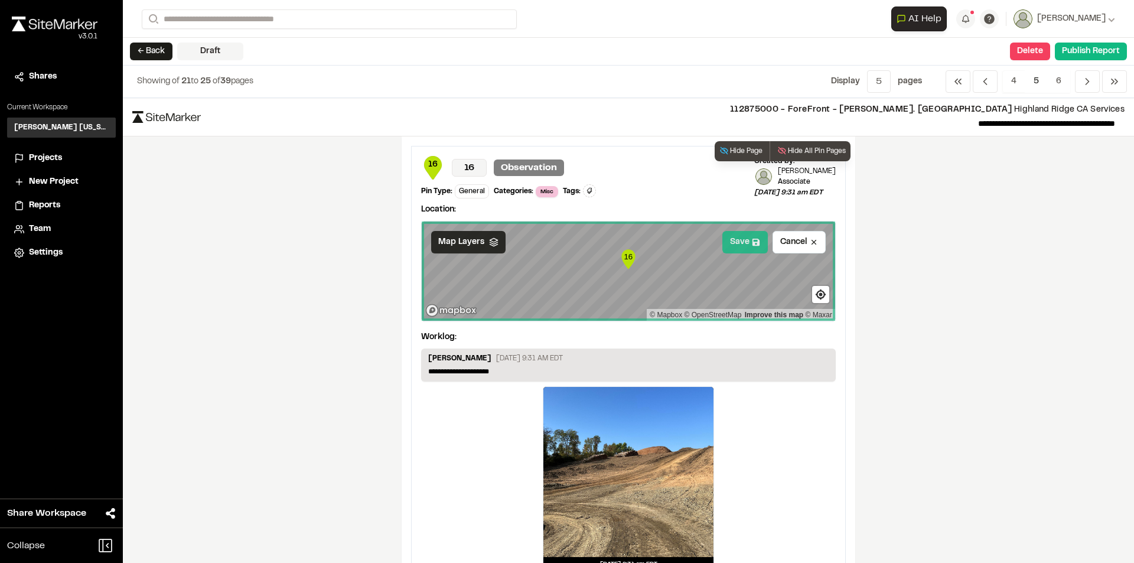
click at [752, 243] on icon at bounding box center [755, 242] width 7 height 7
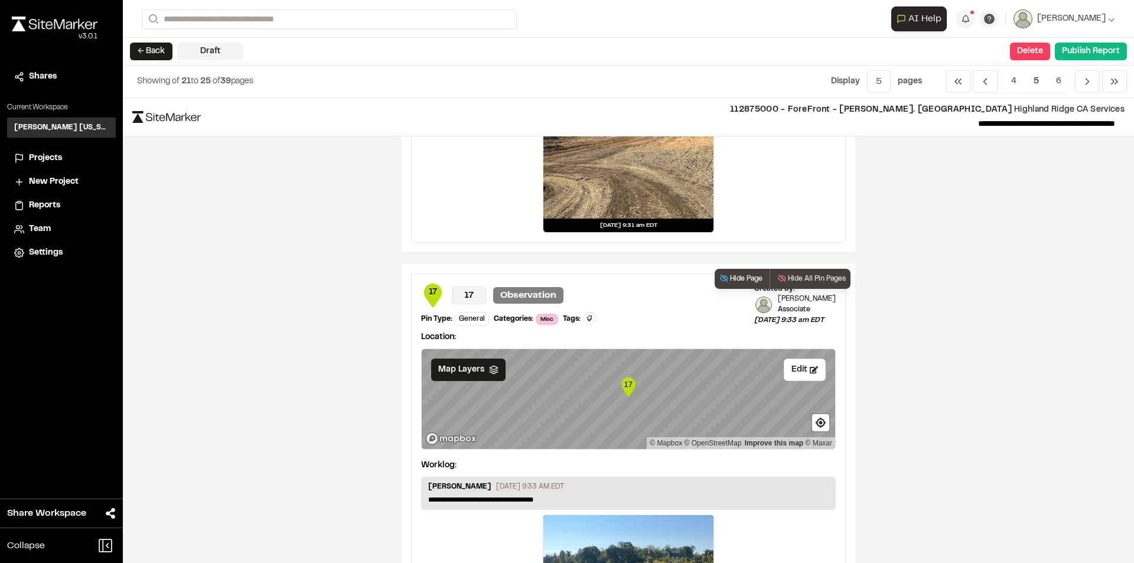
scroll to position [354, 0]
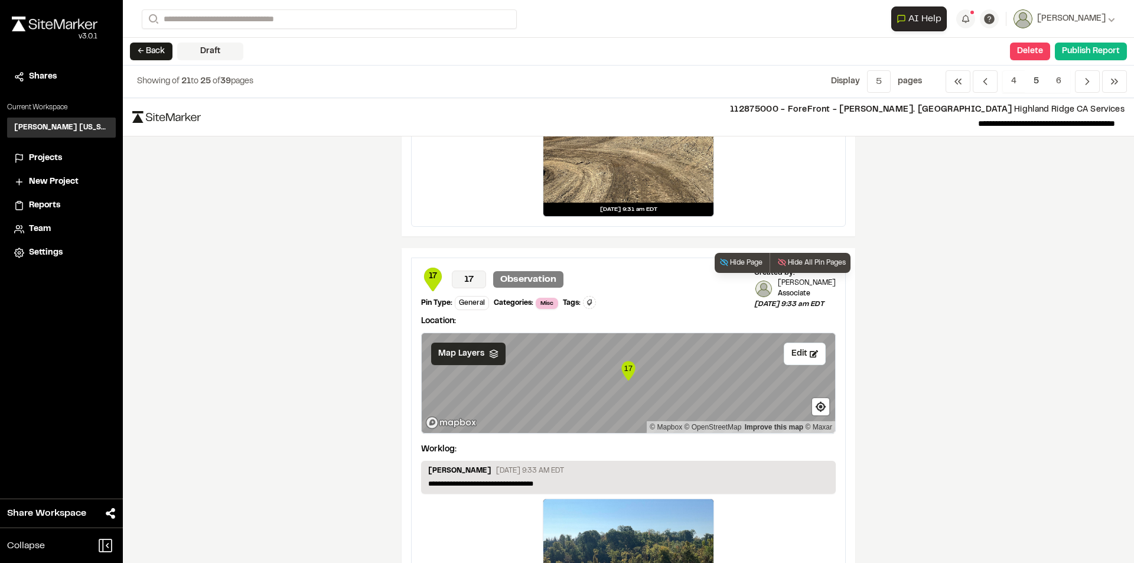
click at [473, 358] on span "Map Layers" at bounding box center [461, 353] width 46 height 13
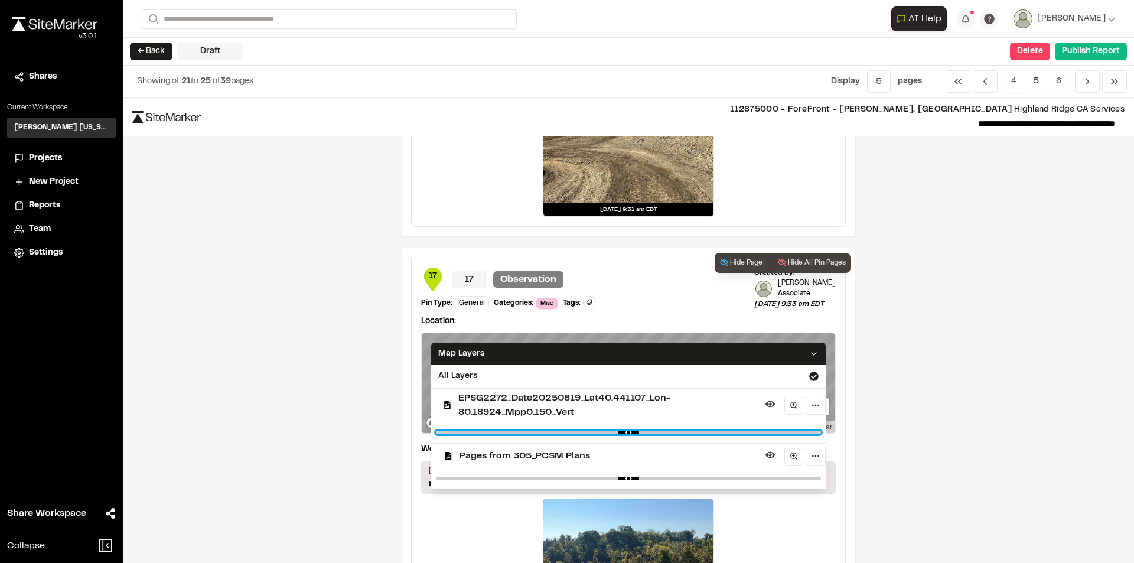
type input "****"
click at [610, 432] on input "range" at bounding box center [628, 432] width 385 height 4
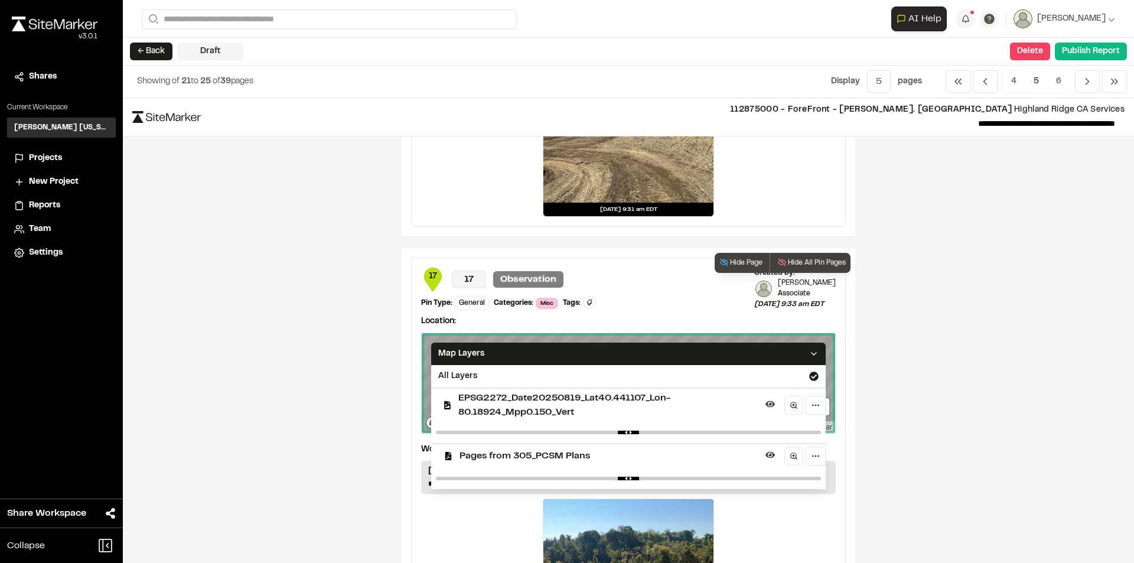
drag, startPoint x: 767, startPoint y: 475, endPoint x: 775, endPoint y: 479, distance: 9.2
click at [767, 475] on div at bounding box center [628, 478] width 394 height 21
click at [776, 476] on div at bounding box center [628, 478] width 394 height 21
type input "****"
click at [774, 478] on input "range" at bounding box center [628, 478] width 385 height 4
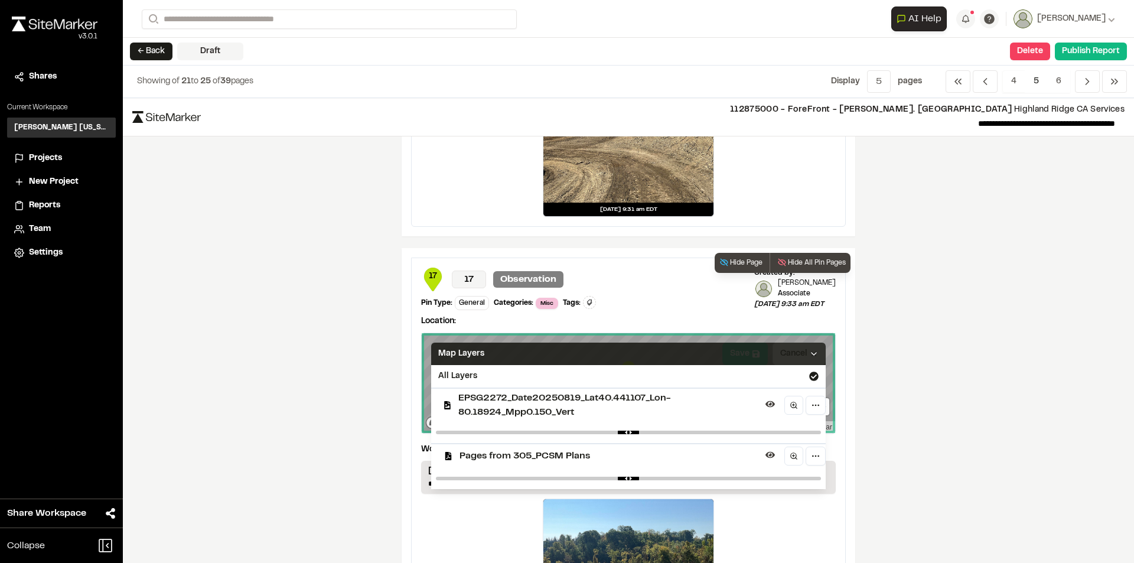
click at [810, 352] on icon at bounding box center [813, 353] width 9 height 9
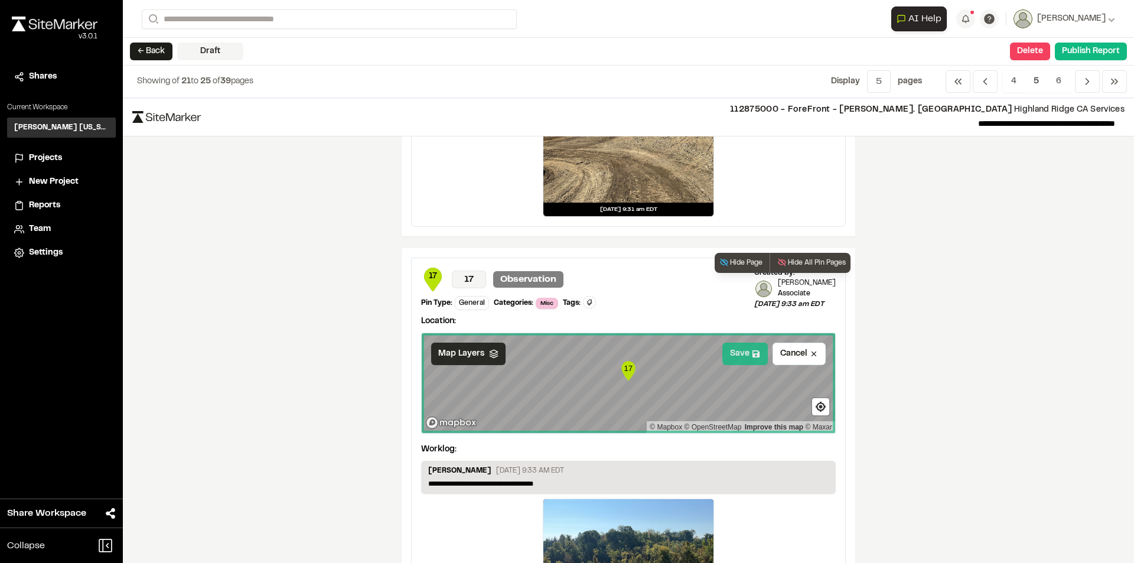
click at [733, 351] on button "Save" at bounding box center [744, 353] width 45 height 22
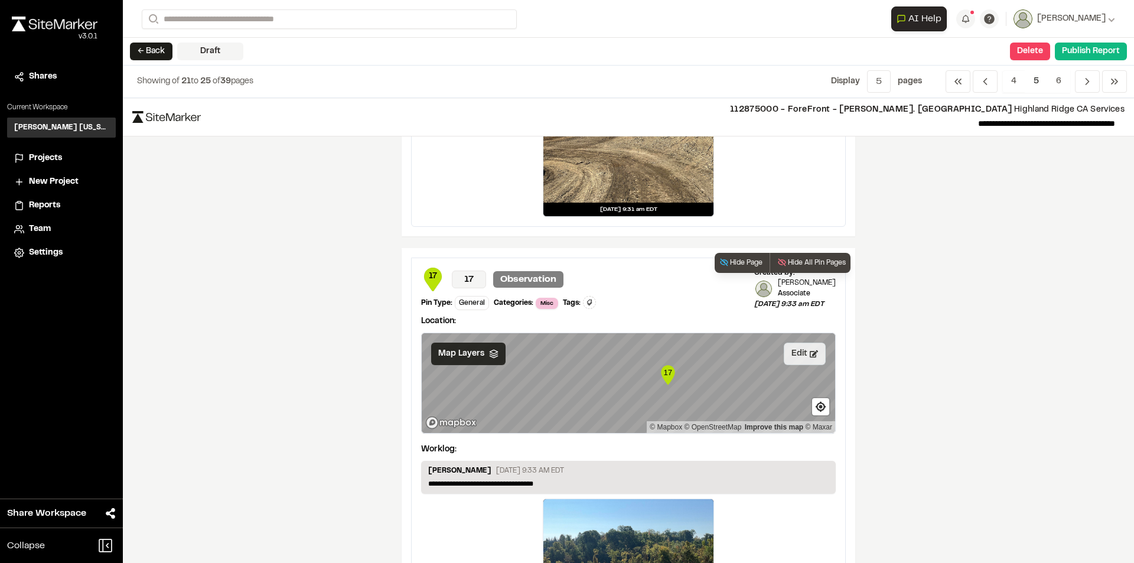
click at [788, 350] on button "Edit" at bounding box center [804, 353] width 42 height 22
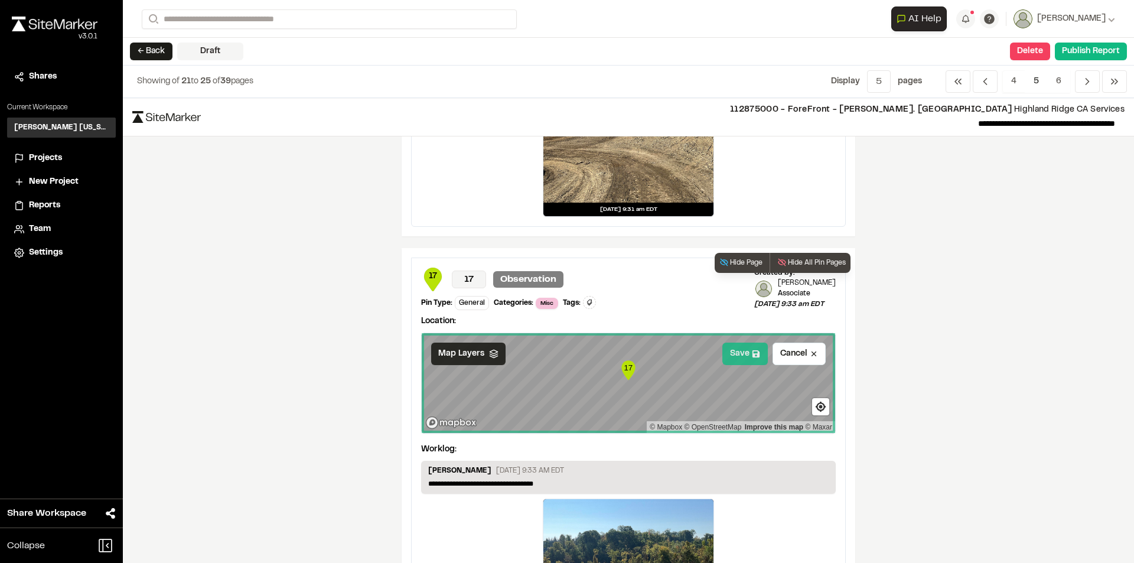
click at [736, 354] on button "Save" at bounding box center [744, 353] width 45 height 22
click at [903, 399] on div "**********" at bounding box center [628, 330] width 1011 height 465
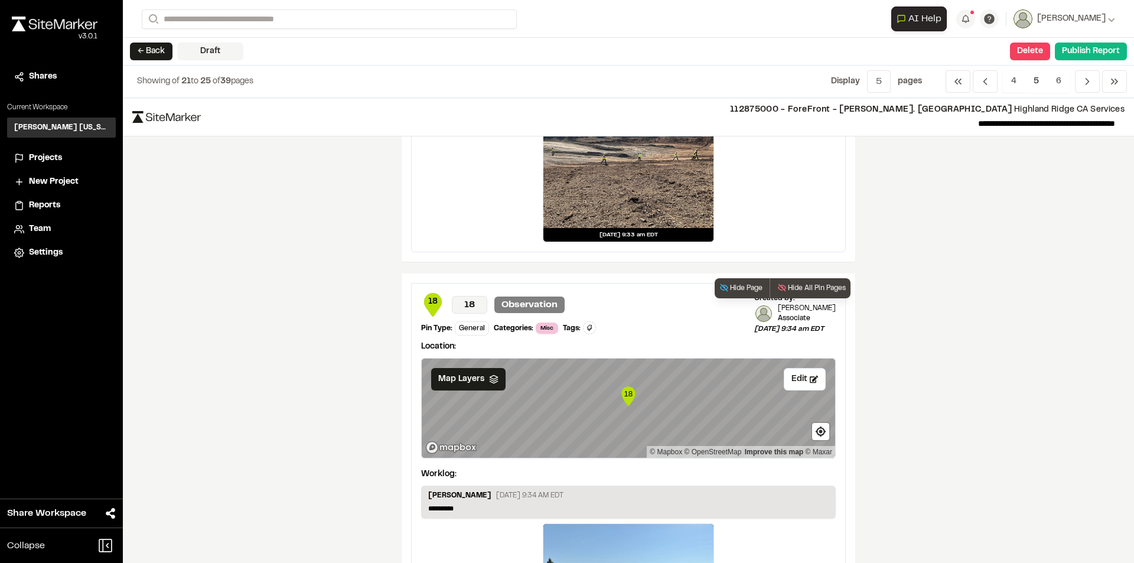
scroll to position [886, 0]
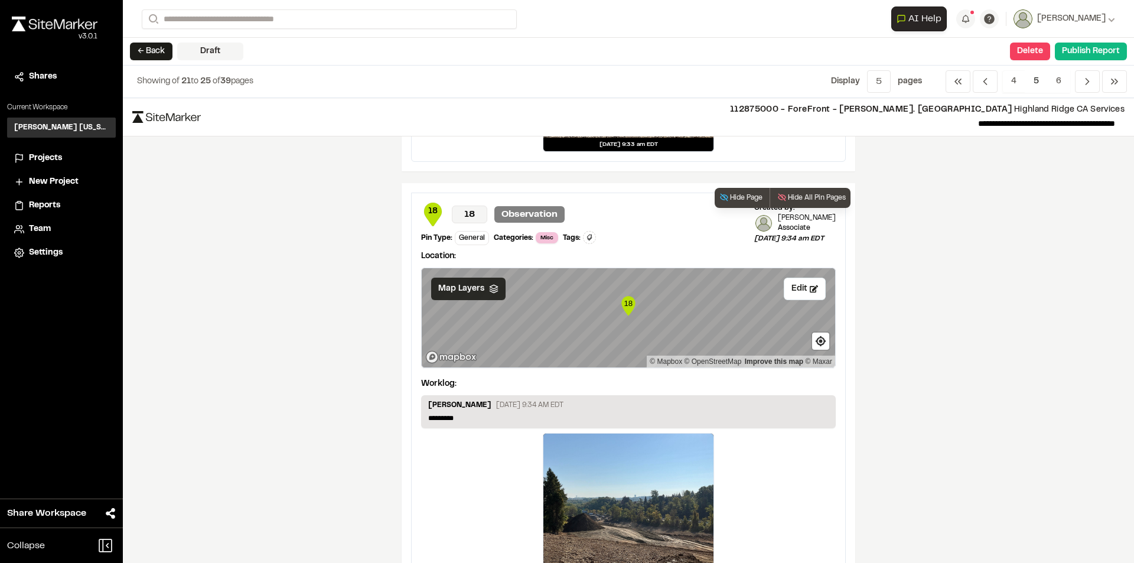
click at [469, 289] on span "Map Layers" at bounding box center [461, 288] width 46 height 13
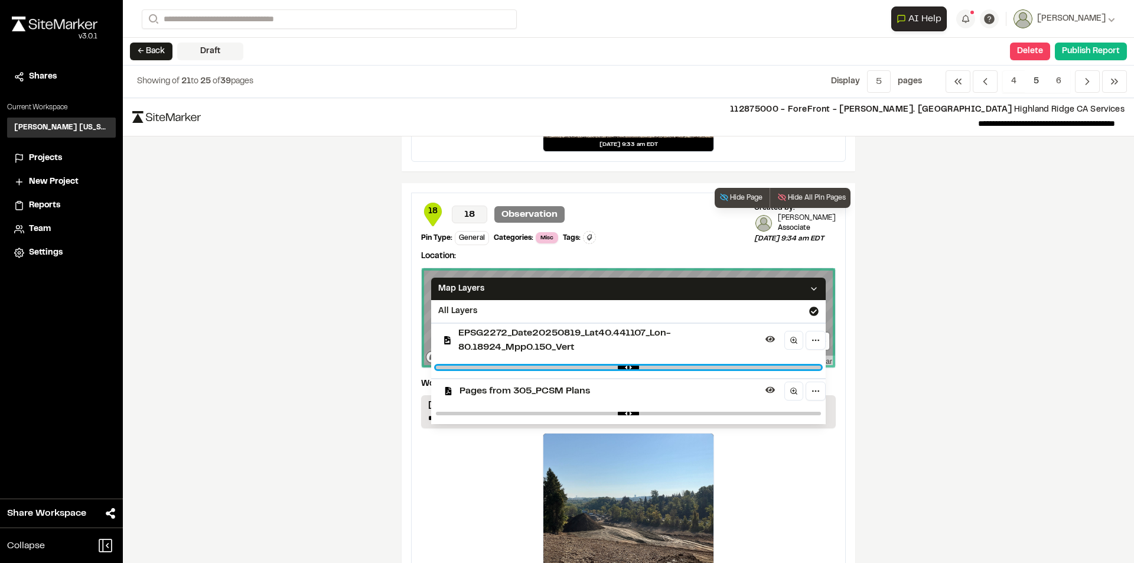
type input "****"
click at [612, 367] on input "range" at bounding box center [628, 367] width 385 height 4
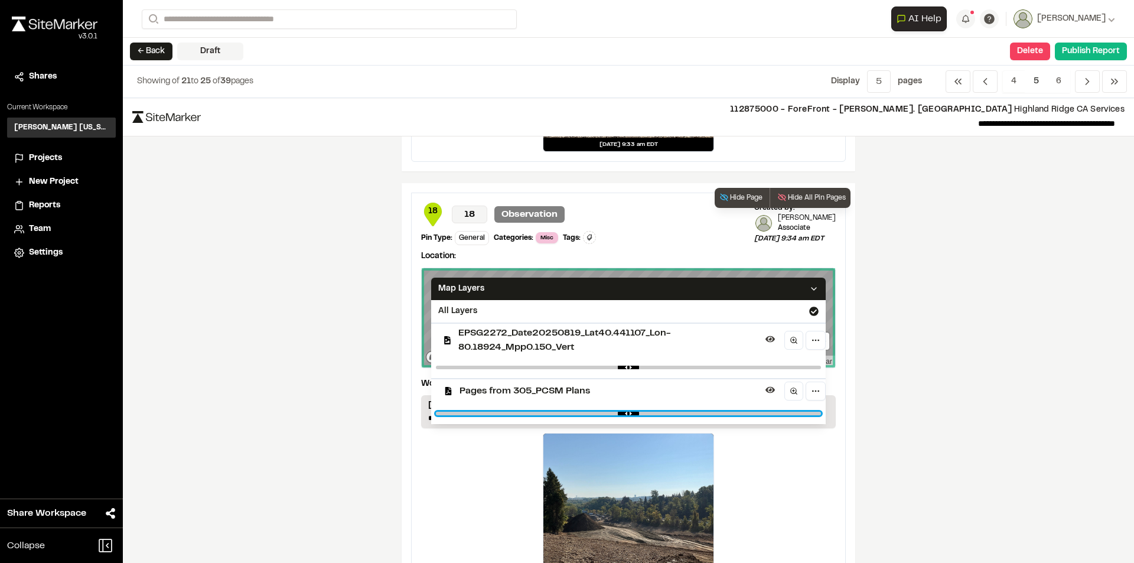
type input "****"
click at [771, 414] on input "range" at bounding box center [628, 413] width 385 height 4
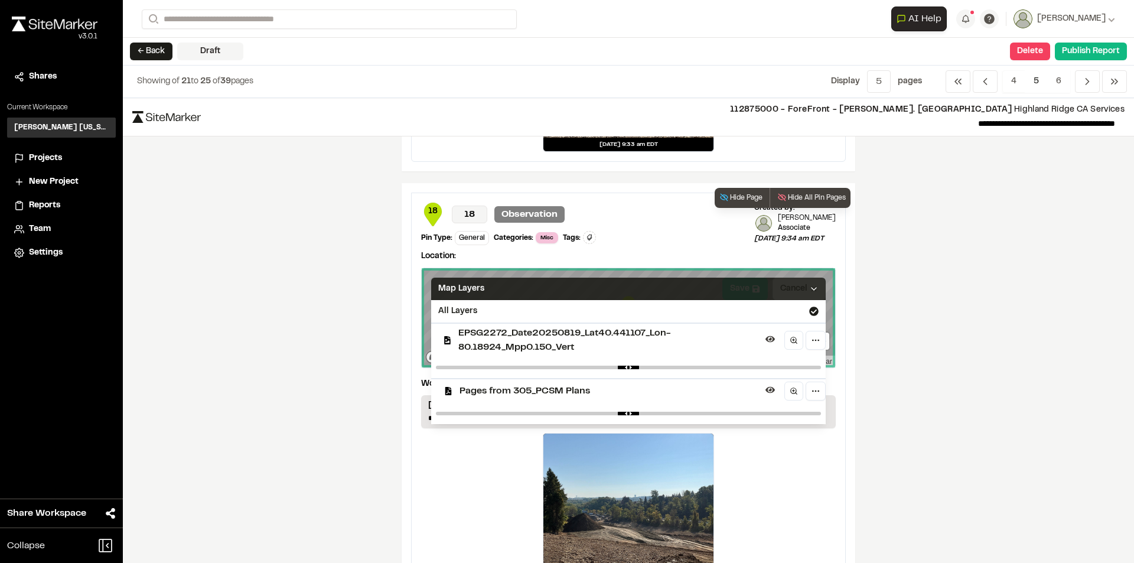
click at [809, 290] on icon at bounding box center [813, 288] width 9 height 9
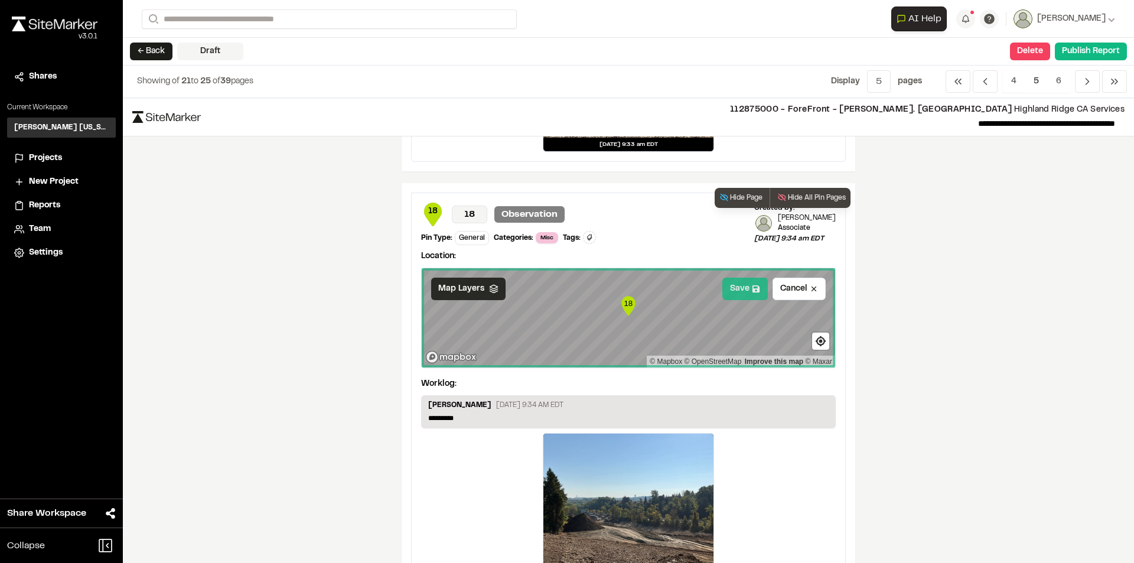
click at [737, 282] on button "Save" at bounding box center [744, 288] width 45 height 22
click at [929, 354] on div "**********" at bounding box center [628, 330] width 1011 height 465
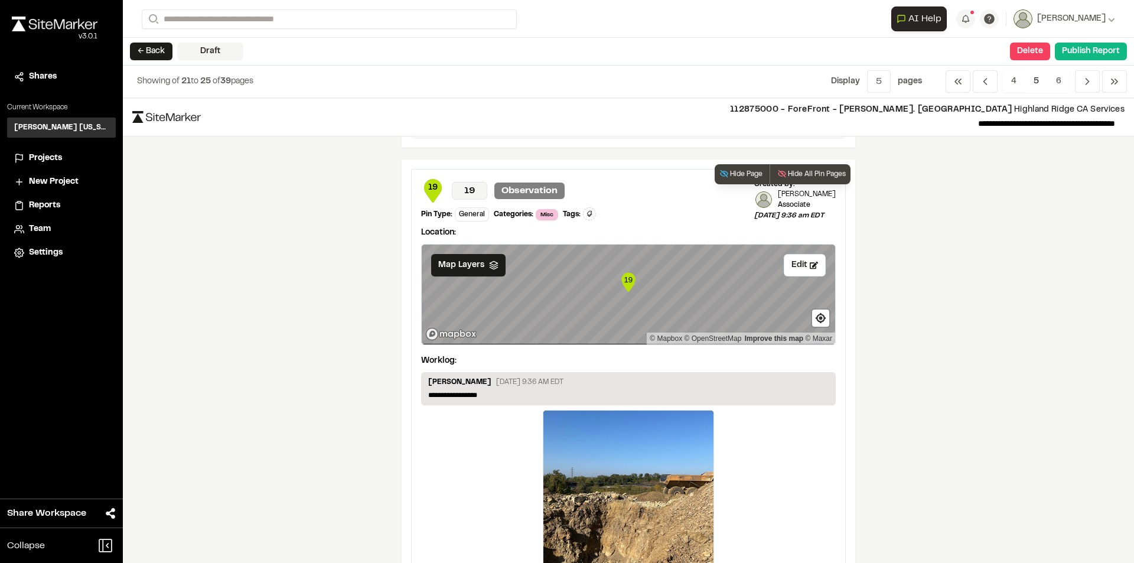
scroll to position [1358, 0]
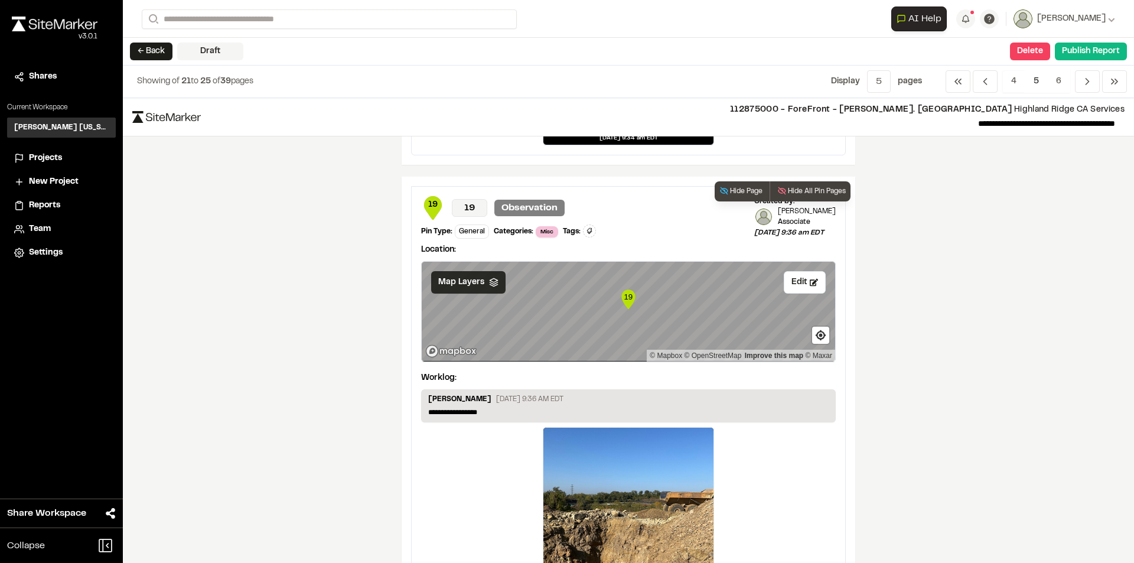
click at [479, 283] on div "Map Layers" at bounding box center [468, 282] width 74 height 22
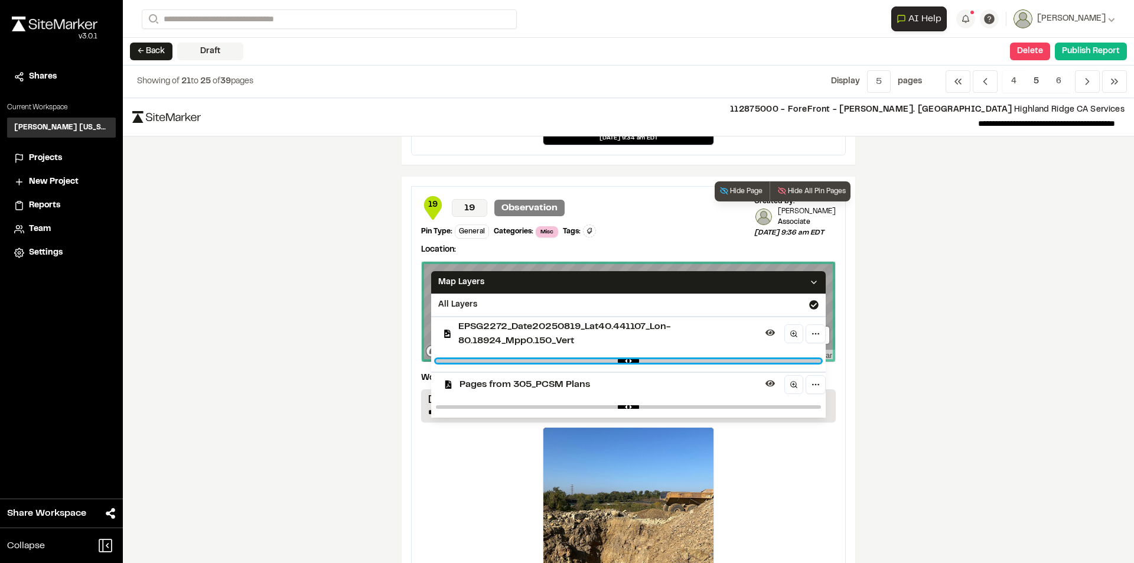
type input "****"
click at [606, 359] on input "range" at bounding box center [628, 361] width 385 height 4
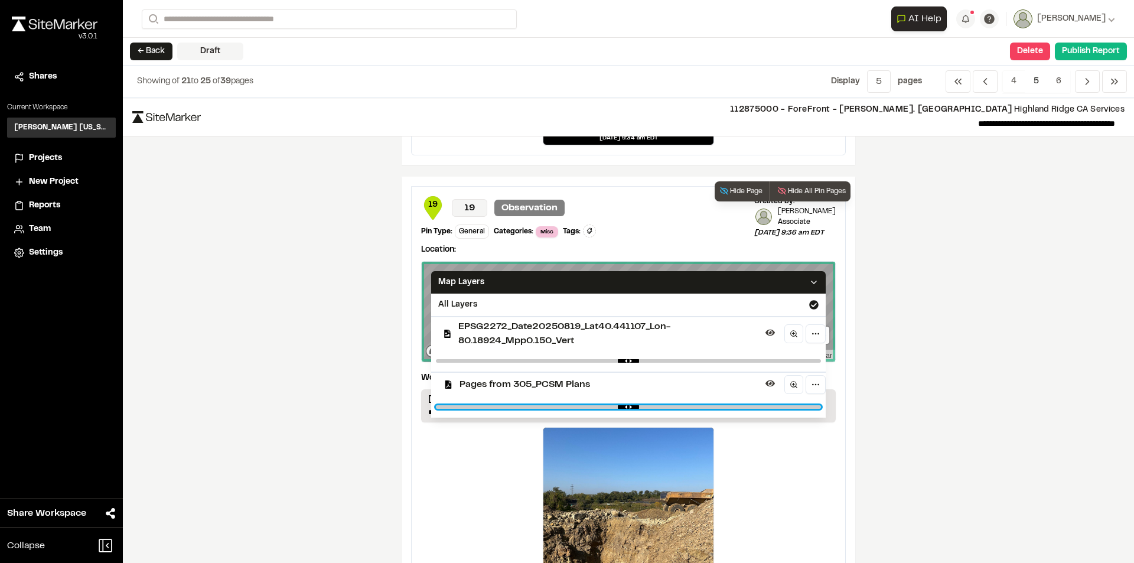
type input "***"
click at [769, 406] on input "range" at bounding box center [628, 407] width 385 height 4
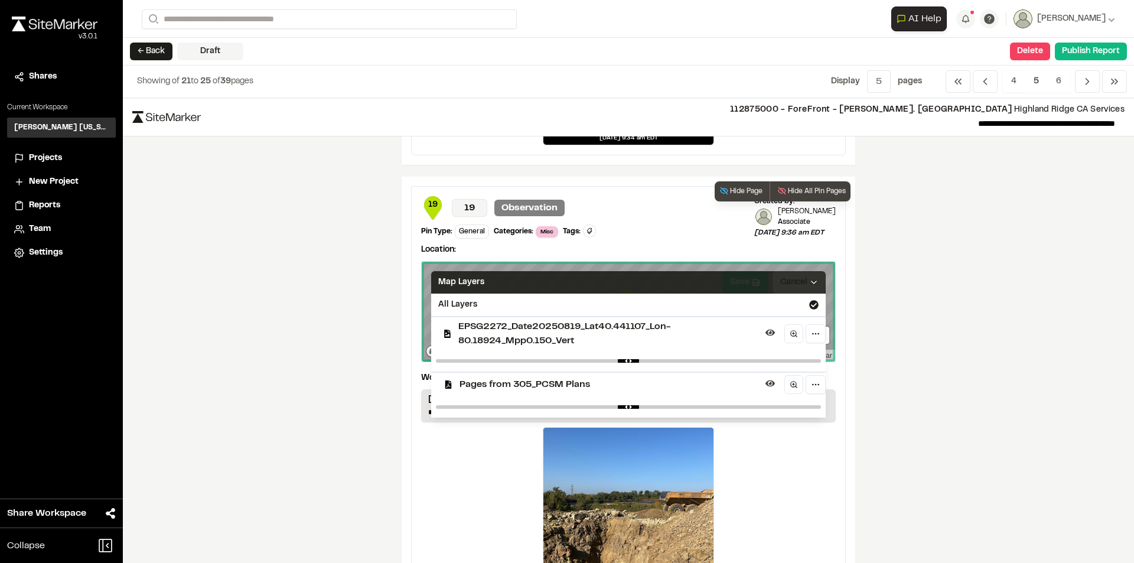
click at [809, 280] on icon at bounding box center [813, 281] width 9 height 9
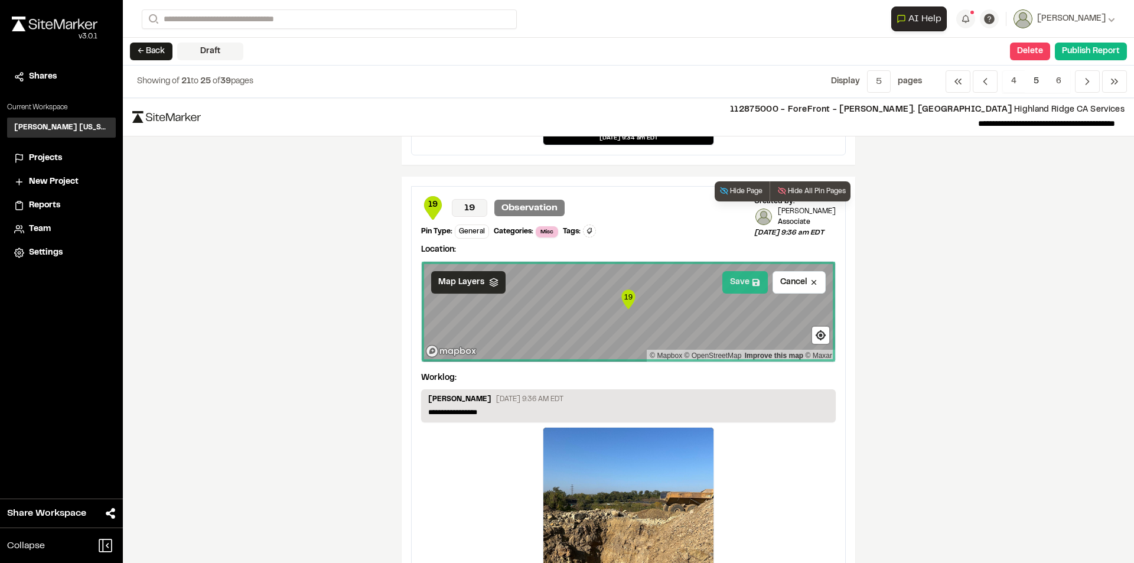
click at [742, 281] on button "Save" at bounding box center [744, 282] width 45 height 22
click at [893, 413] on div "**********" at bounding box center [628, 330] width 1011 height 465
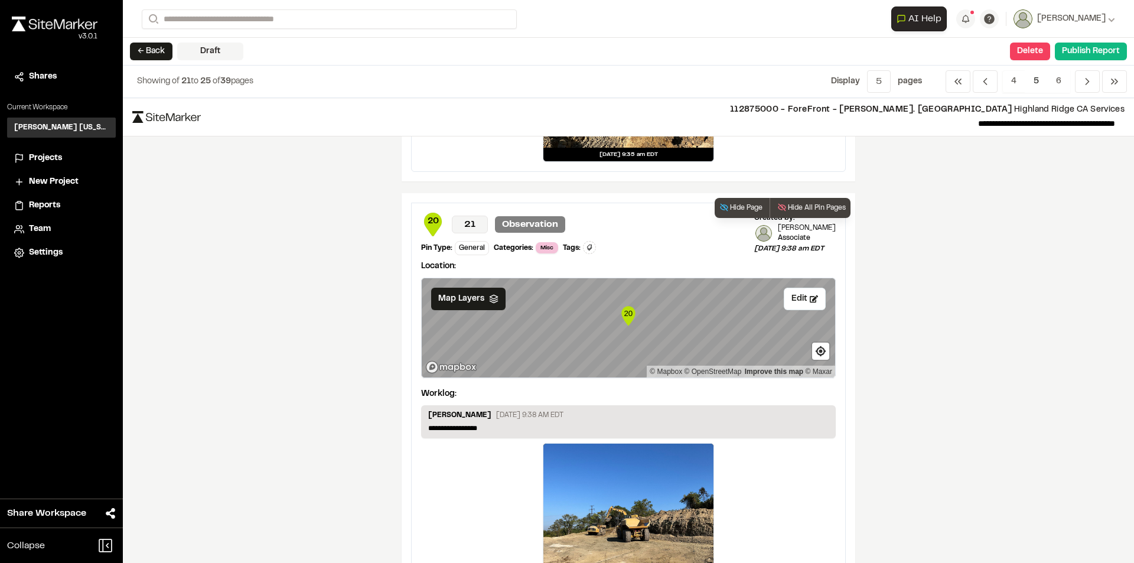
scroll to position [1830, 0]
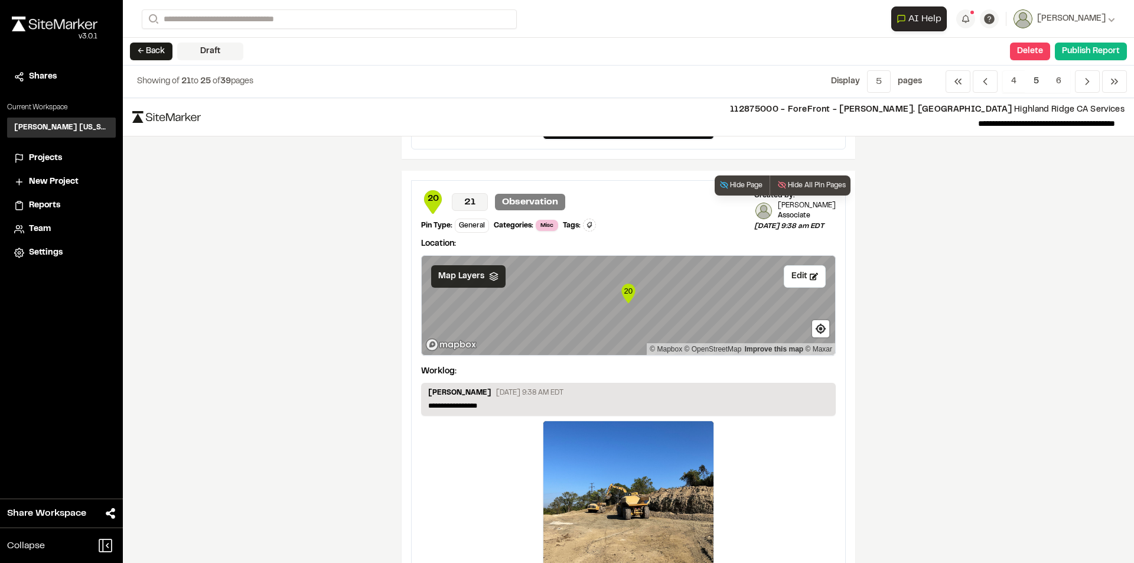
click at [489, 272] on icon at bounding box center [493, 276] width 9 height 9
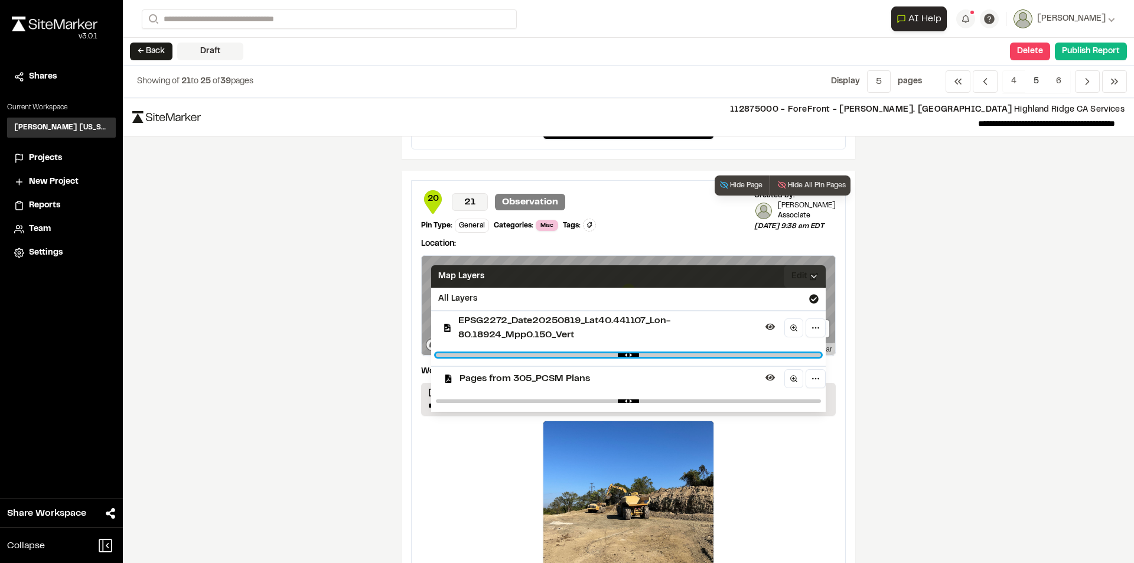
type input "****"
click at [606, 355] on input "range" at bounding box center [628, 355] width 385 height 4
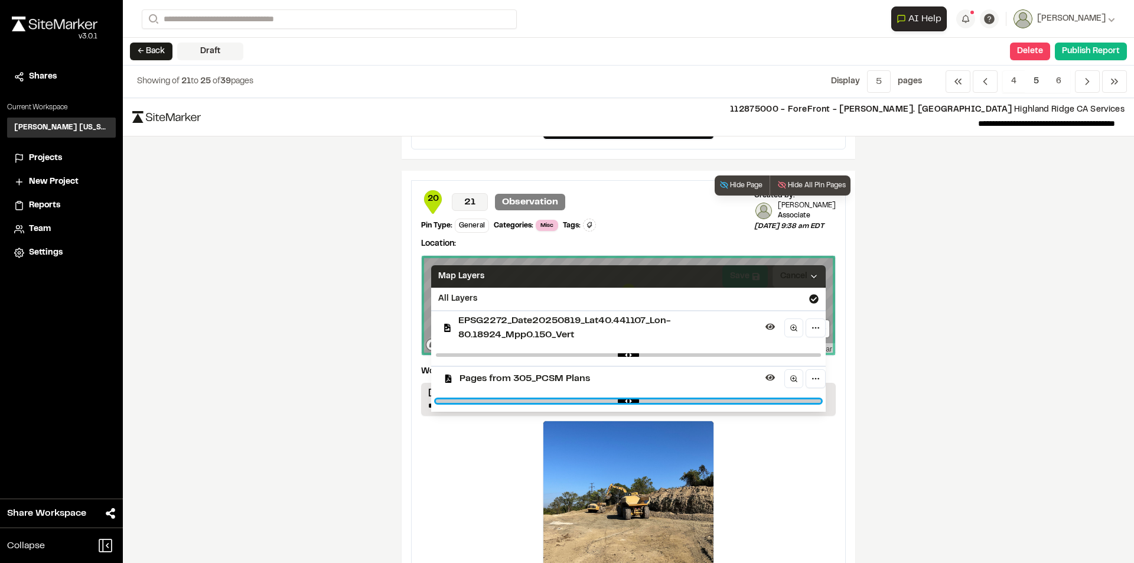
type input "****"
click at [757, 402] on input "range" at bounding box center [628, 401] width 385 height 4
click at [809, 273] on icon at bounding box center [813, 276] width 9 height 9
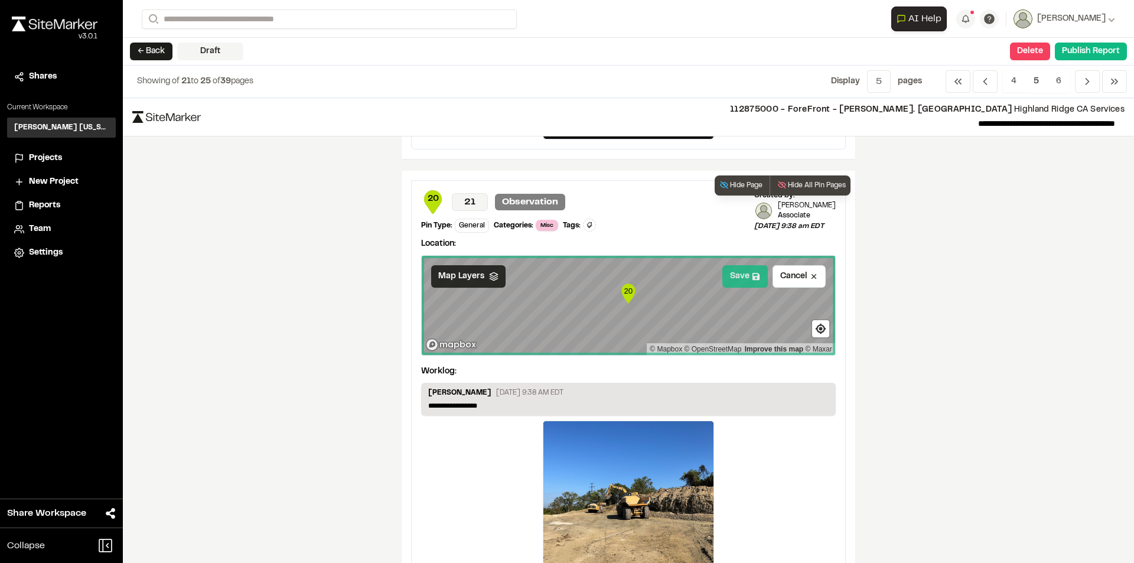
click at [734, 277] on button "Save" at bounding box center [744, 276] width 45 height 22
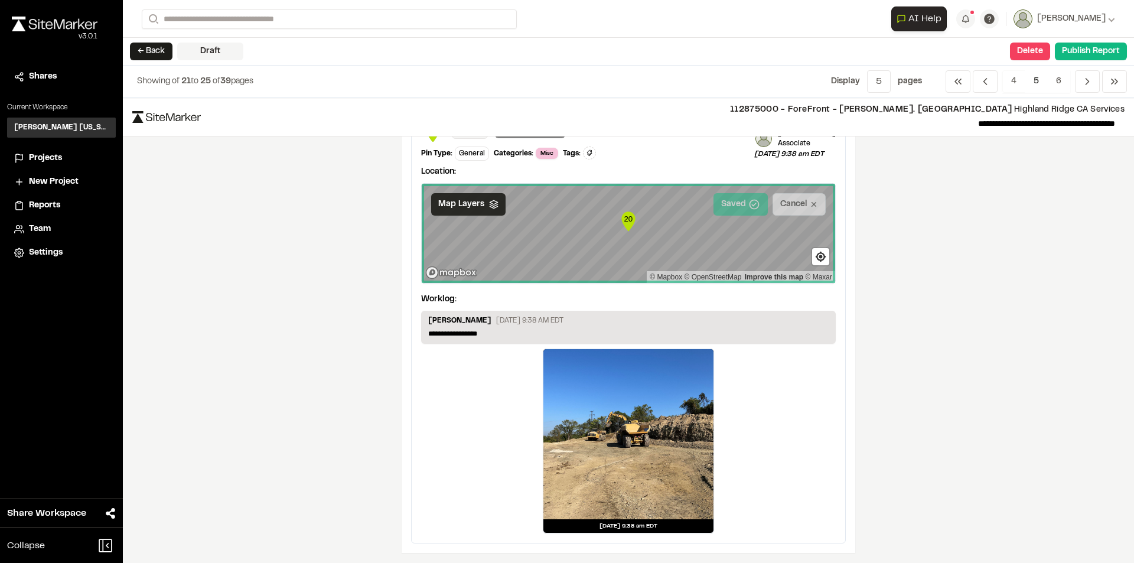
scroll to position [1904, 0]
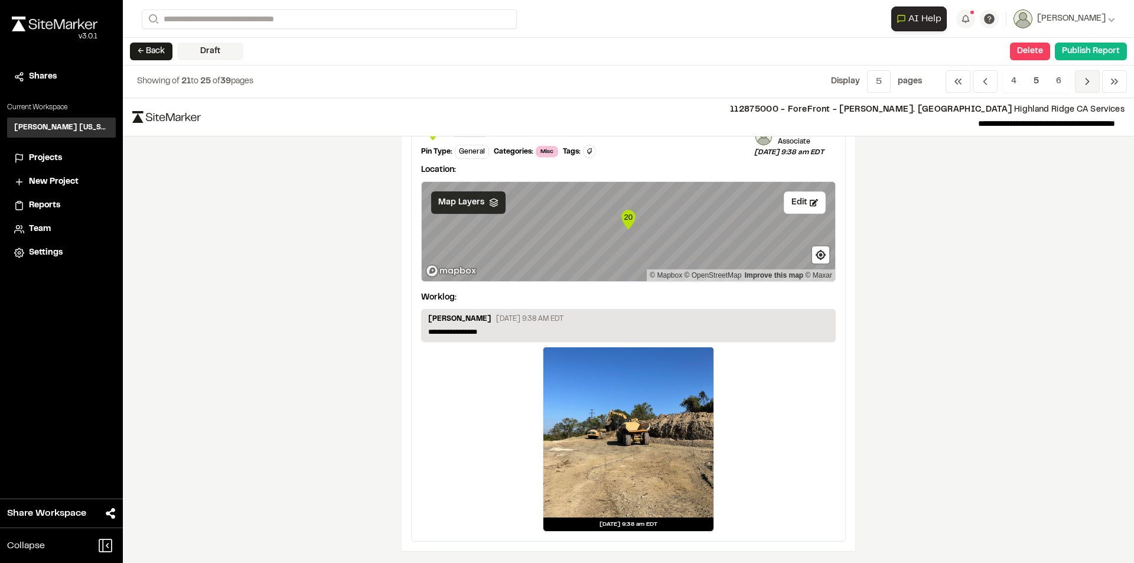
click at [1087, 86] on icon "Navigation" at bounding box center [1087, 82] width 12 height 12
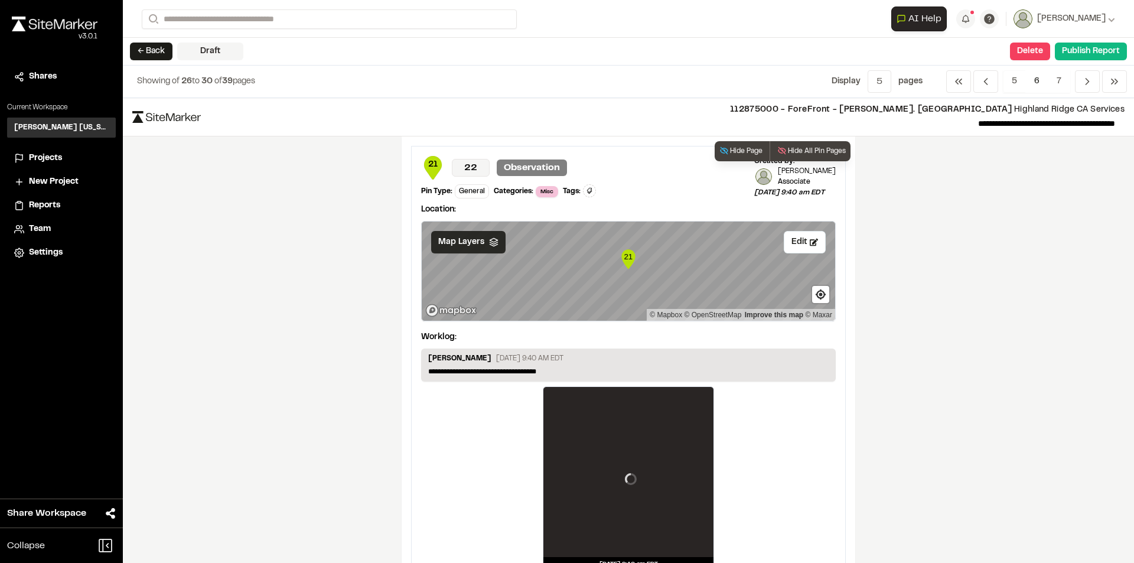
click at [457, 239] on span "Map Layers" at bounding box center [461, 242] width 46 height 13
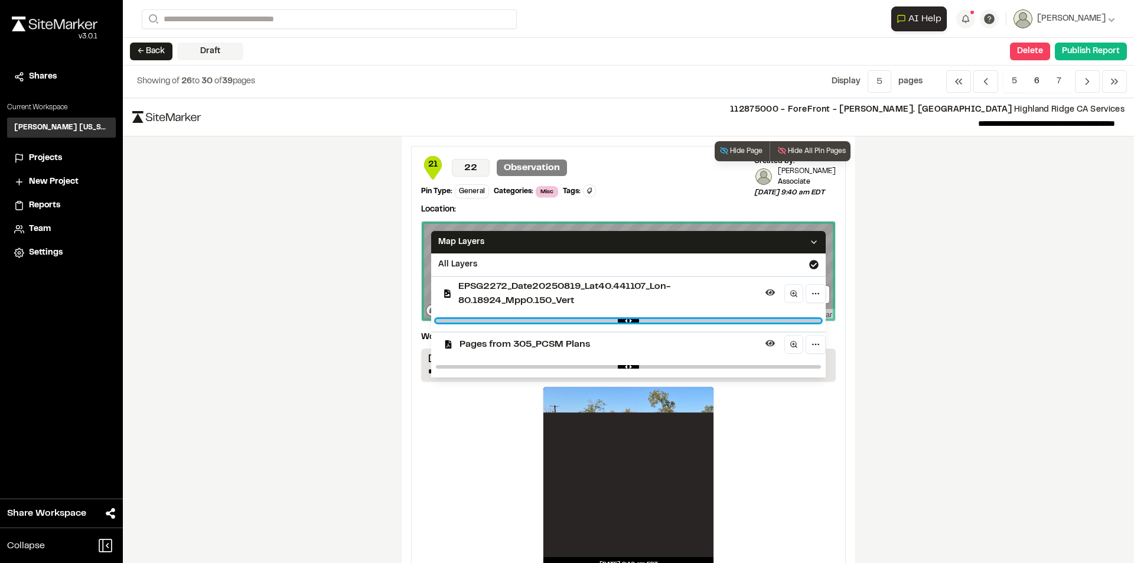
type input "****"
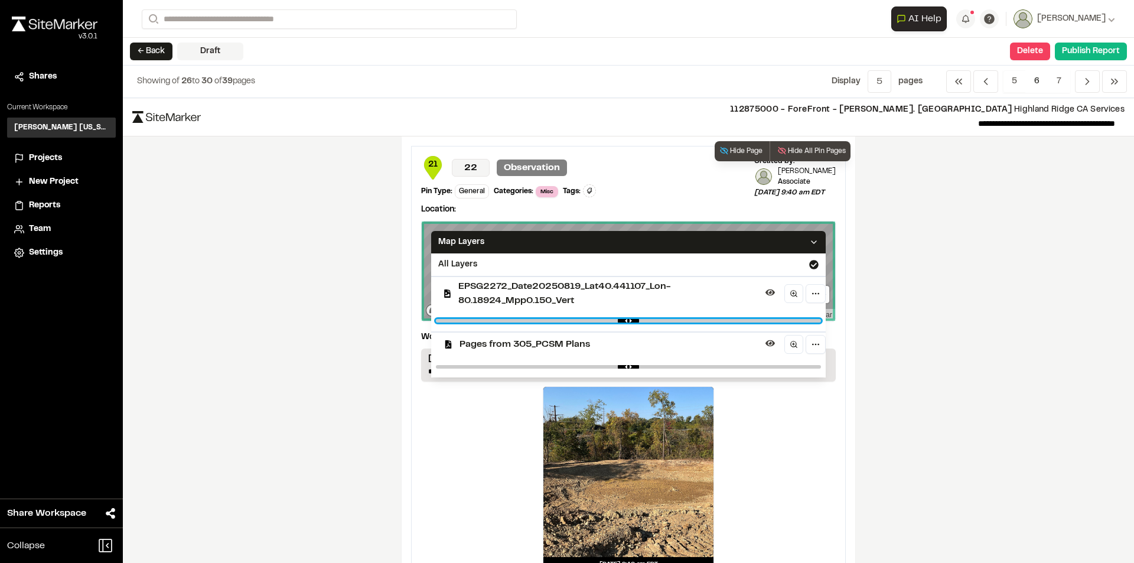
click at [604, 321] on input "range" at bounding box center [628, 321] width 385 height 4
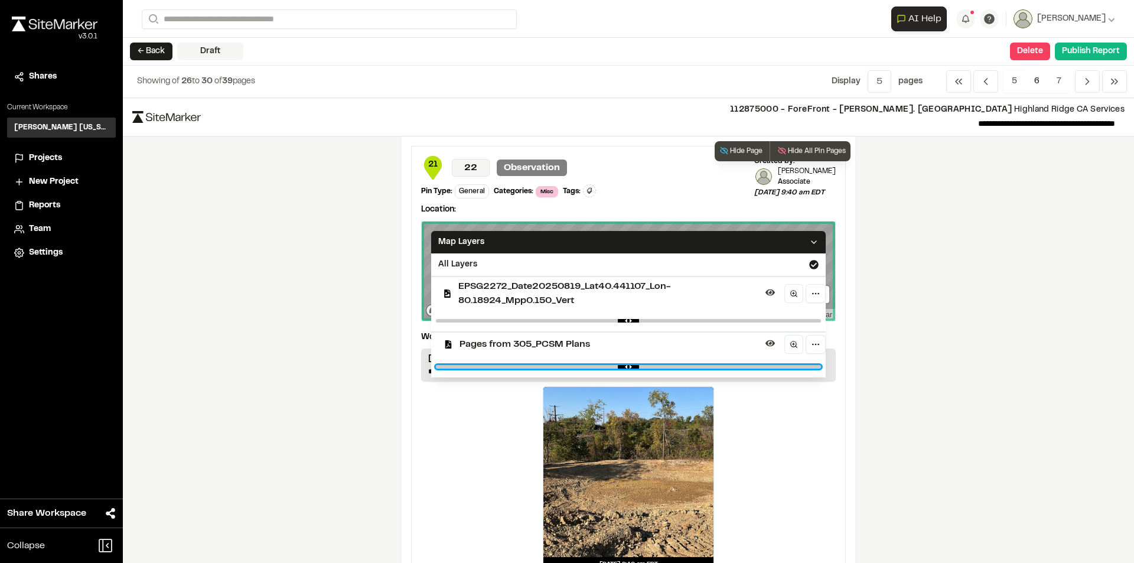
type input "***"
click at [769, 365] on input "range" at bounding box center [628, 367] width 385 height 4
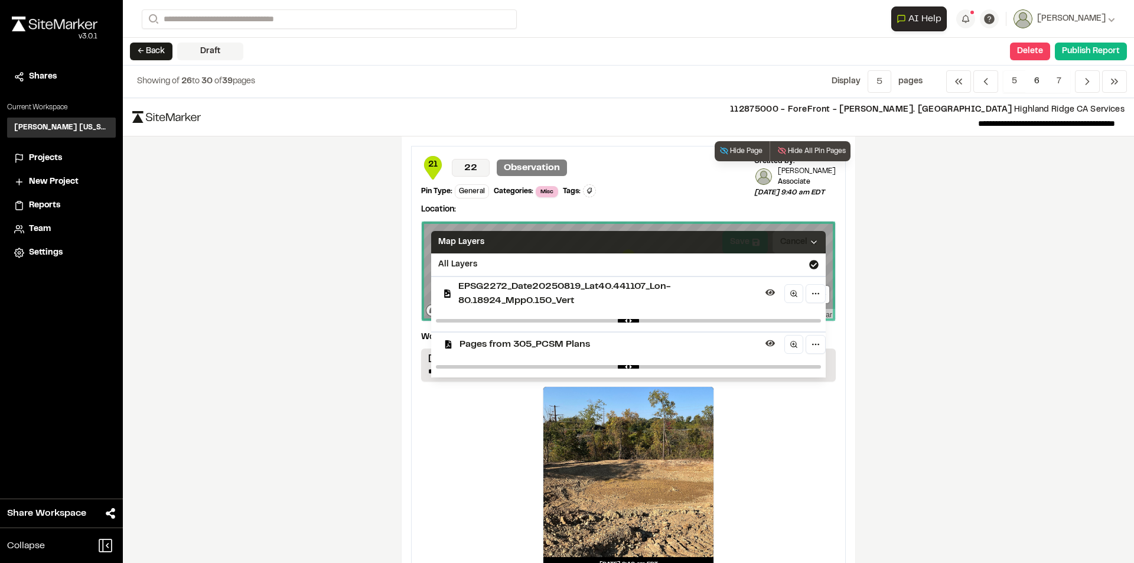
click at [811, 243] on icon at bounding box center [813, 241] width 9 height 9
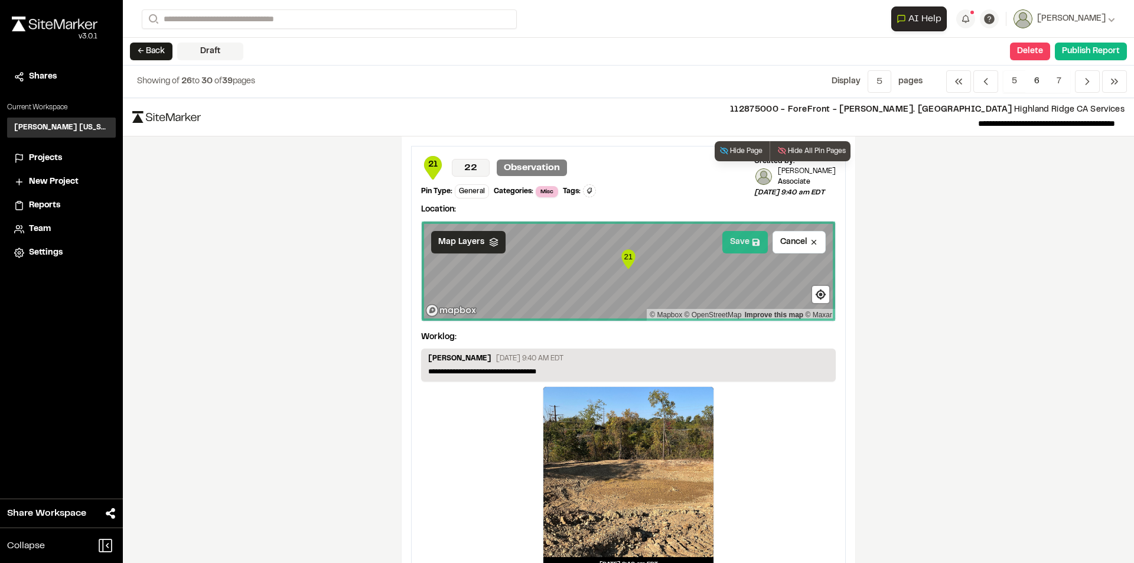
click at [744, 244] on button "Save" at bounding box center [744, 242] width 45 height 22
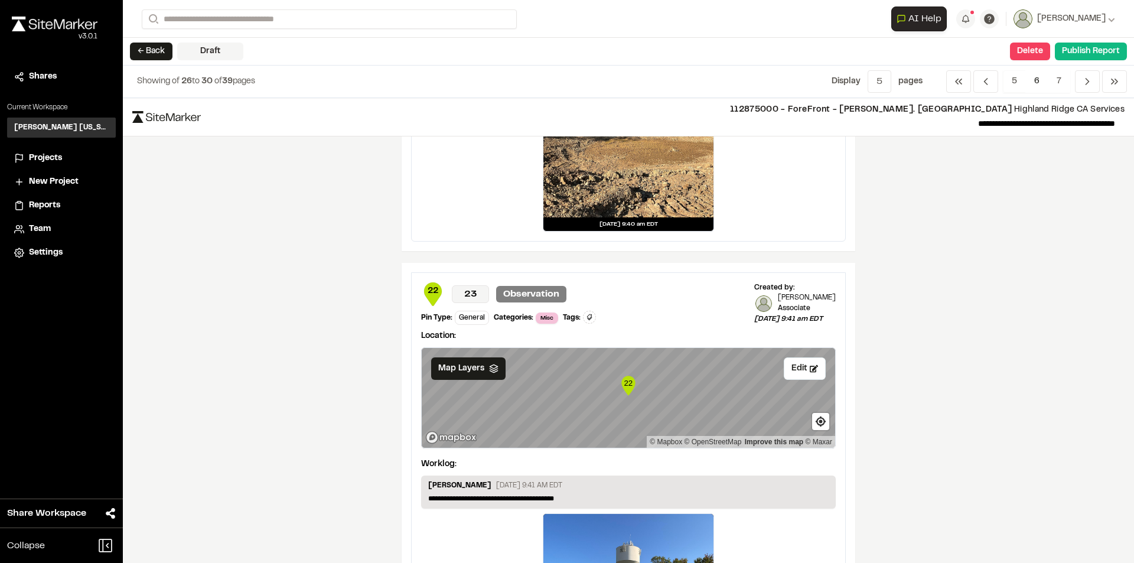
scroll to position [354, 0]
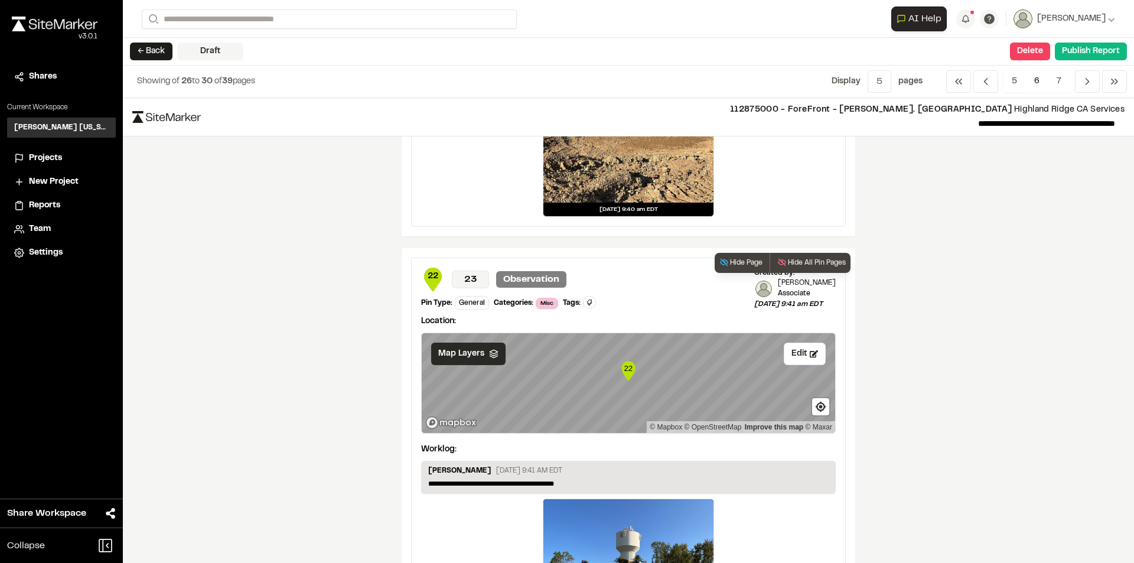
click at [453, 352] on span "Map Layers" at bounding box center [461, 353] width 46 height 13
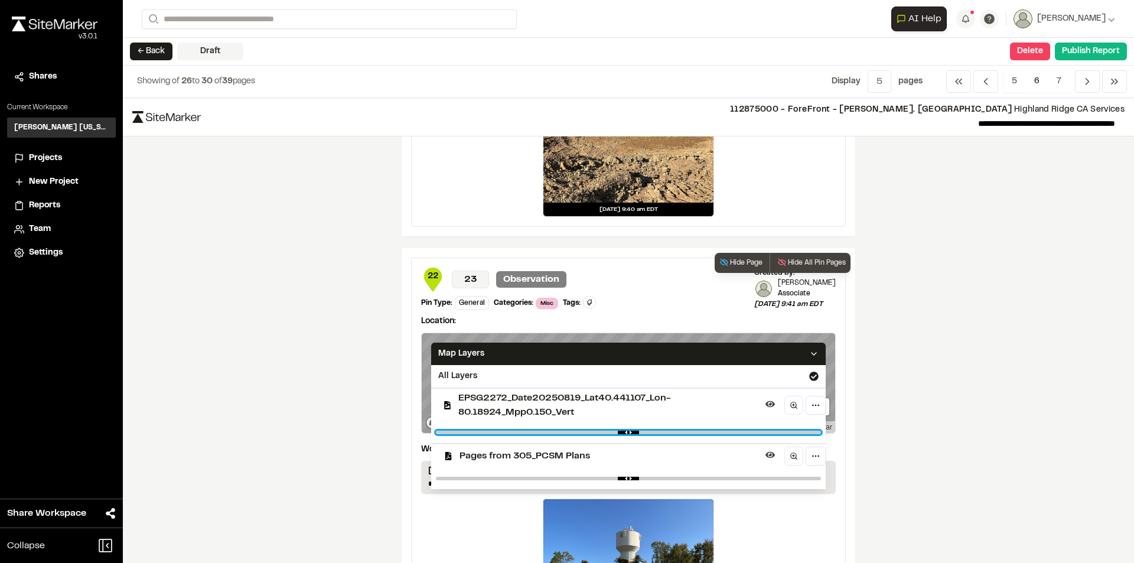
type input "****"
click at [609, 432] on input "range" at bounding box center [628, 432] width 385 height 4
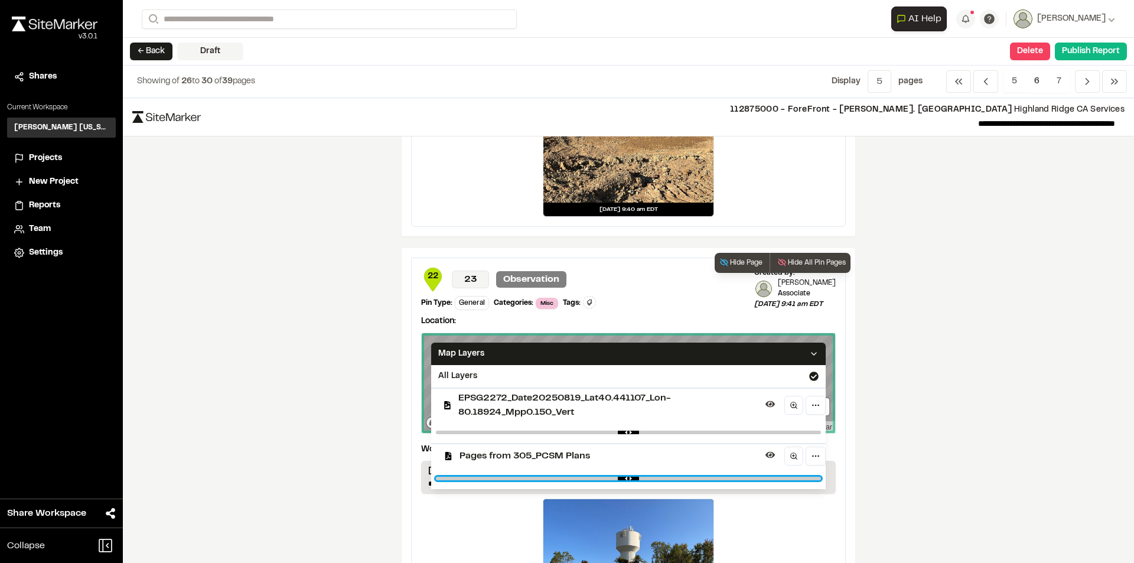
type input "****"
click at [773, 479] on input "range" at bounding box center [628, 478] width 385 height 4
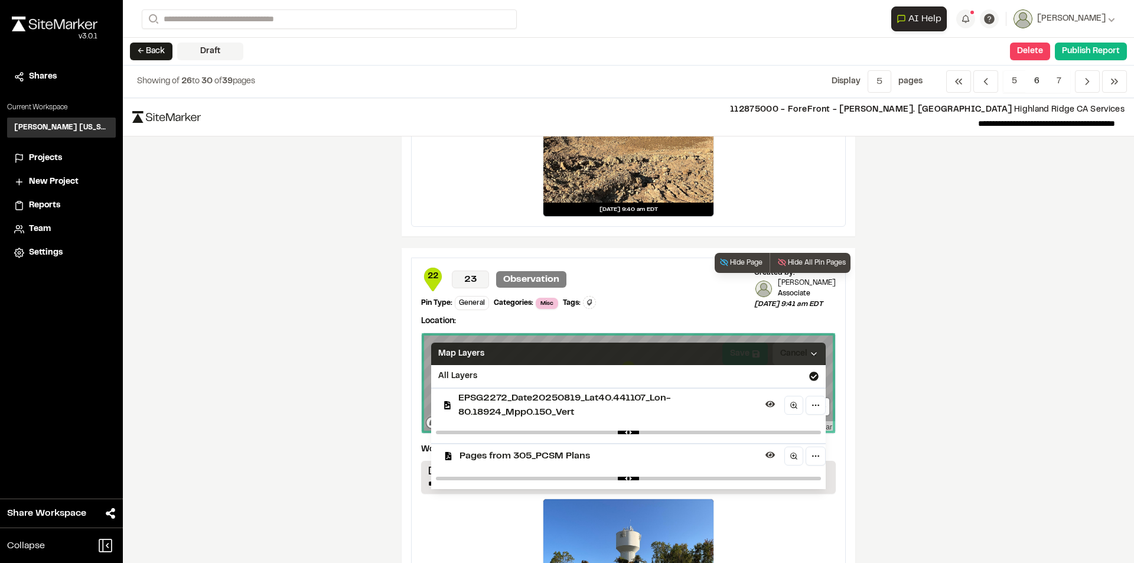
click at [809, 354] on icon at bounding box center [813, 353] width 9 height 9
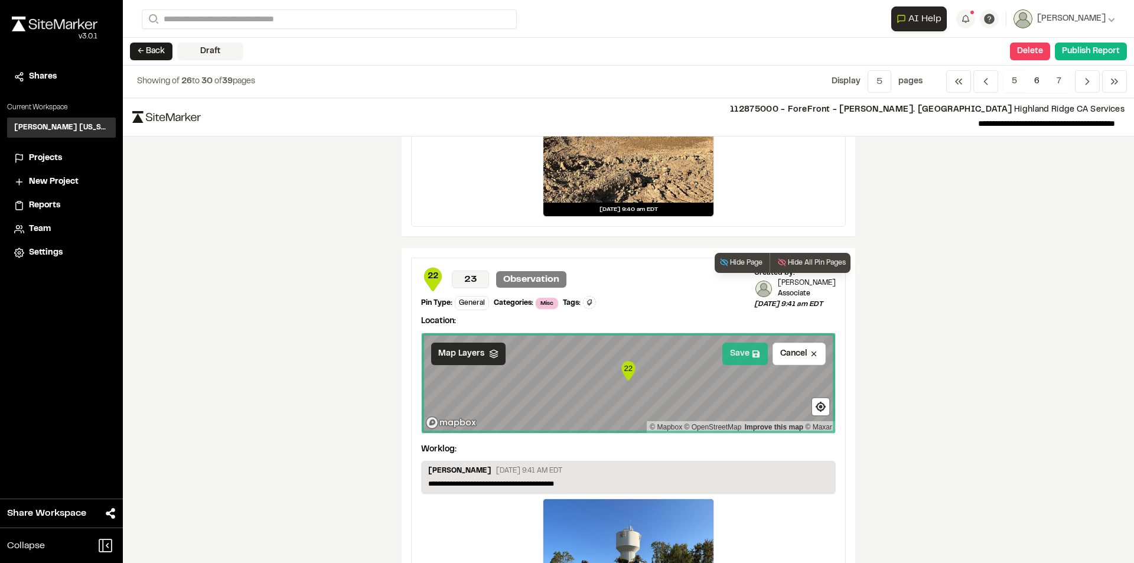
click at [734, 348] on button "Save" at bounding box center [744, 353] width 45 height 22
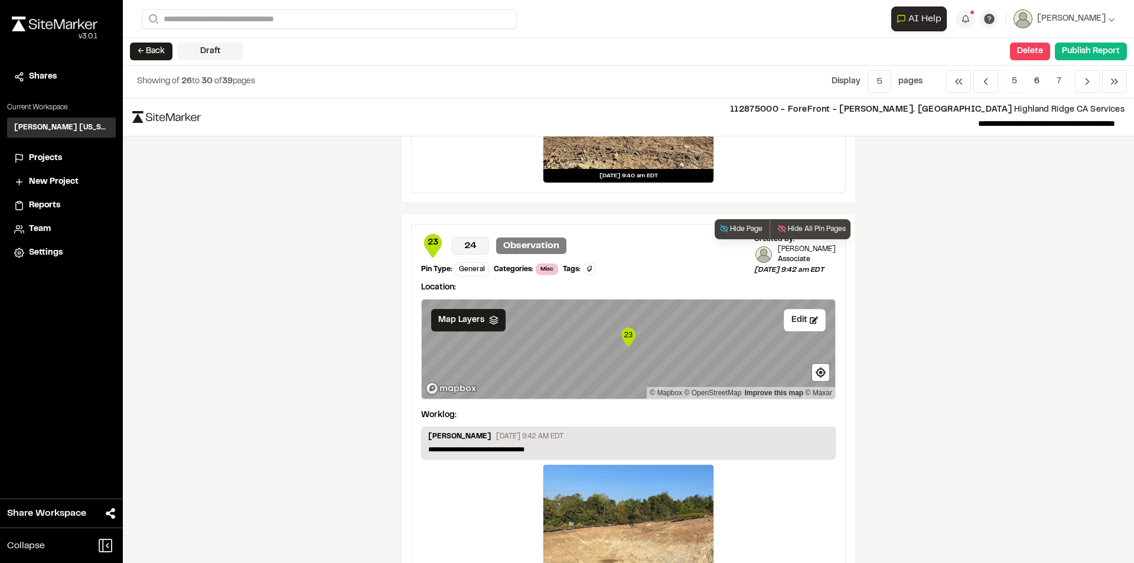
scroll to position [945, 0]
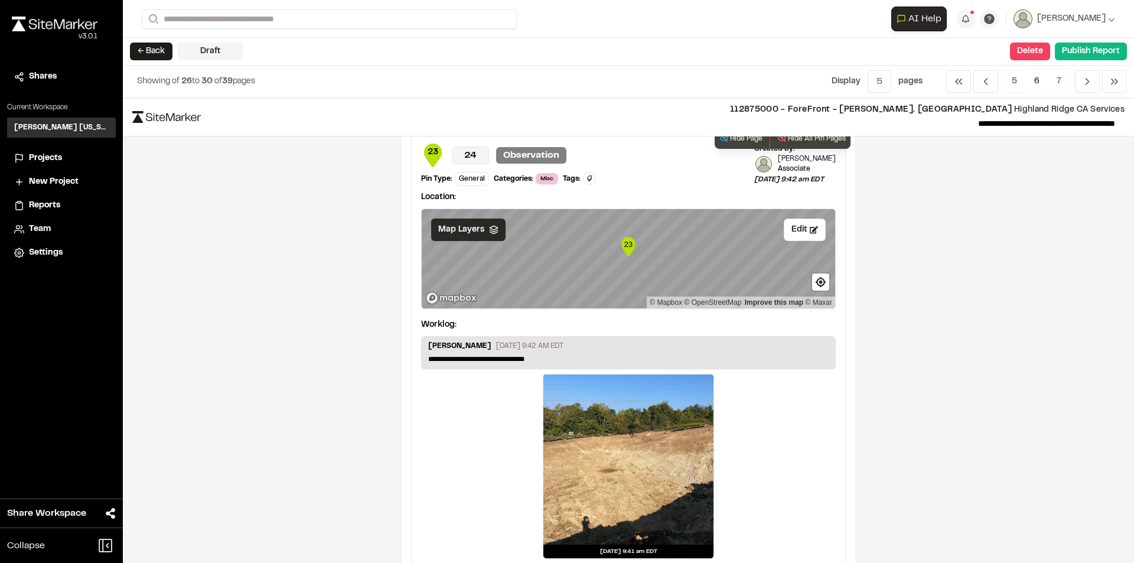
click at [478, 228] on span "Map Layers" at bounding box center [461, 229] width 46 height 13
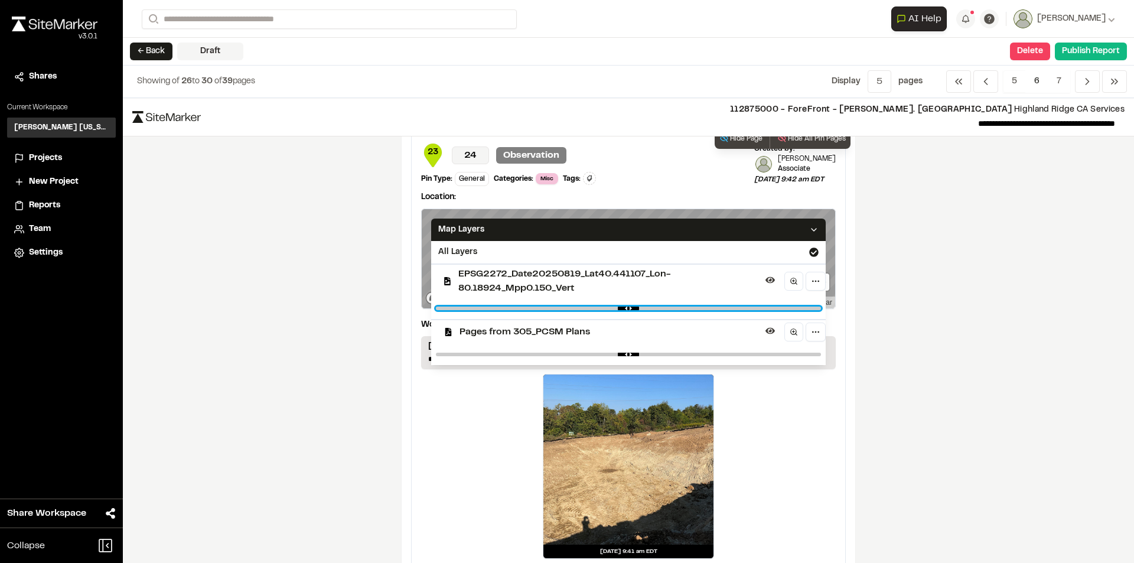
type input "****"
click at [602, 308] on input "range" at bounding box center [628, 308] width 385 height 4
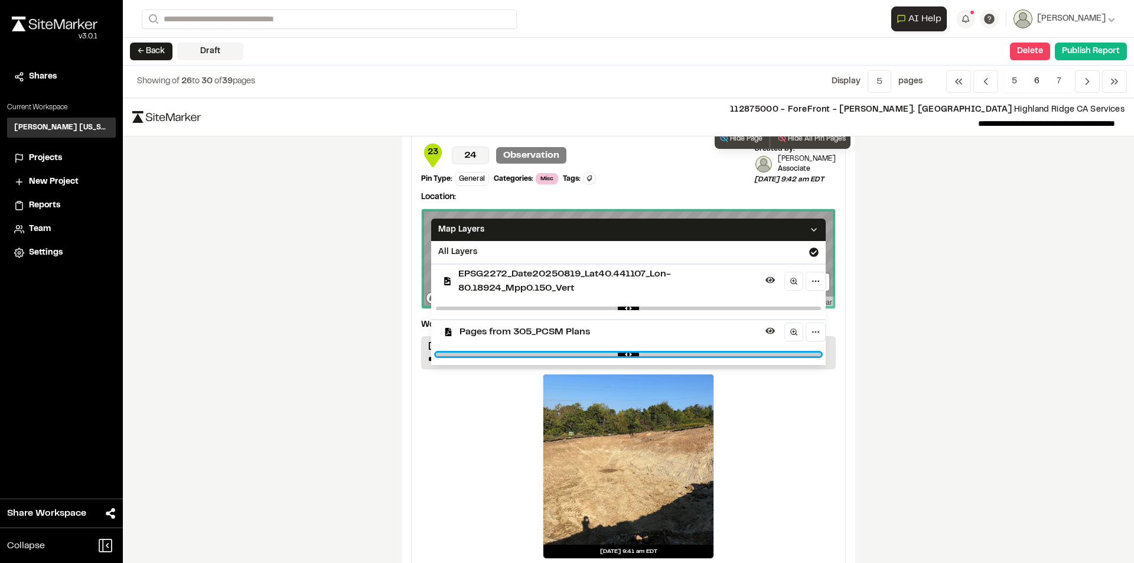
drag, startPoint x: 752, startPoint y: 354, endPoint x: 842, endPoint y: 364, distance: 91.5
type input "****"
click at [752, 354] on input "range" at bounding box center [628, 354] width 385 height 4
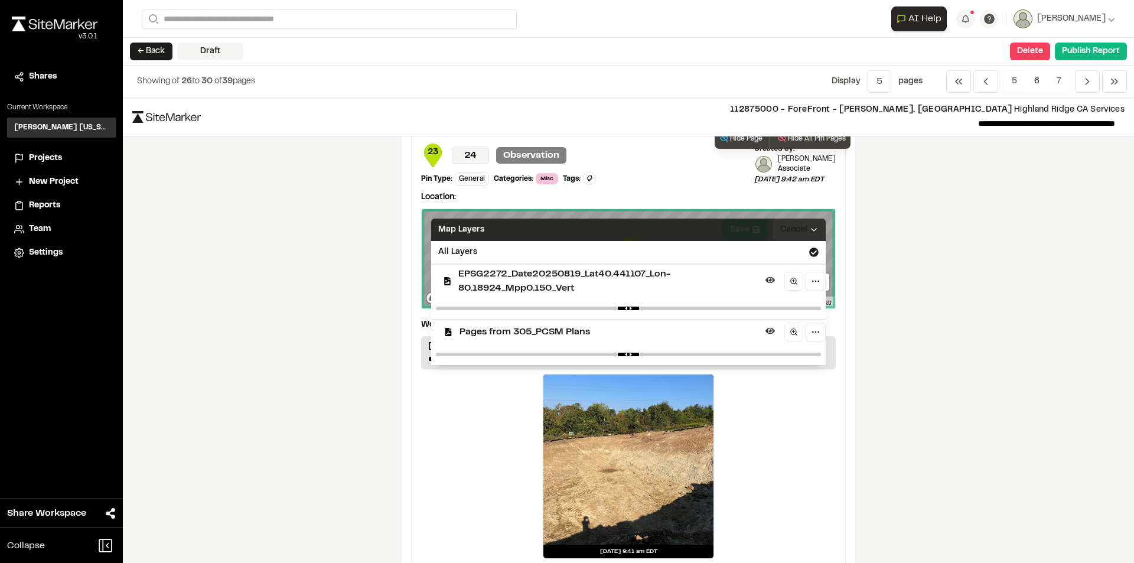
click at [811, 228] on polyline at bounding box center [813, 229] width 5 height 2
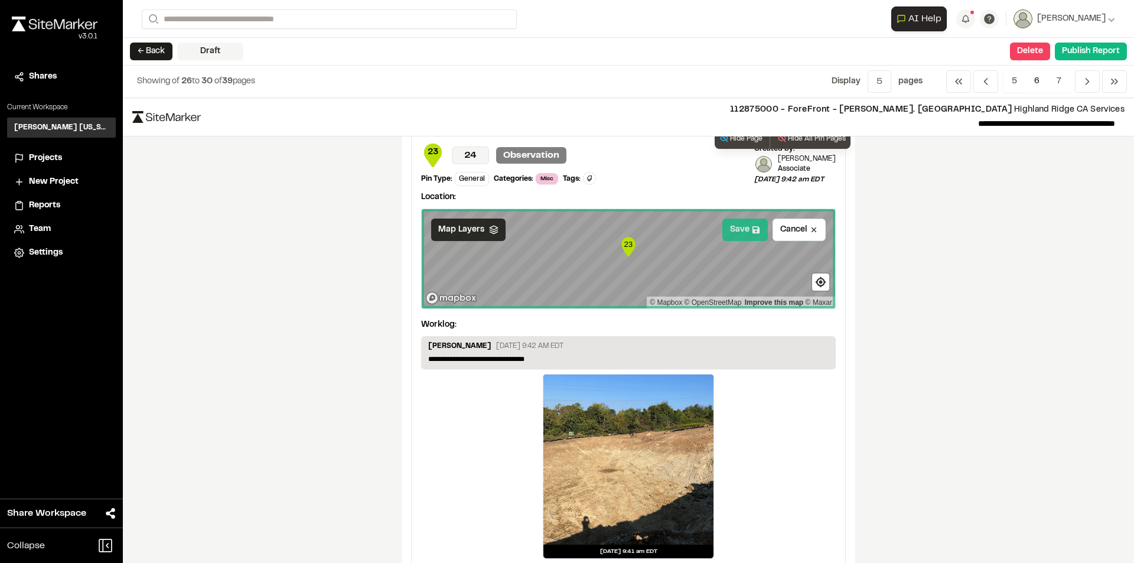
click at [734, 226] on button "Save" at bounding box center [744, 229] width 45 height 22
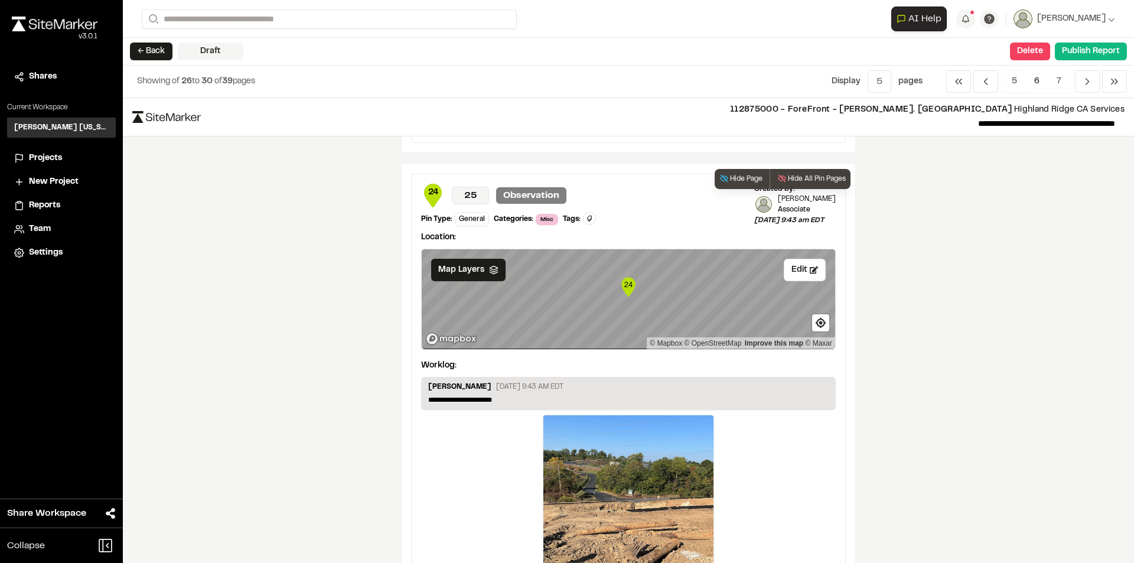
scroll to position [1476, 0]
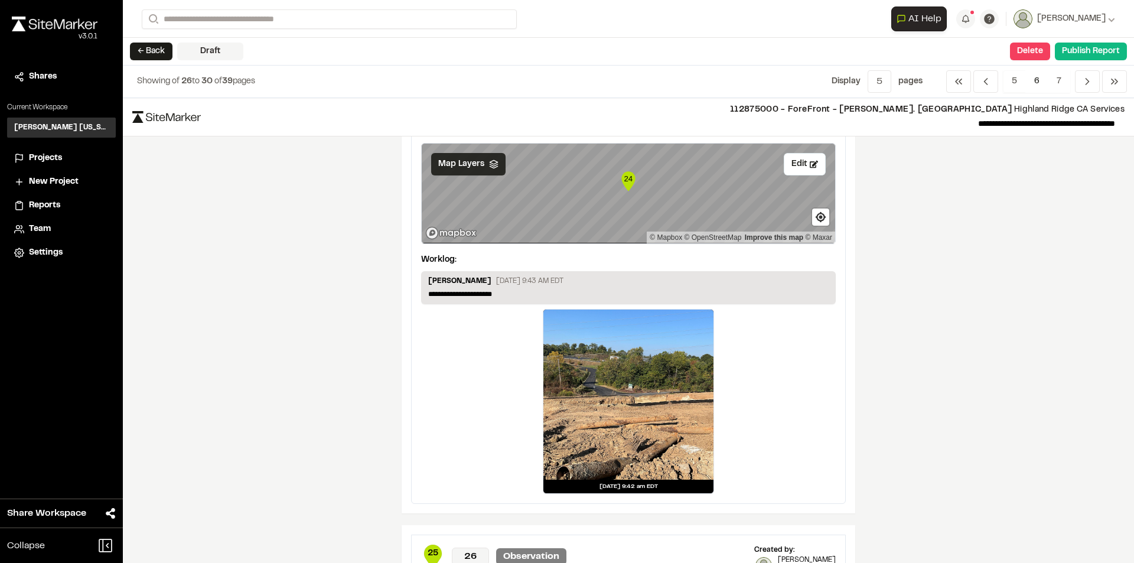
click at [463, 163] on span "Map Layers" at bounding box center [461, 164] width 46 height 13
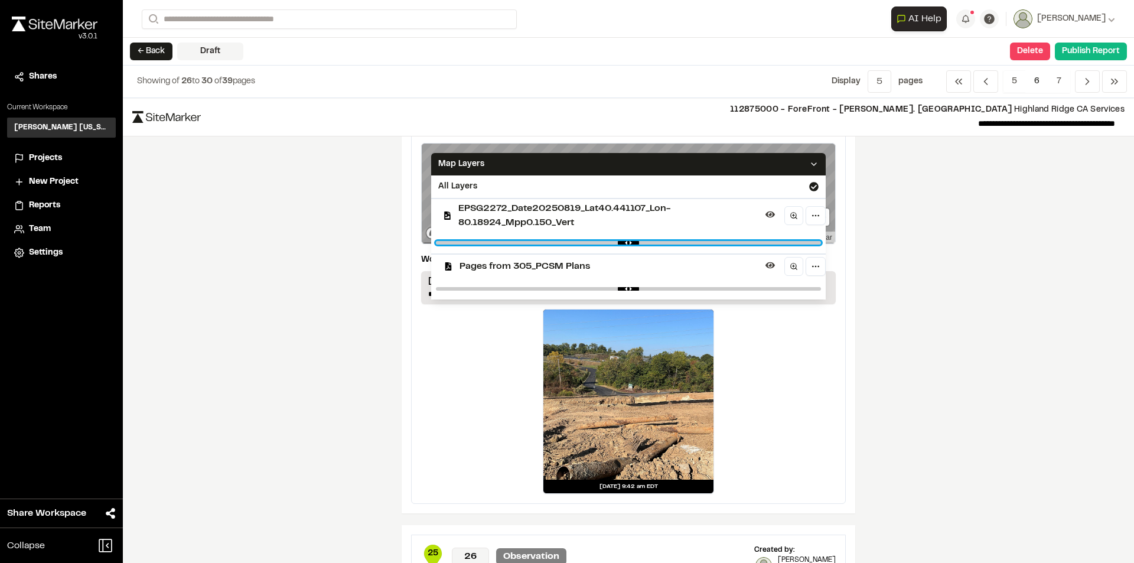
type input "****"
click at [609, 242] on input "range" at bounding box center [628, 243] width 385 height 4
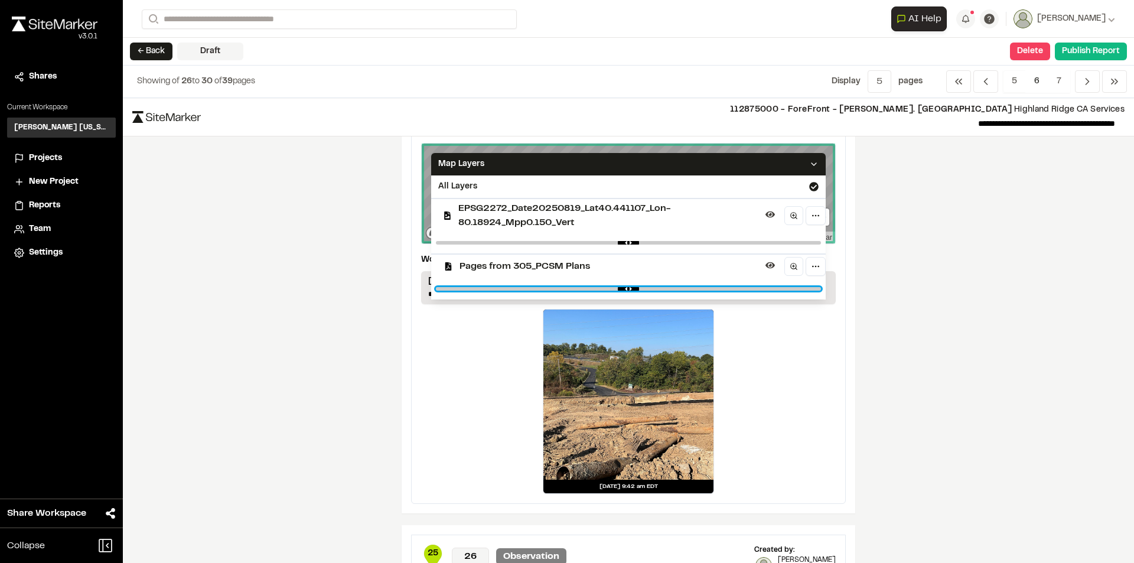
type input "****"
click at [774, 289] on input "range" at bounding box center [628, 289] width 385 height 4
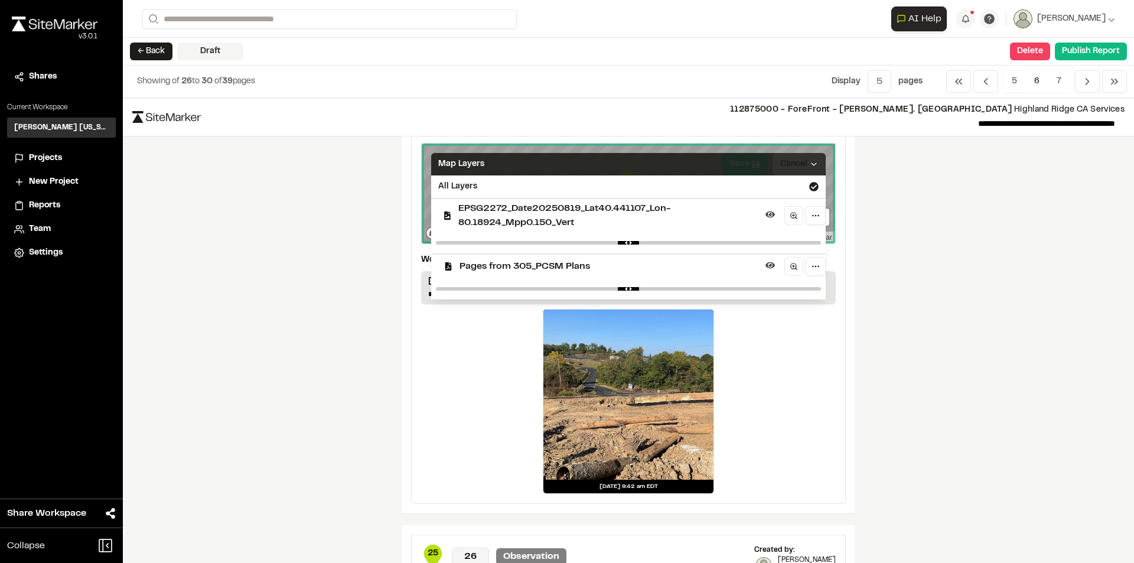
click at [805, 155] on div "Map Layers" at bounding box center [628, 164] width 394 height 22
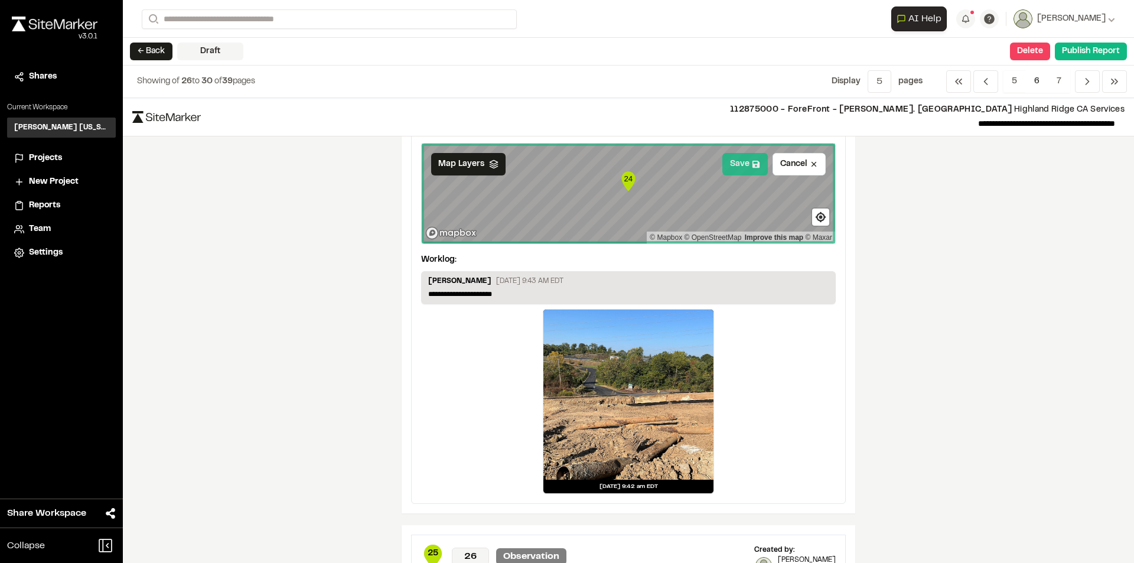
click at [727, 159] on button "Save" at bounding box center [744, 164] width 45 height 22
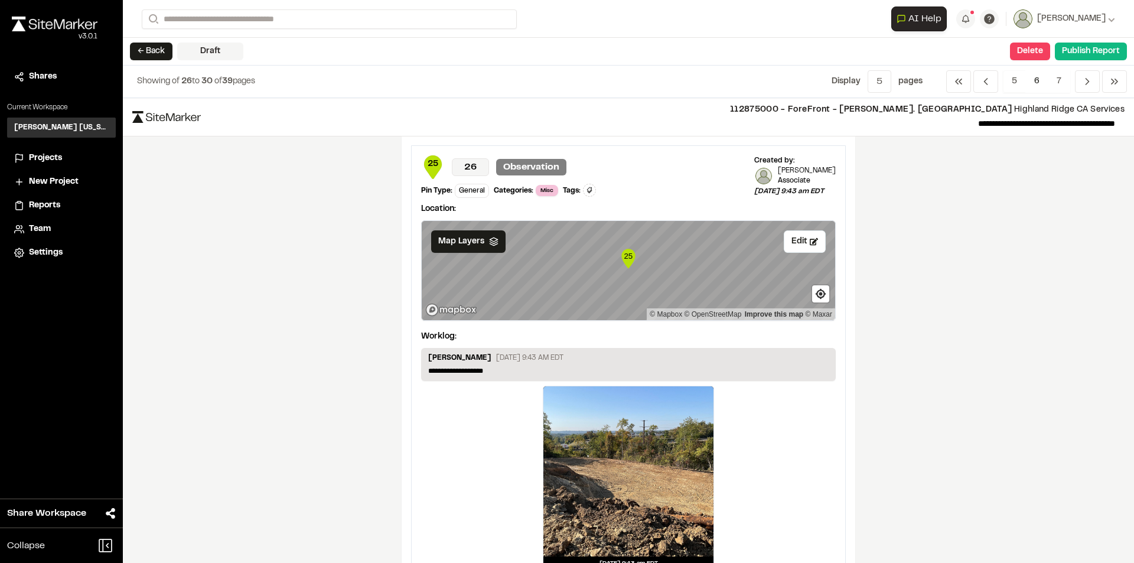
scroll to position [1904, 0]
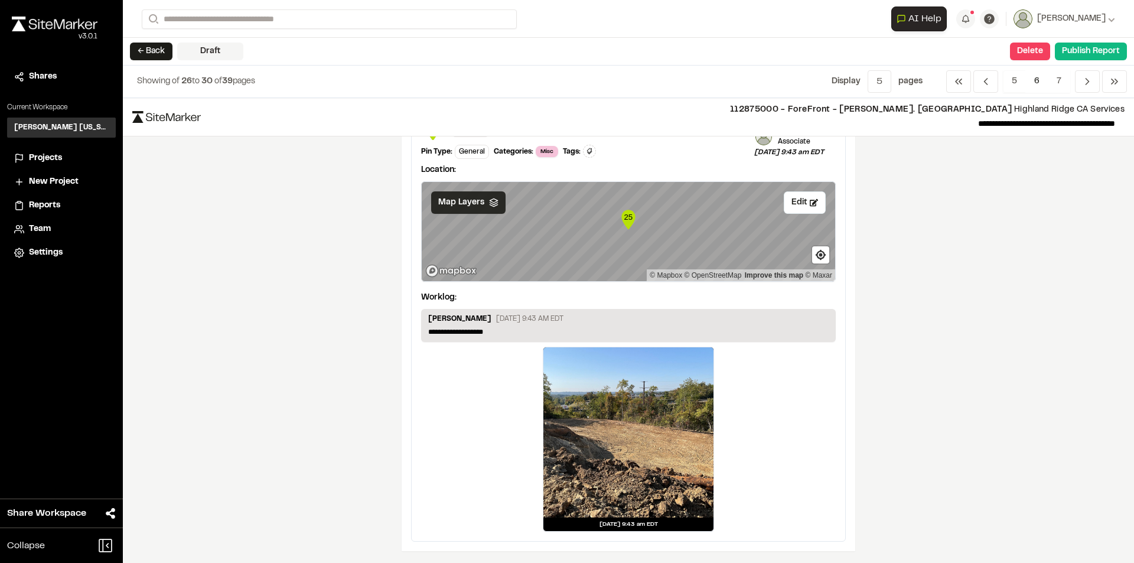
click at [455, 199] on span "Map Layers" at bounding box center [461, 202] width 46 height 13
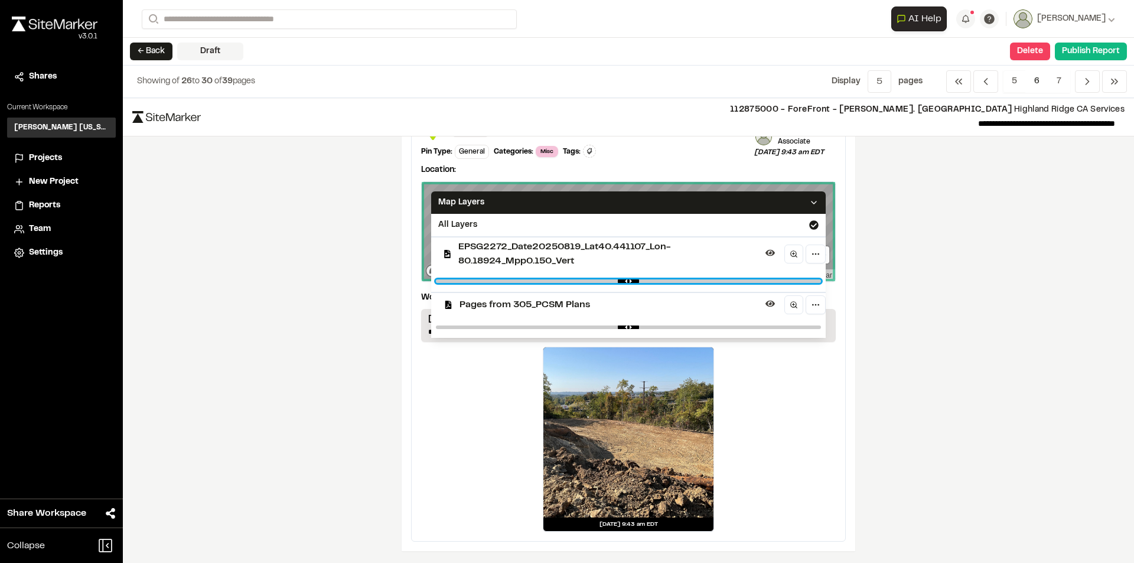
type input "****"
click at [608, 281] on input "range" at bounding box center [628, 281] width 385 height 4
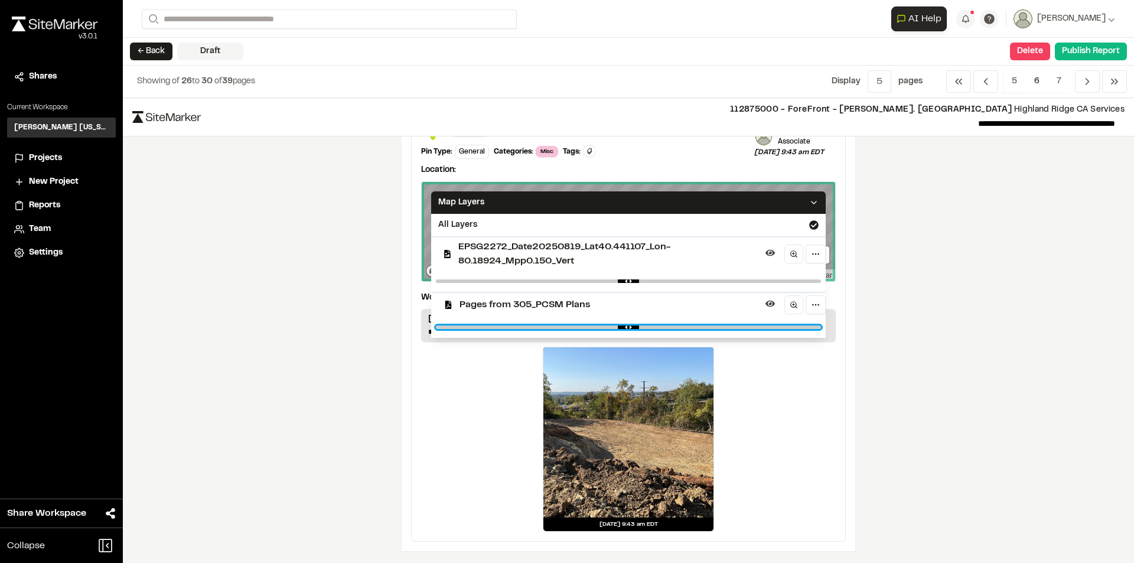
type input "****"
click at [765, 327] on input "range" at bounding box center [628, 327] width 385 height 4
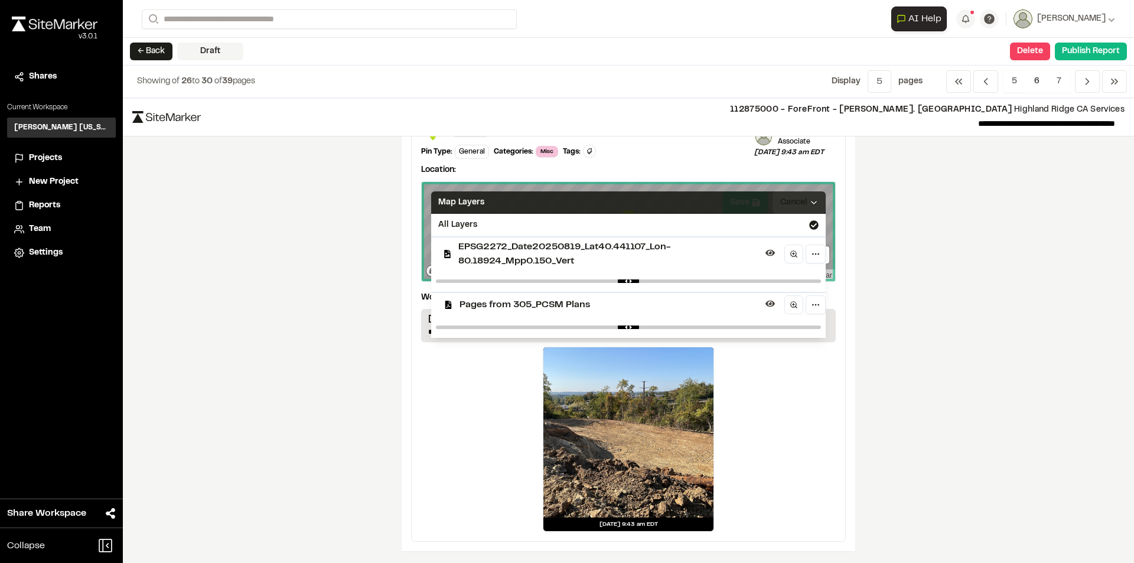
click at [810, 204] on icon at bounding box center [813, 202] width 9 height 9
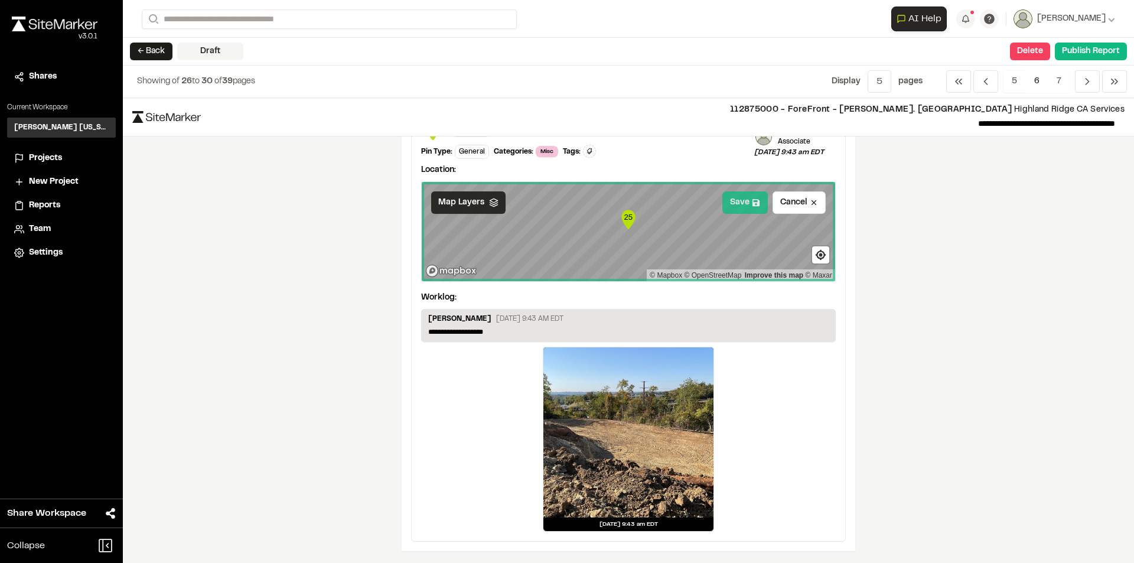
click at [739, 202] on button "Save" at bounding box center [744, 202] width 45 height 22
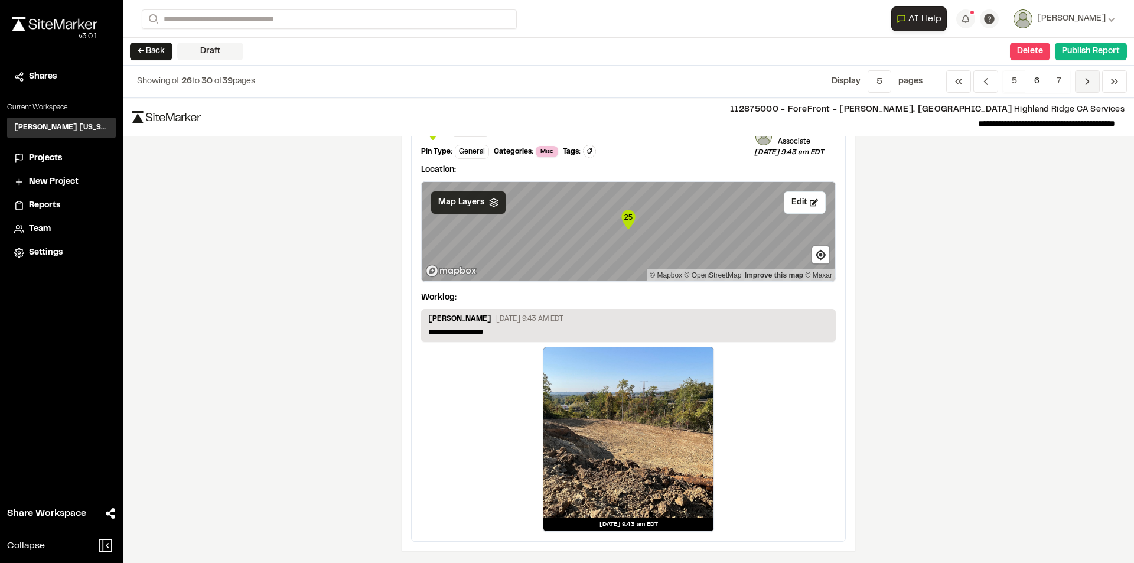
click at [1089, 80] on icon "Navigation" at bounding box center [1087, 82] width 12 height 12
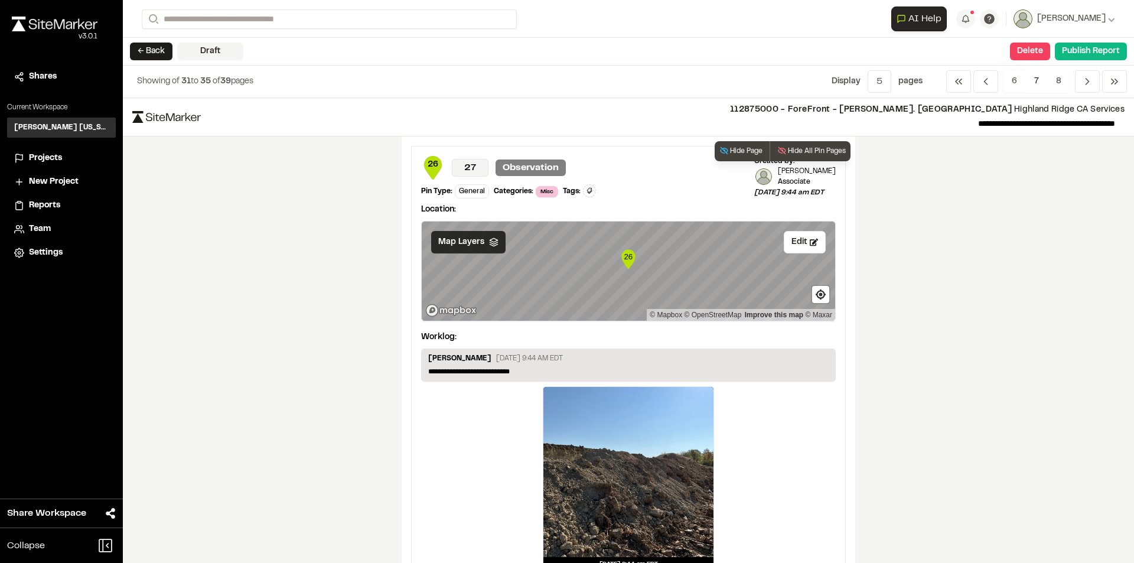
click at [458, 241] on span "Map Layers" at bounding box center [461, 242] width 46 height 13
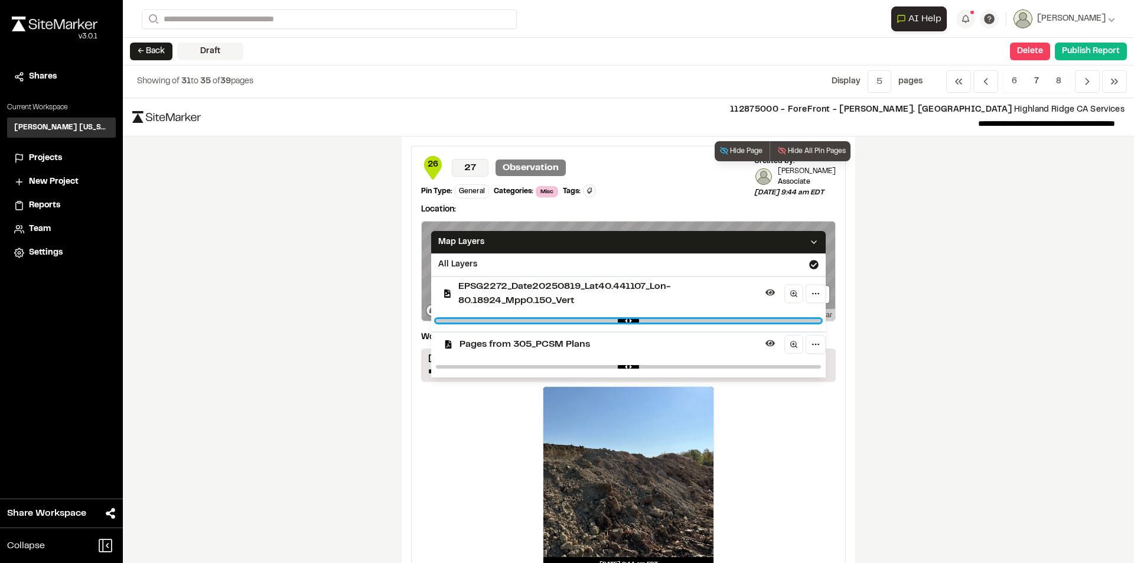
type input "****"
click at [606, 321] on input "range" at bounding box center [628, 321] width 385 height 4
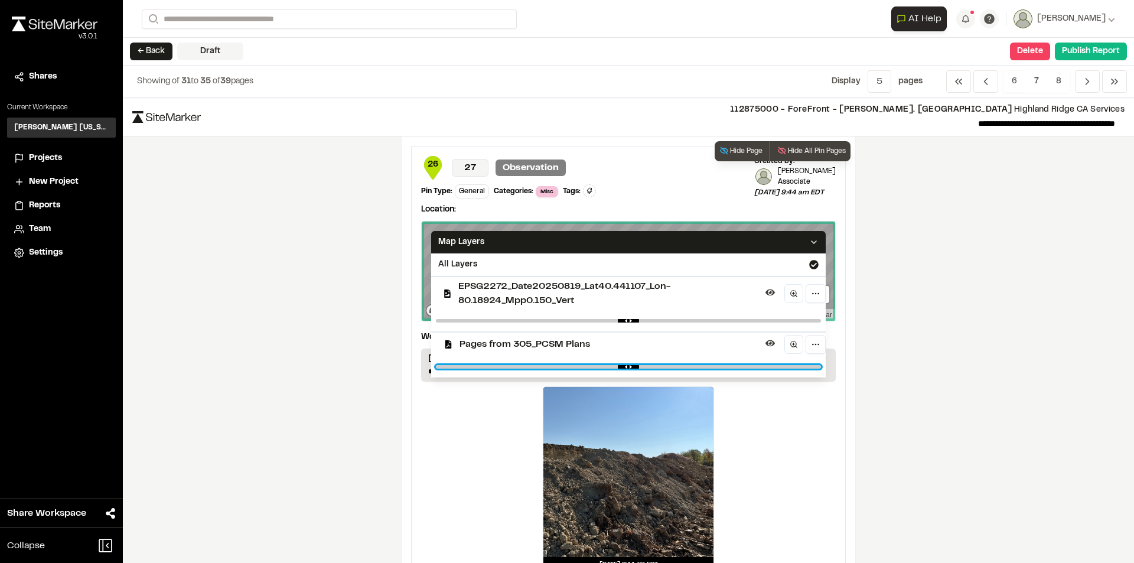
type input "****"
click at [773, 367] on input "range" at bounding box center [628, 367] width 385 height 4
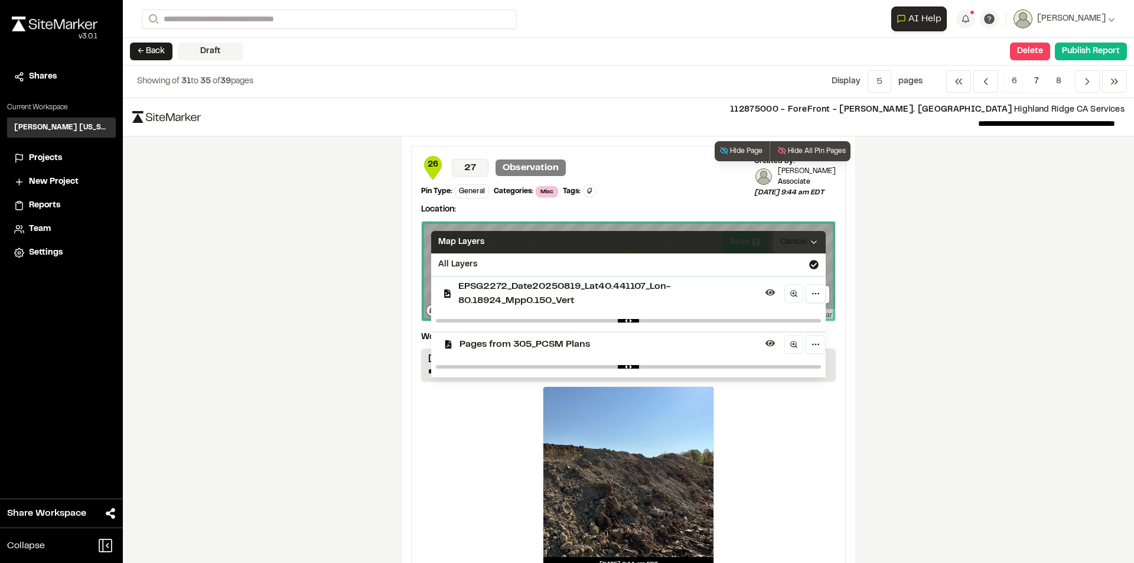
click at [812, 240] on icon at bounding box center [813, 241] width 9 height 9
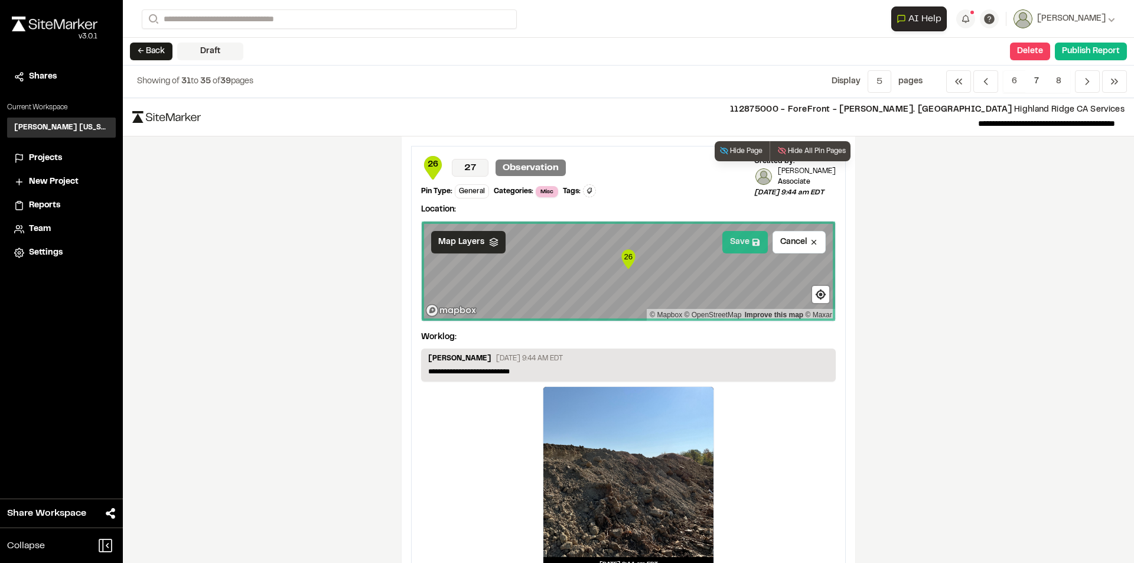
click at [740, 244] on button "Save" at bounding box center [744, 242] width 45 height 22
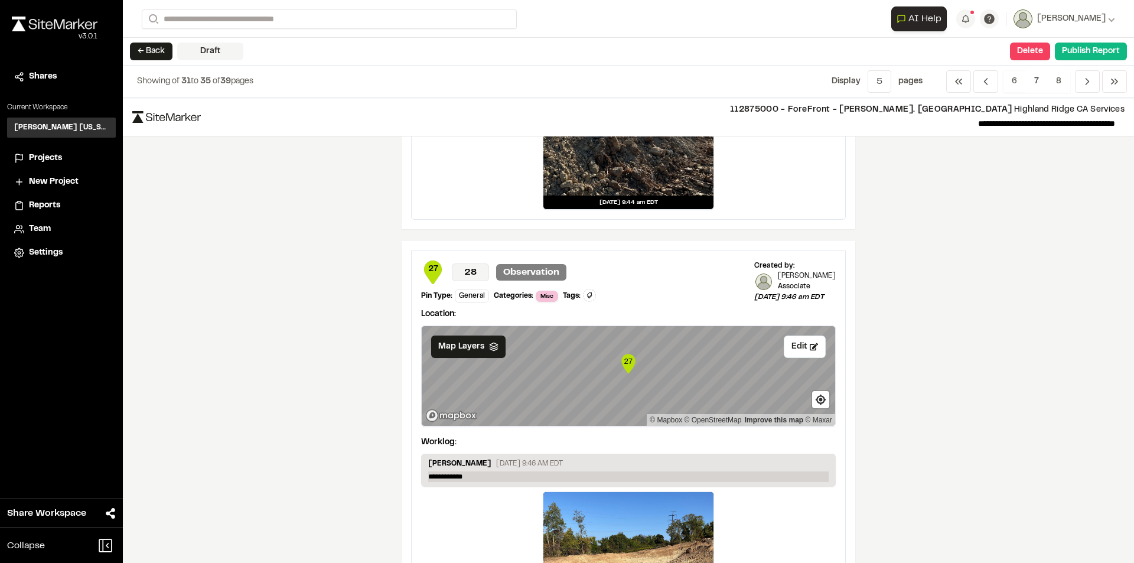
scroll to position [472, 0]
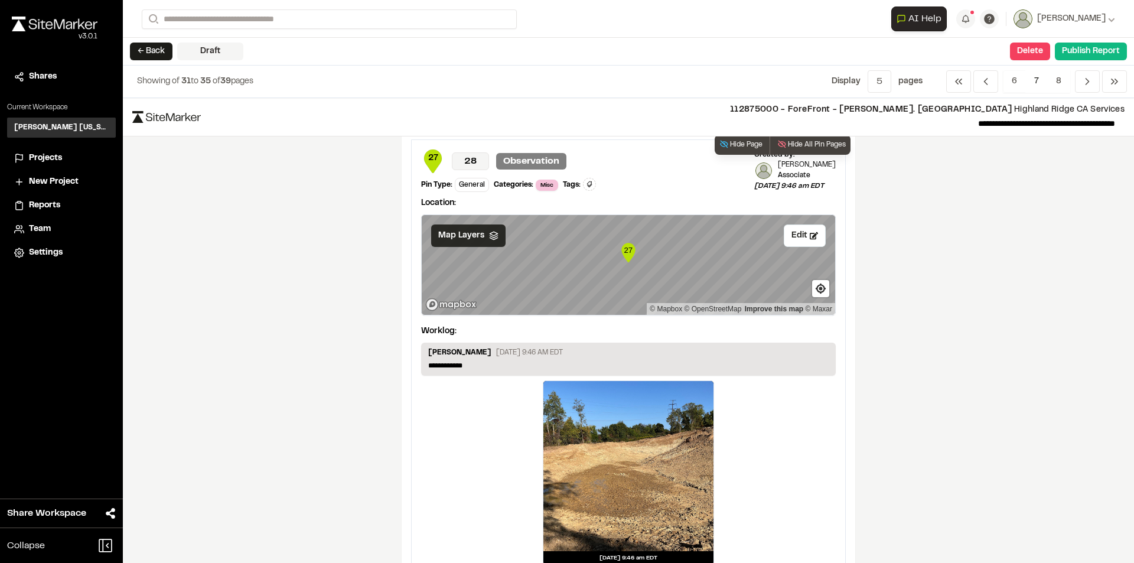
click at [473, 233] on span "Map Layers" at bounding box center [461, 235] width 46 height 13
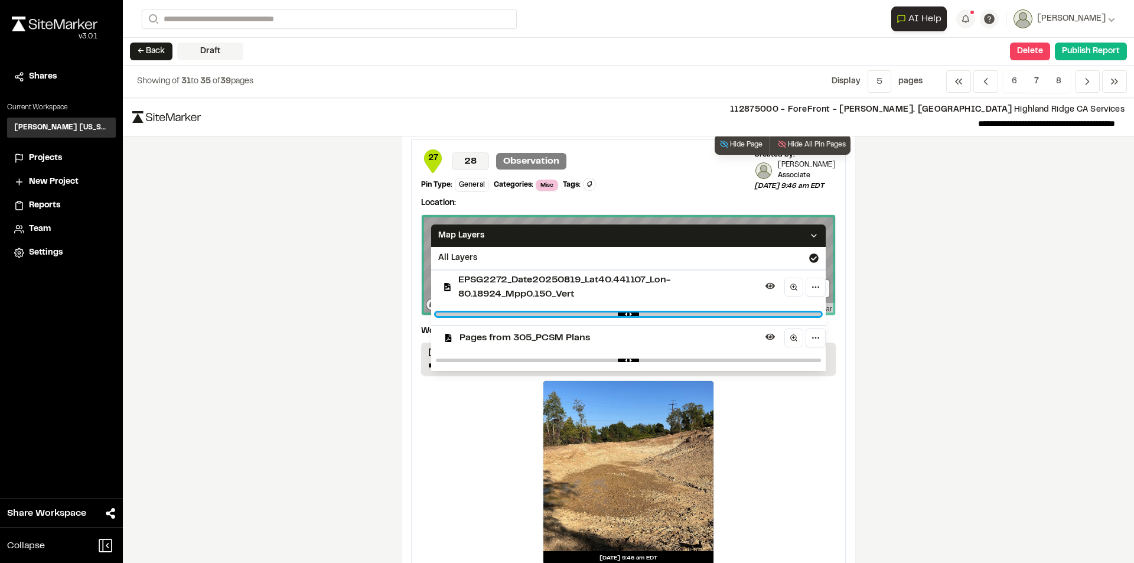
type input "****"
click at [598, 315] on input "range" at bounding box center [628, 314] width 385 height 4
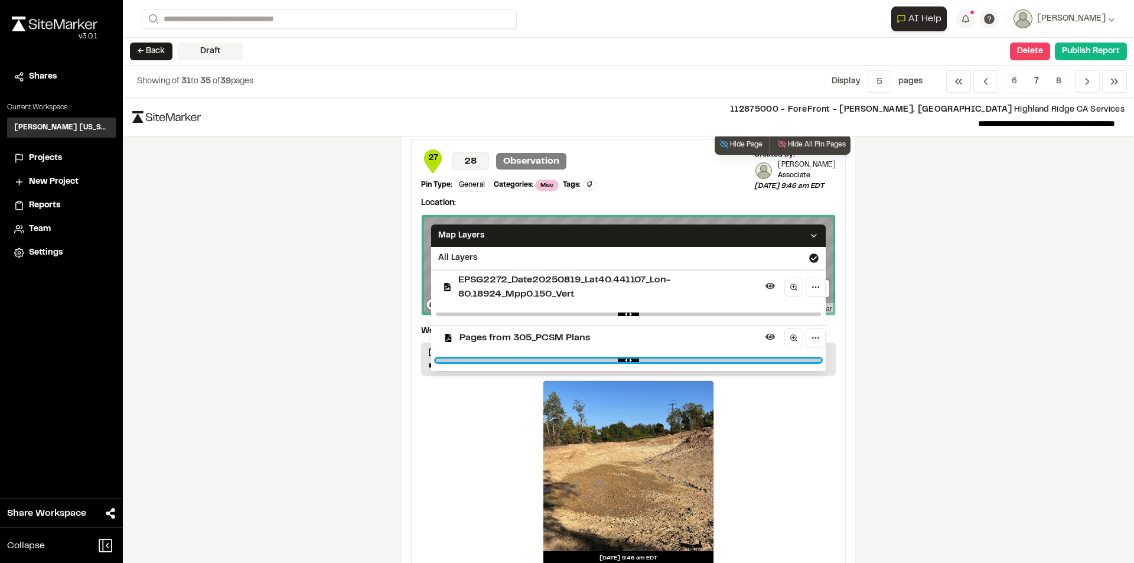
type input "****"
click at [772, 361] on input "range" at bounding box center [628, 360] width 385 height 4
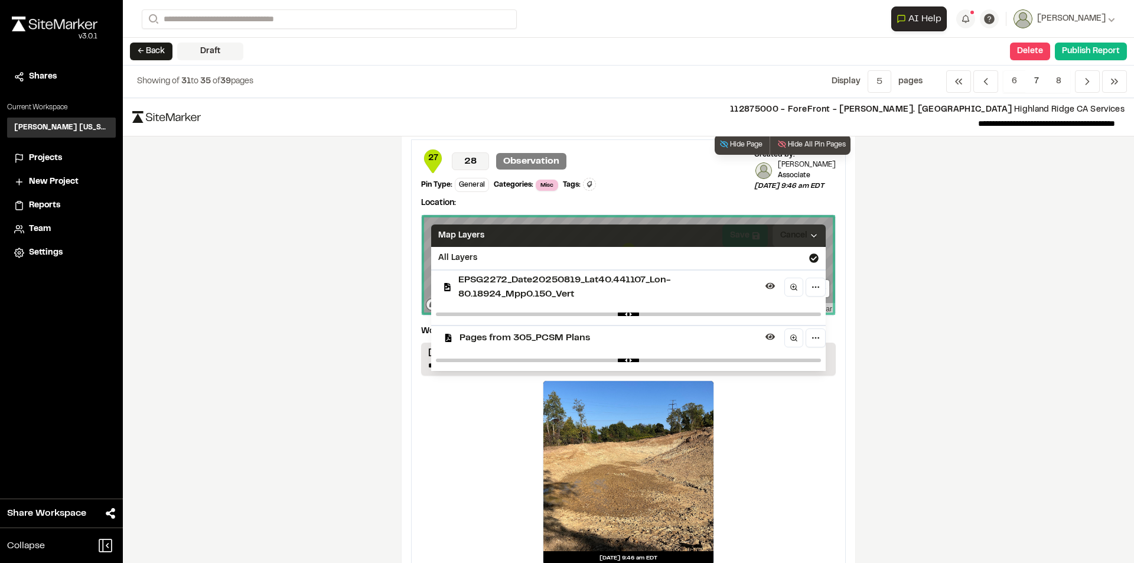
click at [814, 232] on icon at bounding box center [813, 235] width 9 height 9
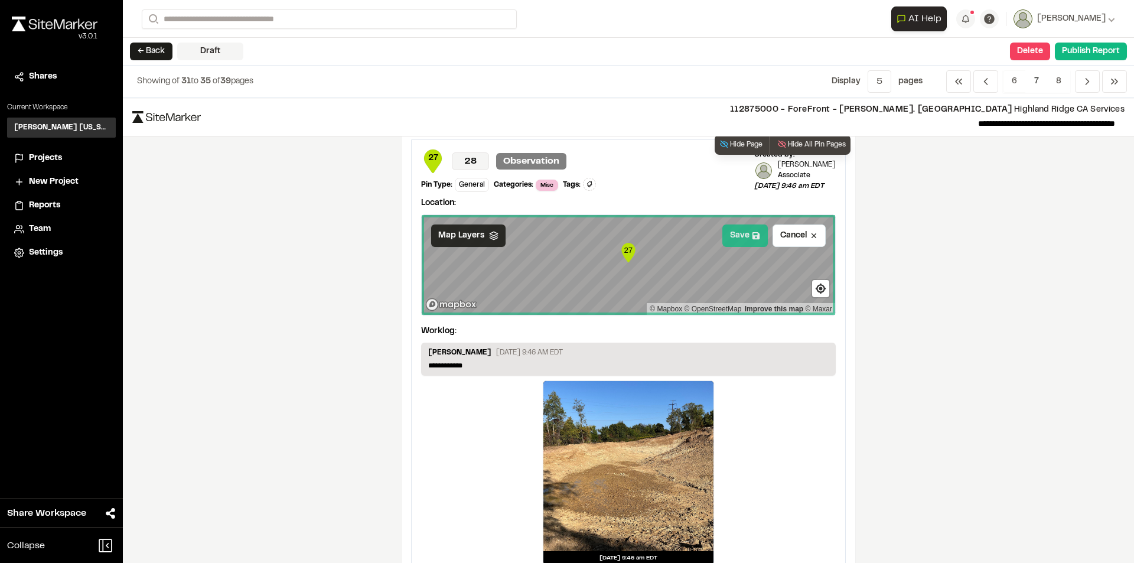
click at [735, 235] on button "Save" at bounding box center [744, 235] width 45 height 22
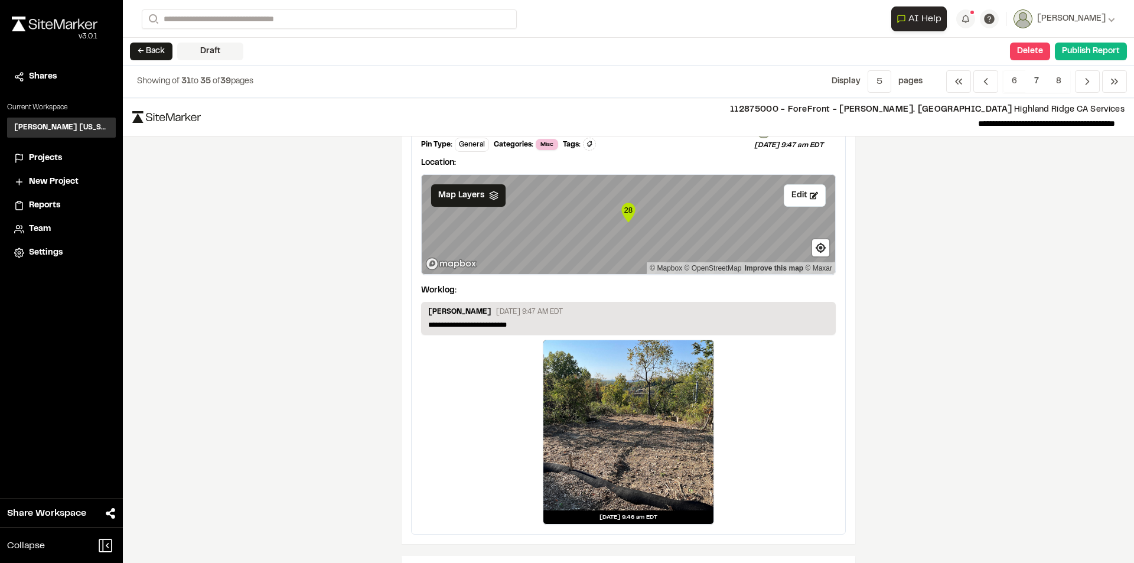
scroll to position [1004, 0]
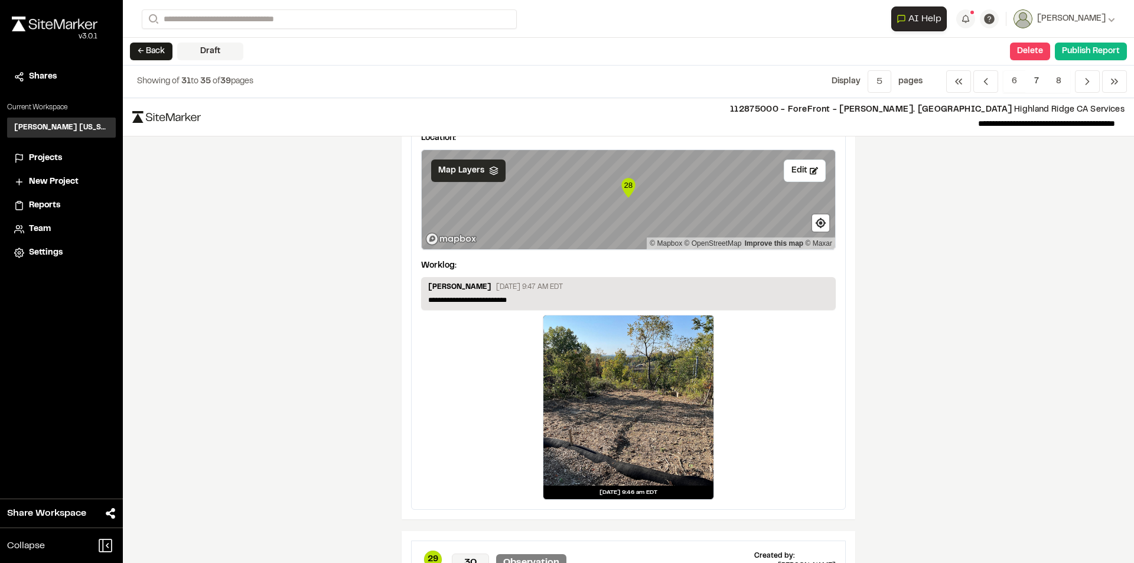
click at [462, 169] on span "Map Layers" at bounding box center [461, 170] width 46 height 13
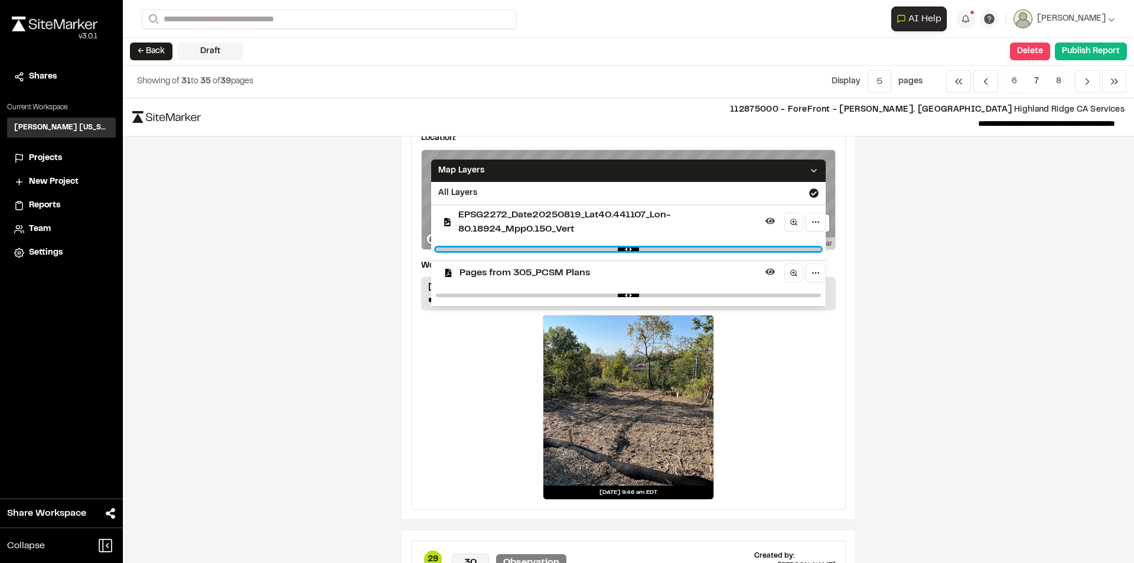
type input "****"
click at [607, 250] on input "range" at bounding box center [628, 249] width 385 height 4
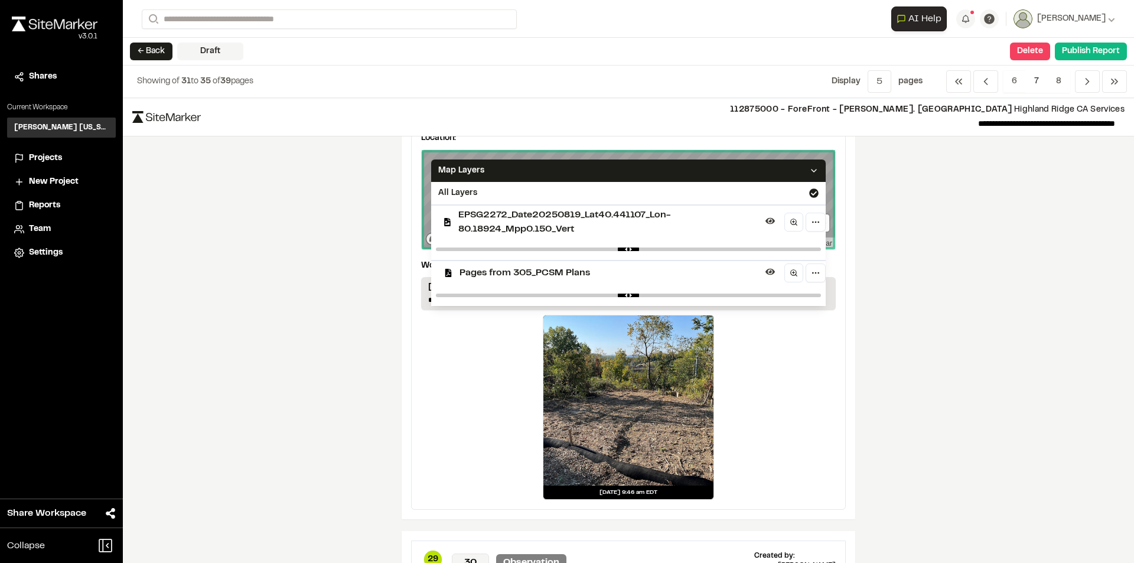
click at [764, 292] on div at bounding box center [628, 295] width 394 height 21
type input "****"
click at [766, 296] on input "range" at bounding box center [628, 295] width 385 height 4
click at [811, 170] on polyline at bounding box center [813, 170] width 5 height 2
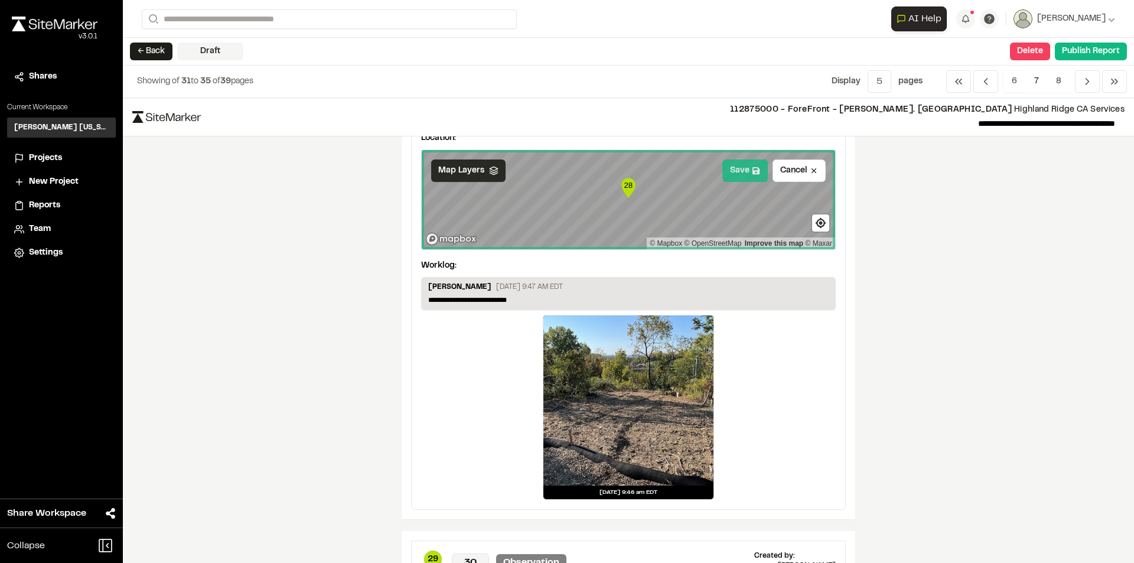
click at [737, 169] on button "Save" at bounding box center [744, 170] width 45 height 22
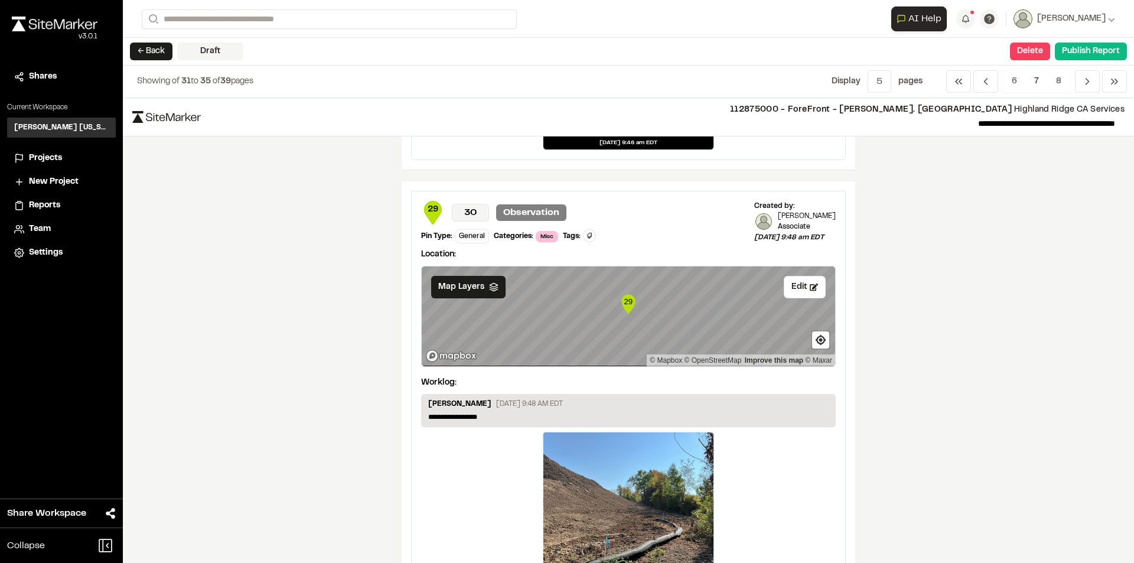
scroll to position [1417, 0]
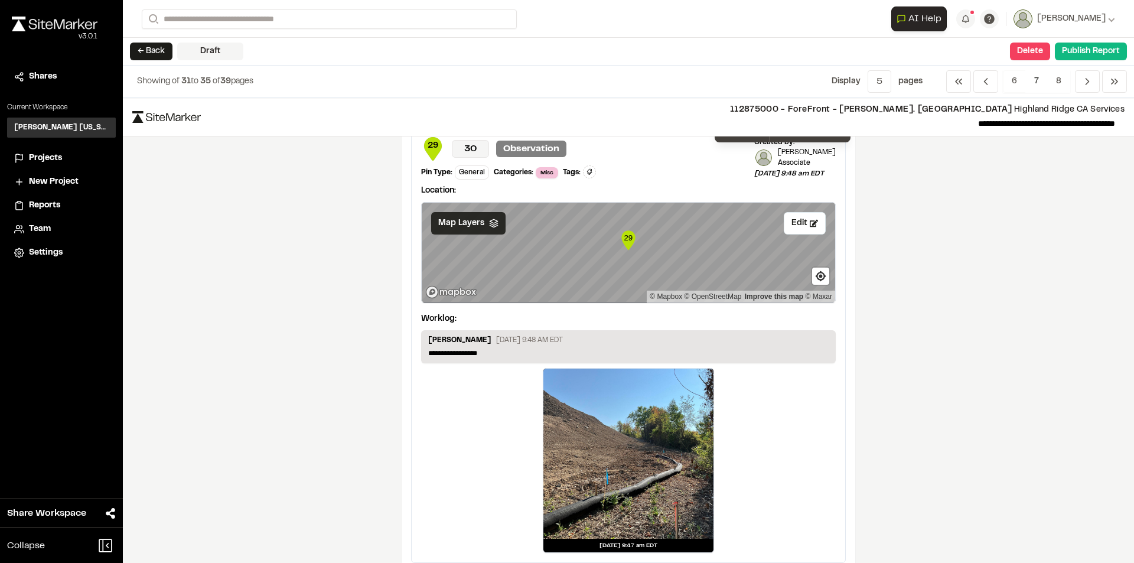
click at [460, 221] on span "Map Layers" at bounding box center [461, 223] width 46 height 13
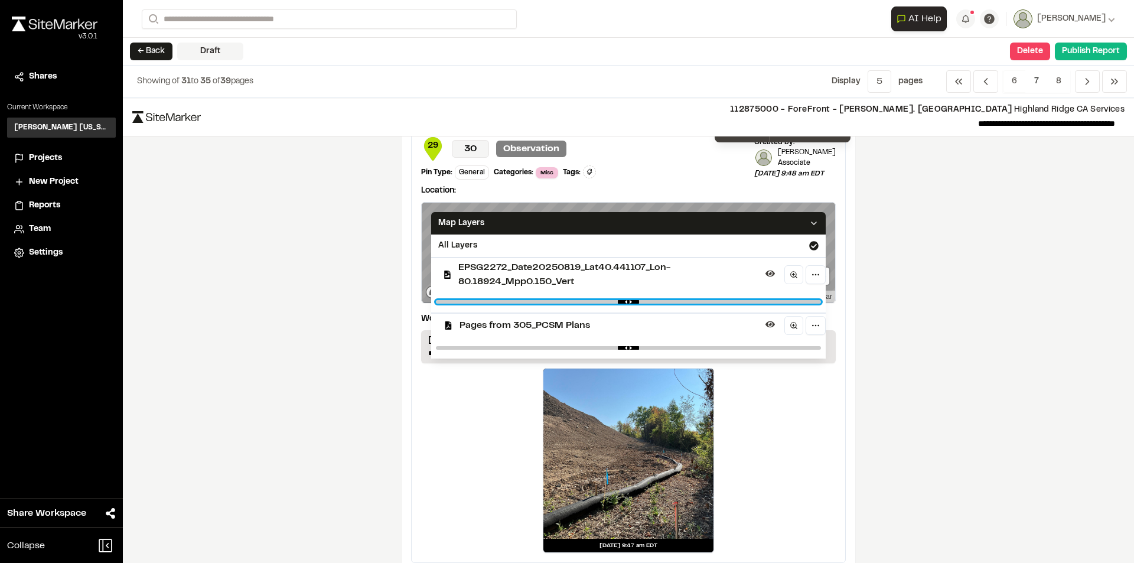
type input "****"
click at [611, 301] on input "range" at bounding box center [628, 302] width 385 height 4
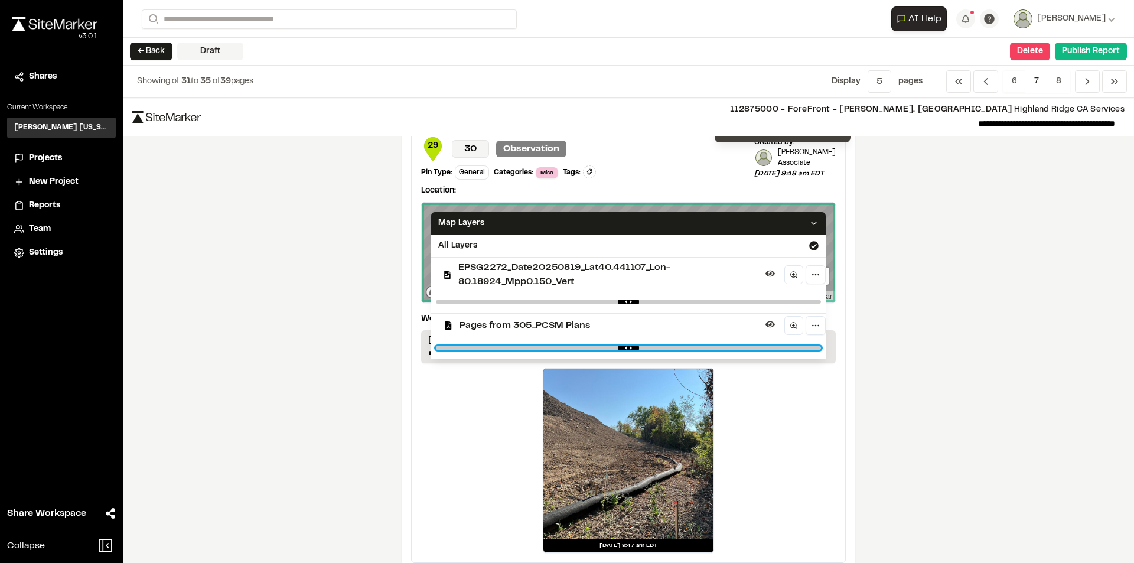
type input "****"
click at [767, 348] on input "range" at bounding box center [628, 348] width 385 height 4
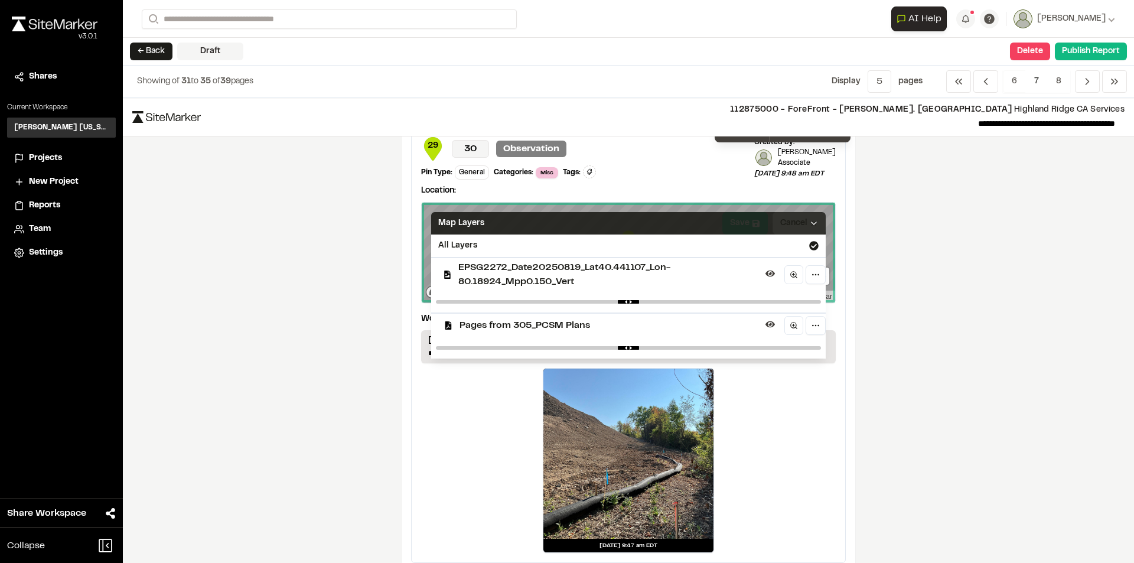
click at [809, 223] on icon at bounding box center [813, 222] width 9 height 9
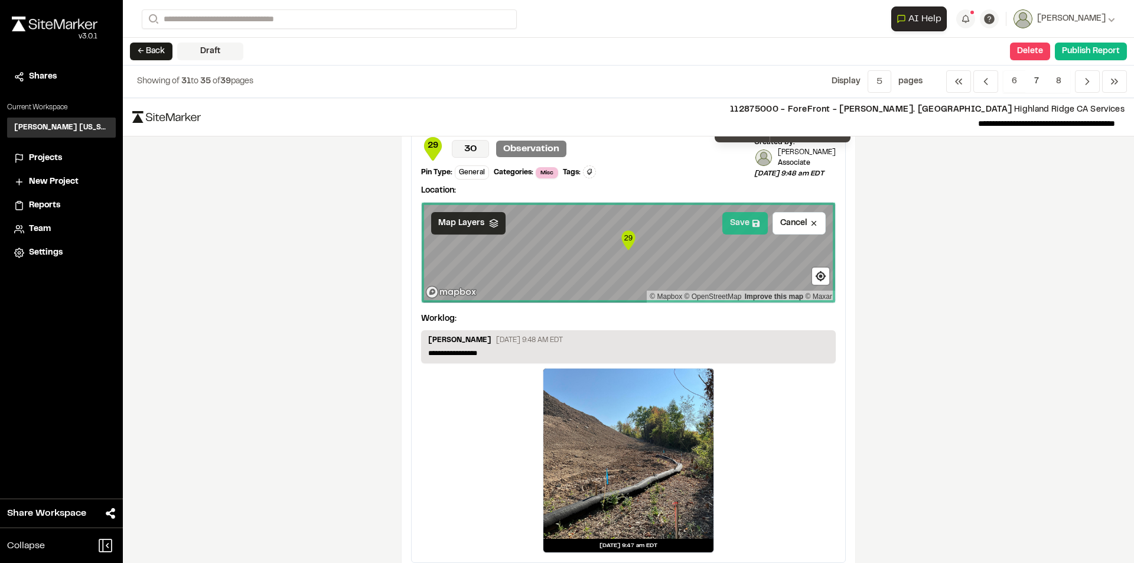
click at [731, 226] on button "Save" at bounding box center [744, 223] width 45 height 22
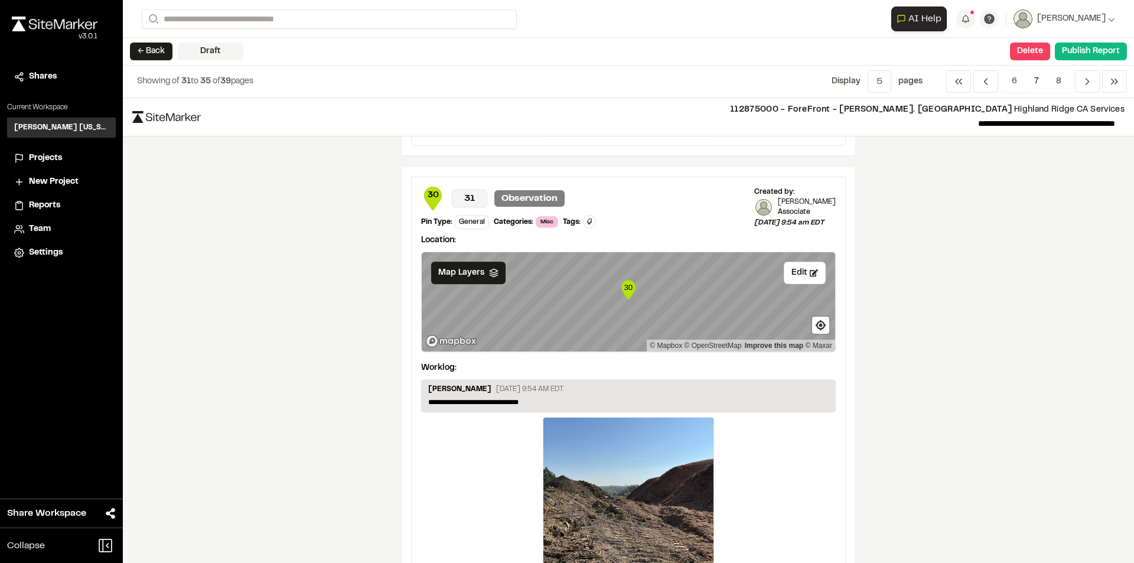
scroll to position [1904, 0]
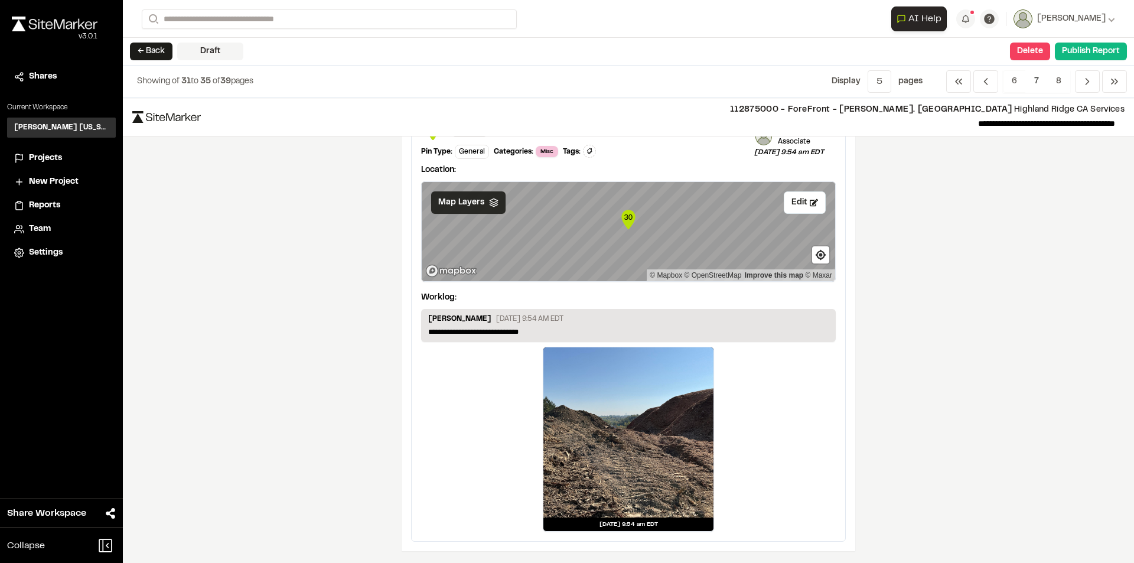
click at [463, 209] on div "Map Layers" at bounding box center [468, 202] width 74 height 22
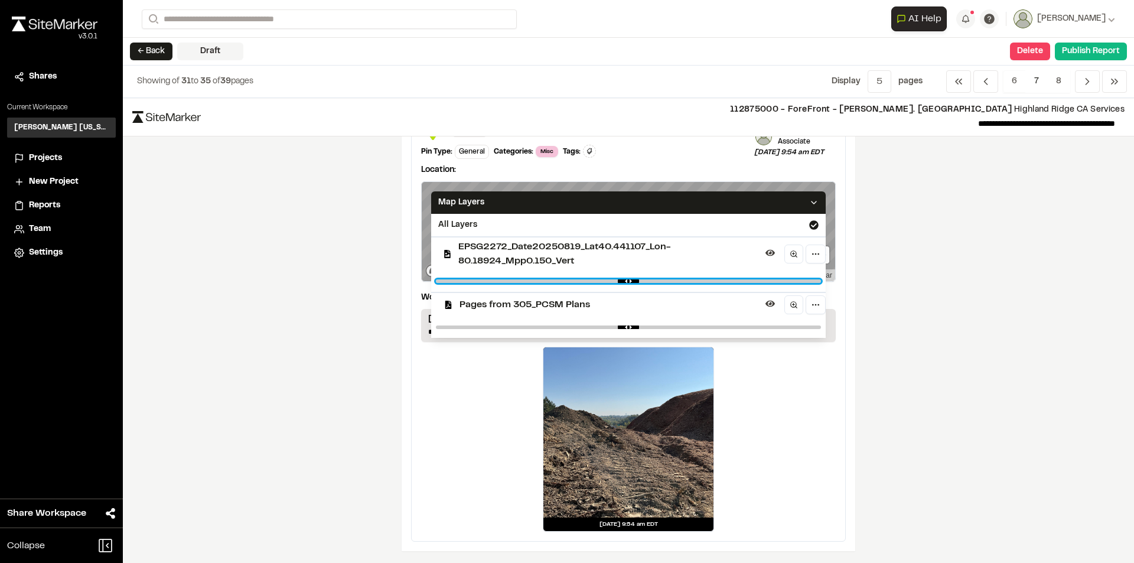
type input "****"
click at [608, 281] on input "range" at bounding box center [628, 281] width 385 height 4
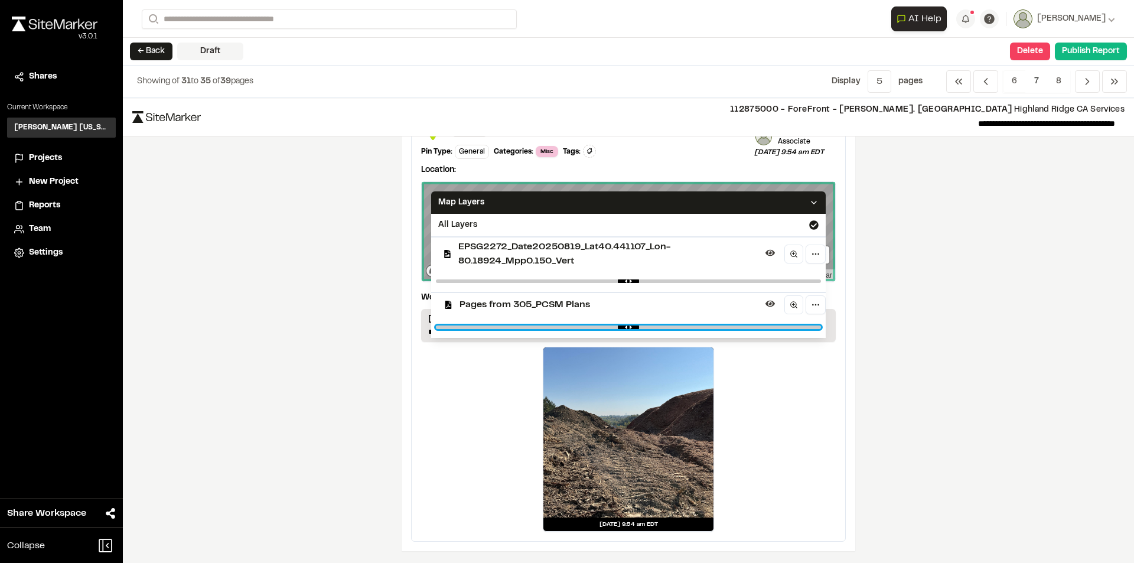
type input "***"
click at [770, 328] on input "range" at bounding box center [628, 327] width 385 height 4
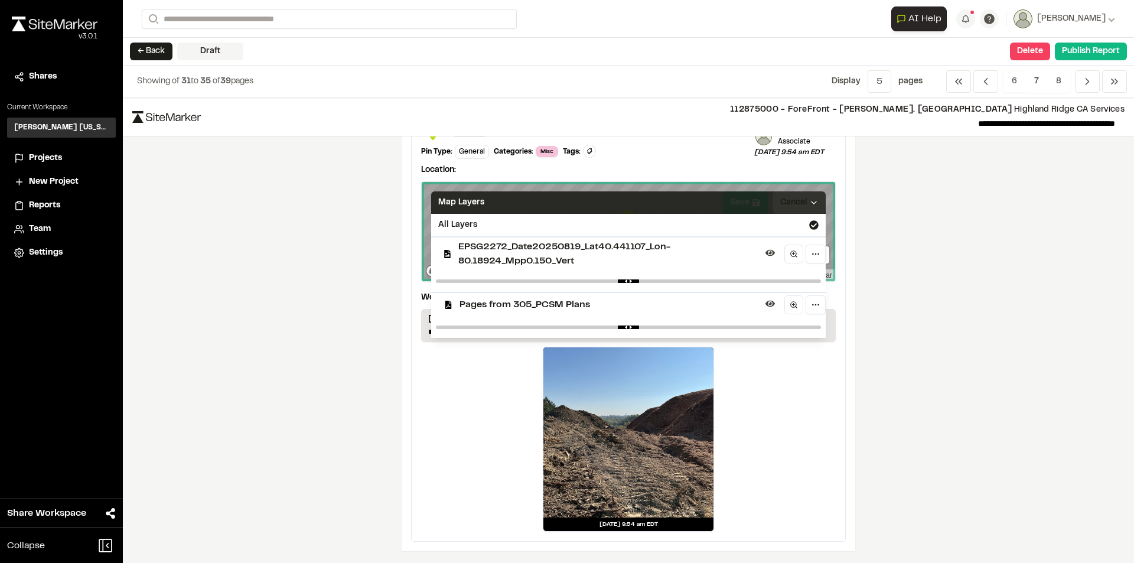
click at [812, 204] on icon at bounding box center [813, 202] width 9 height 9
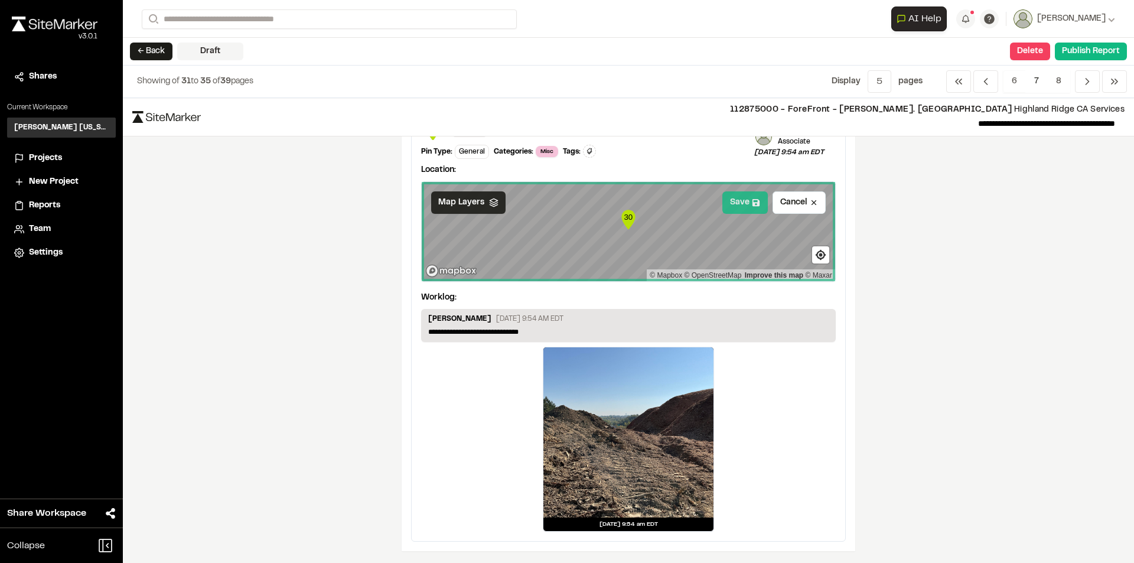
click at [733, 204] on button "Save" at bounding box center [744, 202] width 45 height 22
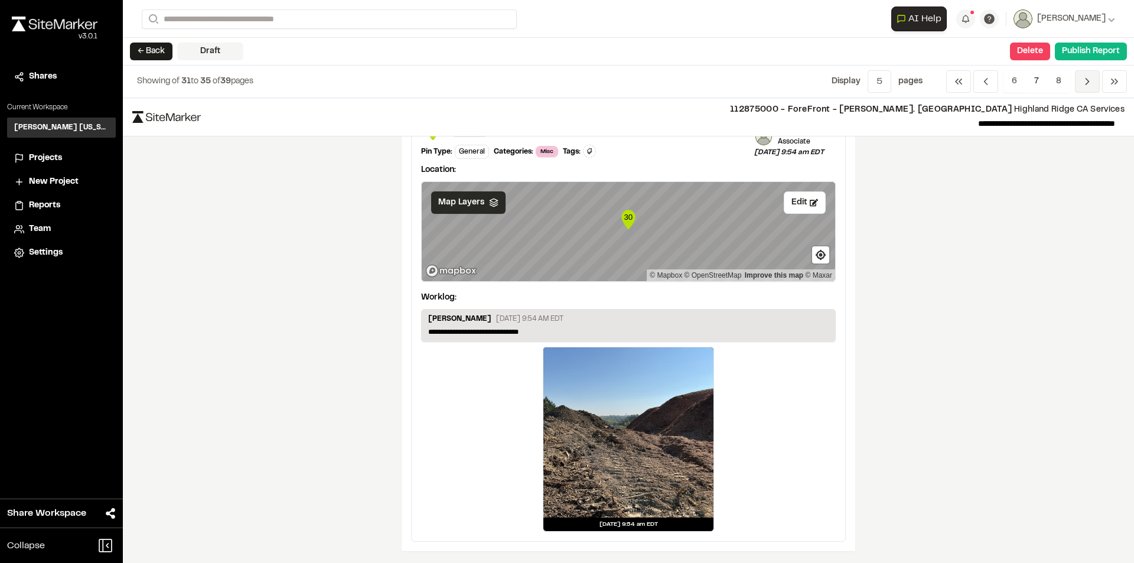
click at [1091, 78] on icon "Navigation" at bounding box center [1087, 82] width 12 height 12
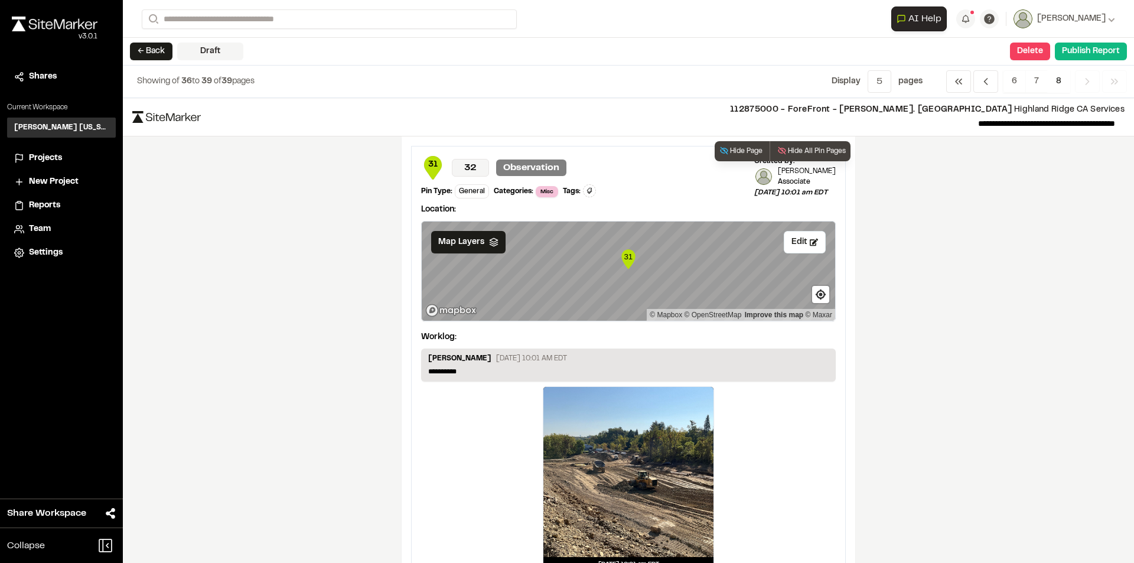
click at [466, 239] on span "Map Layers" at bounding box center [461, 242] width 46 height 13
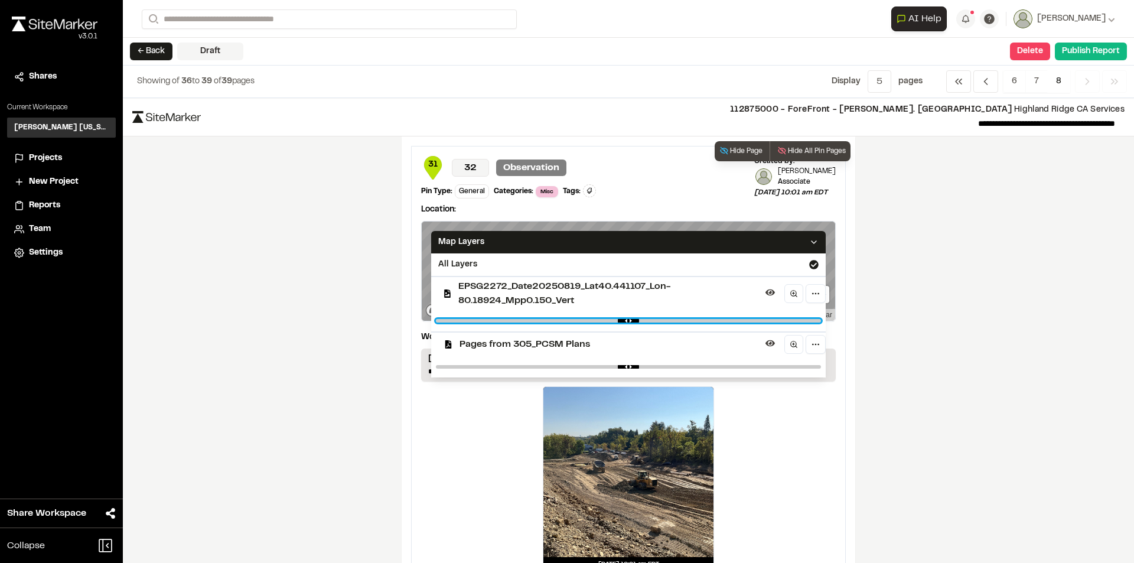
type input "****"
click at [609, 320] on input "range" at bounding box center [628, 321] width 385 height 4
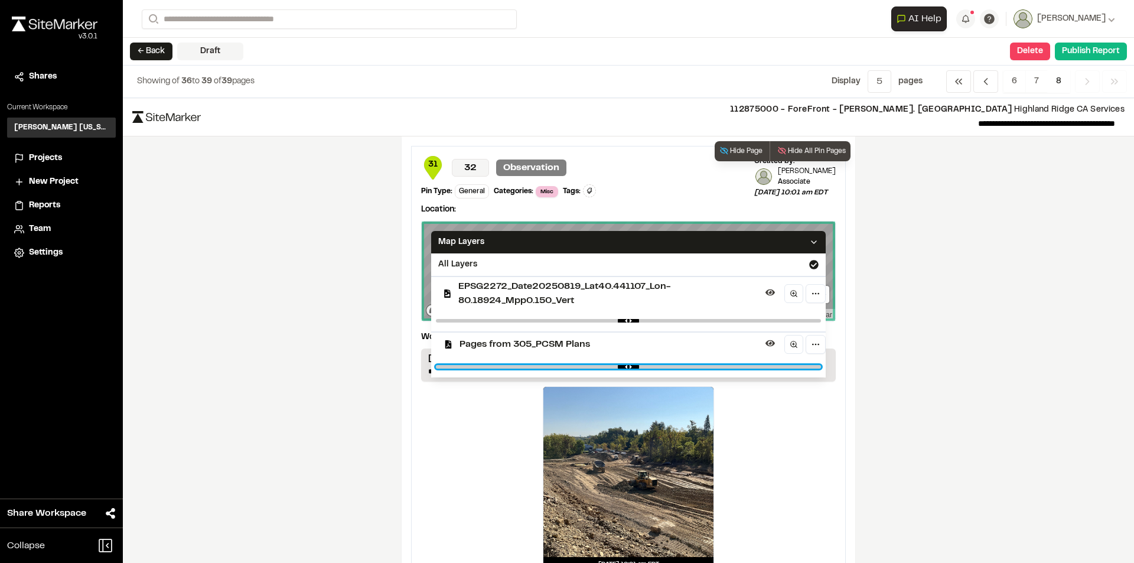
type input "****"
click at [766, 366] on input "range" at bounding box center [628, 367] width 385 height 4
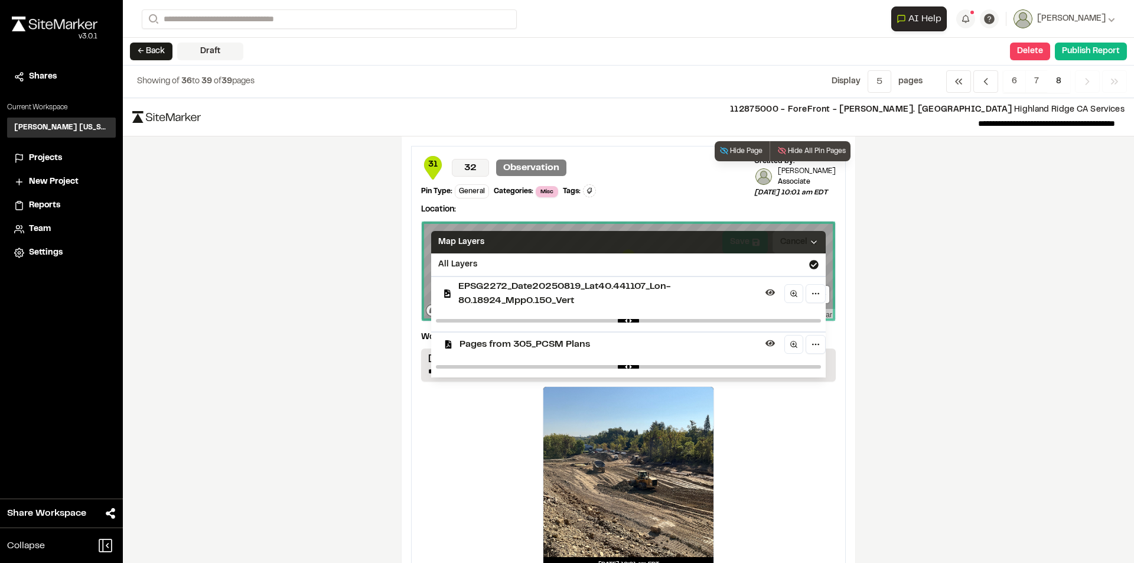
click at [809, 242] on icon at bounding box center [813, 241] width 9 height 9
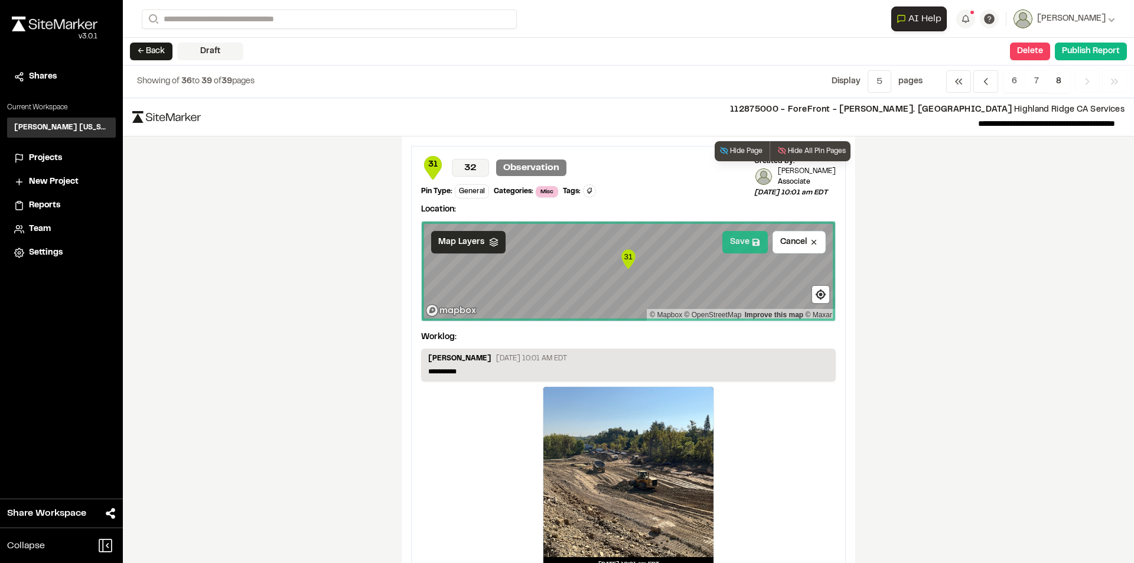
click at [726, 244] on button "Save" at bounding box center [744, 242] width 45 height 22
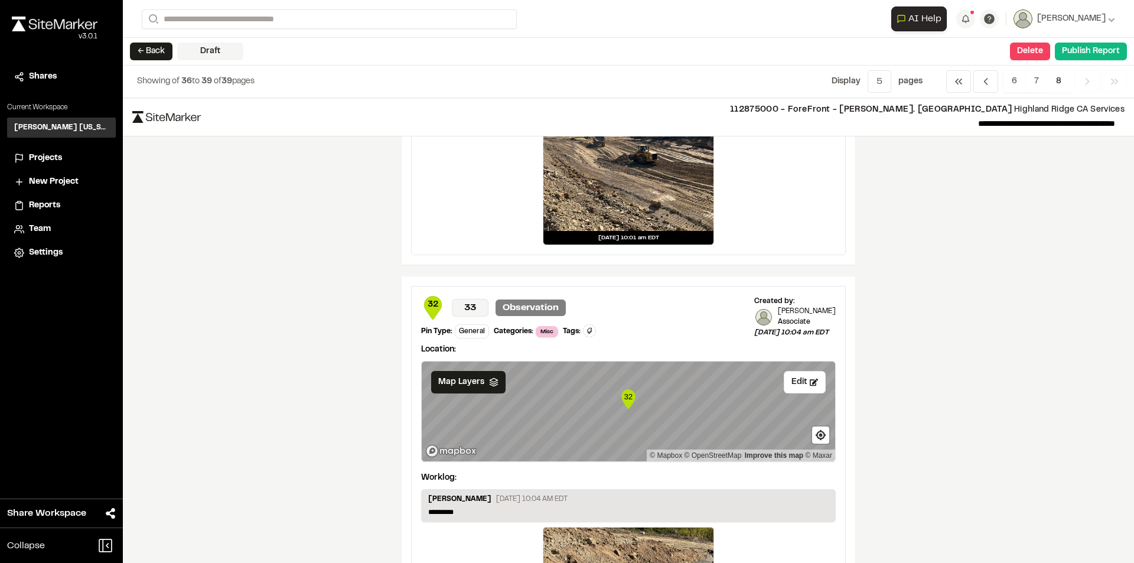
scroll to position [354, 0]
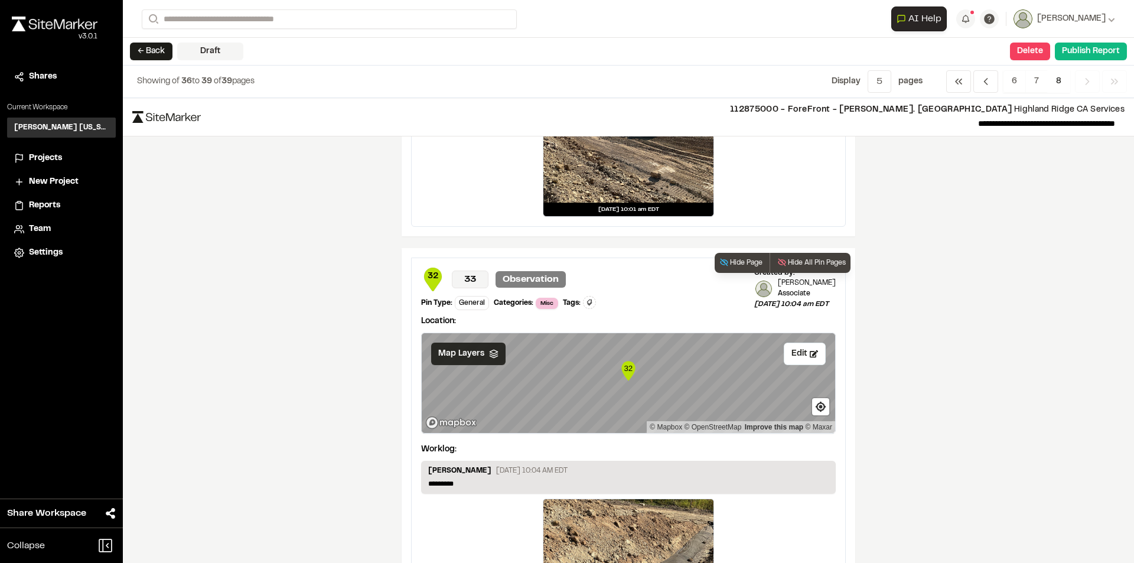
click at [471, 355] on span "Map Layers" at bounding box center [461, 353] width 46 height 13
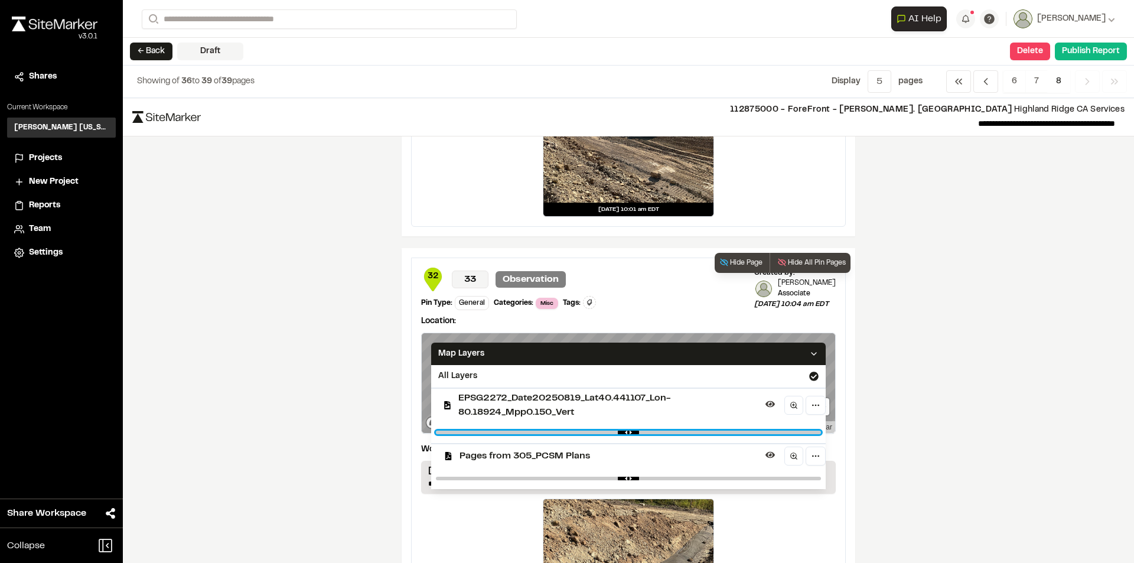
type input "****"
click at [610, 432] on input "range" at bounding box center [628, 432] width 385 height 4
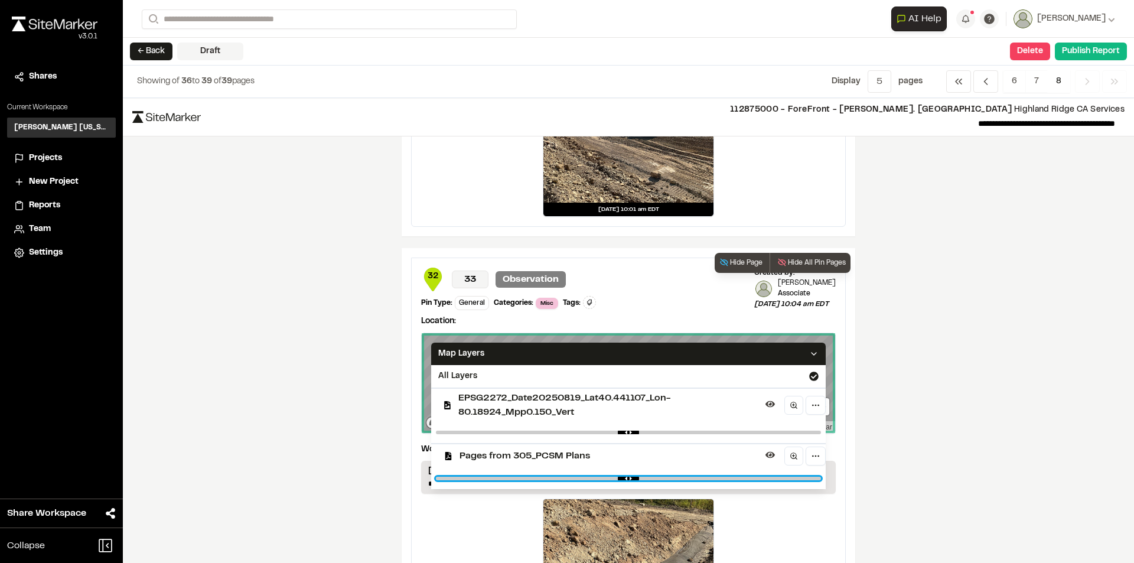
type input "****"
click at [766, 478] on input "range" at bounding box center [628, 478] width 385 height 4
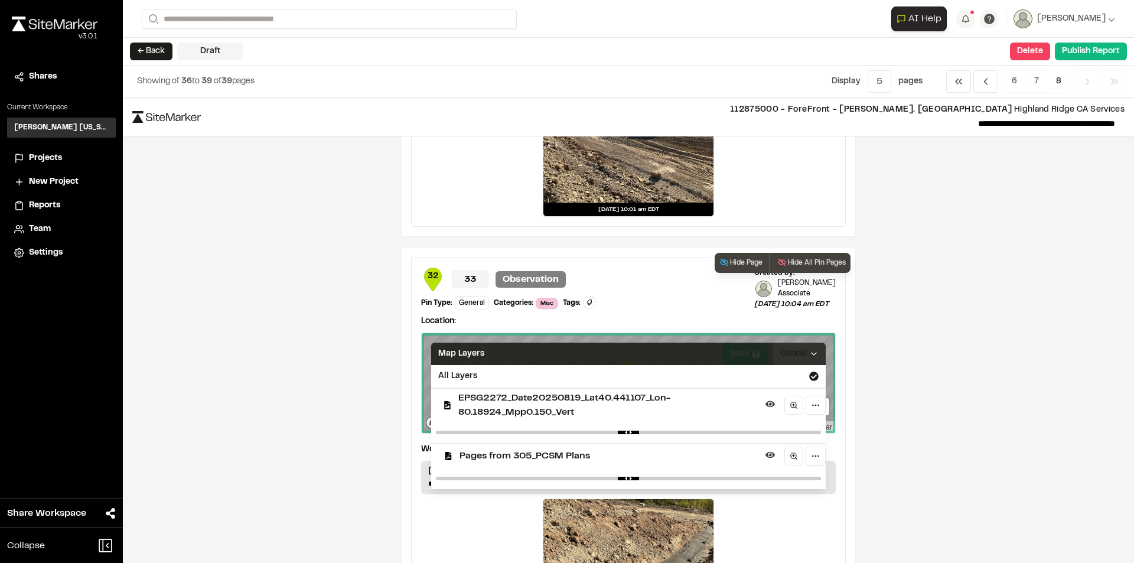
click at [814, 351] on icon at bounding box center [813, 353] width 9 height 9
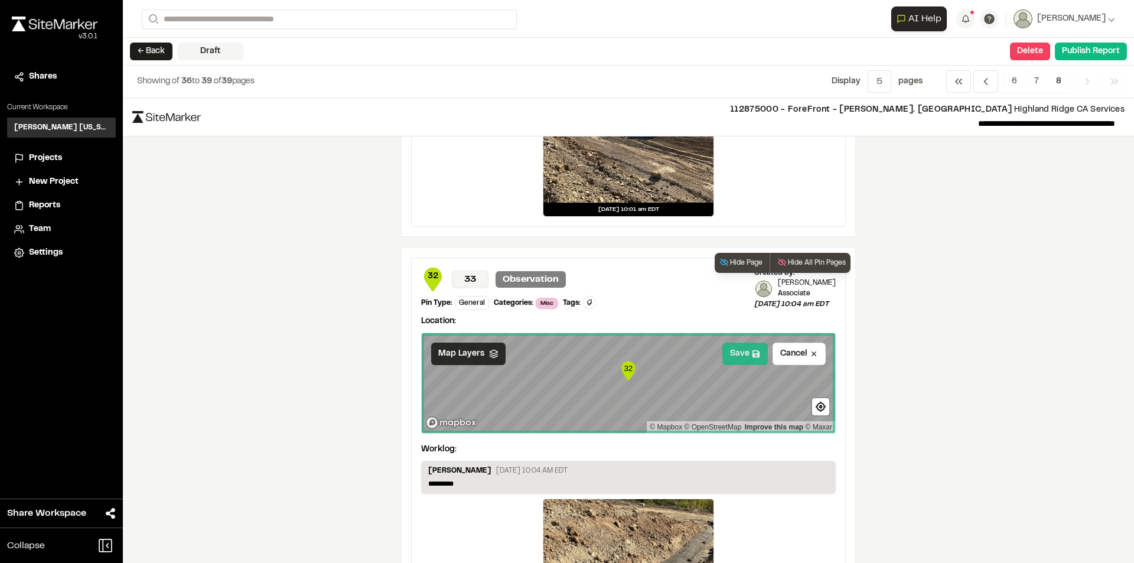
click at [745, 355] on button "Save" at bounding box center [744, 353] width 45 height 22
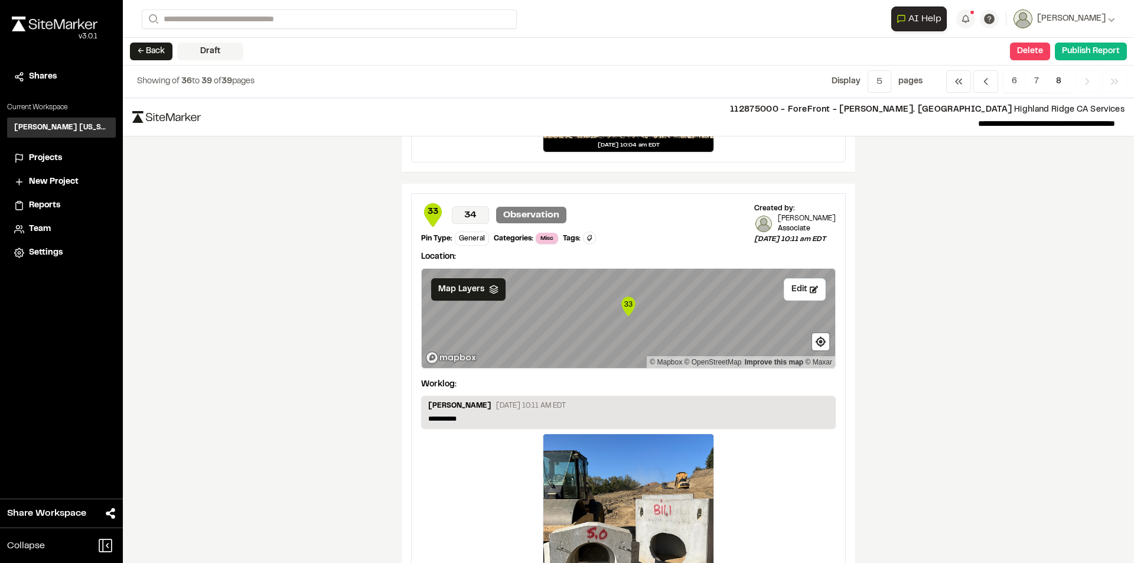
scroll to position [886, 0]
click at [471, 292] on span "Map Layers" at bounding box center [461, 288] width 46 height 13
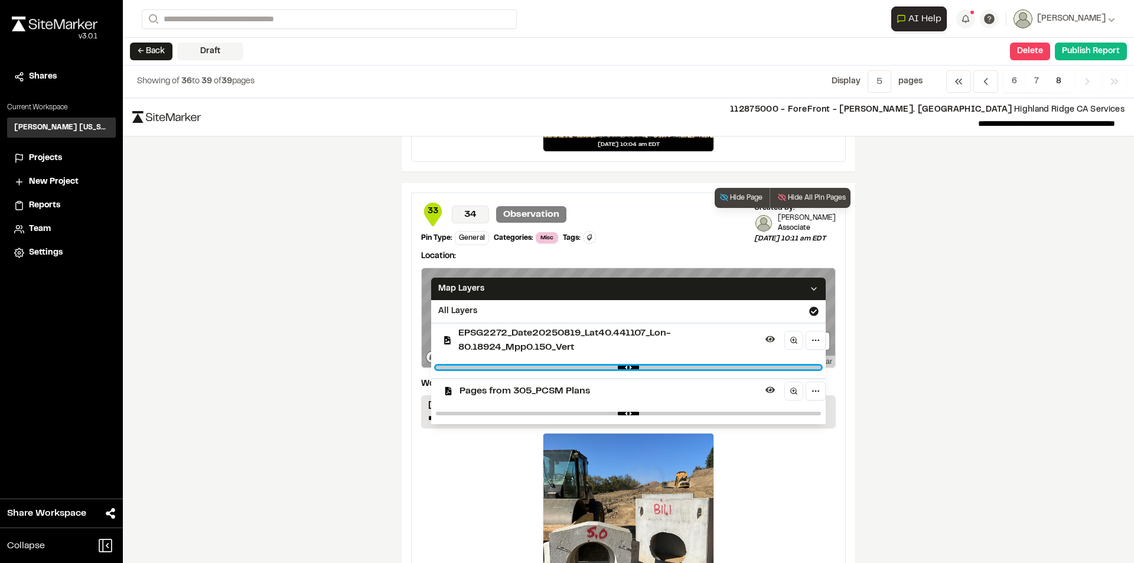
type input "****"
click at [605, 368] on input "range" at bounding box center [628, 367] width 385 height 4
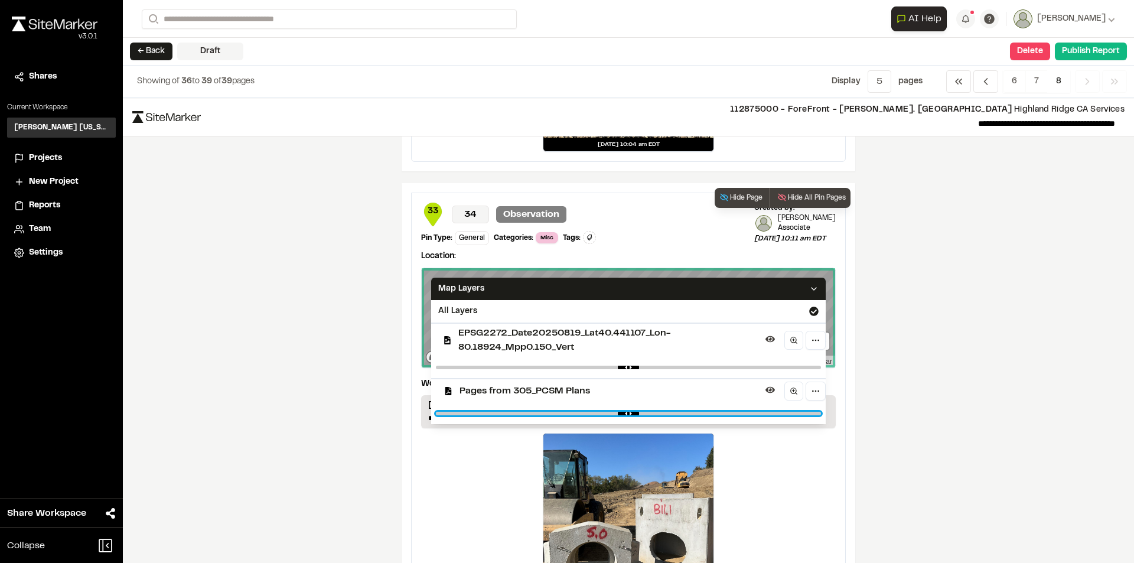
type input "****"
click at [778, 413] on input "range" at bounding box center [628, 413] width 385 height 4
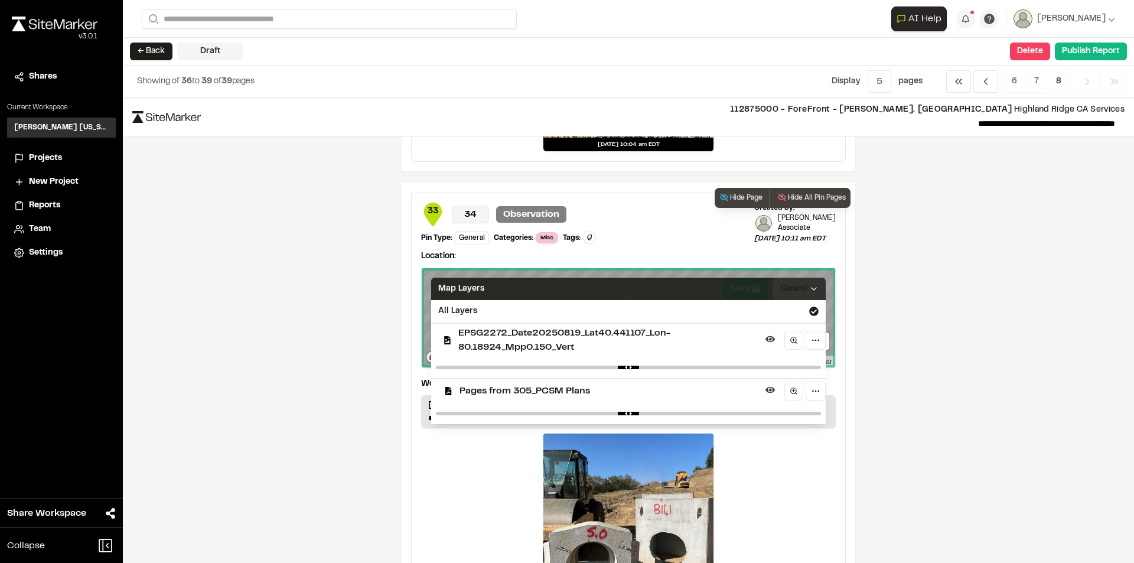
click at [808, 282] on div "Map Layers" at bounding box center [628, 288] width 394 height 22
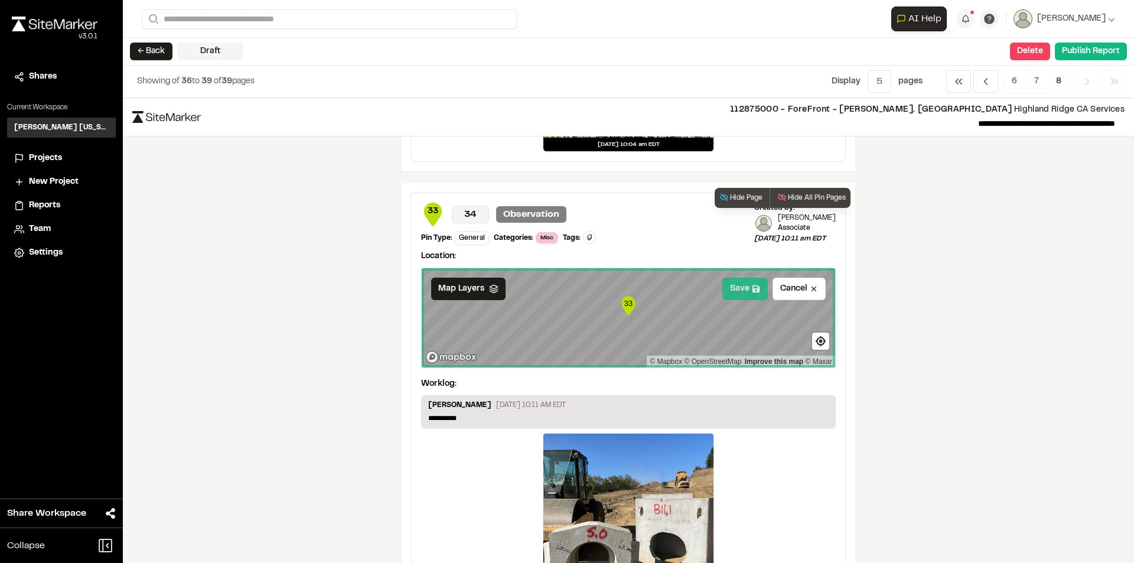
click at [742, 289] on button "Save" at bounding box center [744, 288] width 45 height 22
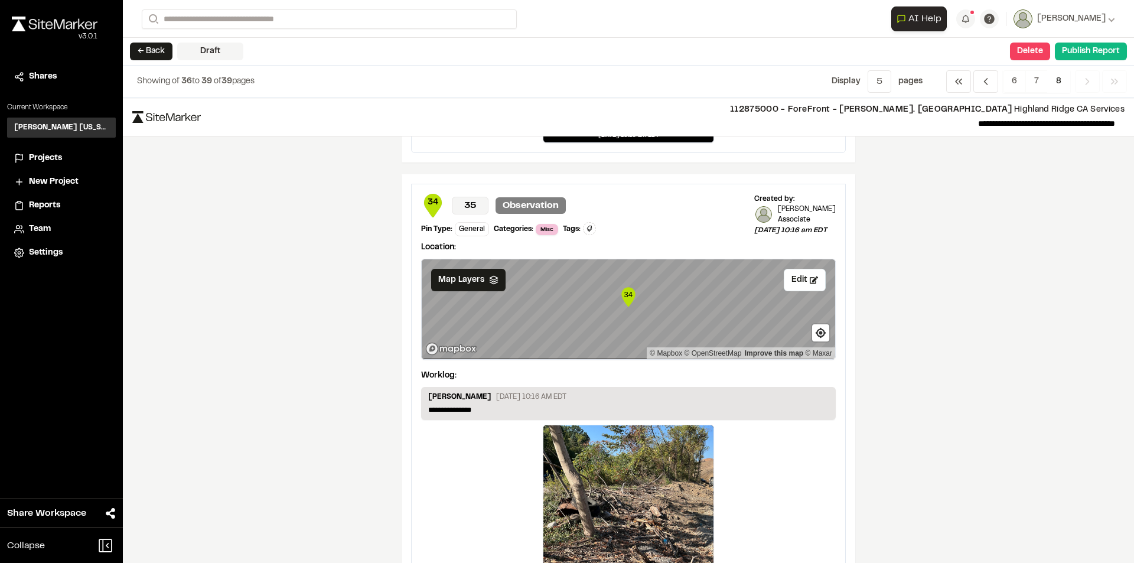
scroll to position [1438, 0]
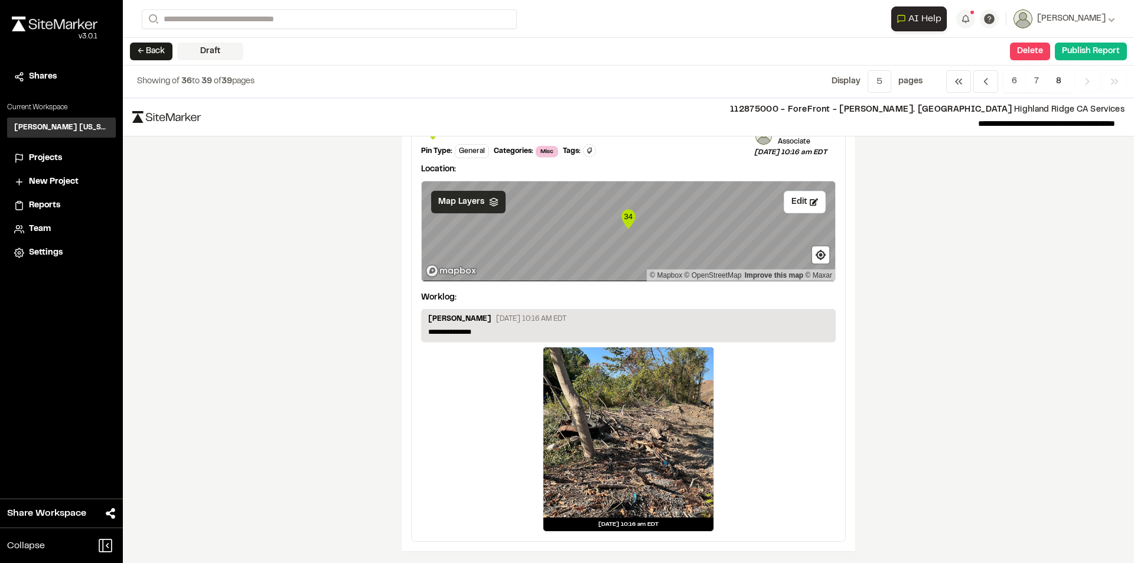
click at [480, 204] on div "Map Layers" at bounding box center [468, 202] width 74 height 22
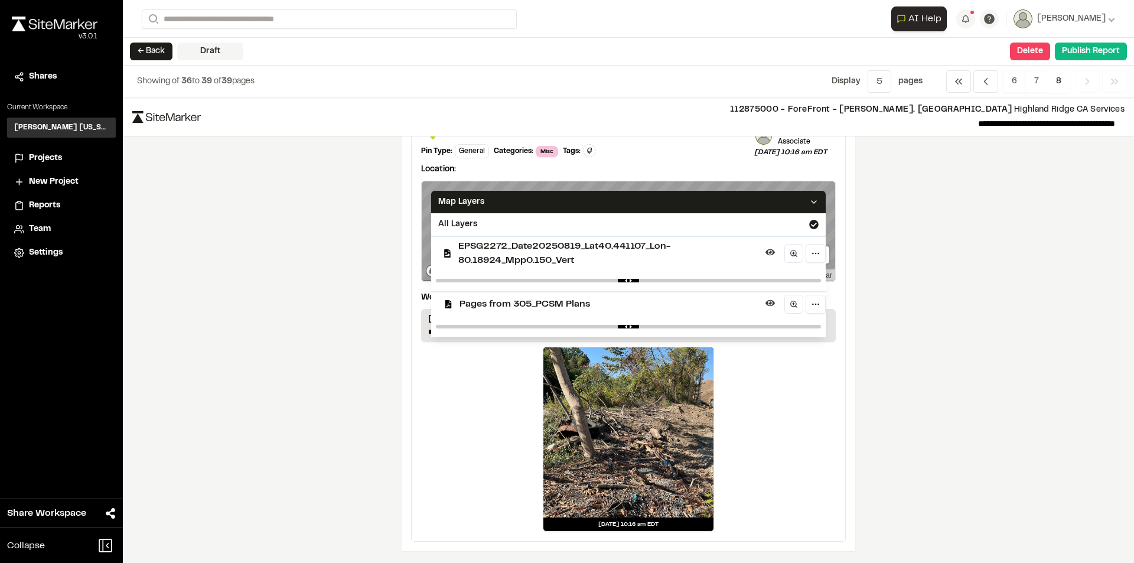
click at [605, 283] on div at bounding box center [628, 280] width 394 height 21
type input "****"
click at [619, 280] on input "range" at bounding box center [628, 281] width 385 height 4
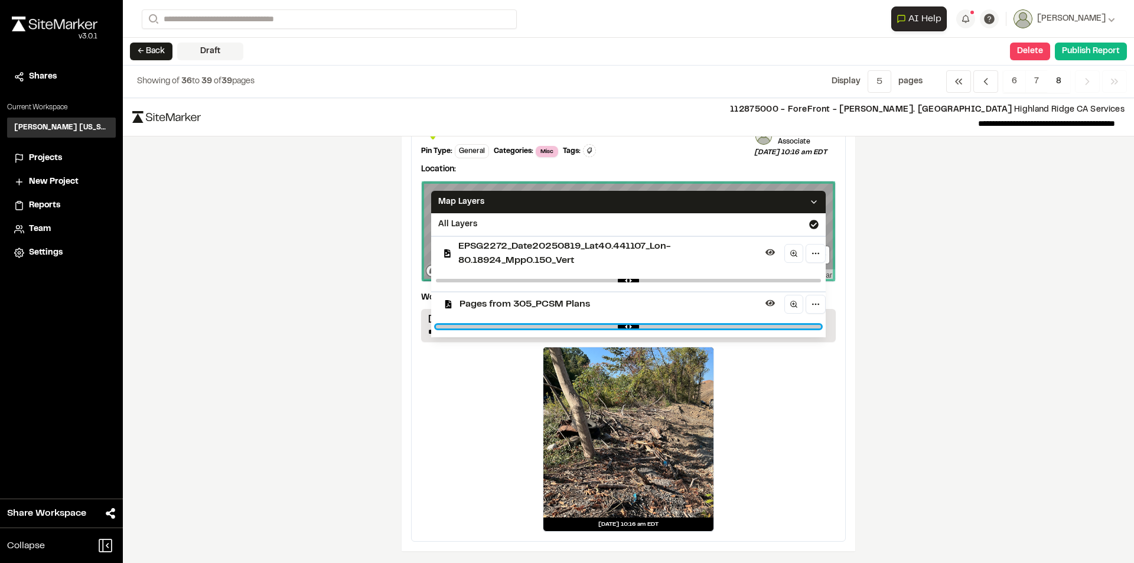
type input "***"
click at [769, 328] on input "range" at bounding box center [628, 327] width 385 height 4
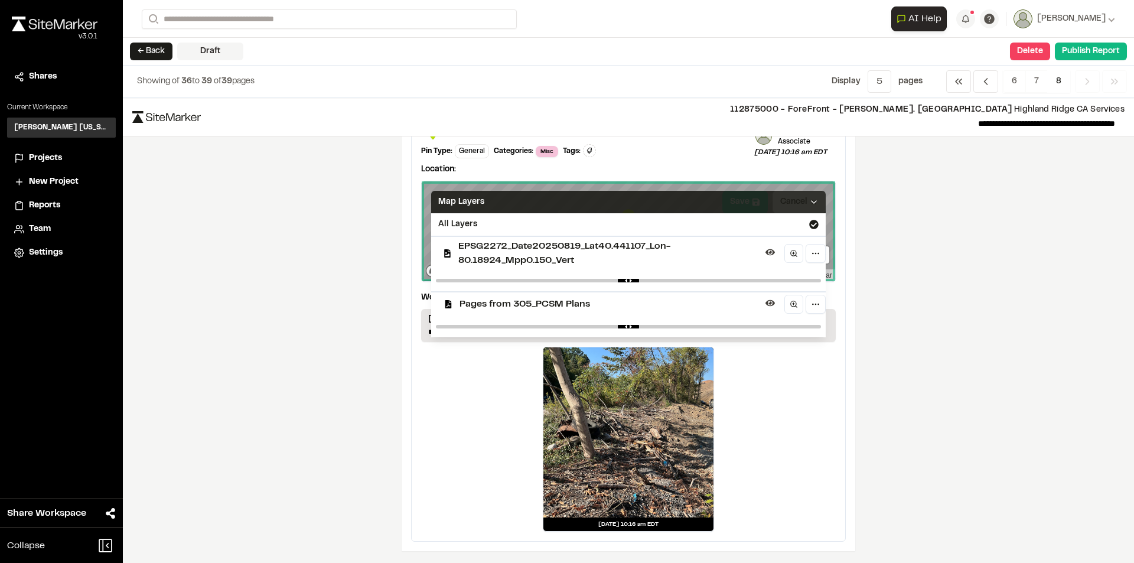
click at [811, 198] on icon at bounding box center [813, 201] width 9 height 9
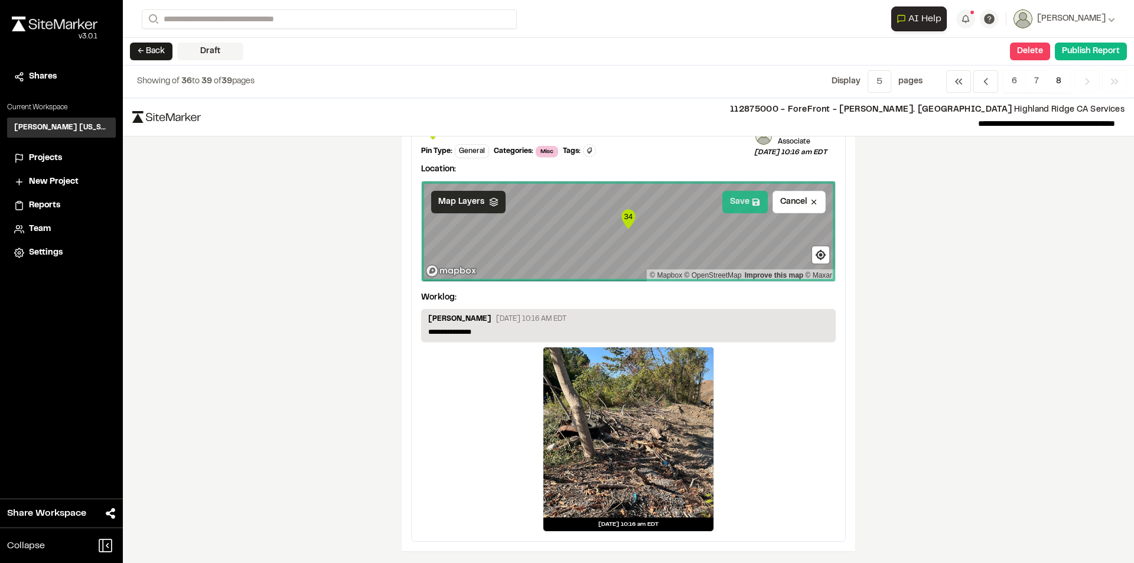
click at [739, 197] on button "Save" at bounding box center [744, 202] width 45 height 22
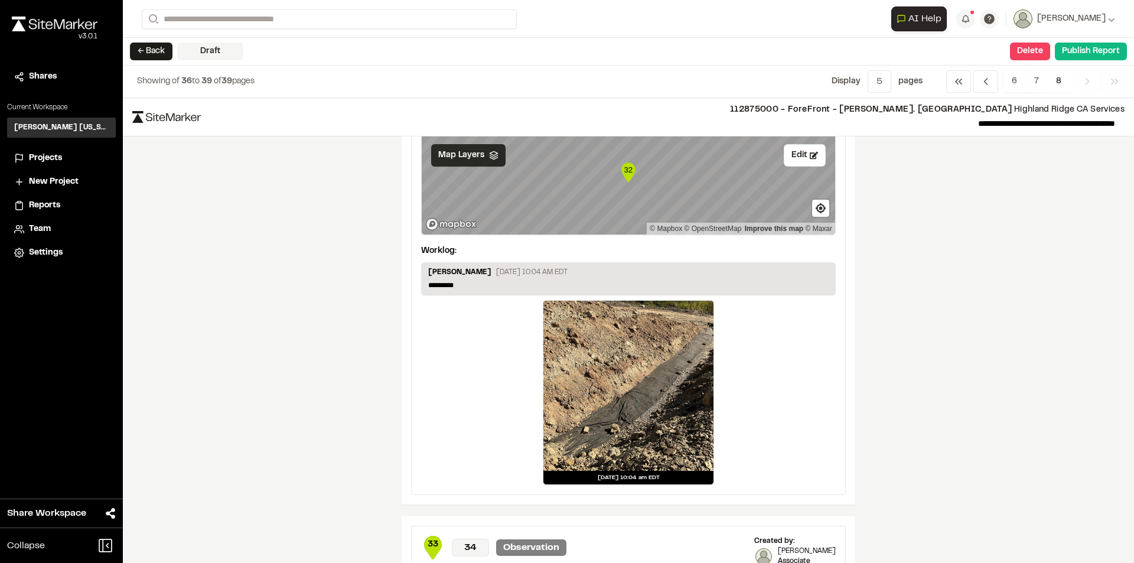
scroll to position [198, 0]
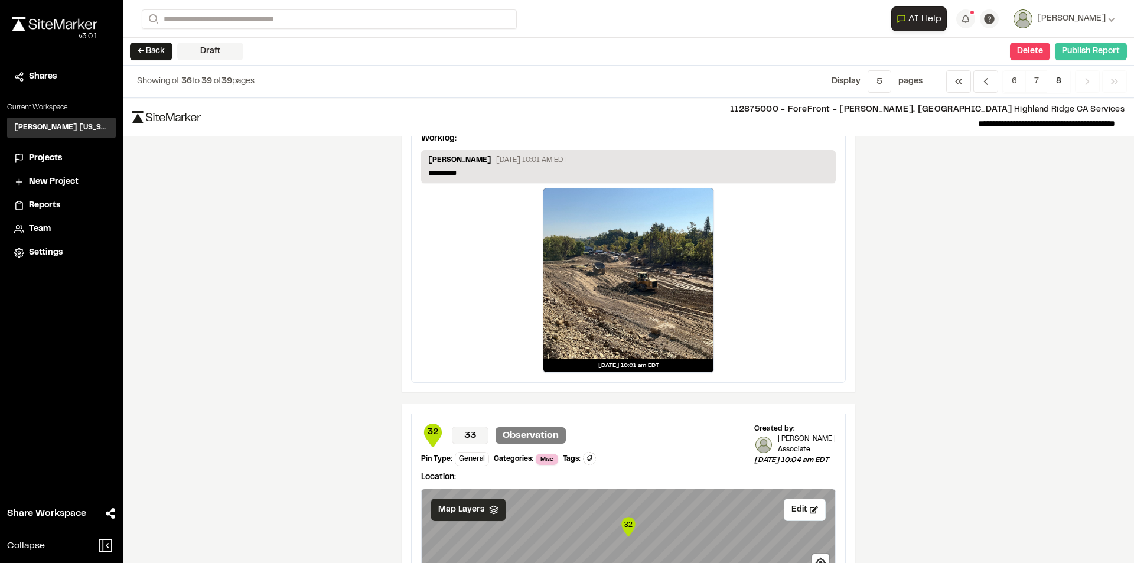
click at [1085, 50] on button "Publish Report" at bounding box center [1090, 52] width 72 height 18
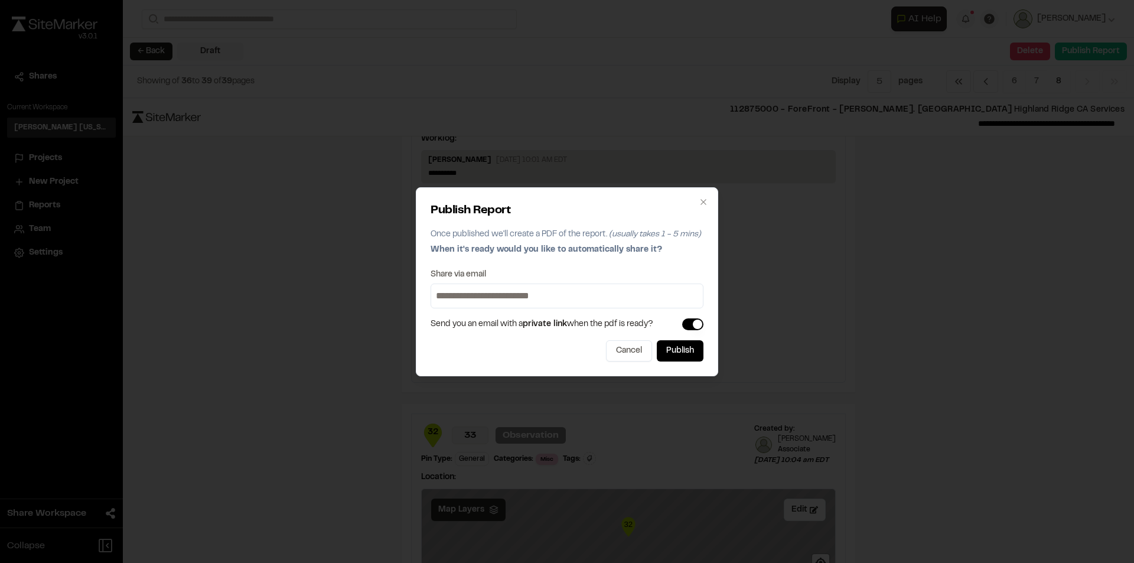
click at [467, 288] on input at bounding box center [566, 295] width 267 height 19
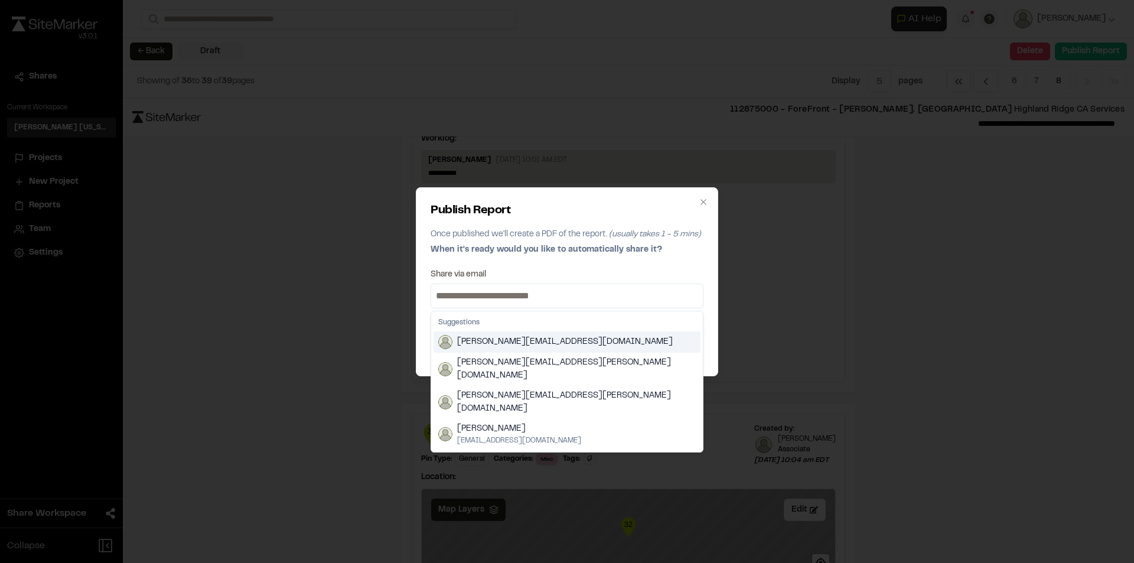
click at [486, 290] on input at bounding box center [566, 295] width 267 height 19
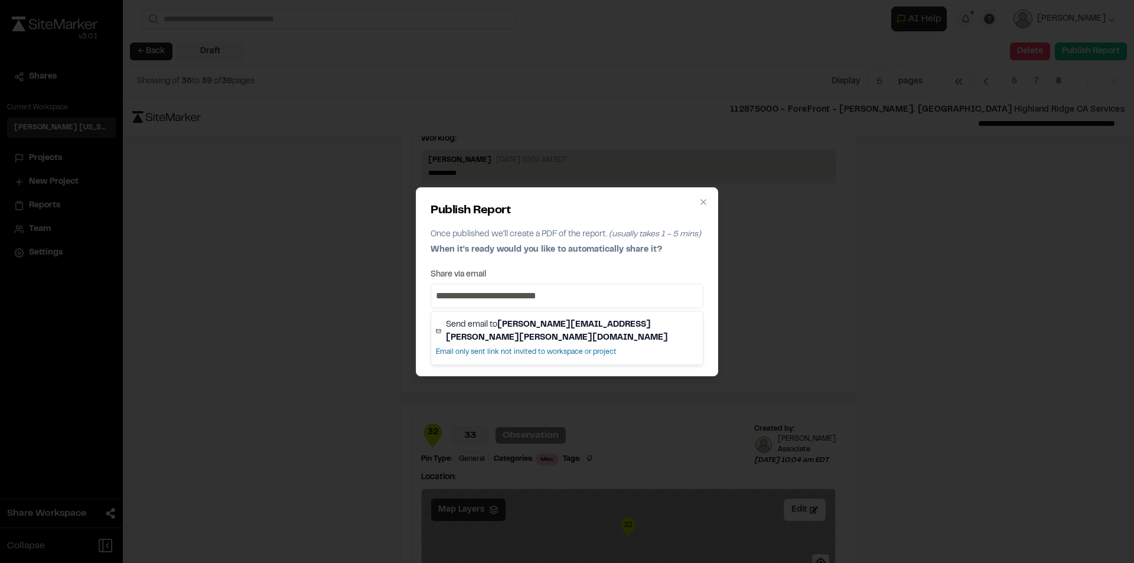
type input "**********"
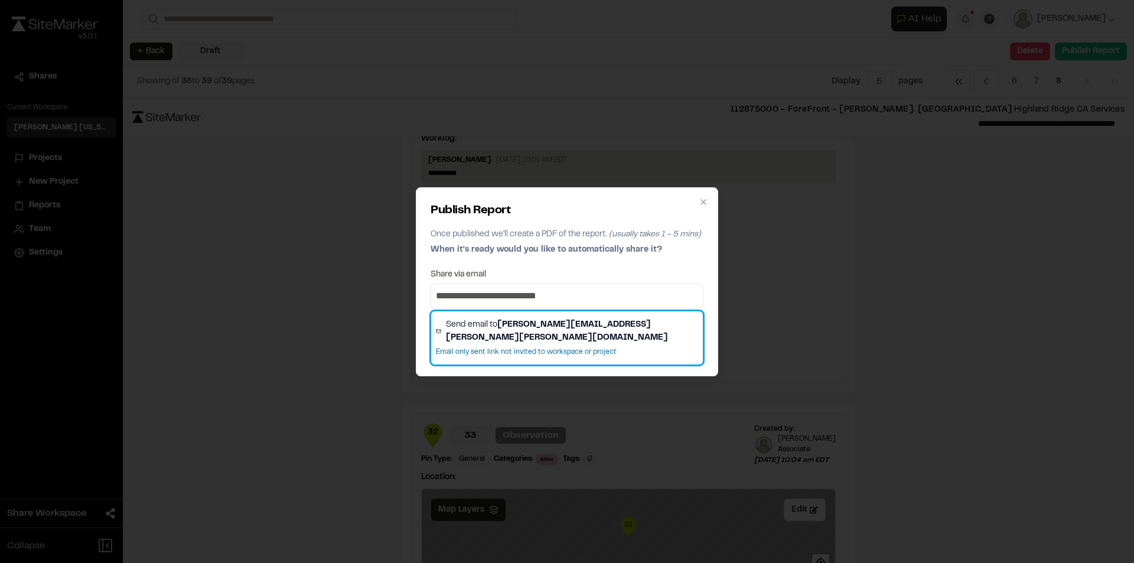
click at [548, 326] on strong "adele.beaves@kimley-horn.com" at bounding box center [557, 331] width 222 height 20
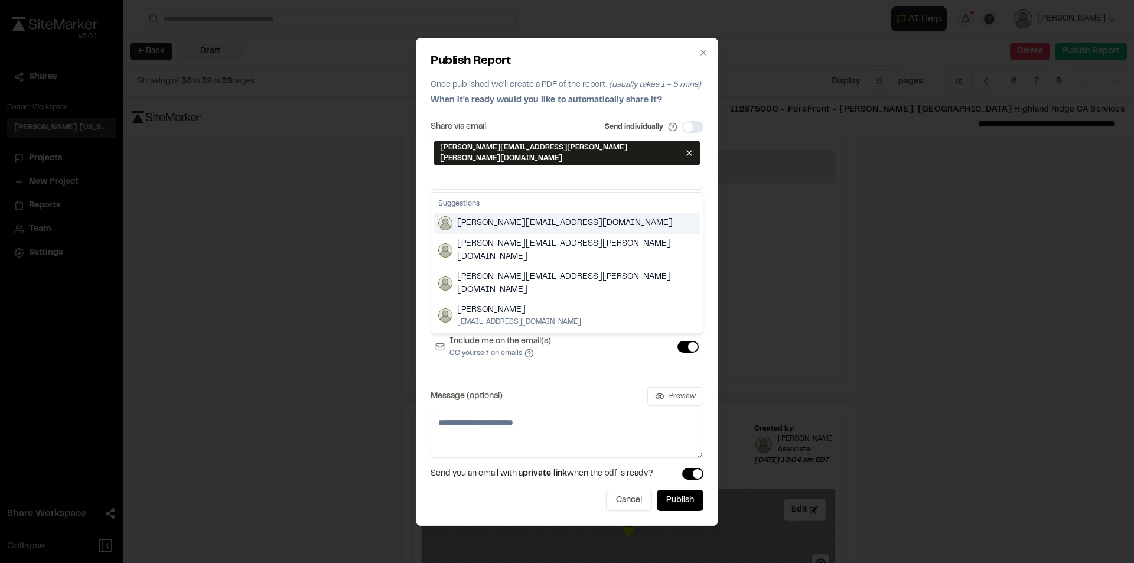
click at [600, 168] on input at bounding box center [566, 177] width 267 height 19
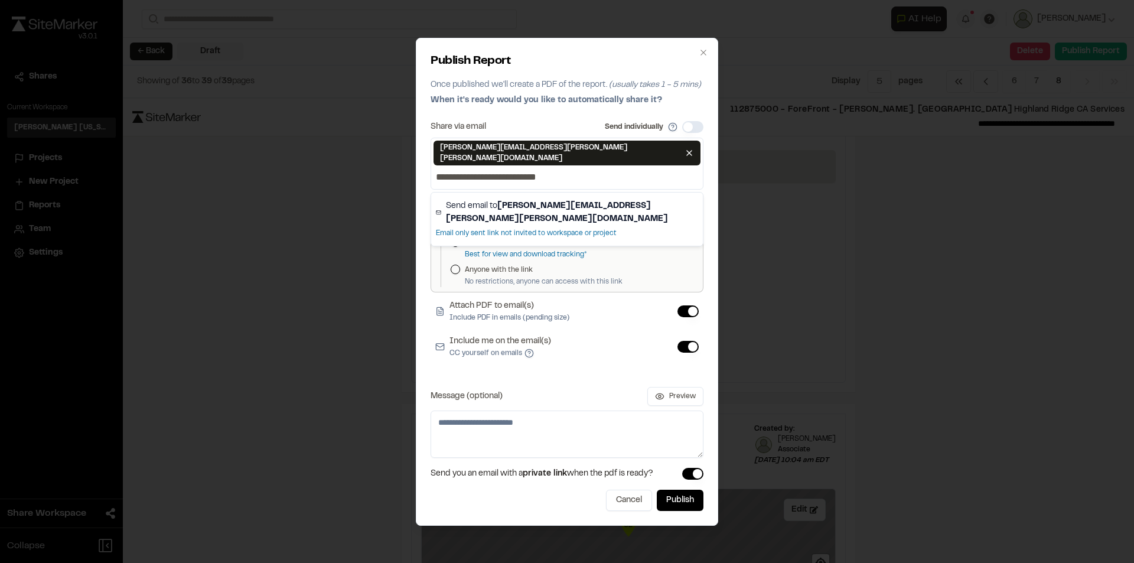
type input "**********"
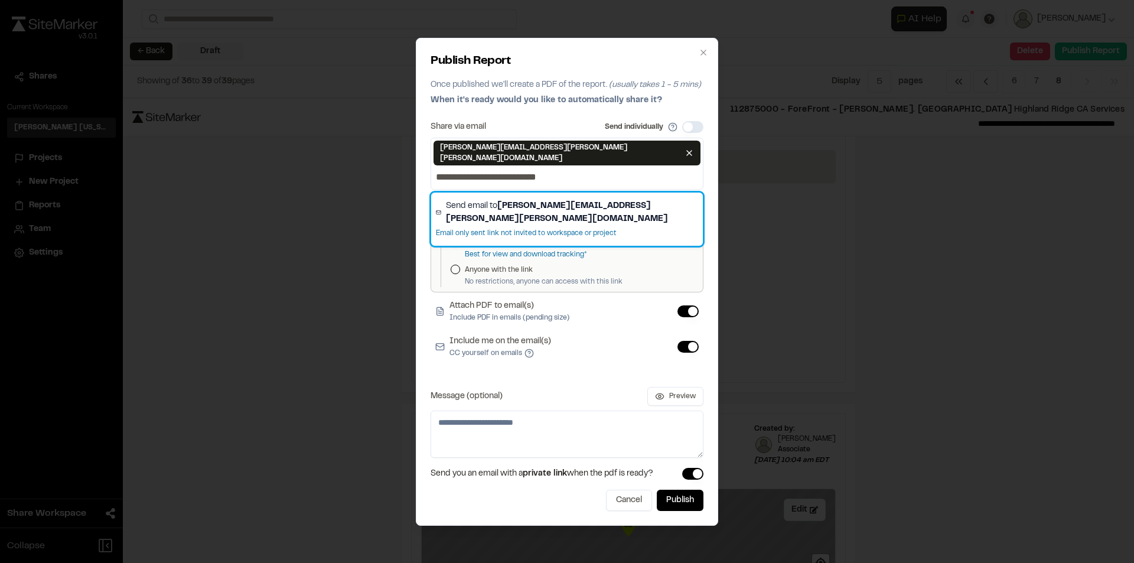
click at [570, 202] on strong "jared.litvin@kimley-horn.com" at bounding box center [557, 212] width 222 height 20
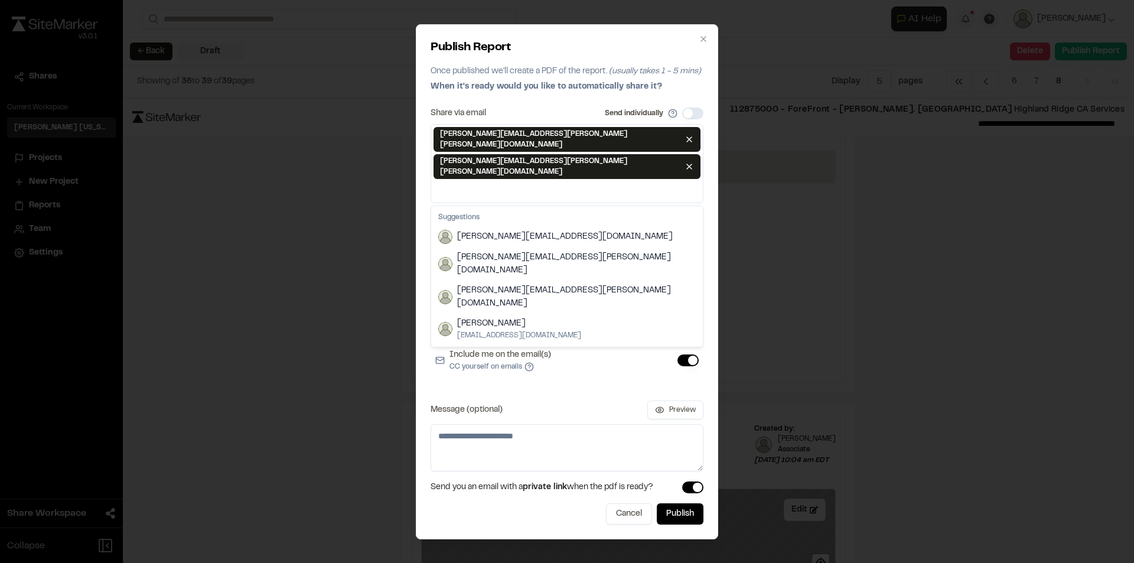
click at [487, 181] on input at bounding box center [566, 190] width 267 height 19
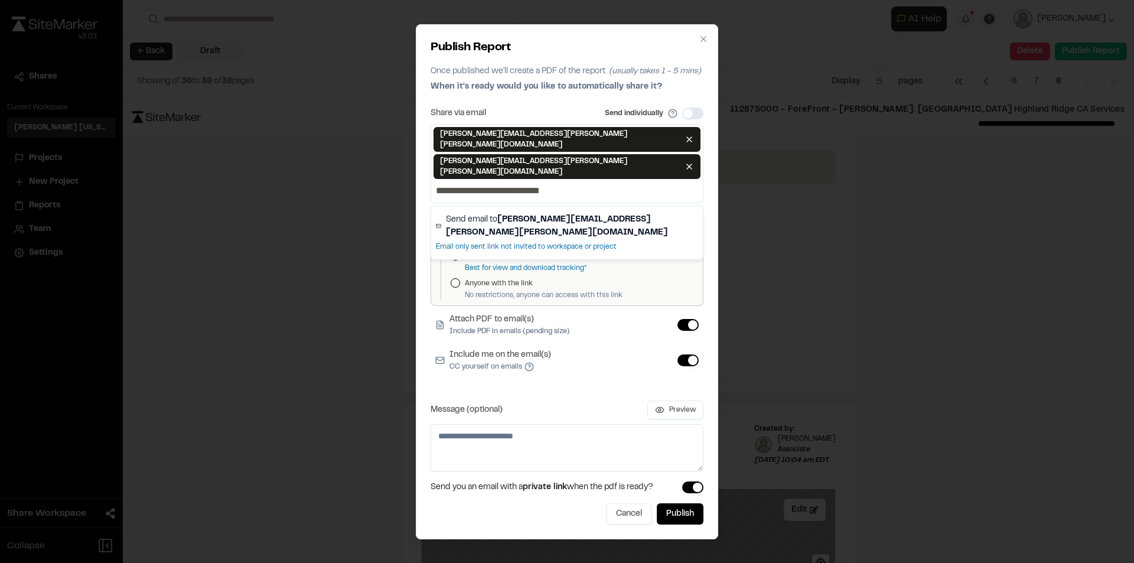
click at [506, 181] on input "**********" at bounding box center [566, 190] width 267 height 19
type input "**********"
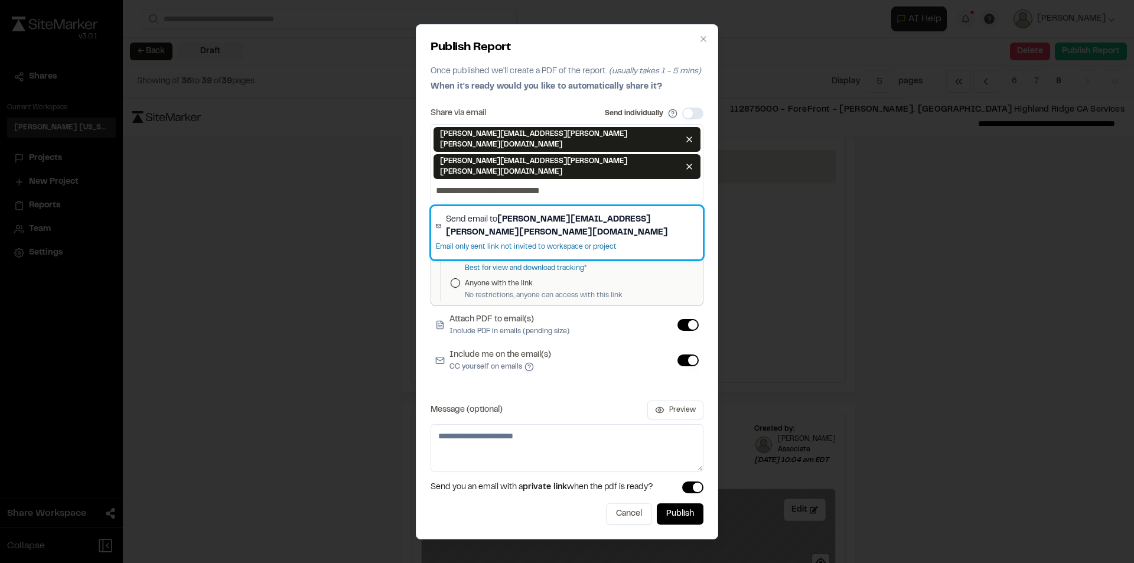
click at [602, 216] on strong "tara.presnall@kimley-horn.com" at bounding box center [557, 226] width 222 height 20
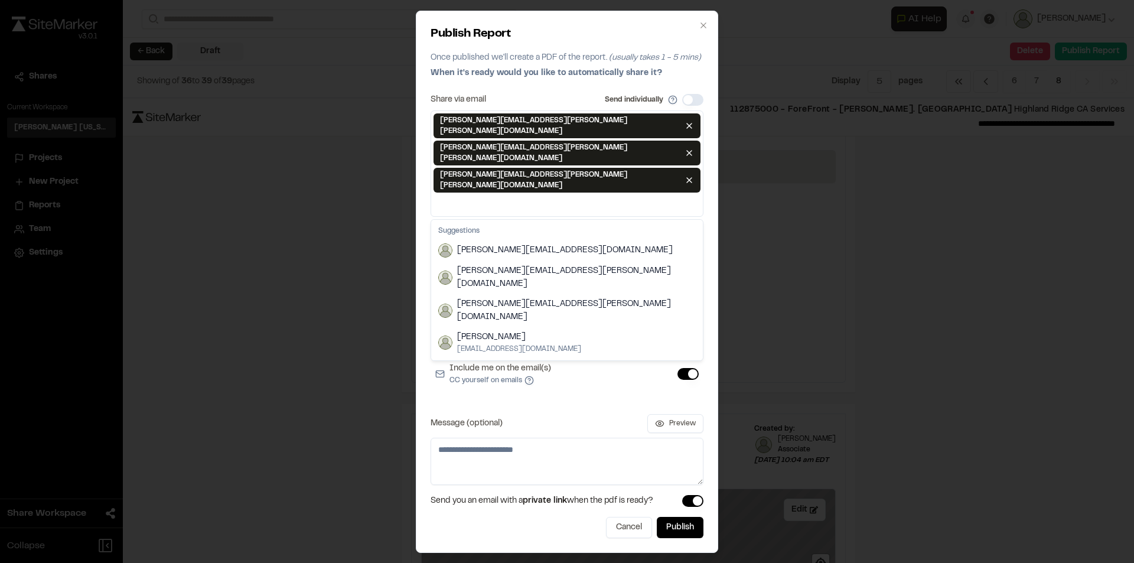
click at [595, 195] on input at bounding box center [566, 204] width 267 height 19
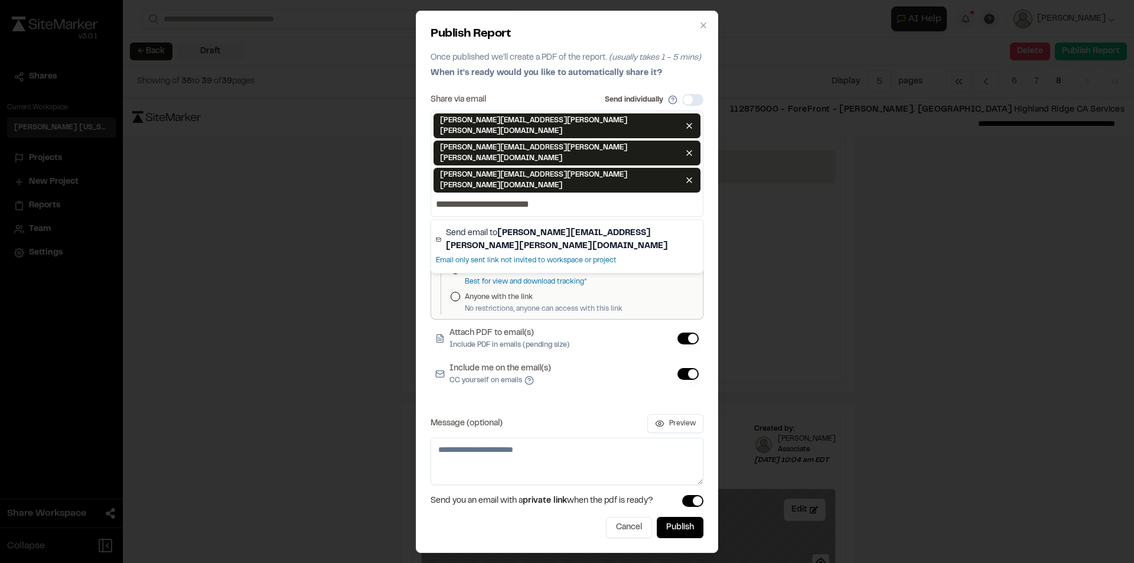
scroll to position [0, 4]
type input "**********"
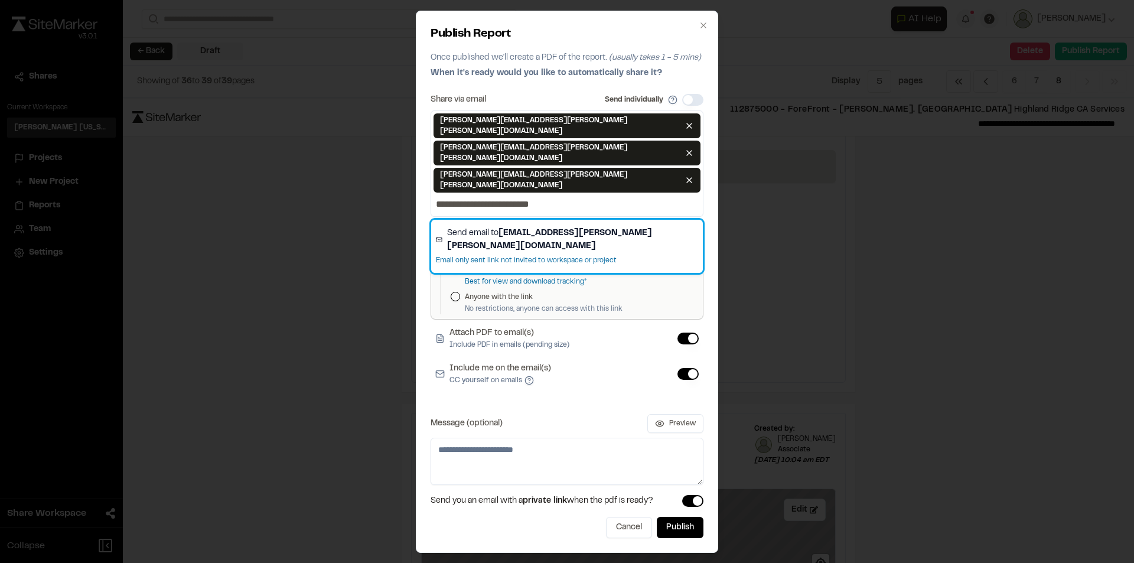
click at [572, 230] on strong "evan.ogden@kimley-horn.com" at bounding box center [549, 240] width 205 height 20
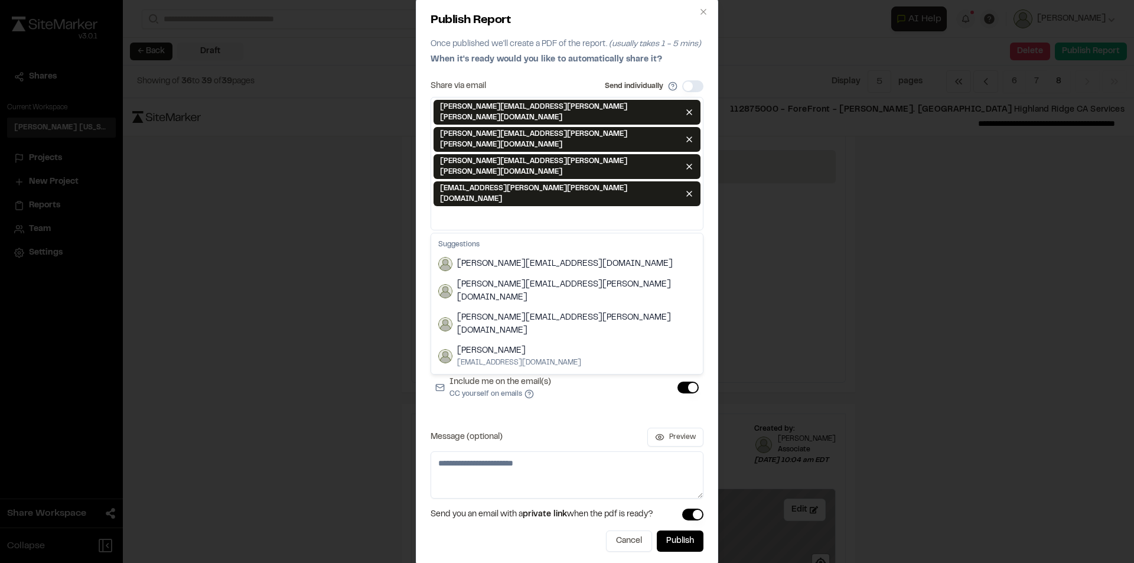
click at [610, 208] on input at bounding box center [566, 217] width 267 height 19
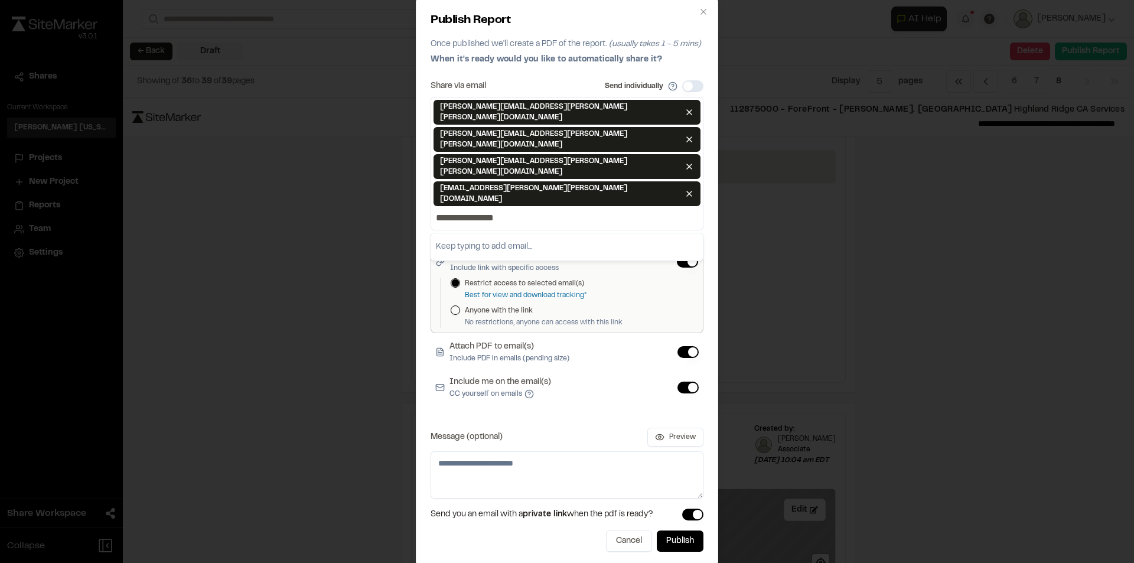
click at [526, 208] on input "**********" at bounding box center [566, 217] width 267 height 19
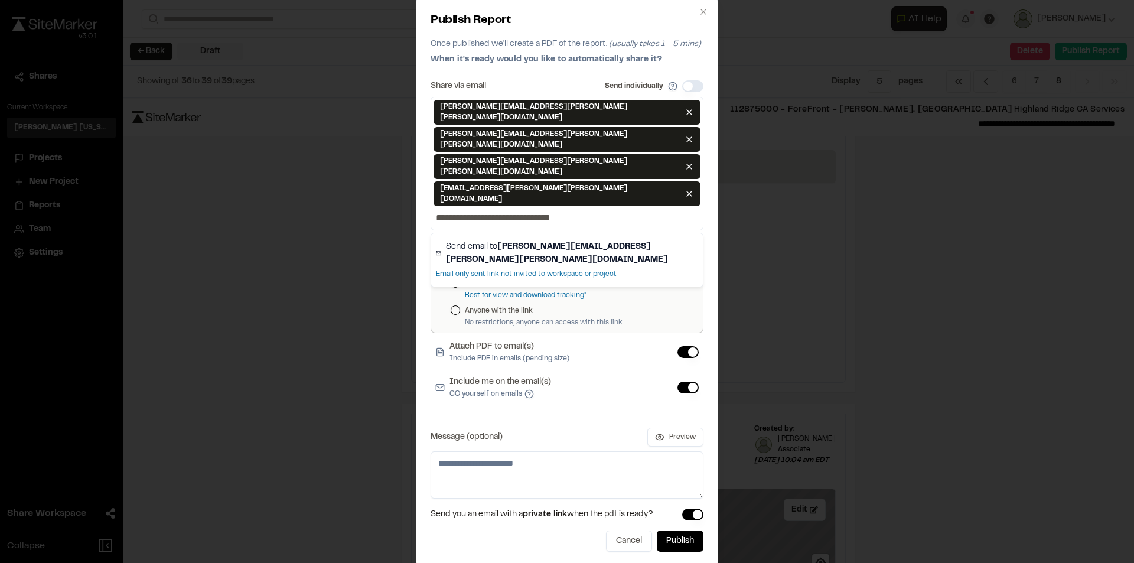
type input "**********"
click at [543, 243] on strong "ryan.stackiewicz@kimley-horn.com" at bounding box center [557, 253] width 222 height 20
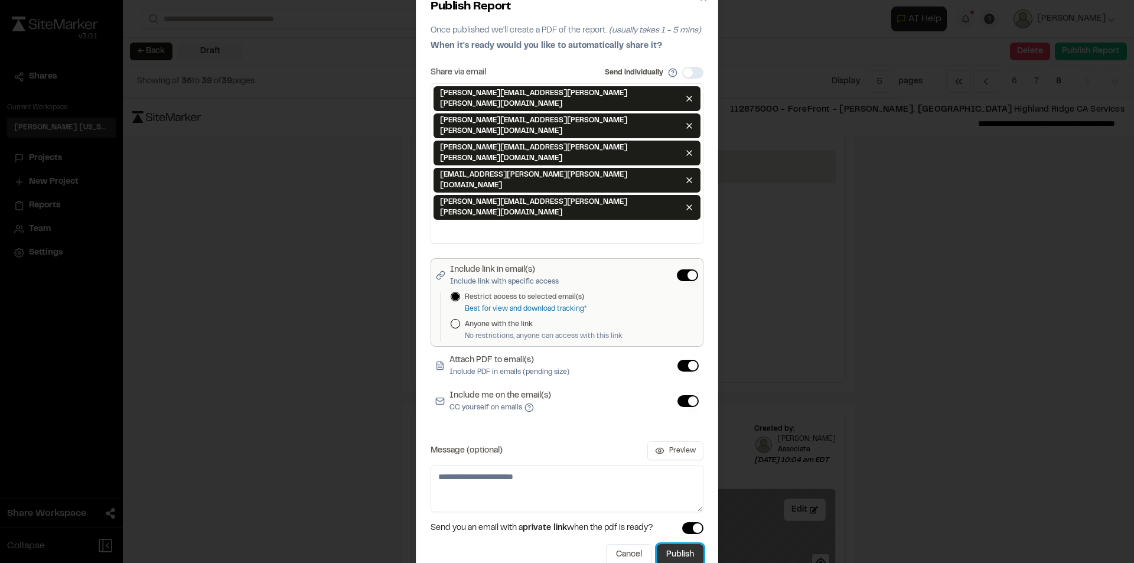
click at [691, 544] on button "Publish" at bounding box center [679, 554] width 47 height 21
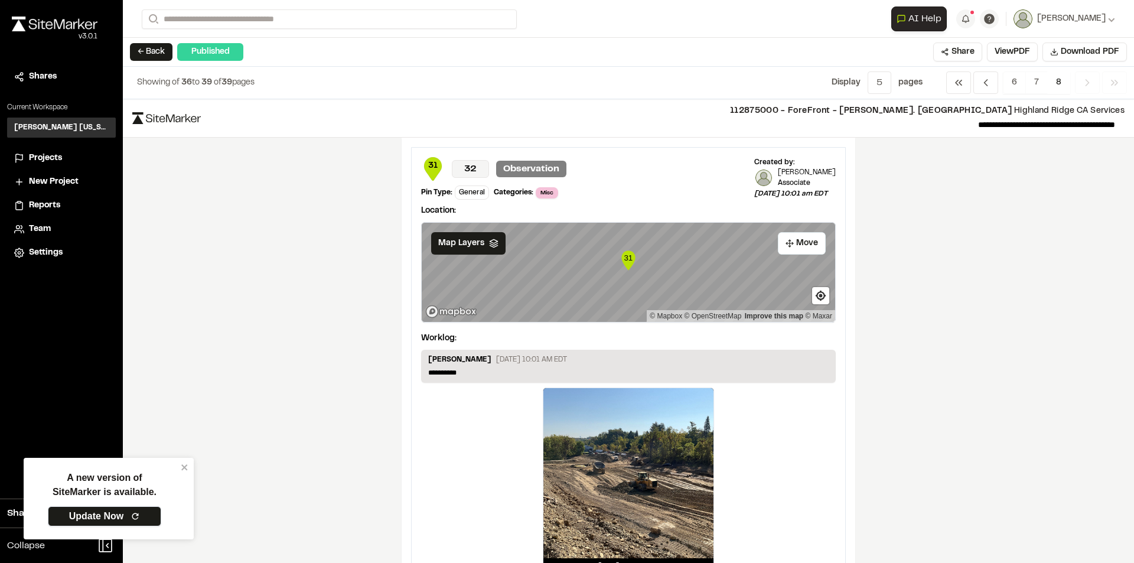
click at [98, 515] on link "Update Now" at bounding box center [104, 516] width 113 height 20
